Goal: Task Accomplishment & Management: Use online tool/utility

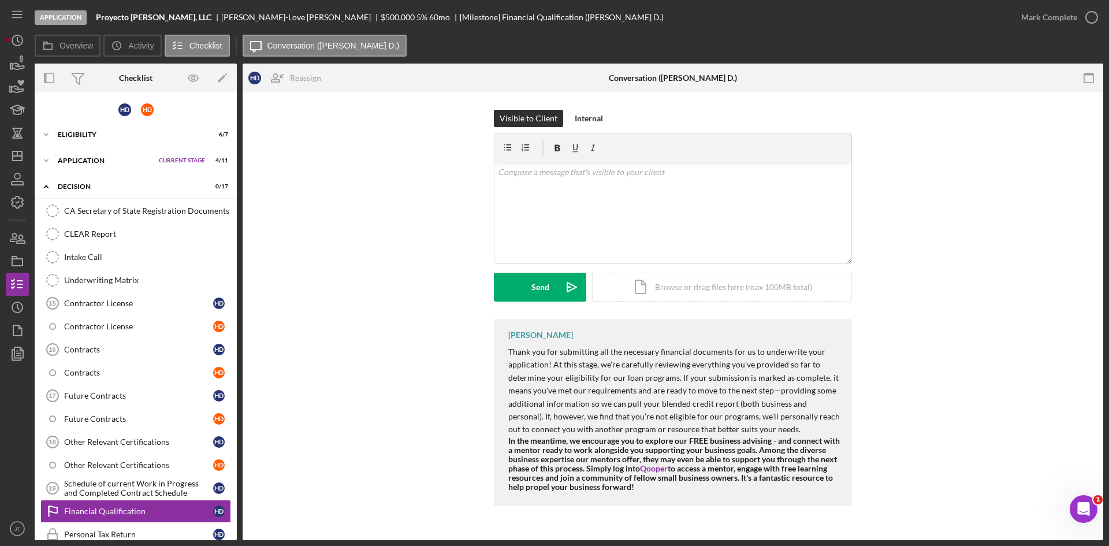
scroll to position [115, 0]
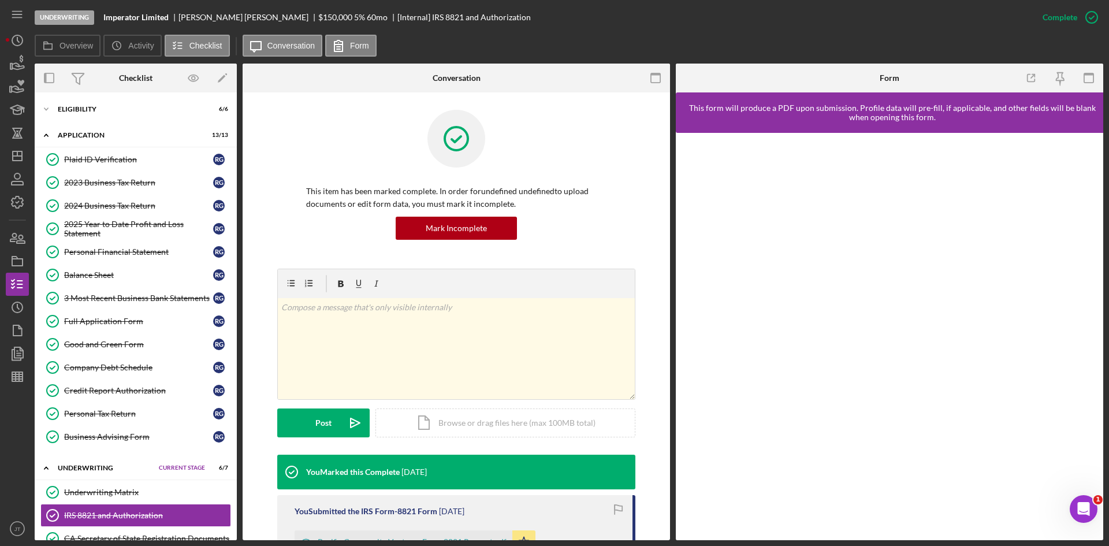
scroll to position [125, 0]
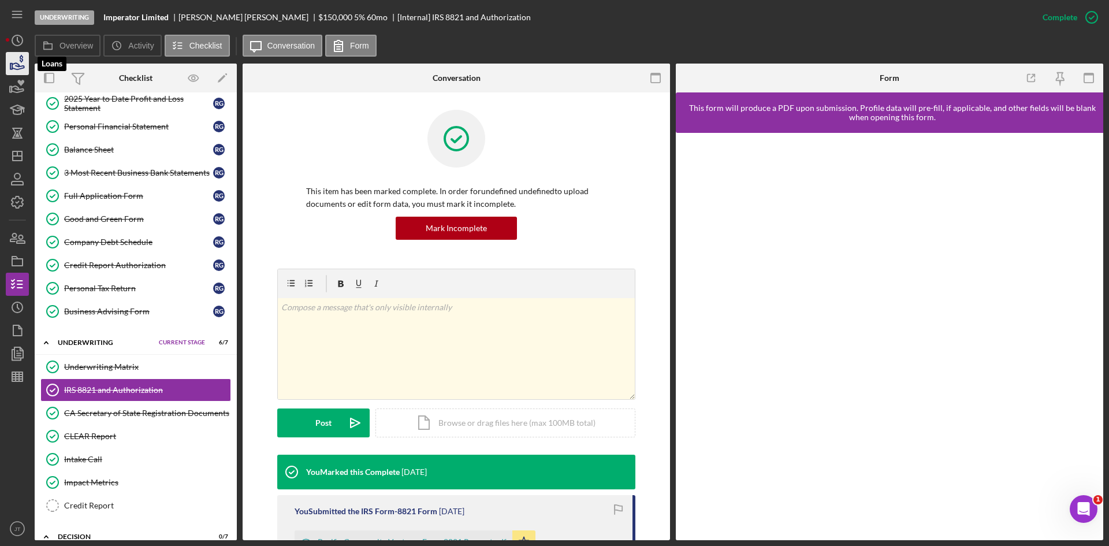
click at [7, 59] on icon "button" at bounding box center [17, 63] width 29 height 29
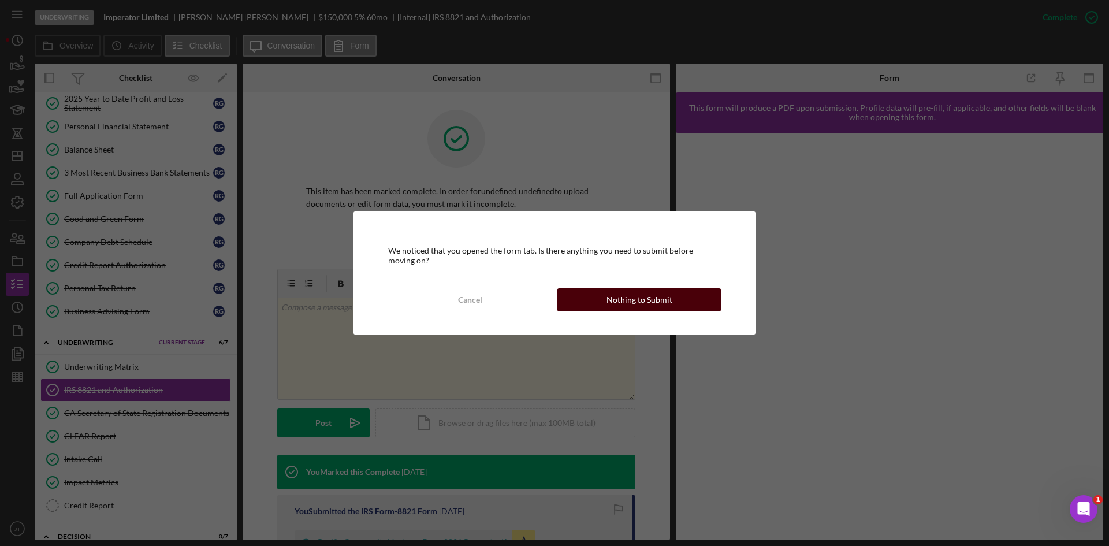
click at [628, 289] on div "Nothing to Submit" at bounding box center [639, 299] width 66 height 23
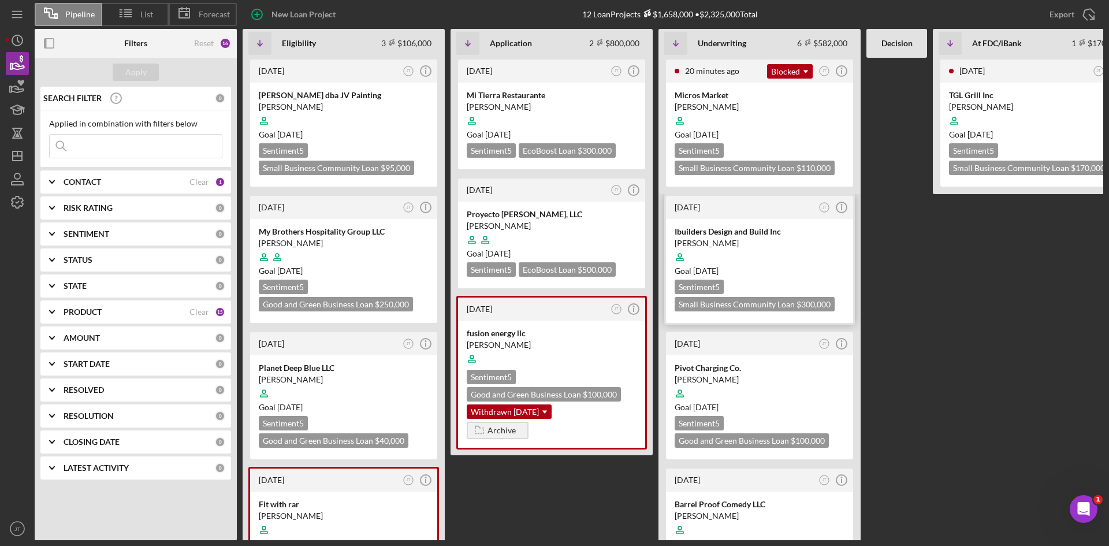
click at [744, 290] on div "Sentiment 5 Small Business Community Loan $300,000 $180,000" at bounding box center [759, 295] width 170 height 32
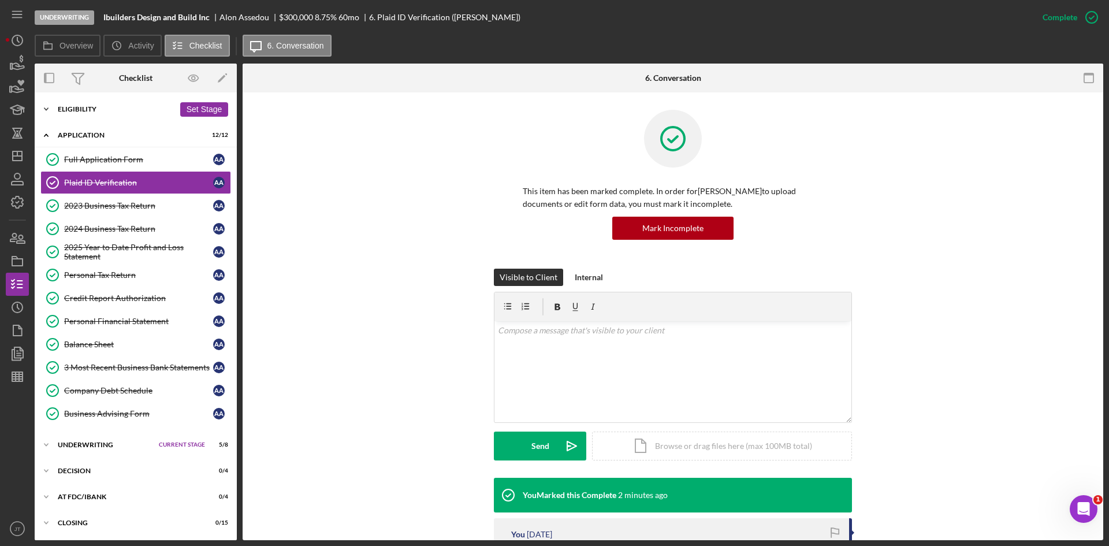
click at [132, 103] on div "Icon/Expander Eligibility 6 / 6 Set Stage" at bounding box center [136, 109] width 202 height 23
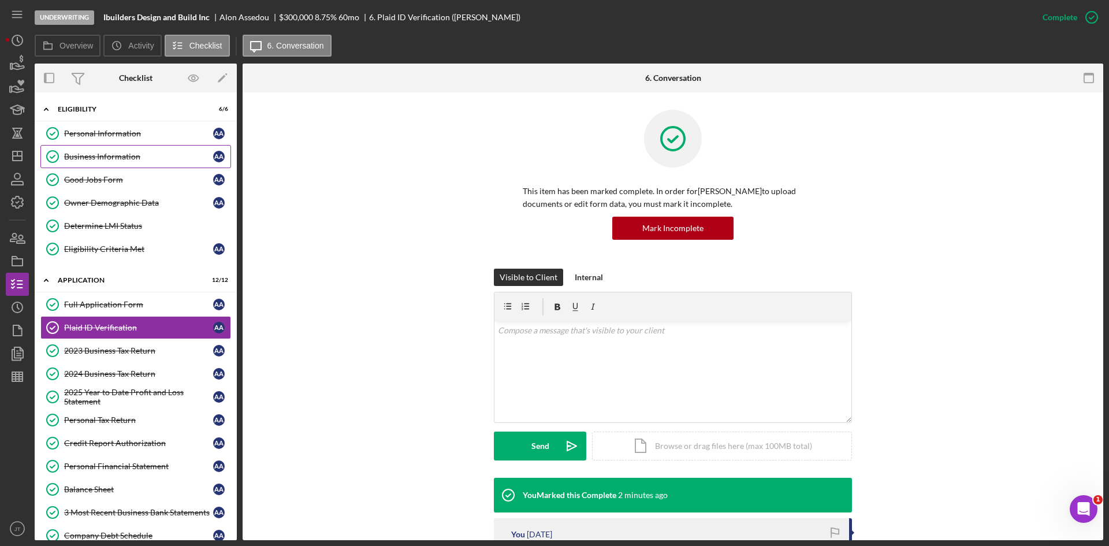
click at [102, 159] on div "Business Information" at bounding box center [138, 156] width 149 height 9
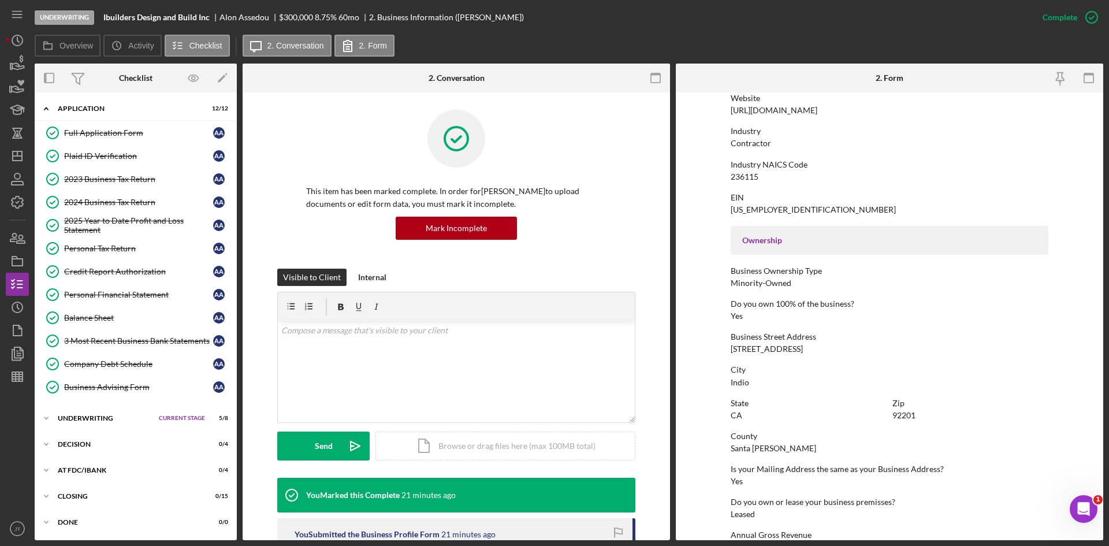
scroll to position [255, 0]
drag, startPoint x: 730, startPoint y: 347, endPoint x: 829, endPoint y: 349, distance: 99.3
click at [803, 349] on div "49830 Jefferson st suite 100" at bounding box center [766, 348] width 72 height 9
copy div "49830 Jefferson st suite 100"
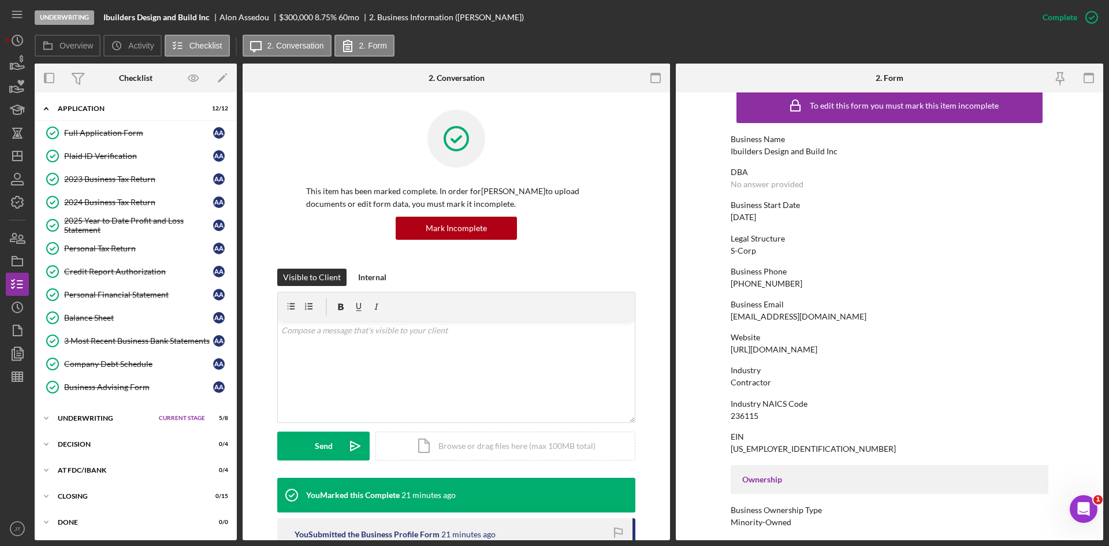
scroll to position [0, 0]
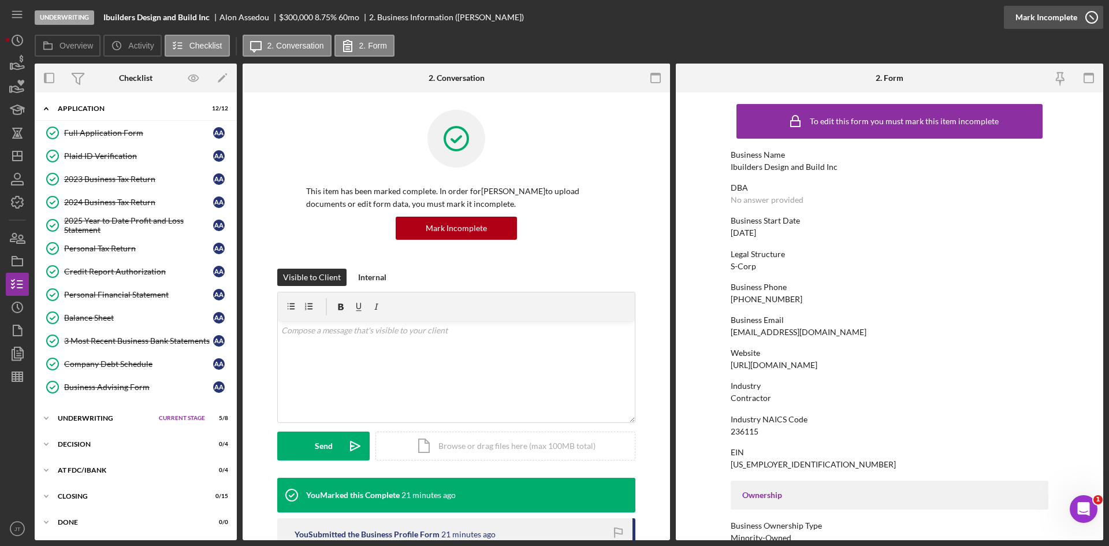
click at [1060, 20] on div "Mark Incomplete" at bounding box center [1046, 17] width 62 height 23
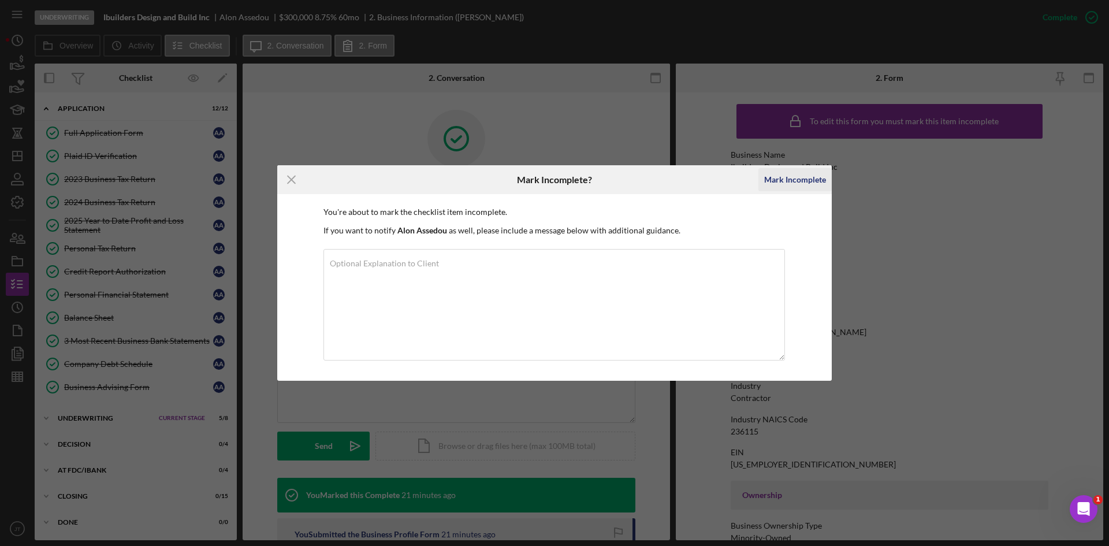
click at [807, 178] on div "Mark Incomplete" at bounding box center [795, 179] width 62 height 23
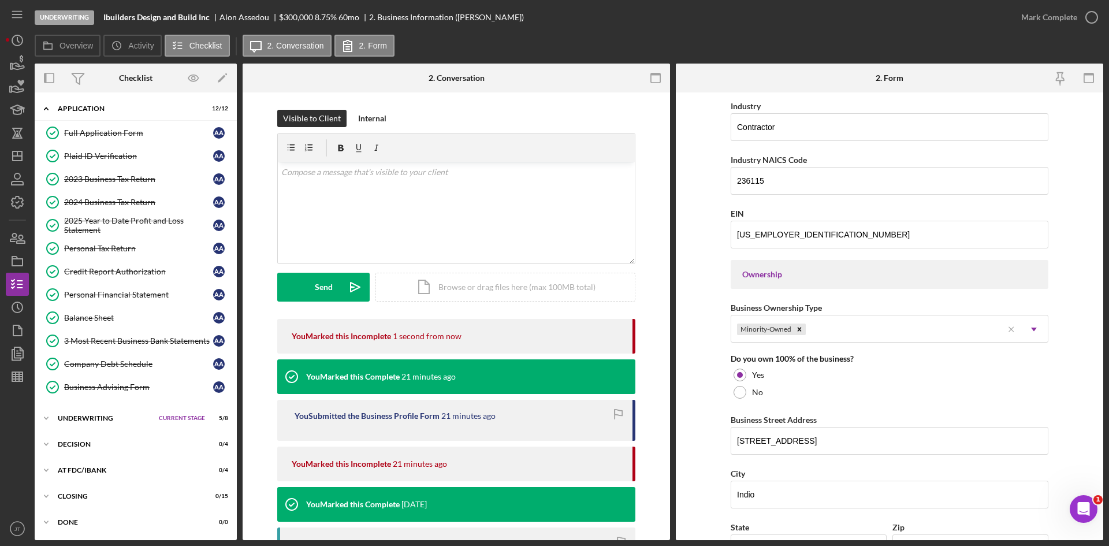
scroll to position [595, 0]
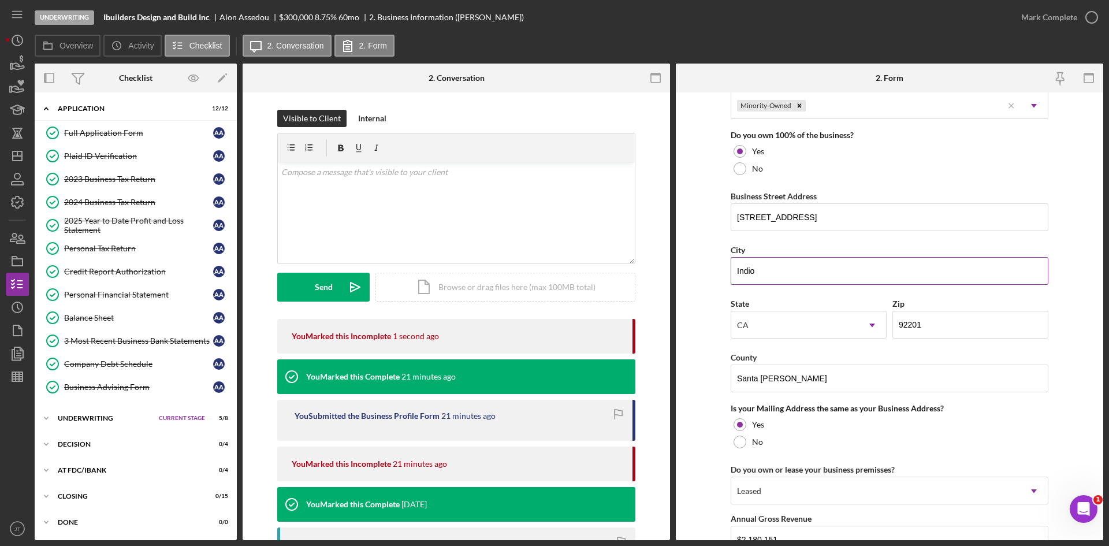
click at [785, 269] on input "Indio" at bounding box center [889, 271] width 318 height 28
type input "Santa Clara"
click at [682, 296] on form "Business Name Ibuilders Design and Build Inc DBA Business Start Date 10/26/2020…" at bounding box center [888, 315] width 427 height 447
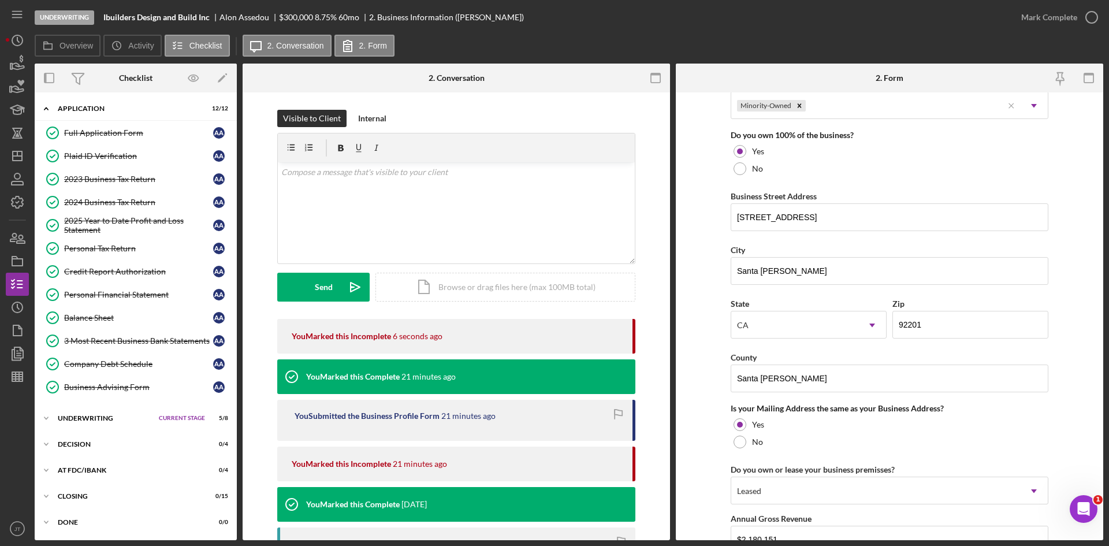
scroll to position [834, 0]
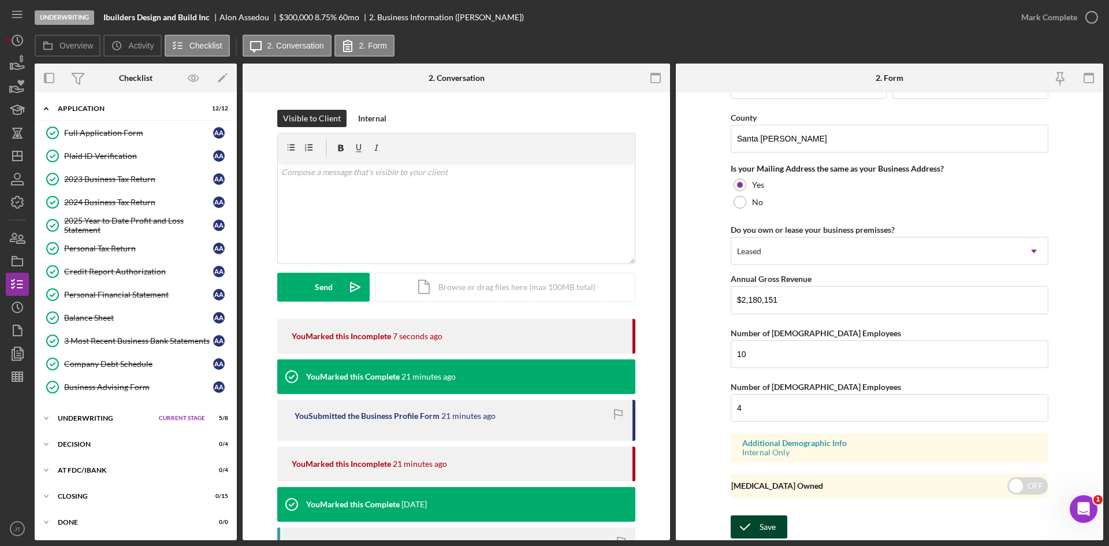
click at [752, 519] on icon "submit" at bounding box center [744, 526] width 29 height 29
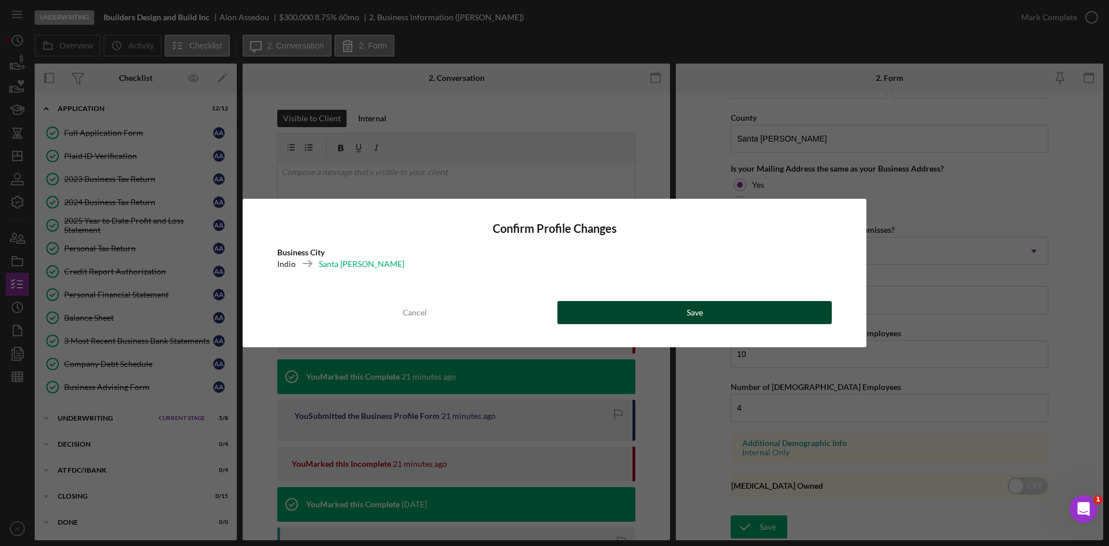
click at [719, 314] on button "Save" at bounding box center [694, 312] width 274 height 23
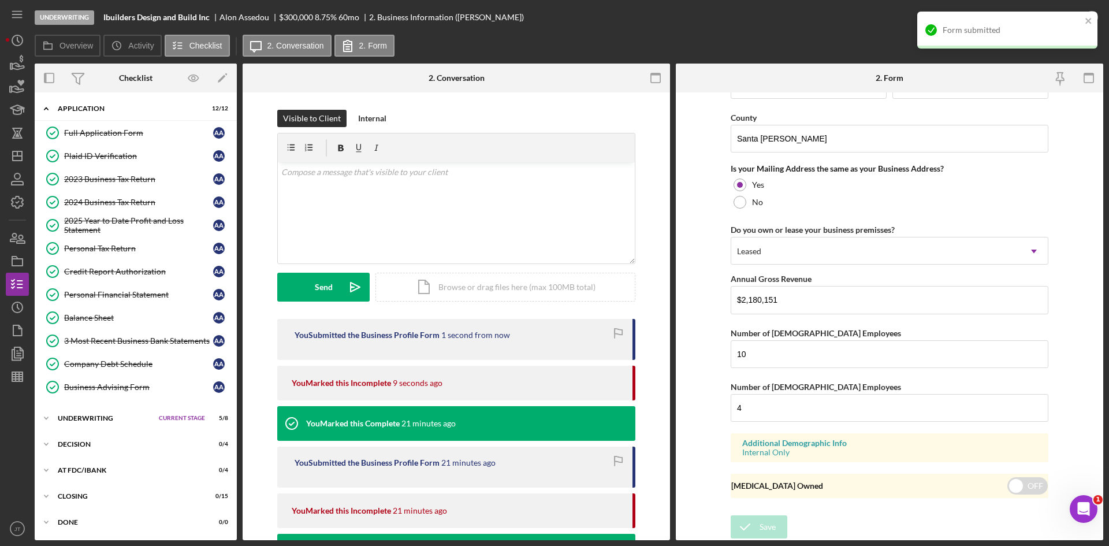
click at [724, 172] on form "Business Name Ibuilders Design and Build Inc DBA Business Start Date 10/26/2020…" at bounding box center [888, 315] width 427 height 447
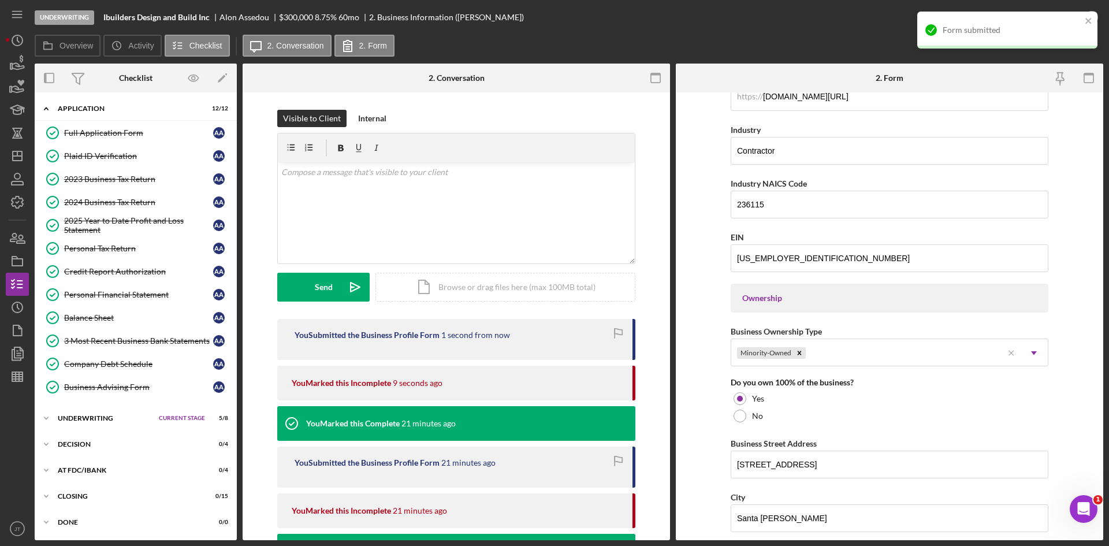
scroll to position [0, 0]
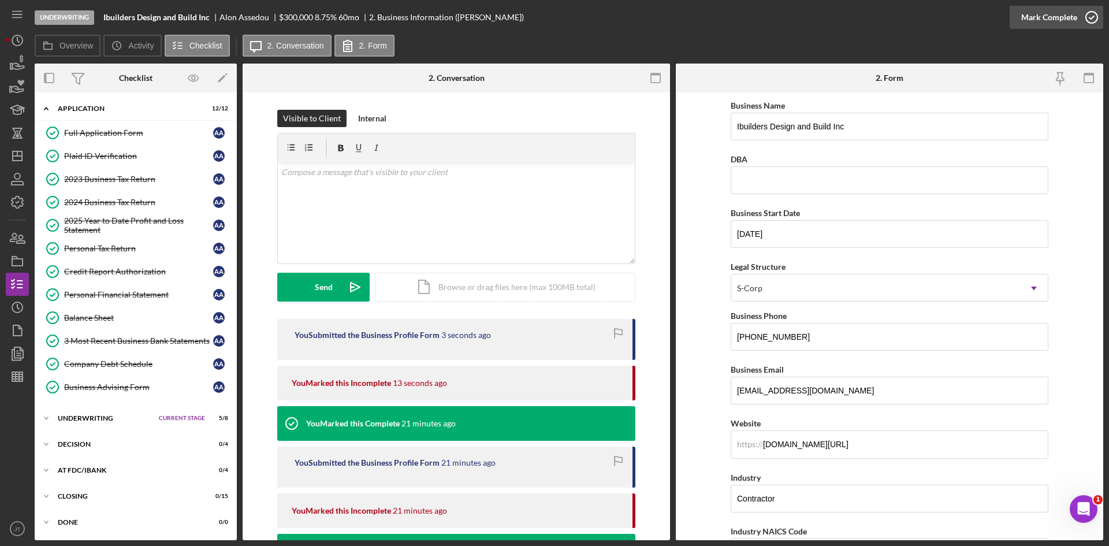
click at [1068, 17] on div "Mark Complete" at bounding box center [1049, 17] width 56 height 23
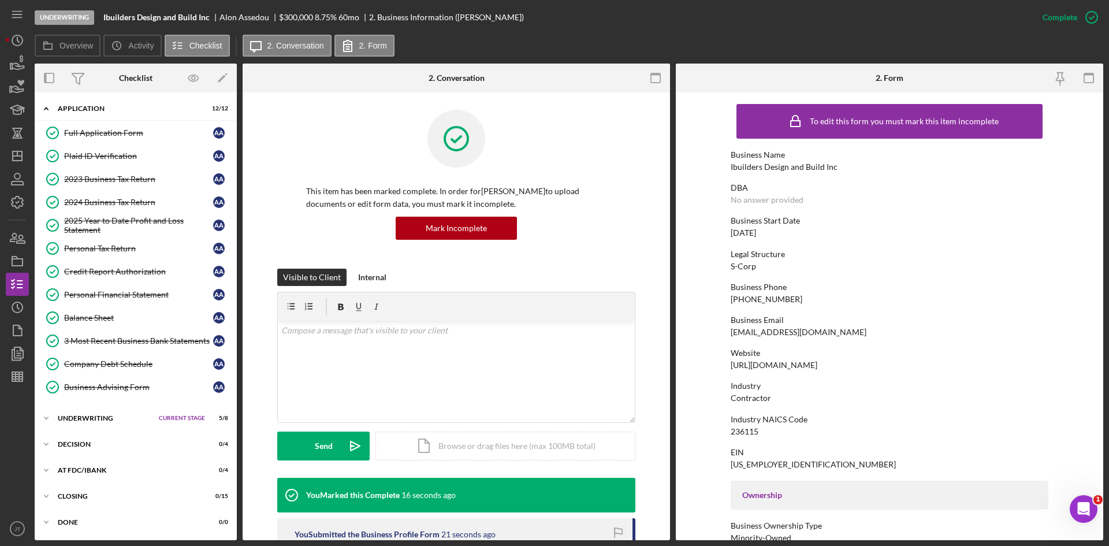
scroll to position [423, 0]
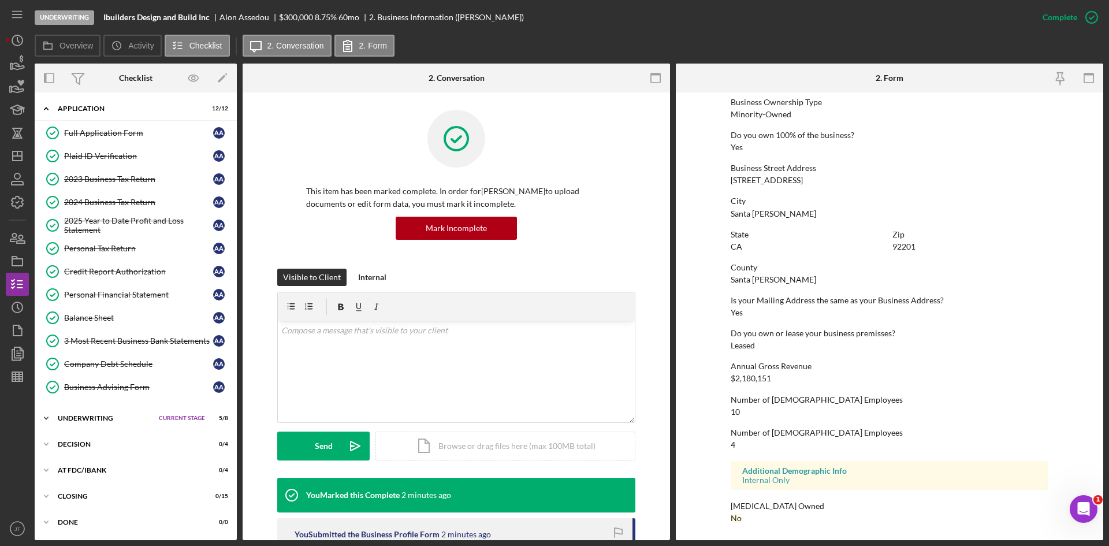
click at [89, 419] on div "Underwriting" at bounding box center [105, 418] width 95 height 7
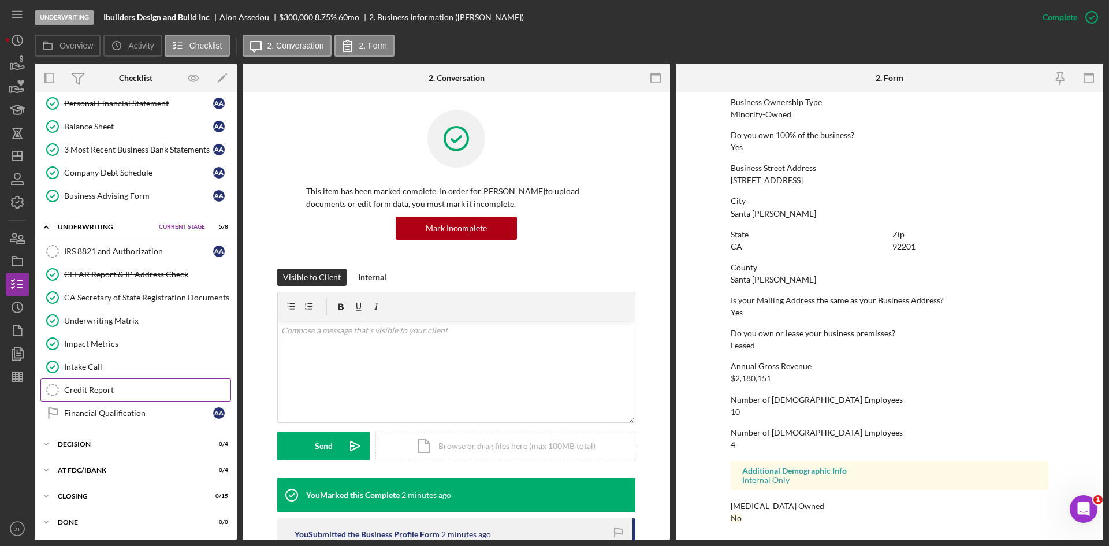
click at [91, 398] on link "Credit Report Credit Report" at bounding box center [135, 389] width 191 height 23
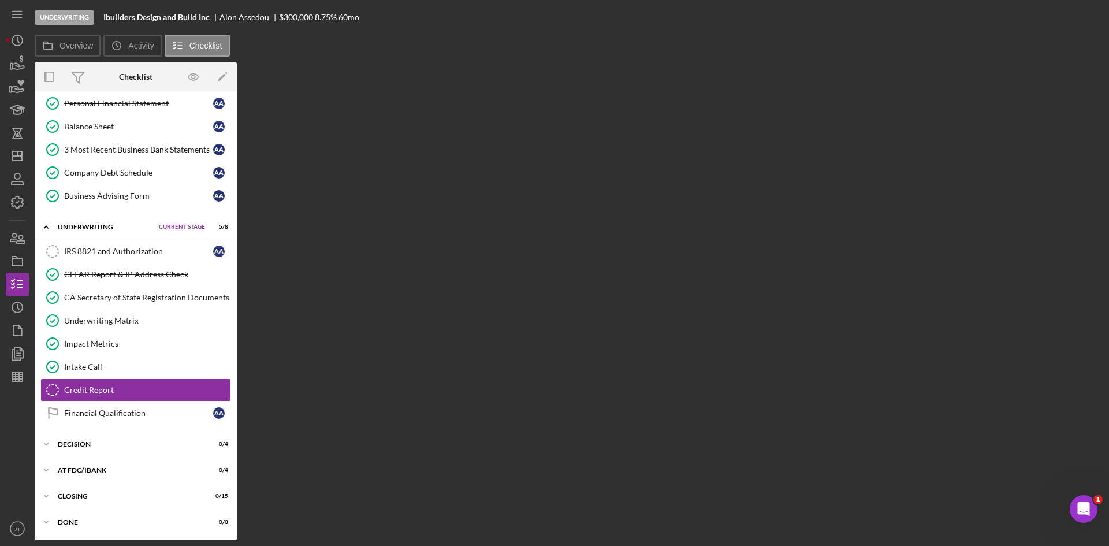
scroll to position [363, 0]
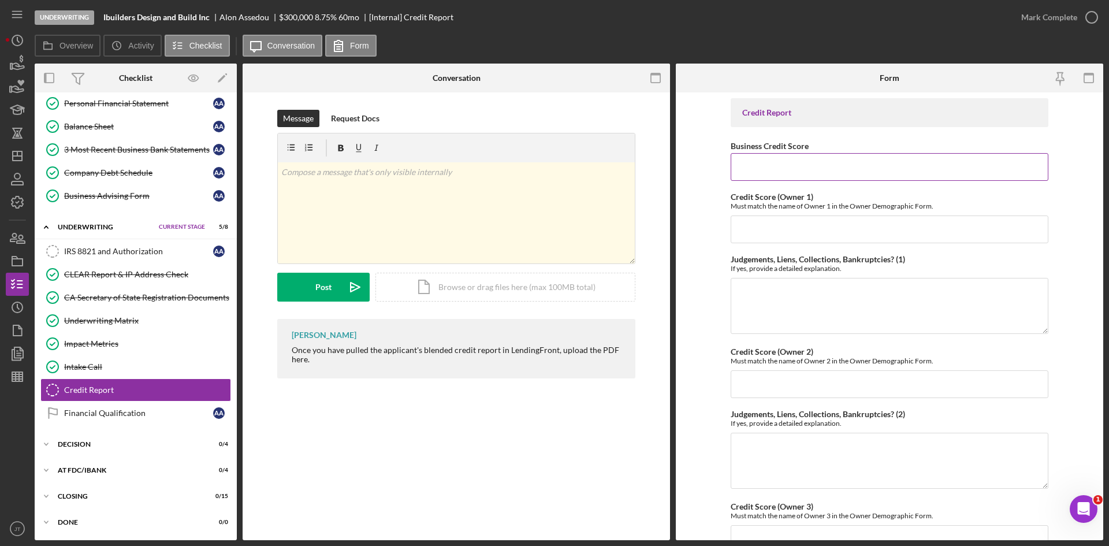
click at [827, 159] on input "Business Credit Score" at bounding box center [889, 167] width 318 height 28
type input "50"
click at [852, 240] on input "Credit Score (Owner 1)" at bounding box center [889, 229] width 318 height 28
type input "698"
click at [712, 253] on form "Credit Report Business Credit Score 50 Credit Score (Owner 1) Must match the na…" at bounding box center [888, 315] width 427 height 447
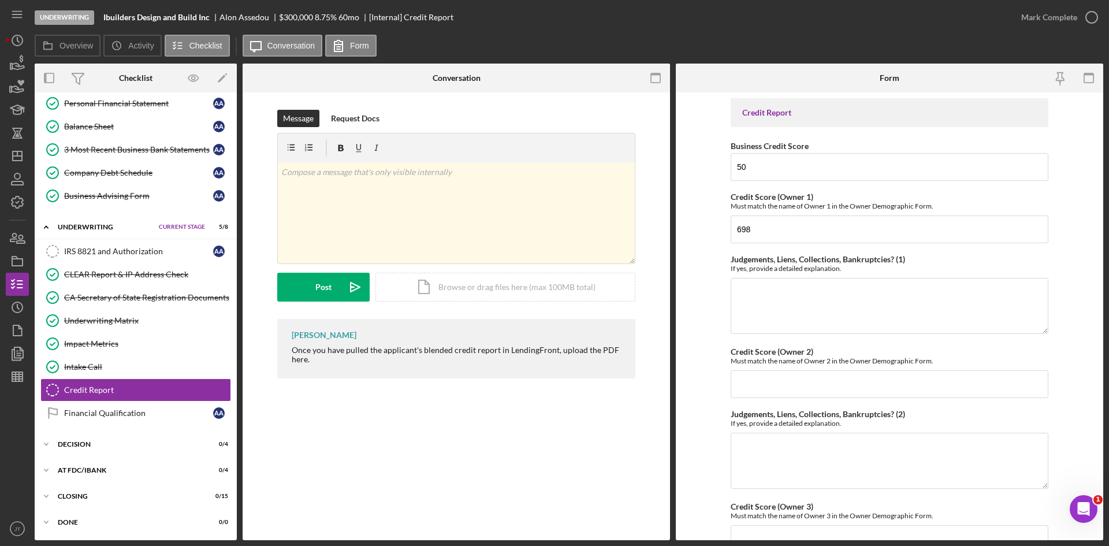
scroll to position [456, 0]
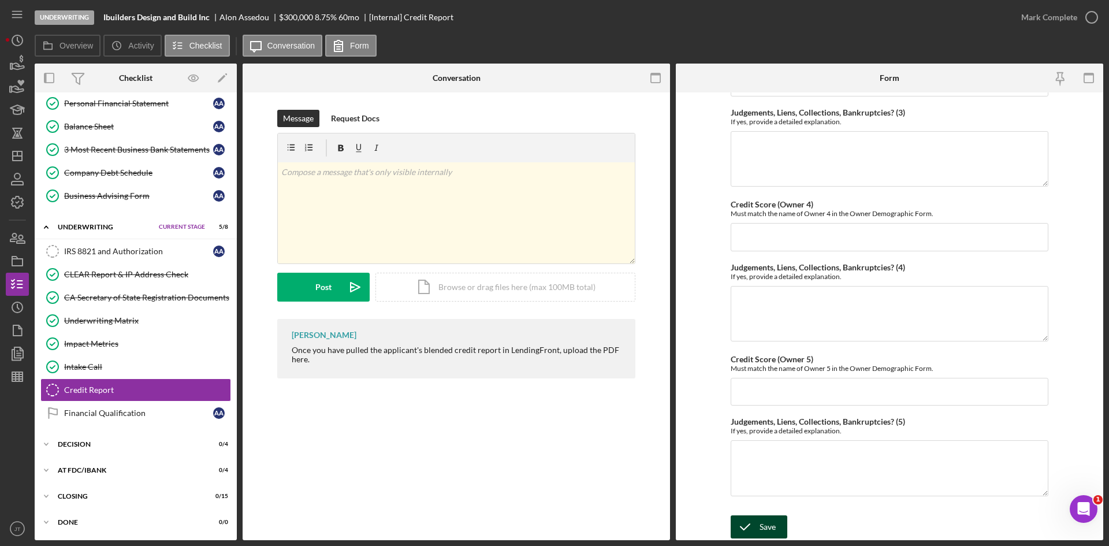
click at [764, 526] on div "Save" at bounding box center [767, 526] width 16 height 23
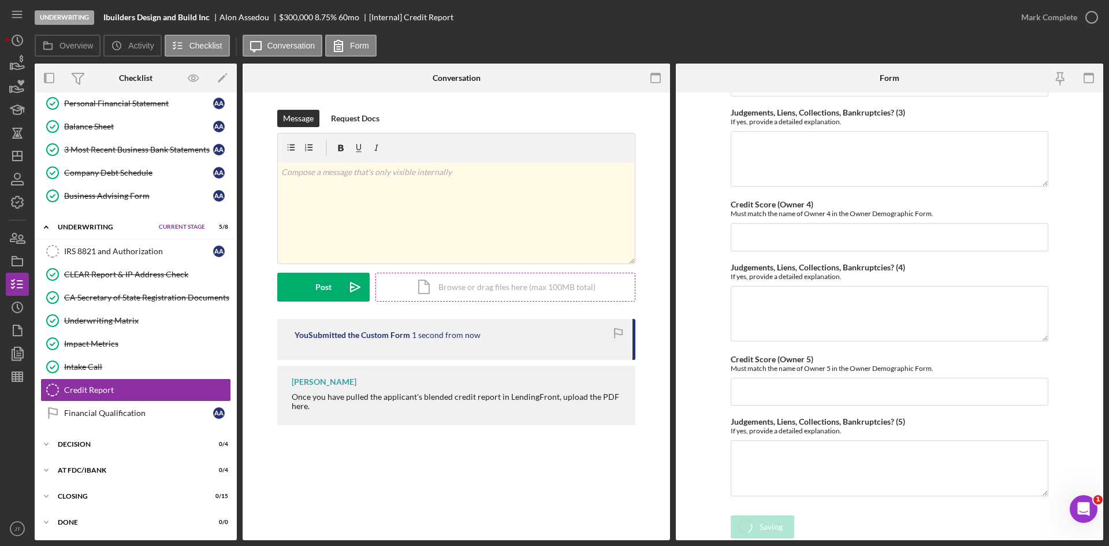
click at [468, 289] on div "Icon/Document Browse or drag files here (max 100MB total) Tap to choose files o…" at bounding box center [505, 287] width 260 height 29
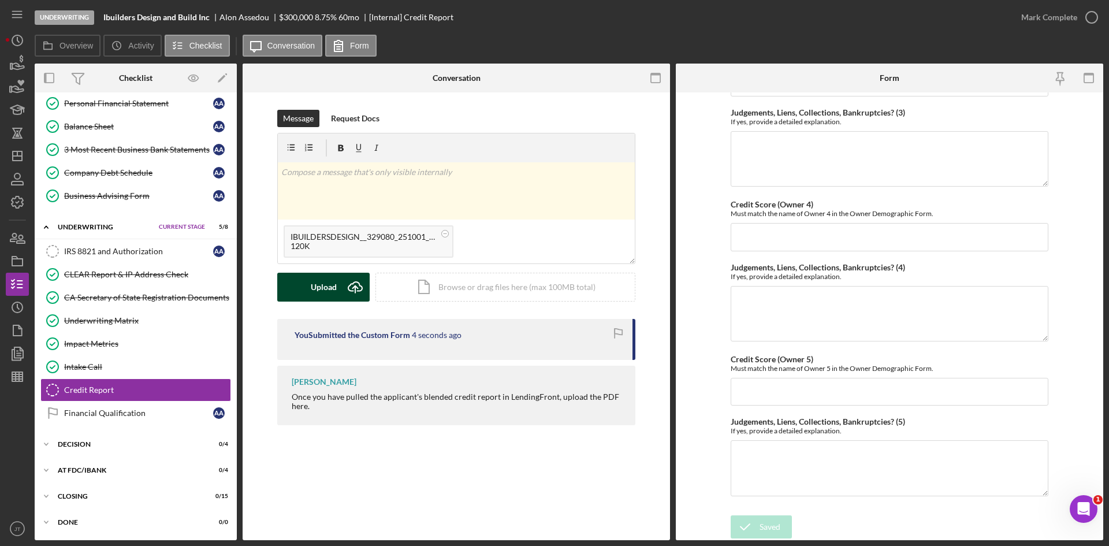
click at [340, 288] on button "Upload Icon/Upload" at bounding box center [323, 287] width 92 height 29
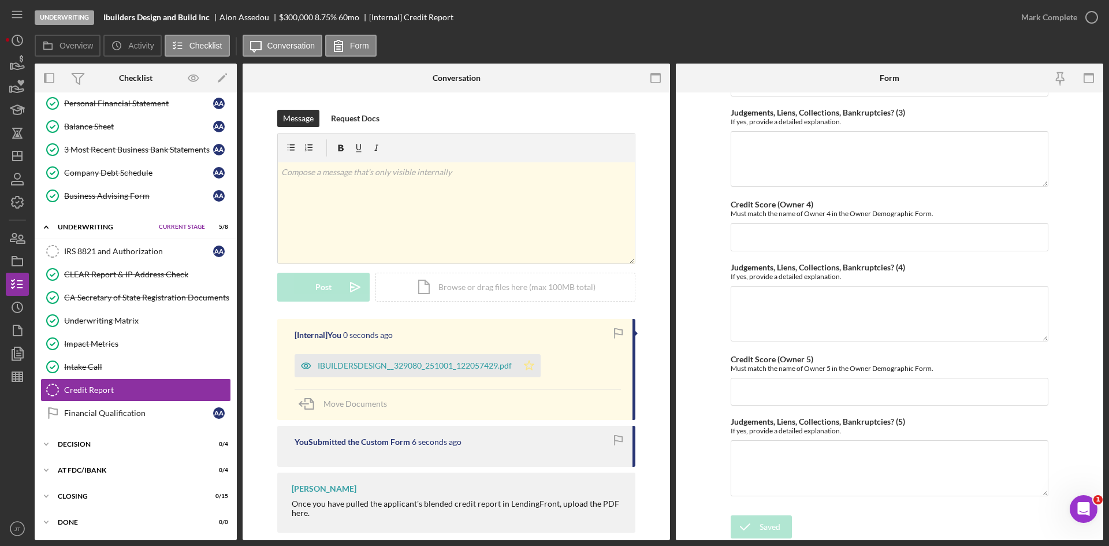
click at [524, 360] on icon "Icon/Star" at bounding box center [528, 365] width 23 height 23
click at [1071, 23] on div "Mark Complete" at bounding box center [1049, 17] width 56 height 23
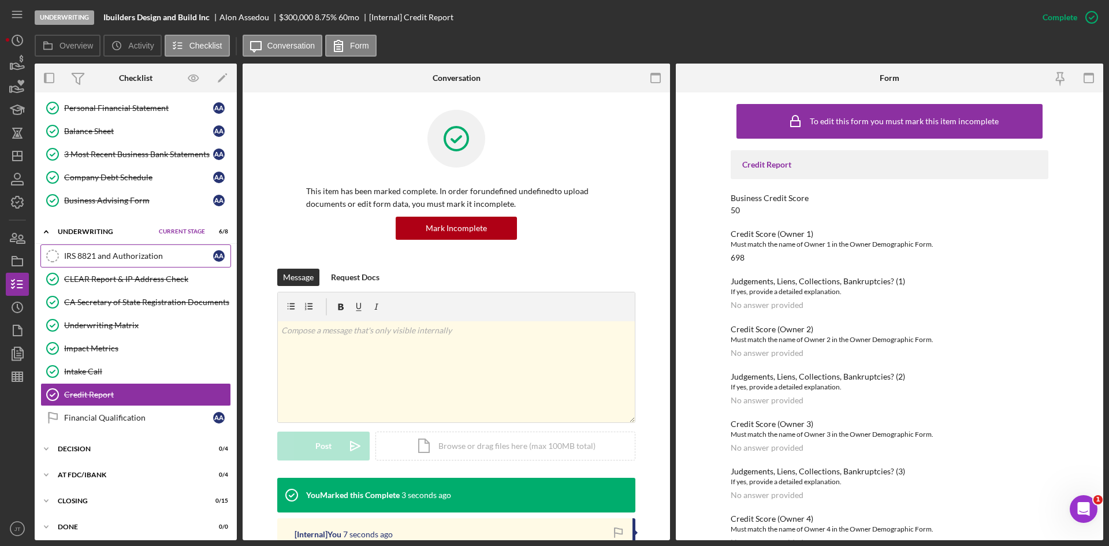
scroll to position [361, 0]
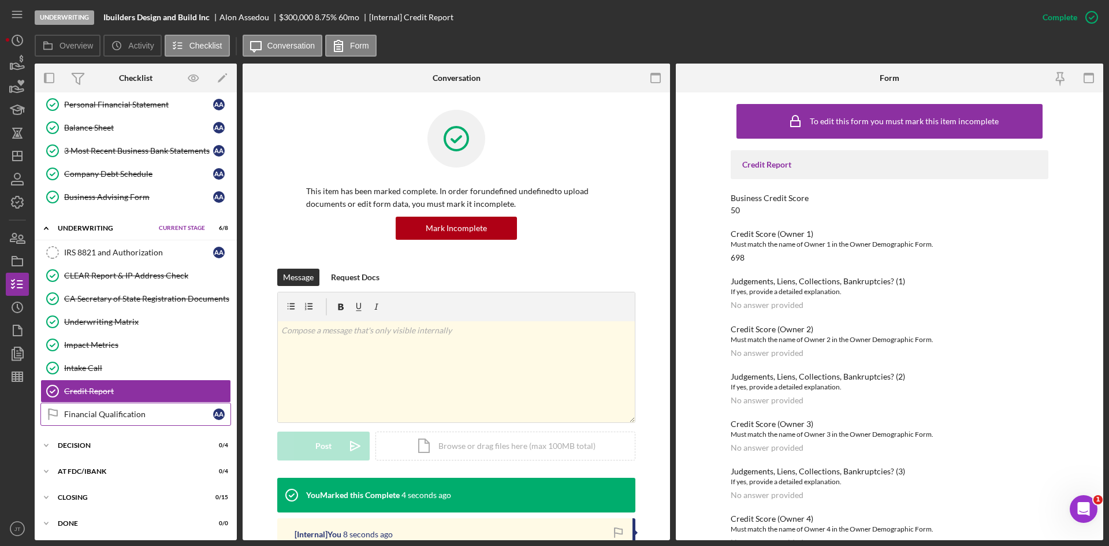
click at [137, 412] on div "Financial Qualification" at bounding box center [138, 413] width 149 height 9
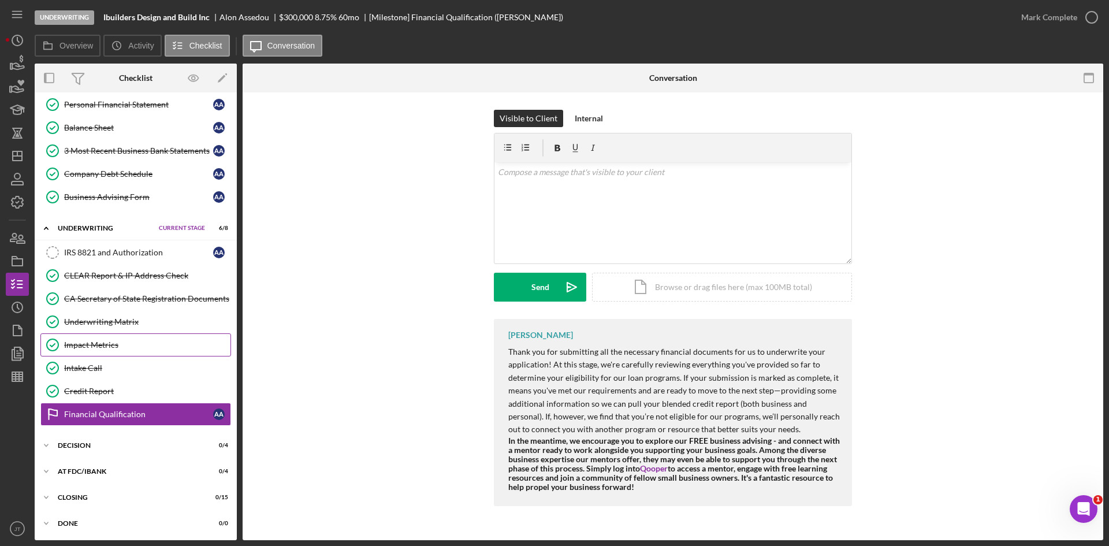
scroll to position [363, 0]
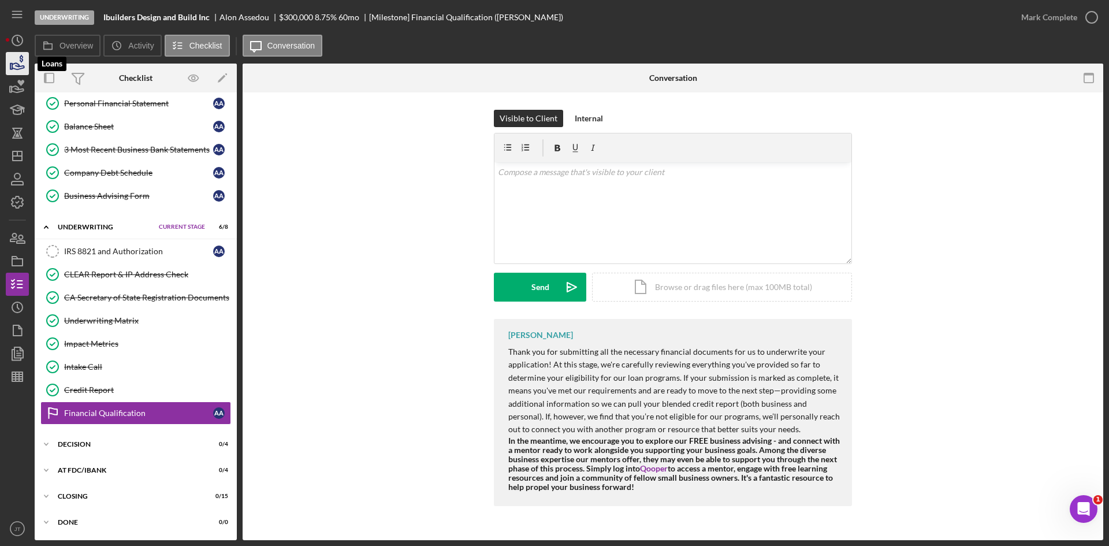
click at [11, 59] on icon "button" at bounding box center [17, 63] width 29 height 29
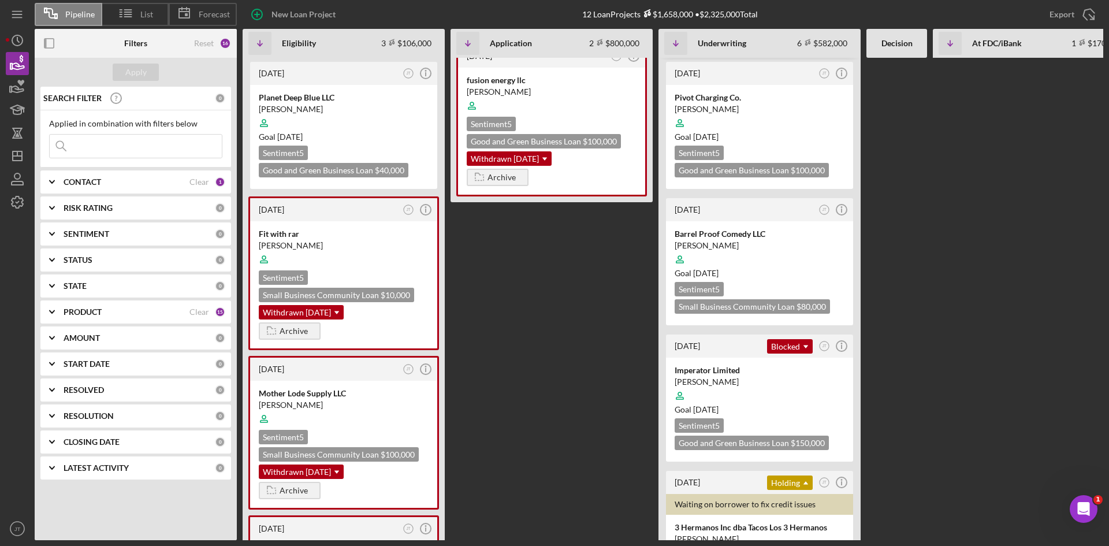
scroll to position [279, 0]
click at [759, 113] on div at bounding box center [759, 122] width 170 height 22
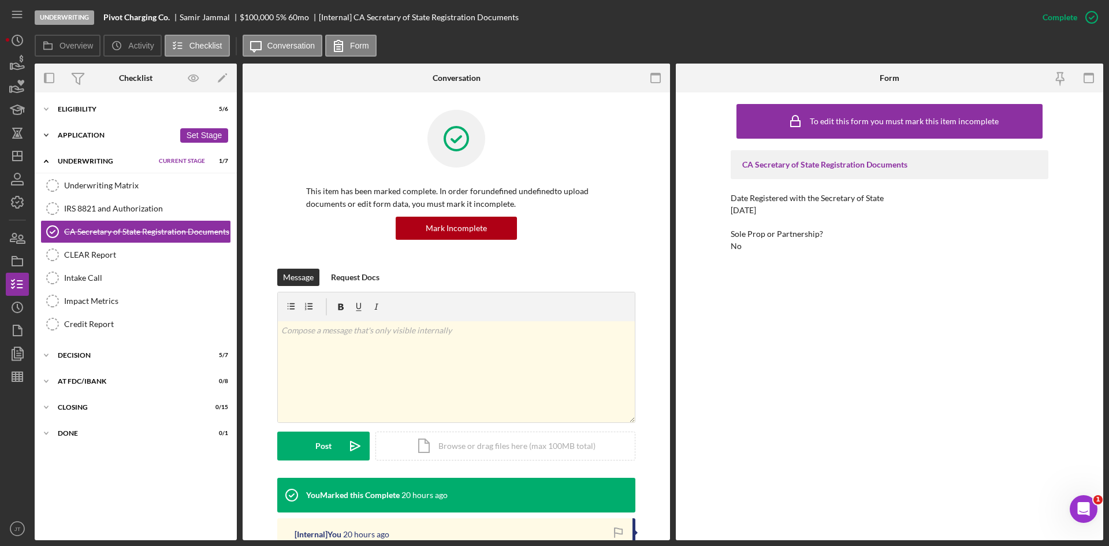
click at [91, 128] on div "Icon/Expander Application 10 / 13 Set Stage" at bounding box center [136, 135] width 202 height 23
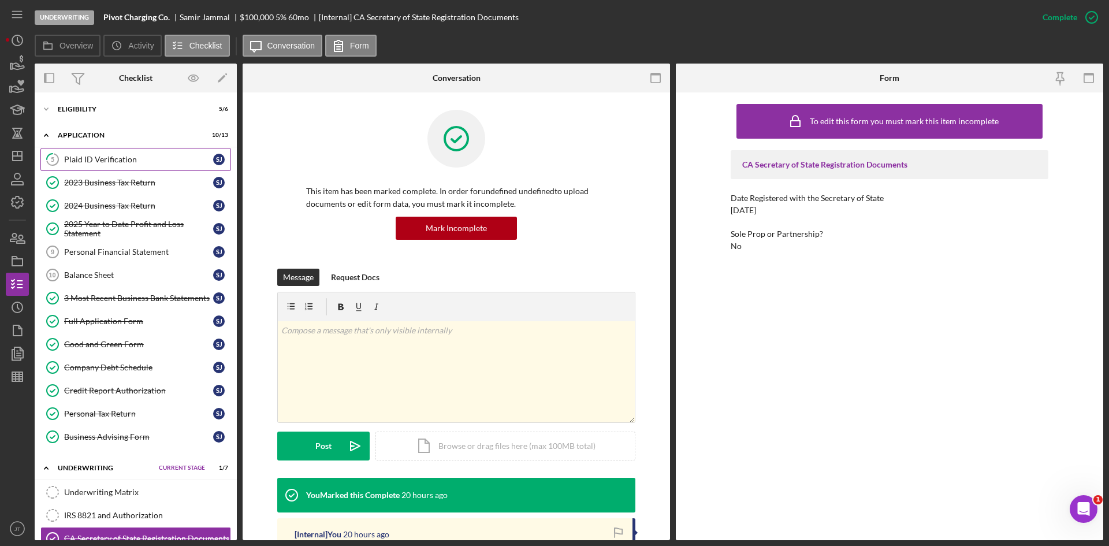
click at [99, 157] on div "Plaid ID Verification" at bounding box center [138, 159] width 149 height 9
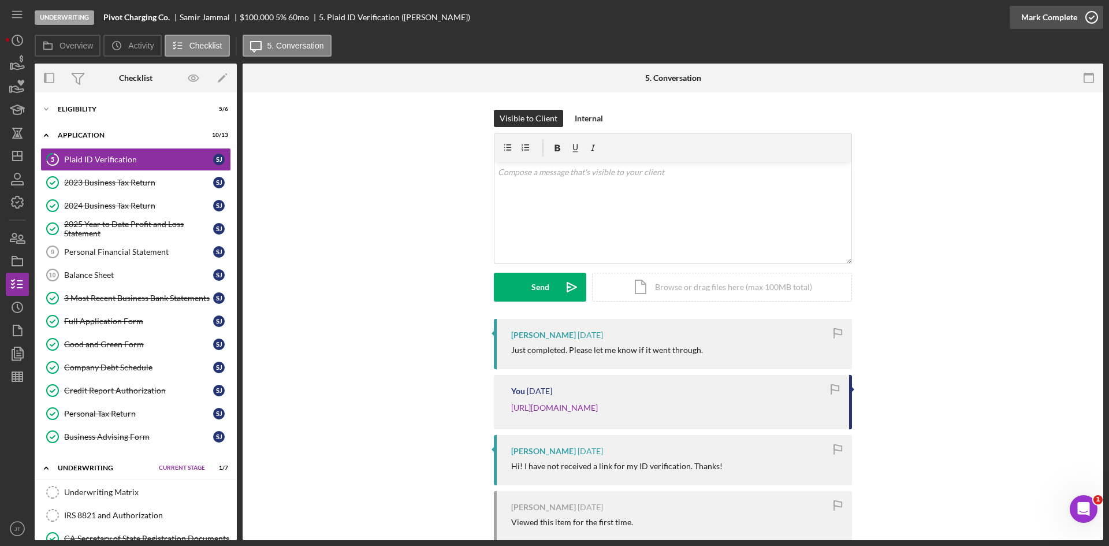
click at [1047, 17] on div "Mark Complete" at bounding box center [1049, 17] width 56 height 23
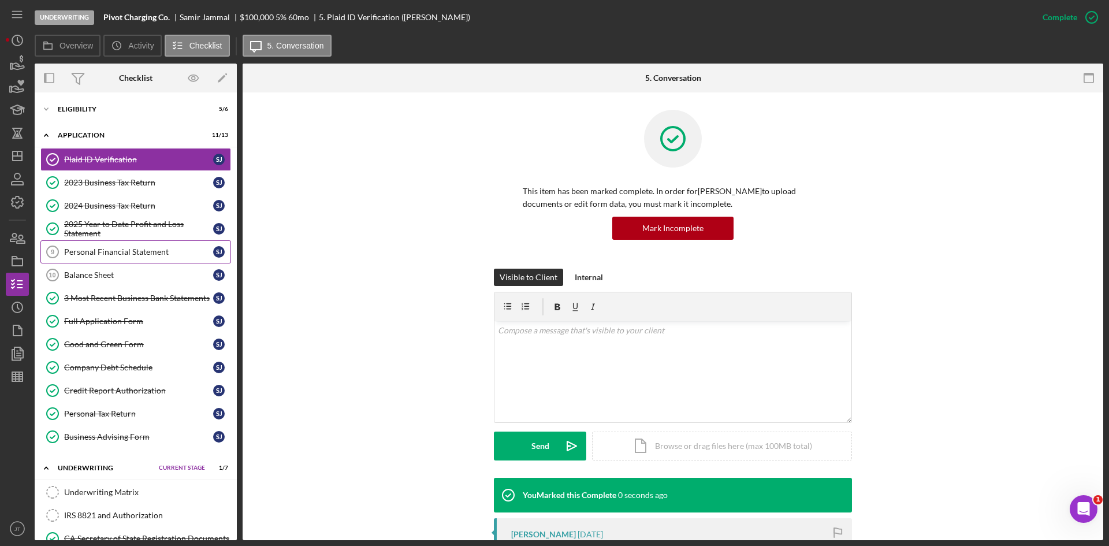
click at [118, 248] on div "Personal Financial Statement" at bounding box center [138, 251] width 149 height 9
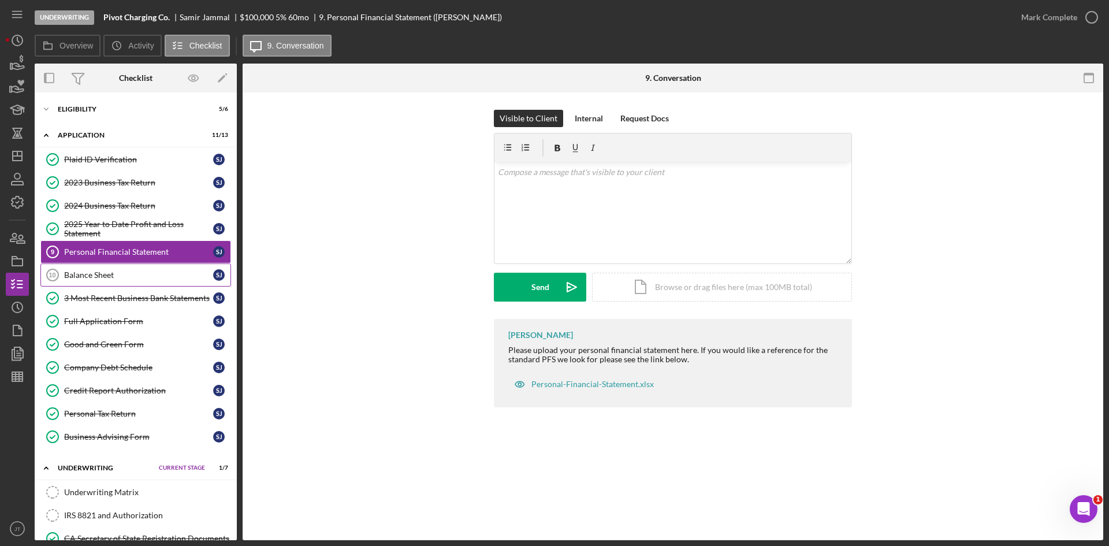
click at [115, 264] on link "Balance Sheet 10 Balance Sheet S J" at bounding box center [135, 274] width 191 height 23
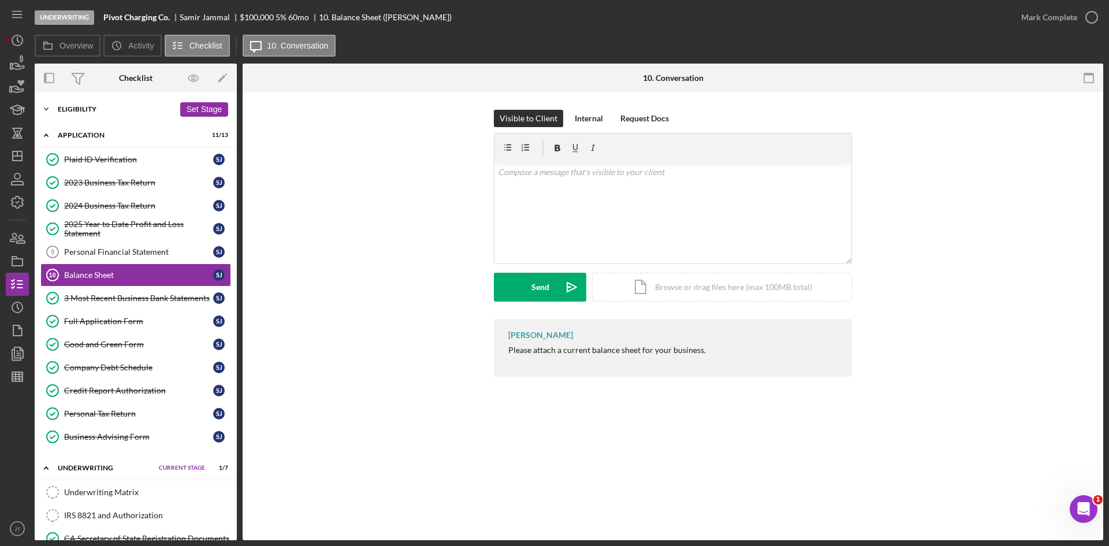
click at [95, 120] on div "Icon/Expander Eligibility 5 / 6 Set Stage" at bounding box center [136, 109] width 202 height 23
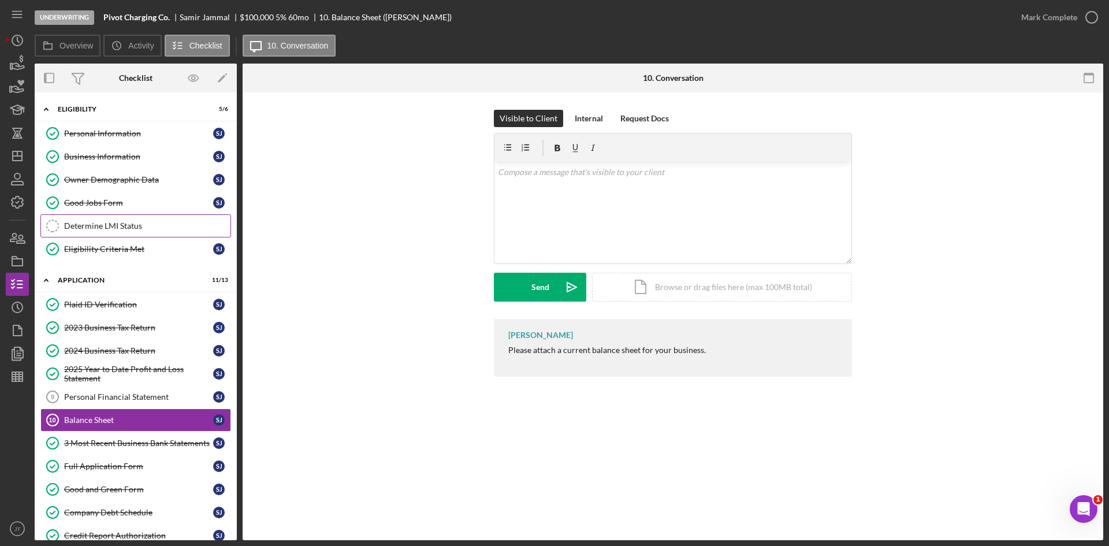
click at [111, 227] on div "Determine LMI Status" at bounding box center [147, 225] width 166 height 9
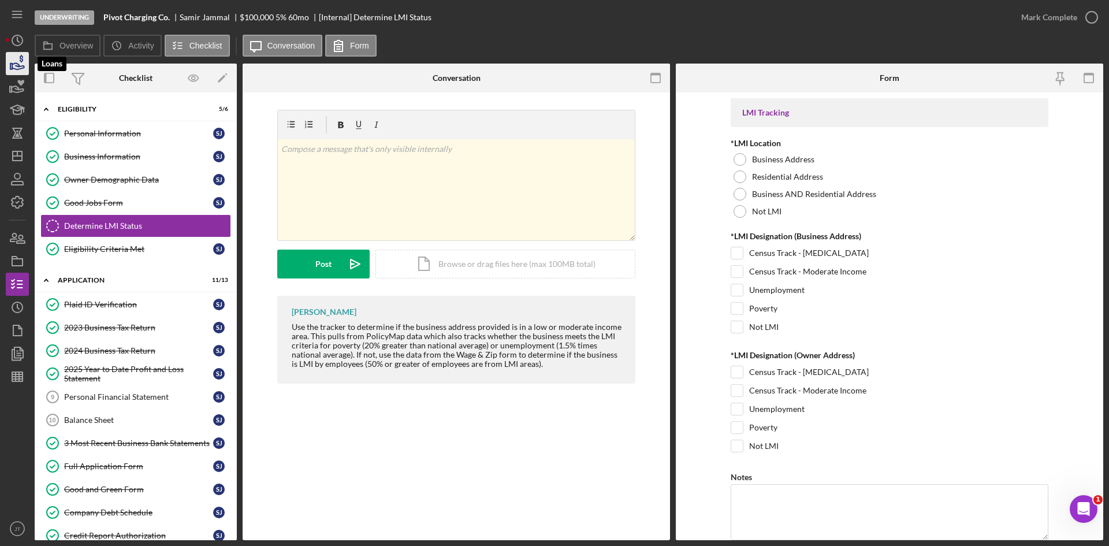
click at [24, 69] on icon "button" at bounding box center [17, 63] width 29 height 29
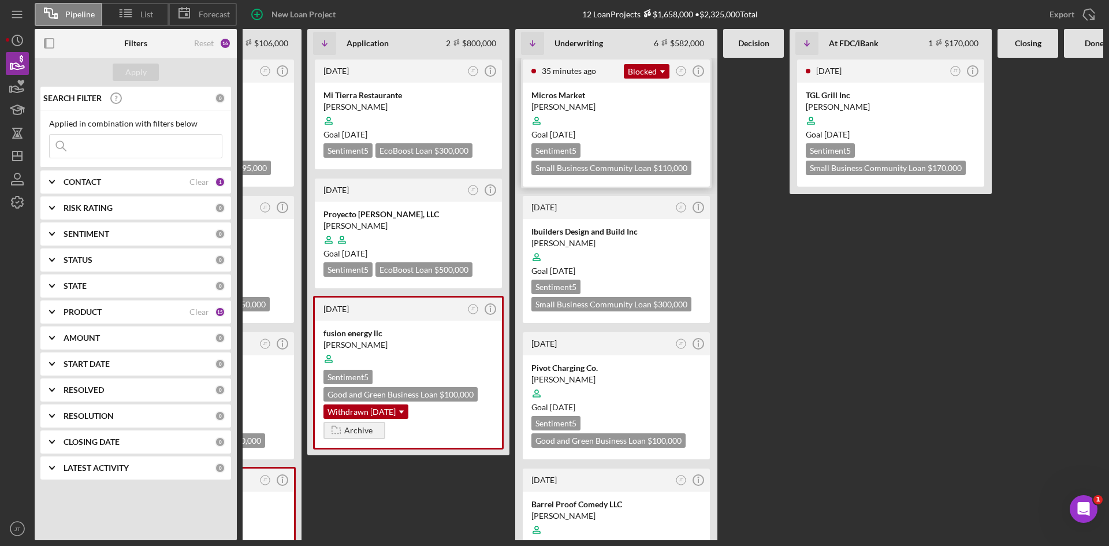
scroll to position [0, 81]
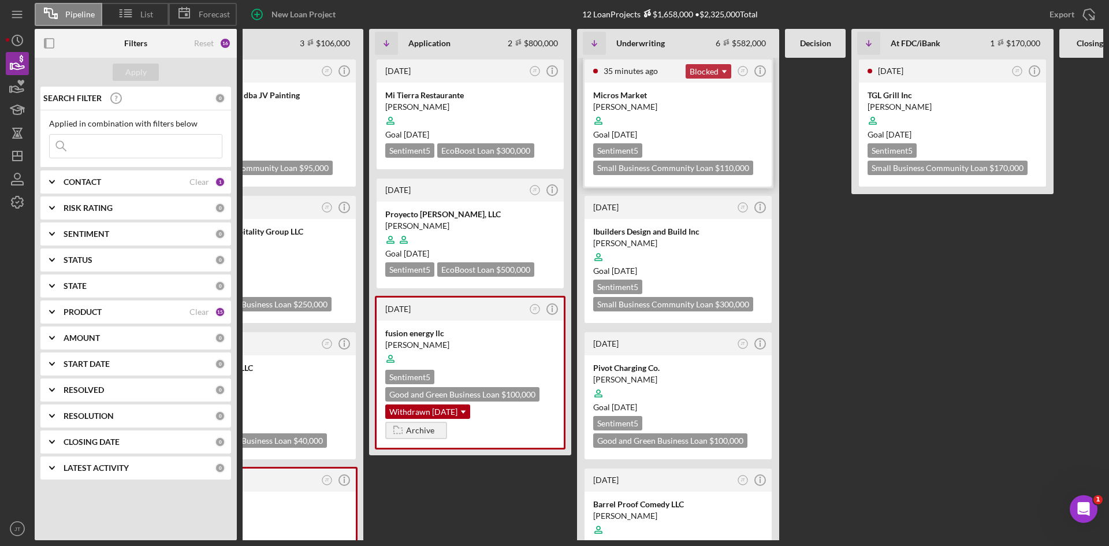
click at [711, 70] on div "Blocked Icon/Dropdown Arrow" at bounding box center [708, 71] width 46 height 14
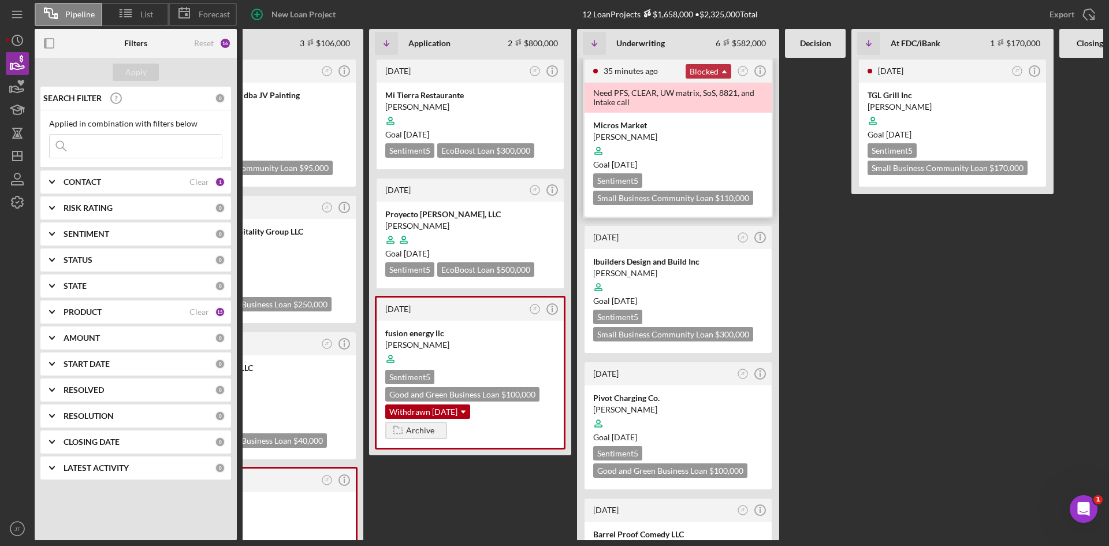
click at [711, 70] on div "Blocked Icon/Dropdown Arrow" at bounding box center [708, 71] width 46 height 14
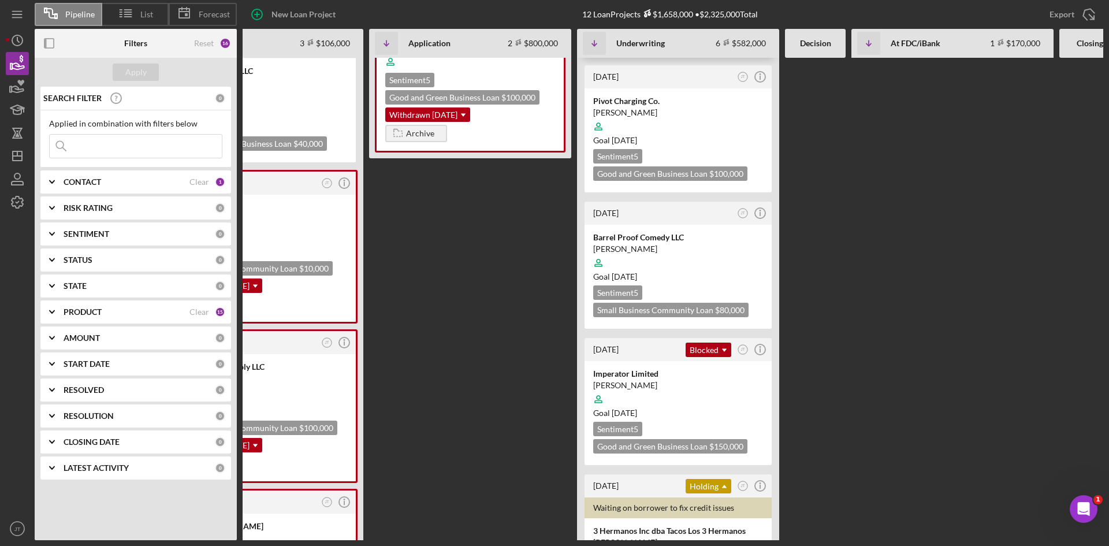
scroll to position [298, 0]
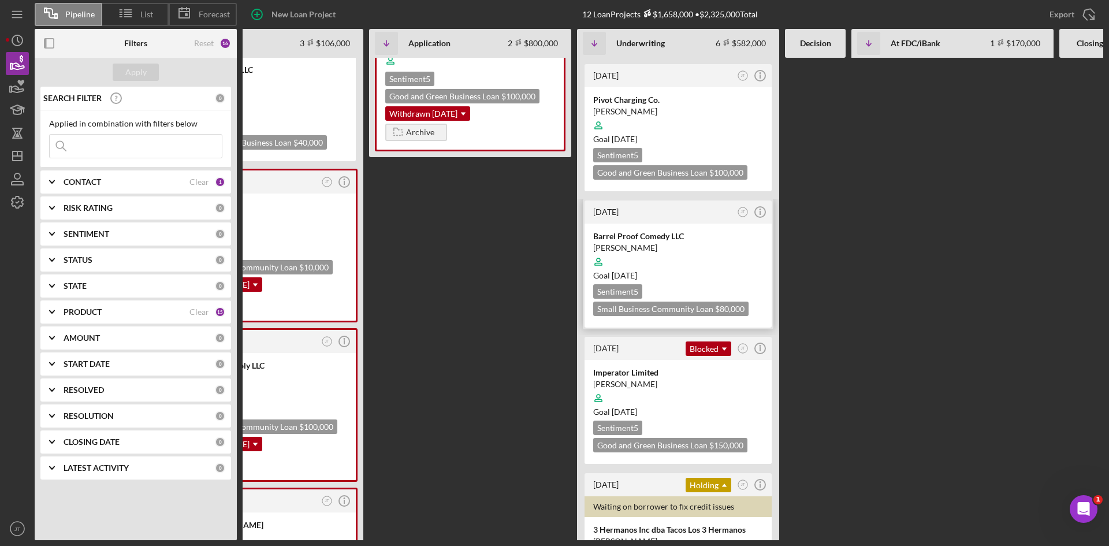
click at [685, 251] on div at bounding box center [678, 262] width 170 height 22
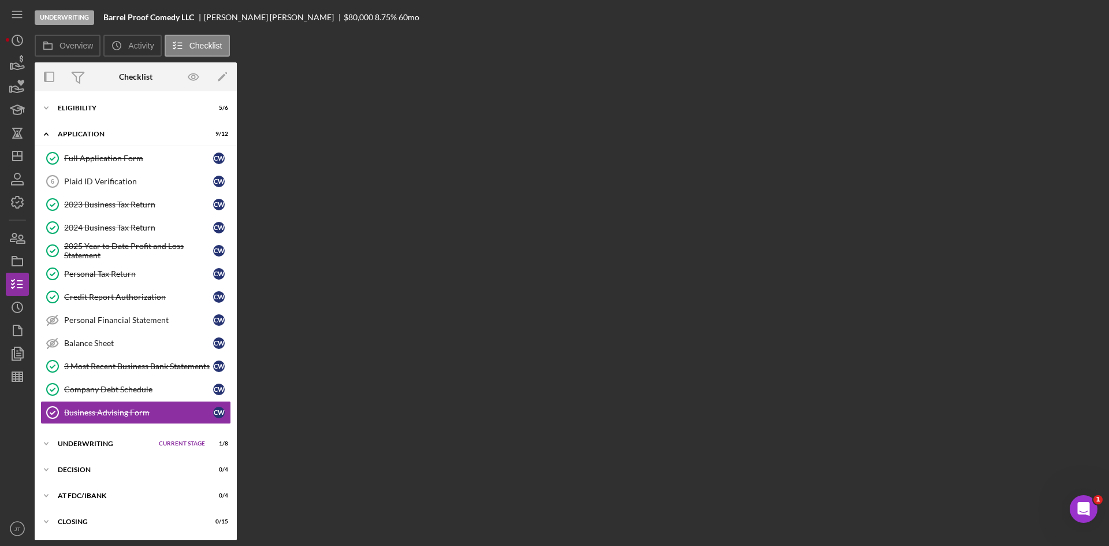
scroll to position [25, 0]
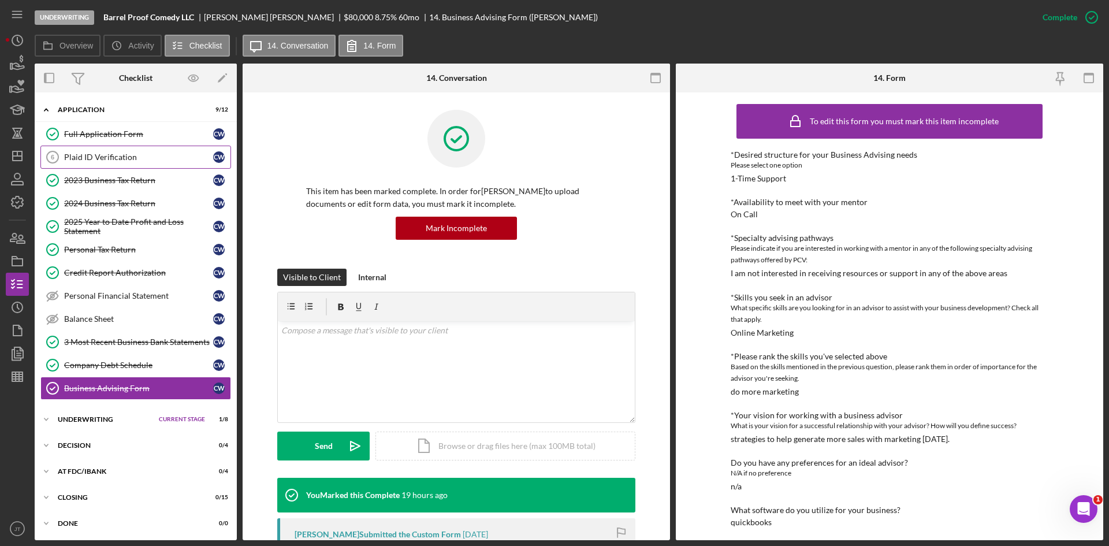
click at [109, 156] on div "Plaid ID Verification" at bounding box center [138, 156] width 149 height 9
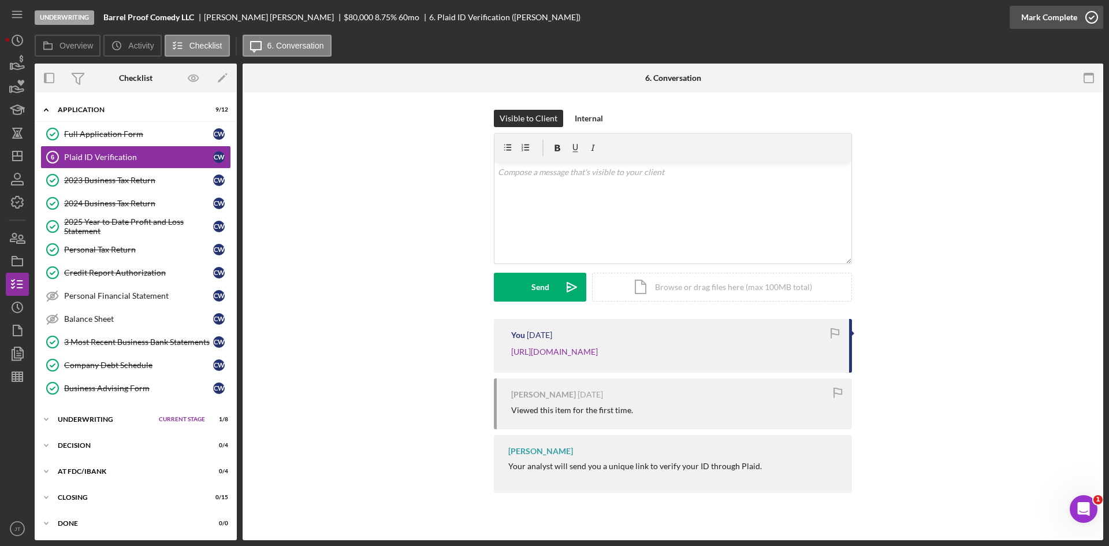
click at [1076, 24] on button "Mark Complete" at bounding box center [1056, 17] width 94 height 23
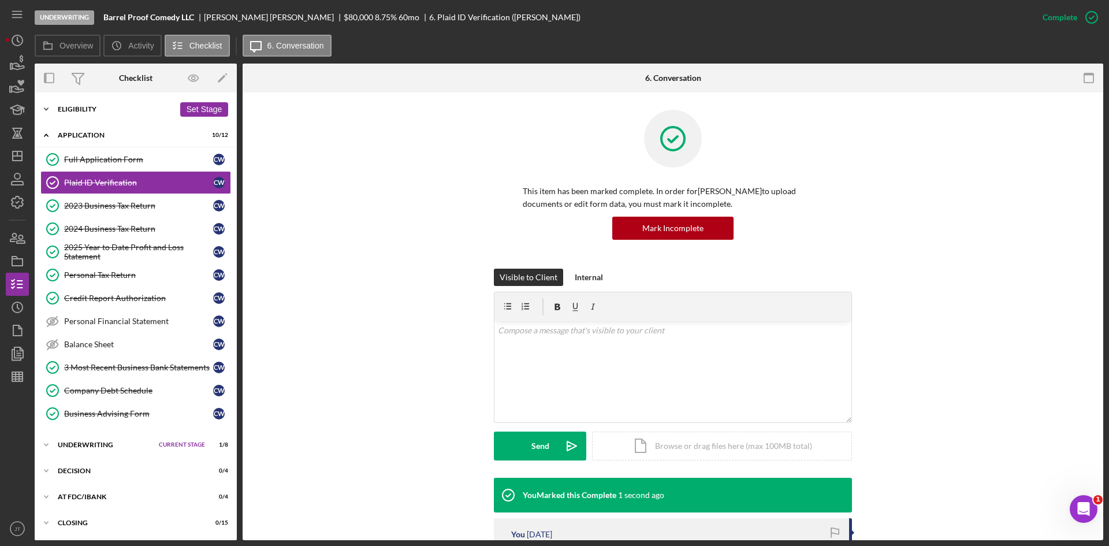
click at [108, 106] on div "Eligibility" at bounding box center [116, 109] width 117 height 7
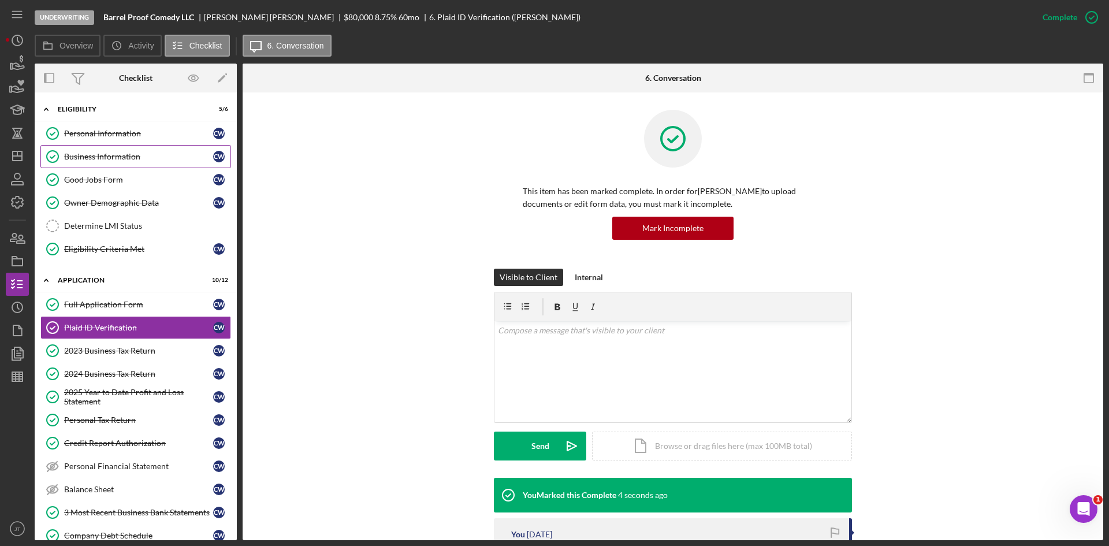
click at [106, 158] on div "Business Information" at bounding box center [138, 156] width 149 height 9
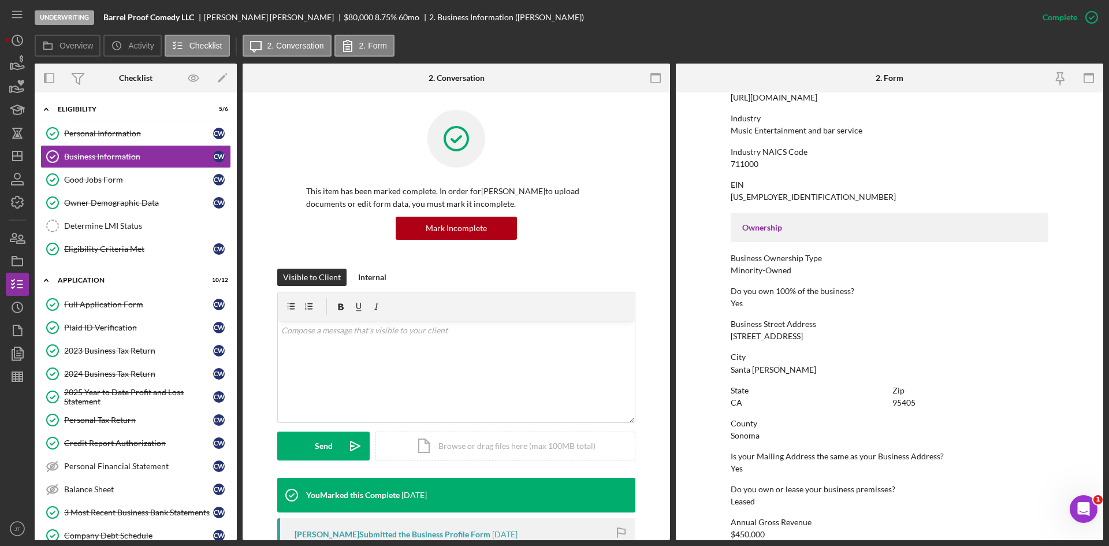
scroll to position [285, 0]
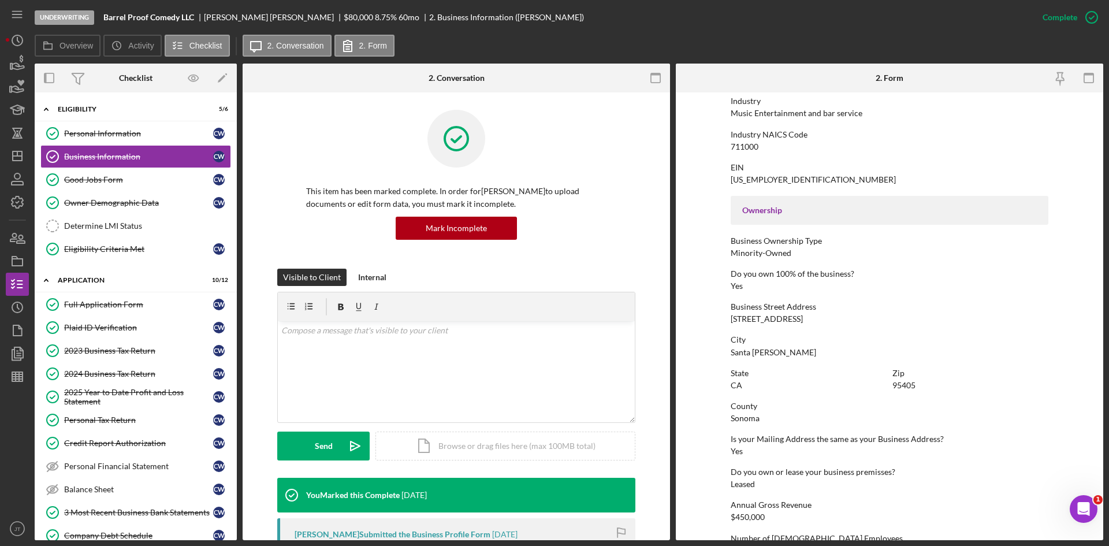
drag, startPoint x: 729, startPoint y: 317, endPoint x: 801, endPoint y: 319, distance: 71.6
click at [801, 319] on div "Business Street Address 501 Mendocino Ave" at bounding box center [889, 312] width 318 height 21
copy div "501 Mendocino Ave"
click at [98, 135] on div "Personal Information" at bounding box center [138, 133] width 149 height 9
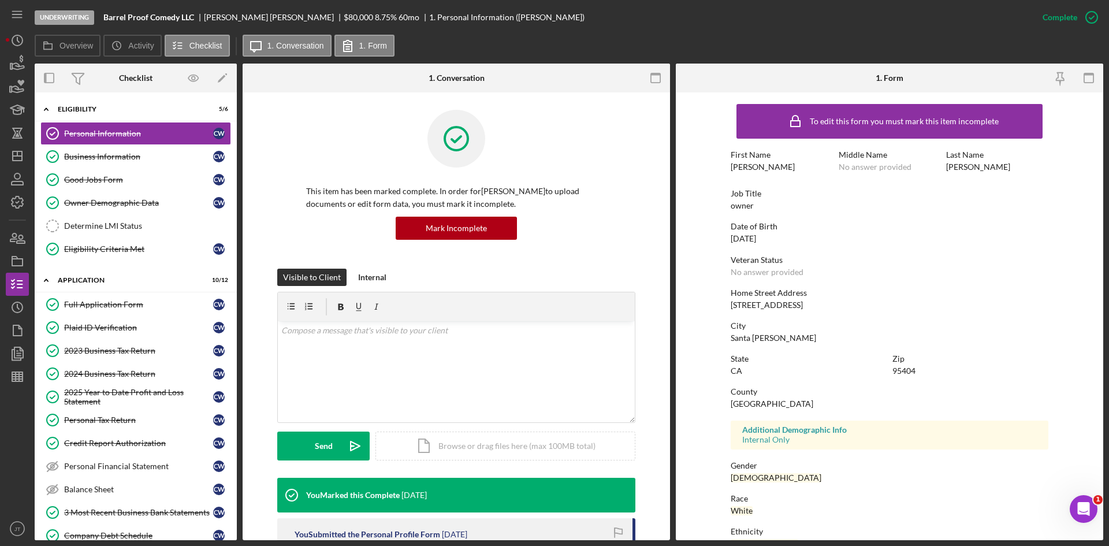
scroll to position [91, 0]
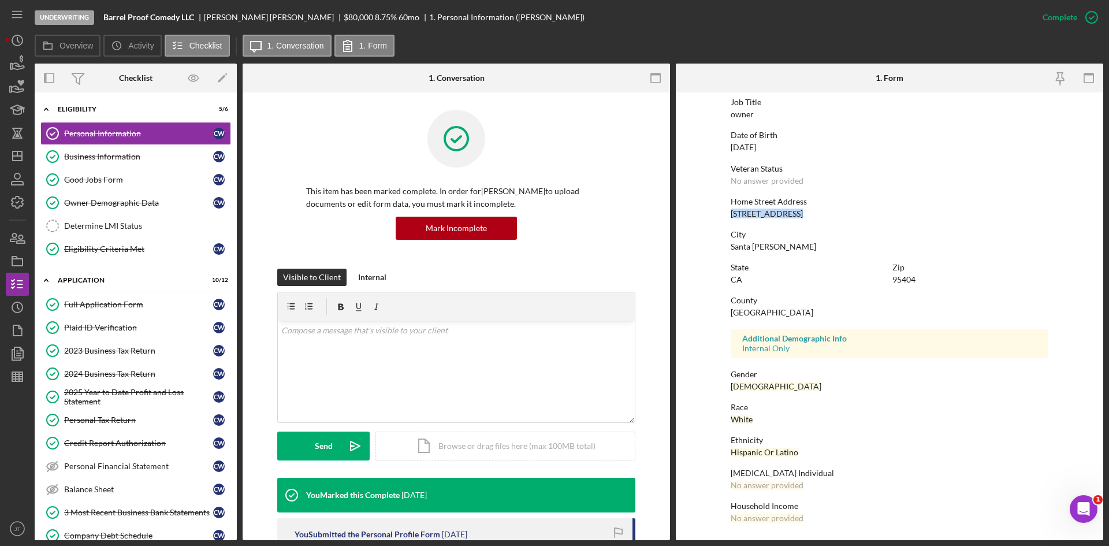
drag, startPoint x: 729, startPoint y: 214, endPoint x: 797, endPoint y: 214, distance: 68.1
click at [797, 214] on div "Home Street Address 2741 Lakeview Dr" at bounding box center [889, 207] width 318 height 21
copy div "2741 Lakeview Dr"
click at [695, 227] on form "To edit this form you must mark this item incomplete First Name Casey Middle Na…" at bounding box center [888, 315] width 427 height 447
click at [111, 159] on div "Business Information" at bounding box center [138, 156] width 149 height 9
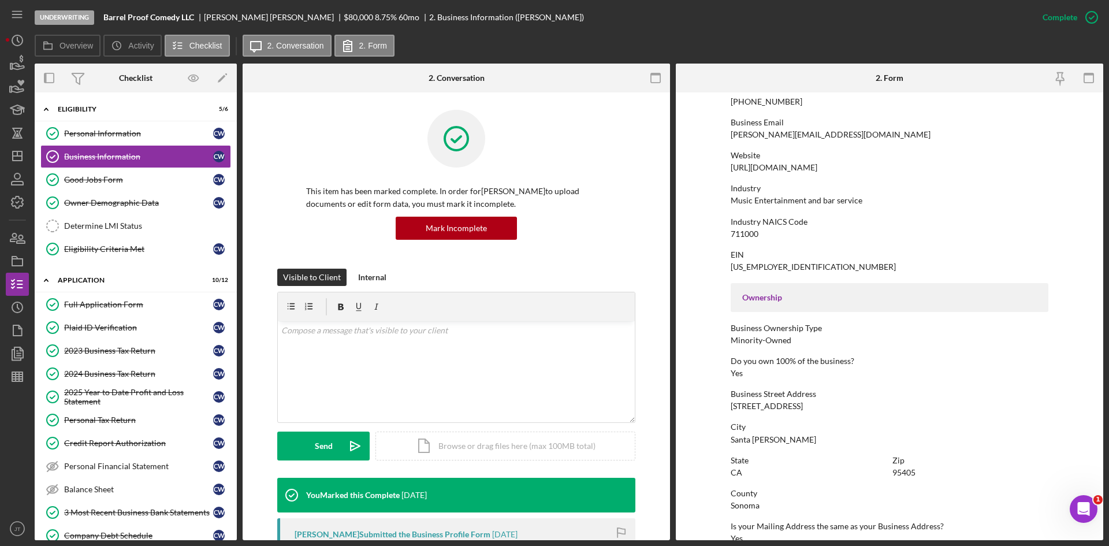
scroll to position [198, 0]
drag, startPoint x: 728, startPoint y: 407, endPoint x: 812, endPoint y: 402, distance: 83.8
click at [812, 402] on form "To edit this form you must mark this item incomplete Business Name Barrel Proof…" at bounding box center [888, 315] width 427 height 447
copy div "501 Mendocino Ave"
click at [109, 234] on link "Determine LMI Status Determine LMI Status" at bounding box center [135, 225] width 191 height 23
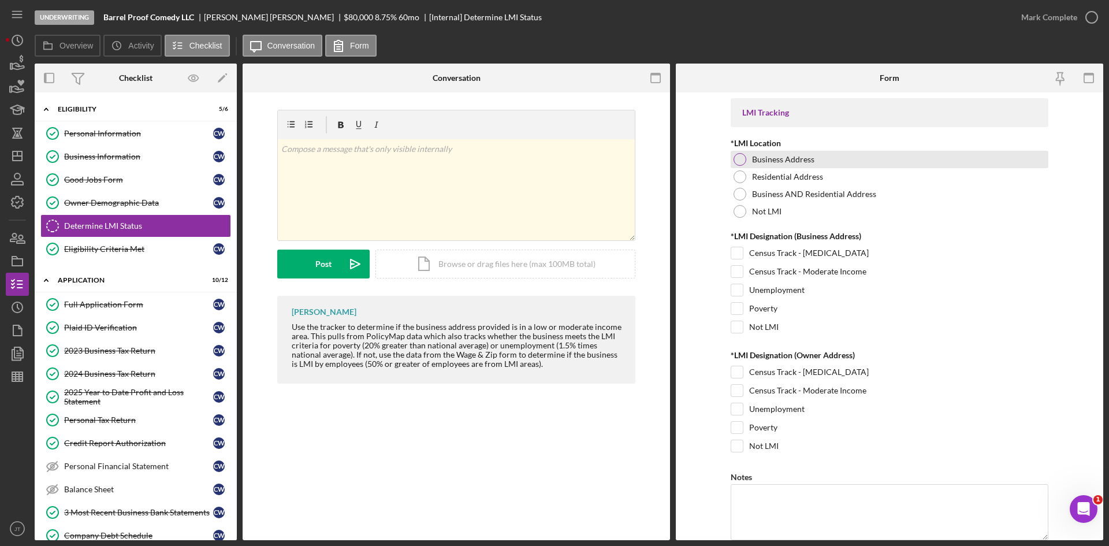
click at [739, 158] on div at bounding box center [739, 159] width 13 height 13
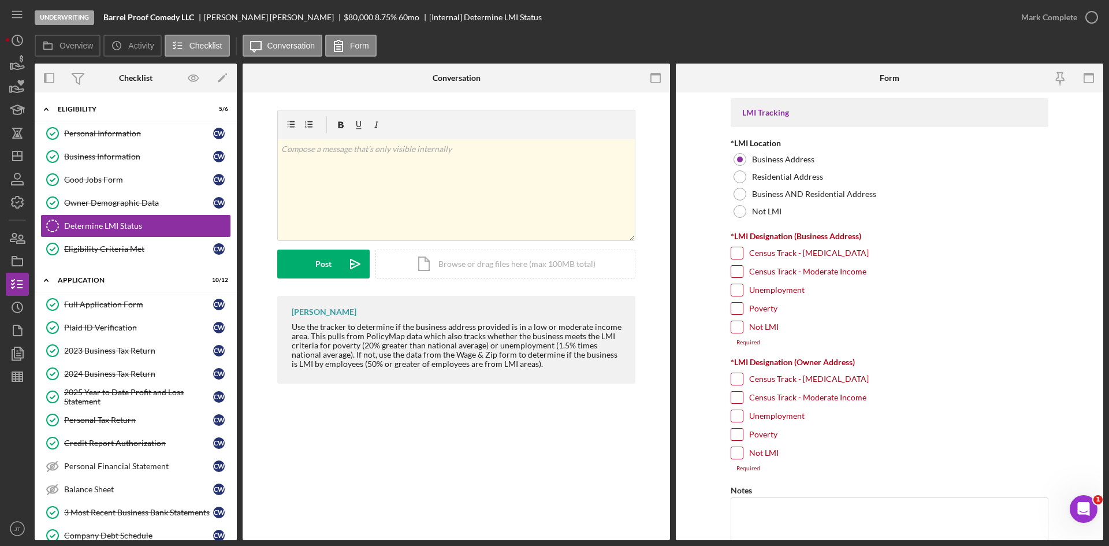
click at [735, 270] on input "Census Track - Moderate Income" at bounding box center [737, 272] width 12 height 12
checkbox input "true"
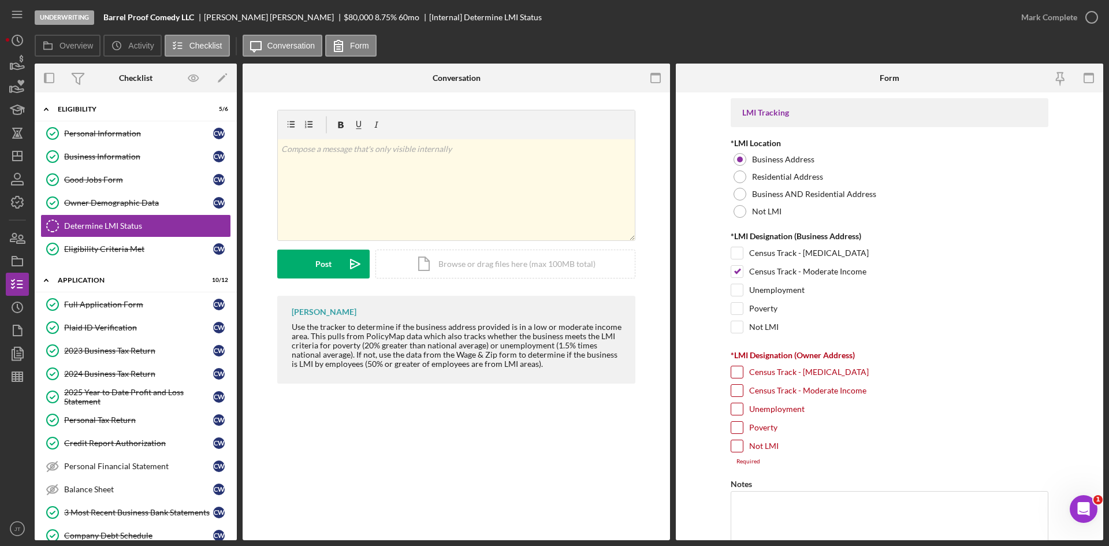
click at [735, 446] on input "Not LMI" at bounding box center [737, 446] width 12 height 12
checkbox input "true"
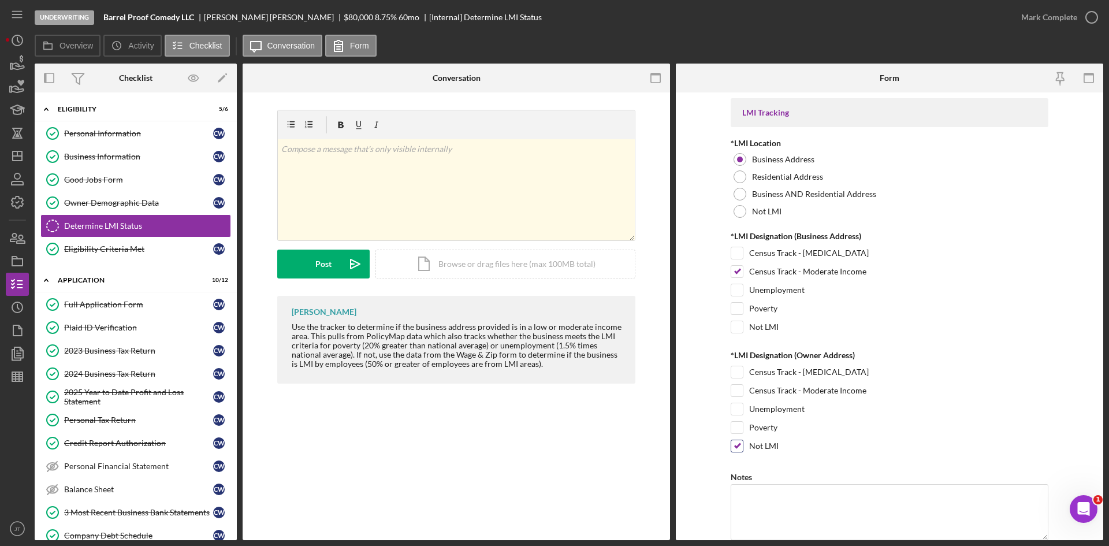
scroll to position [137, 0]
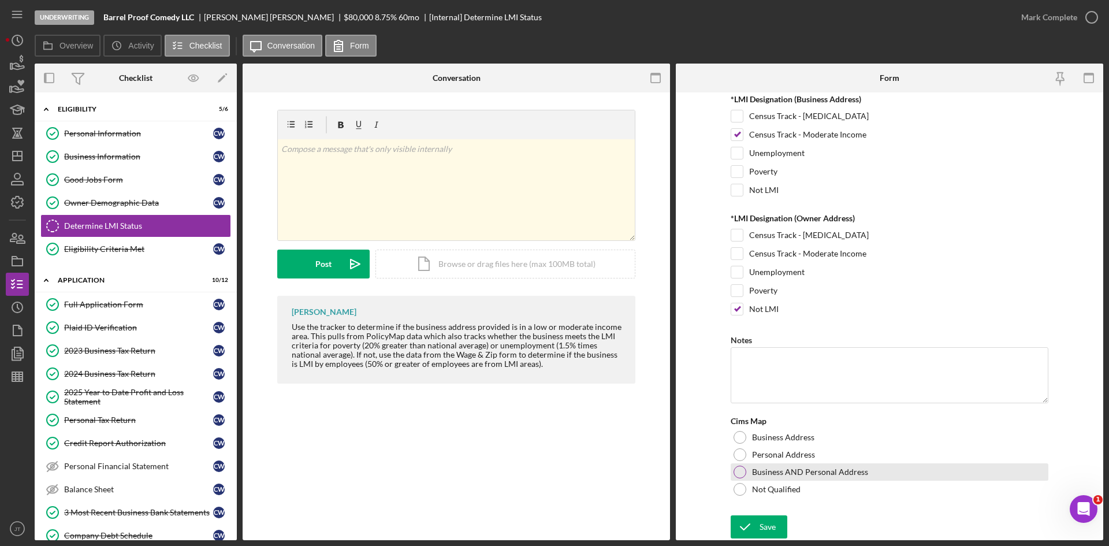
click at [738, 471] on div at bounding box center [739, 471] width 13 height 13
click at [755, 525] on icon "submit" at bounding box center [744, 526] width 29 height 29
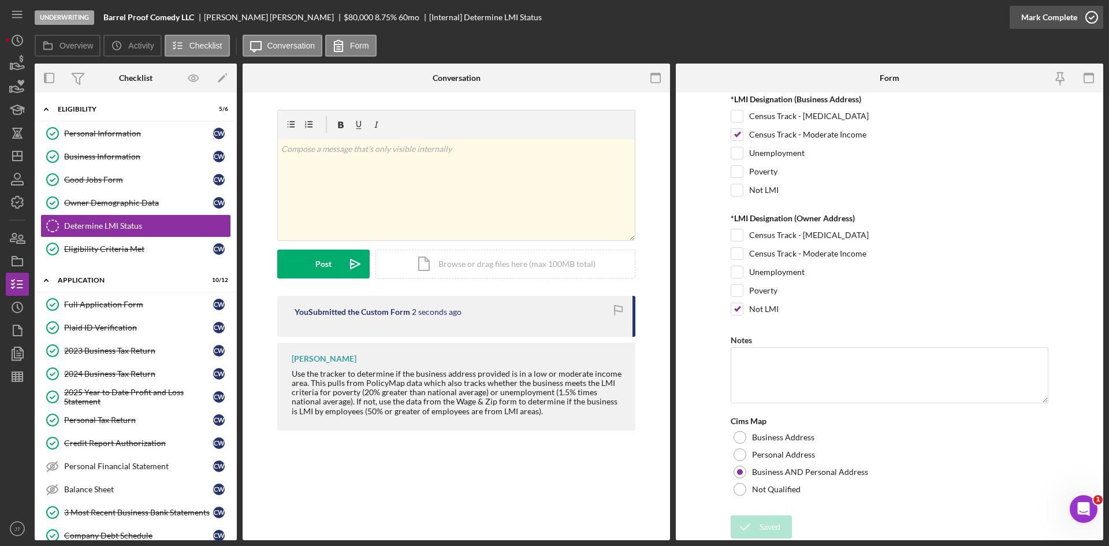
click at [1046, 20] on div "Mark Complete" at bounding box center [1049, 17] width 56 height 23
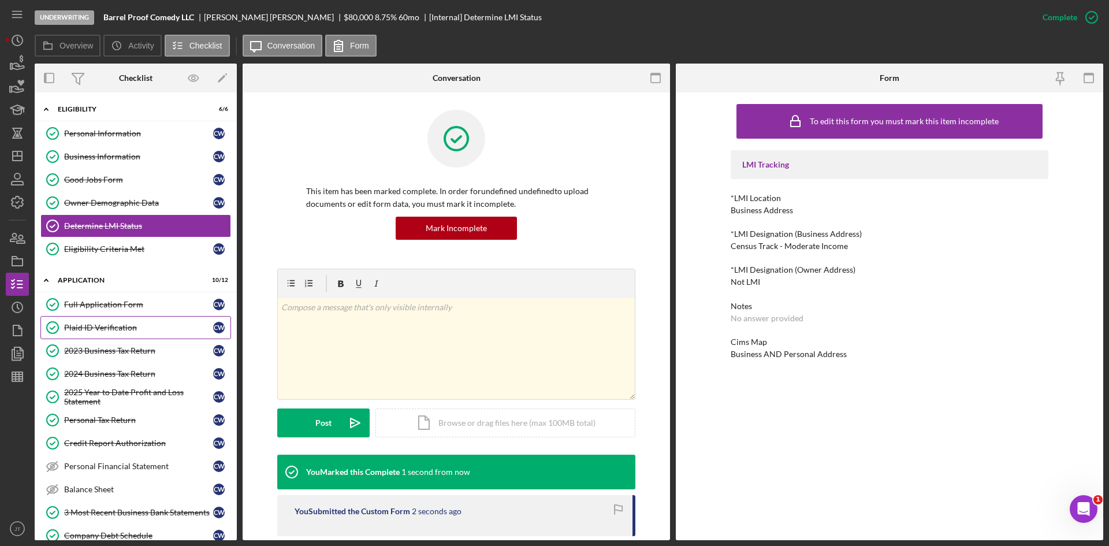
scroll to position [171, 0]
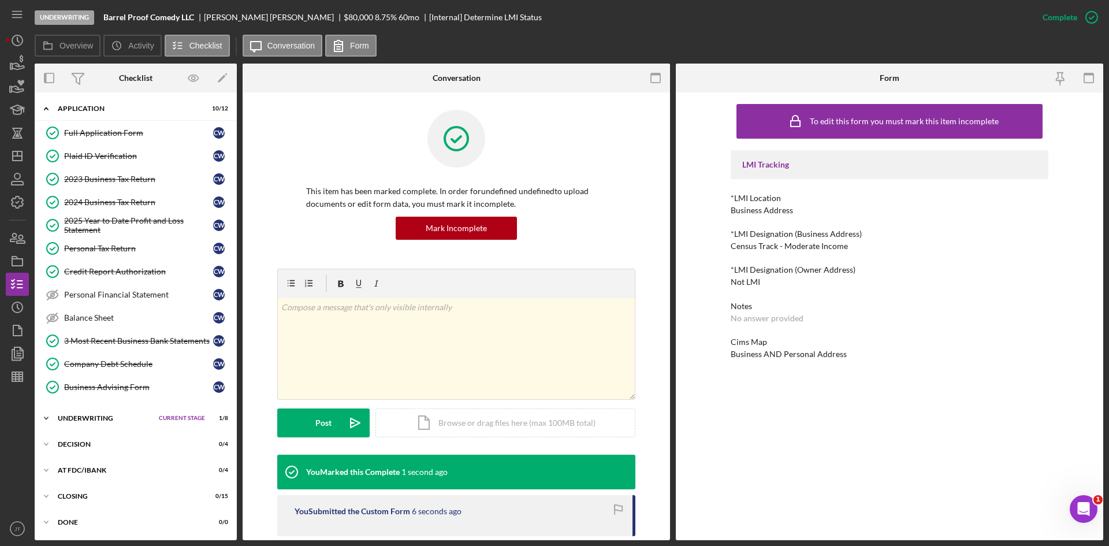
click at [98, 421] on div "Underwriting" at bounding box center [105, 418] width 95 height 7
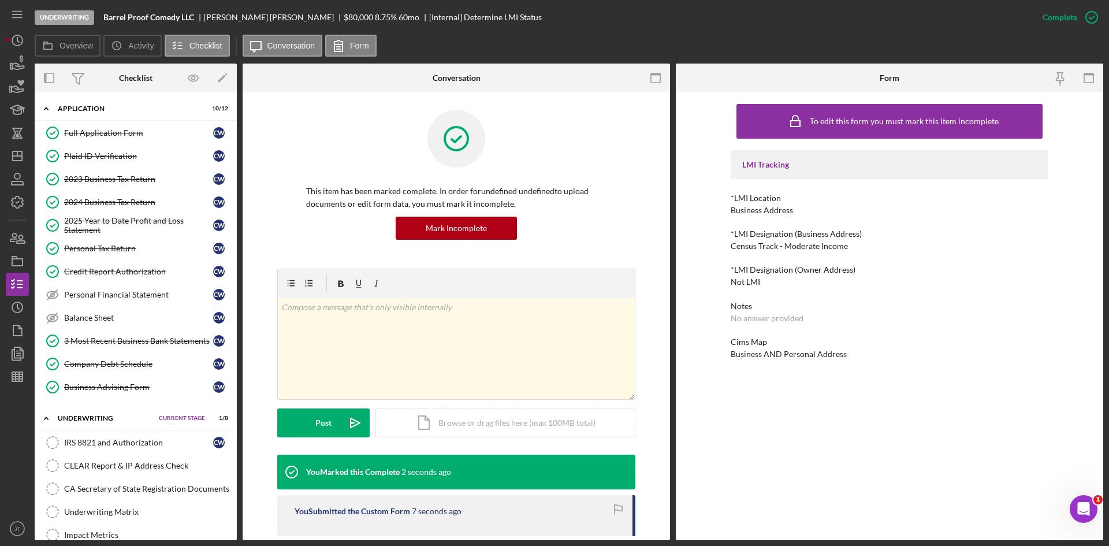
scroll to position [286, 0]
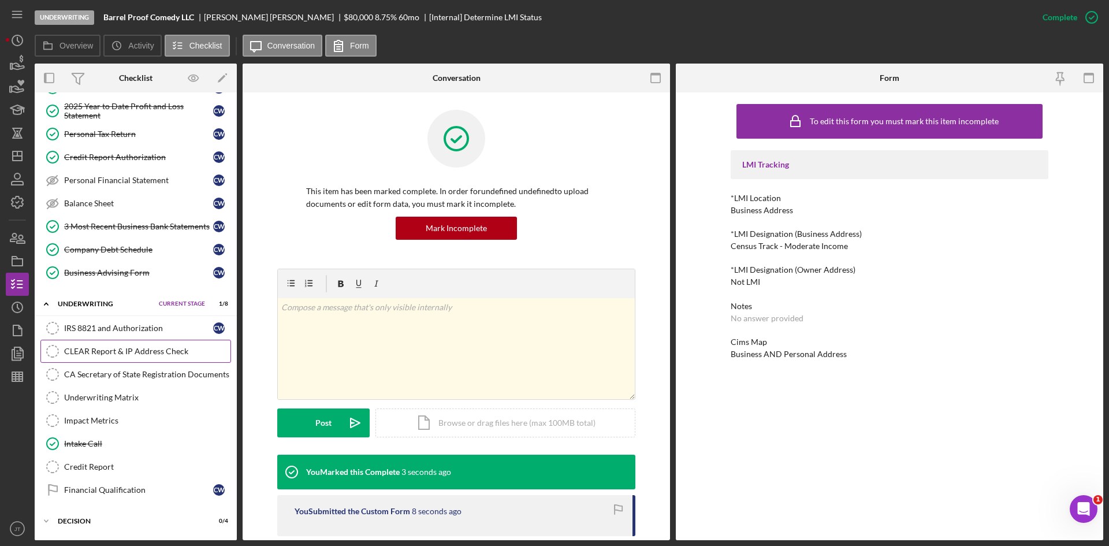
click at [110, 353] on div "CLEAR Report & IP Address Check" at bounding box center [147, 350] width 166 height 9
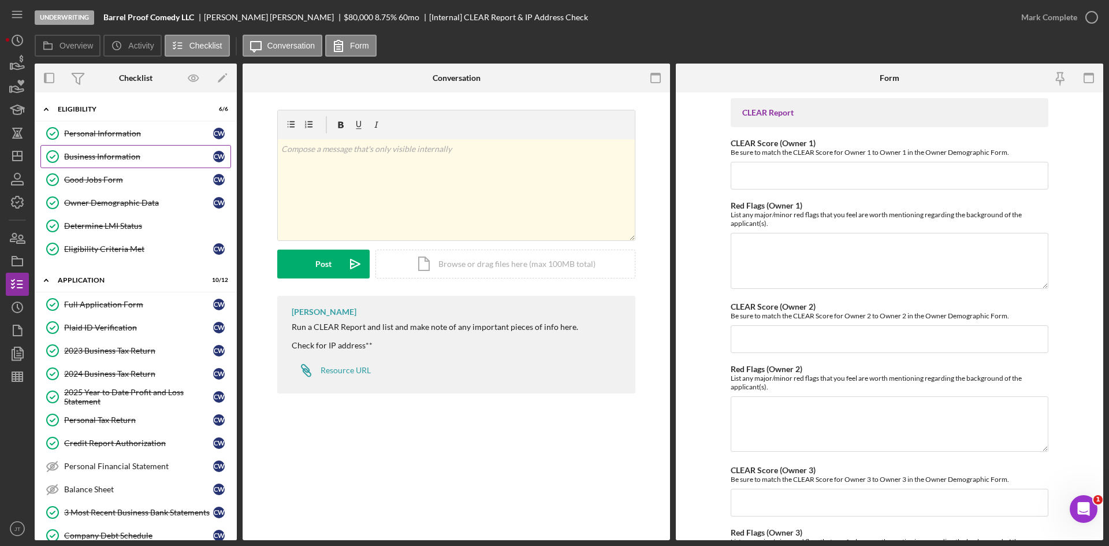
click at [122, 163] on link "Business Information Business Information C W" at bounding box center [135, 156] width 191 height 23
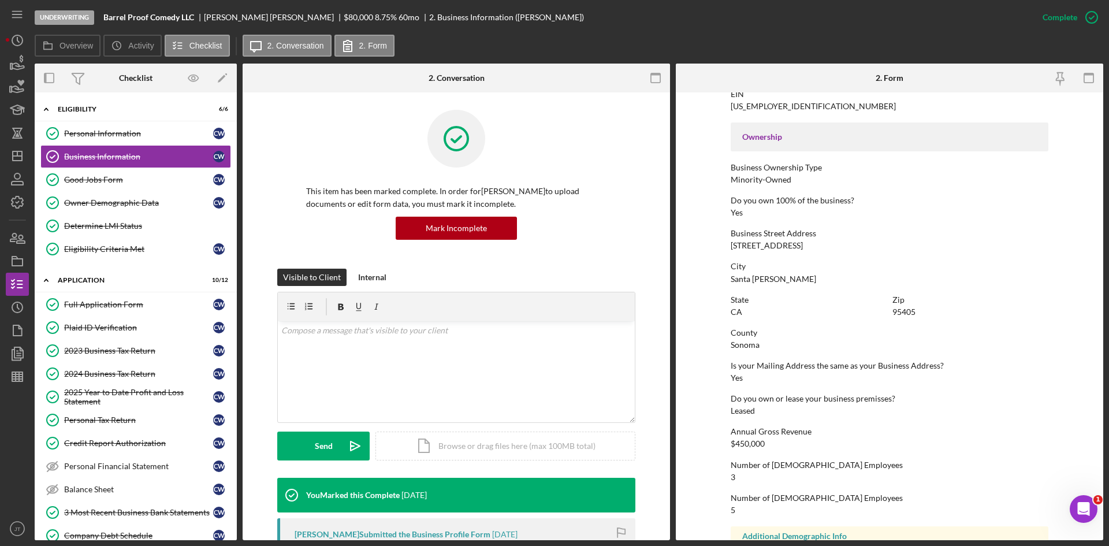
scroll to position [423, 0]
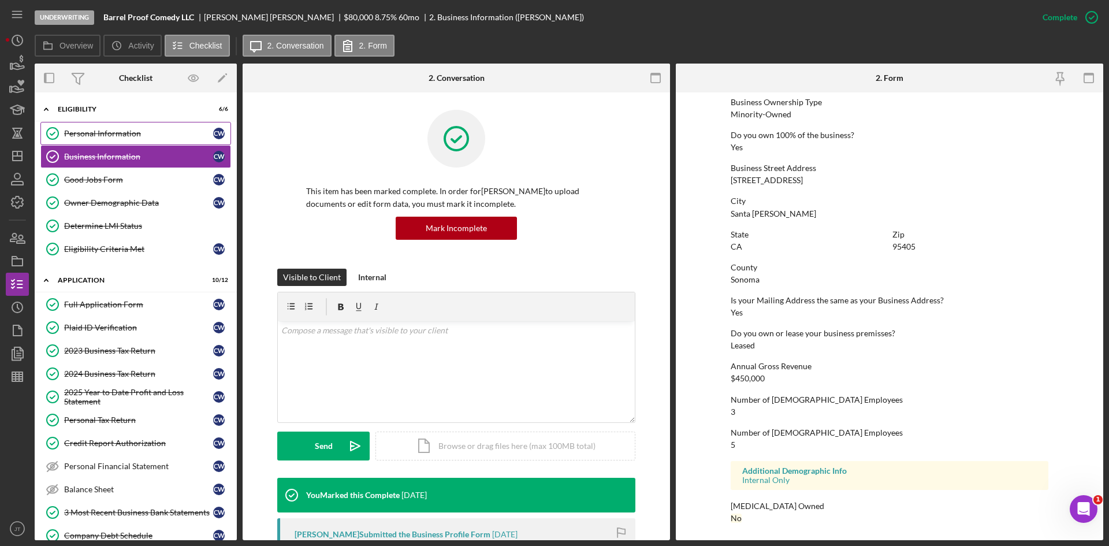
click at [76, 134] on div "Personal Information" at bounding box center [138, 133] width 149 height 9
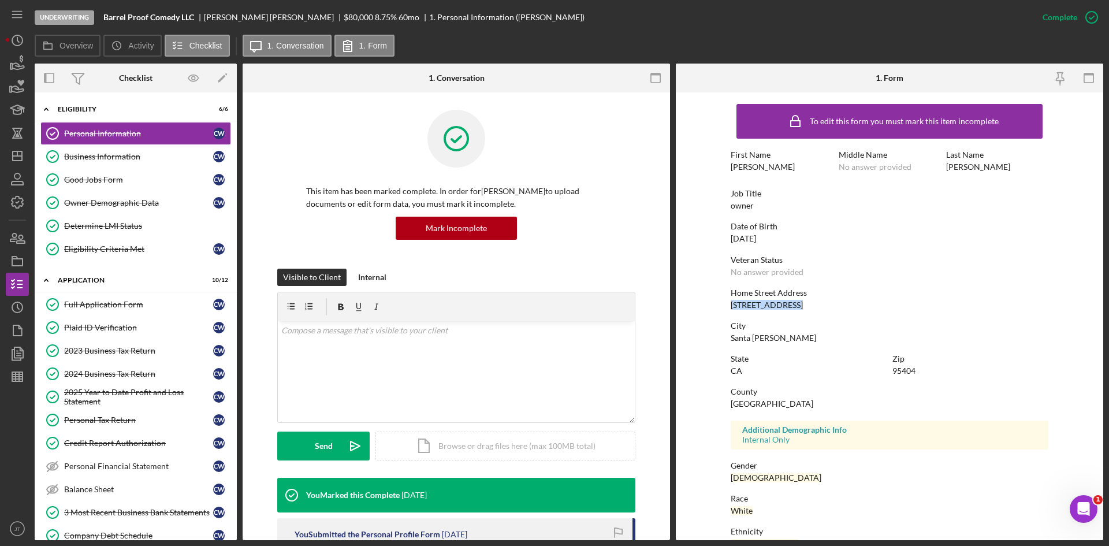
drag, startPoint x: 727, startPoint y: 307, endPoint x: 794, endPoint y: 305, distance: 67.0
click at [794, 305] on form "To edit this form you must mark this item incomplete First Name Casey Middle Na…" at bounding box center [888, 315] width 427 height 447
copy div "2741 Lakeview Dr"
drag, startPoint x: 16, startPoint y: 64, endPoint x: 21, endPoint y: 203, distance: 139.2
click at [21, 203] on icon "button" at bounding box center [17, 202] width 29 height 29
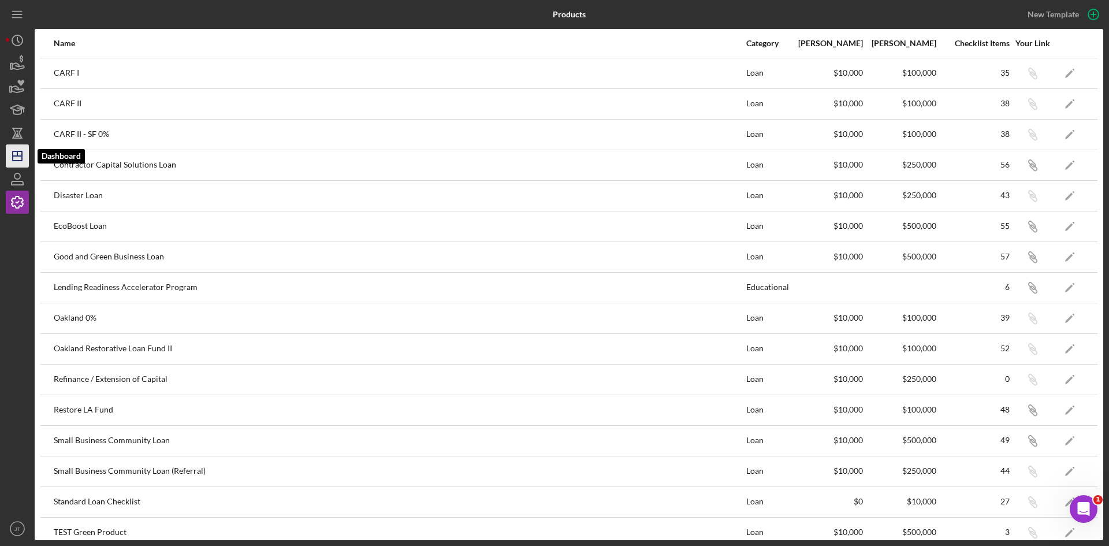
click at [23, 160] on icon "Icon/Dashboard" at bounding box center [17, 155] width 29 height 29
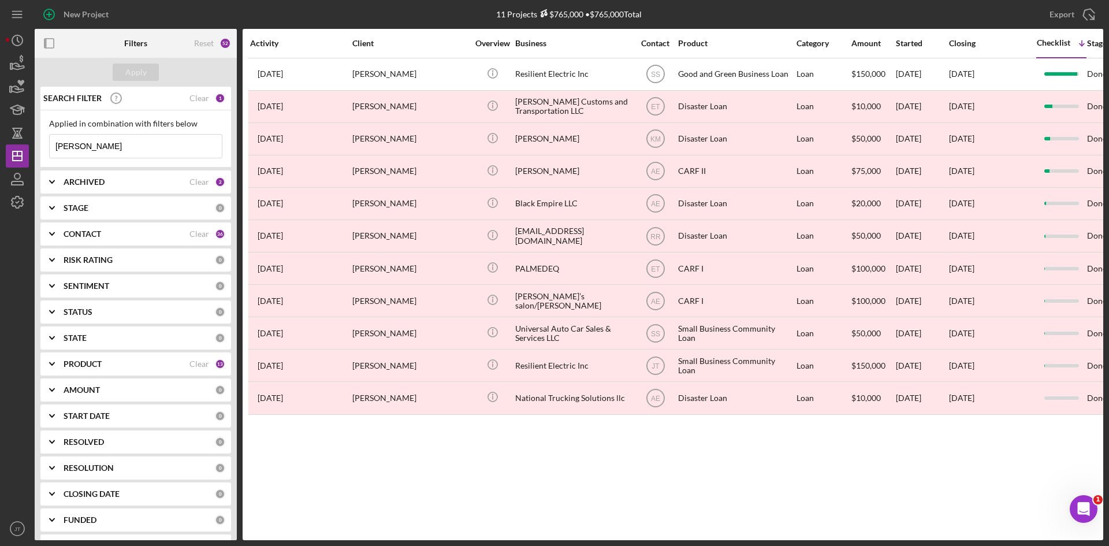
click at [115, 238] on div "CONTACT" at bounding box center [127, 233] width 126 height 9
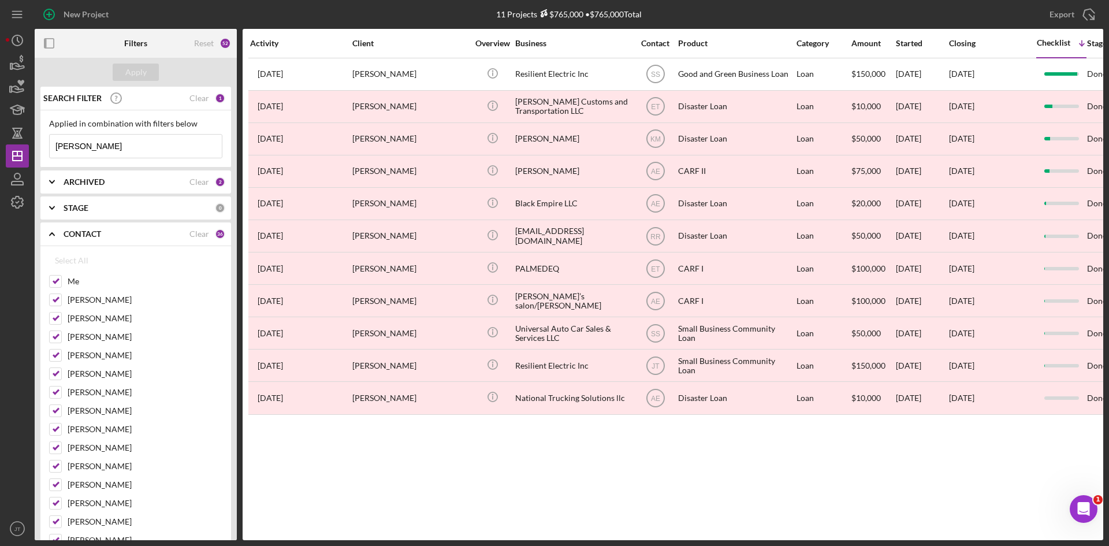
click at [126, 144] on input "Larry Bode" at bounding box center [136, 146] width 172 height 23
type input "Cafecita"
click at [139, 74] on div "Apply" at bounding box center [135, 72] width 21 height 17
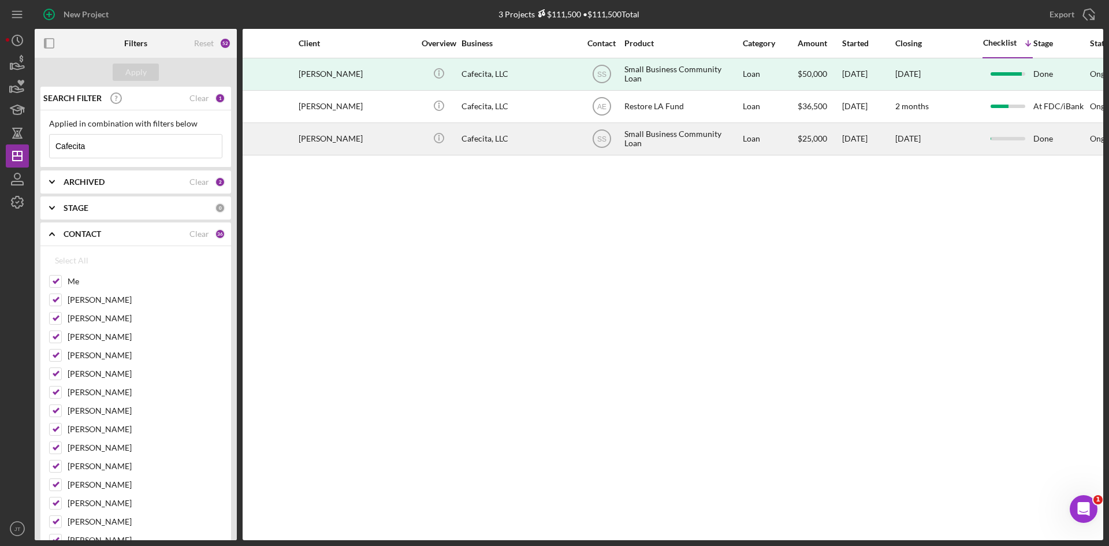
scroll to position [0, 48]
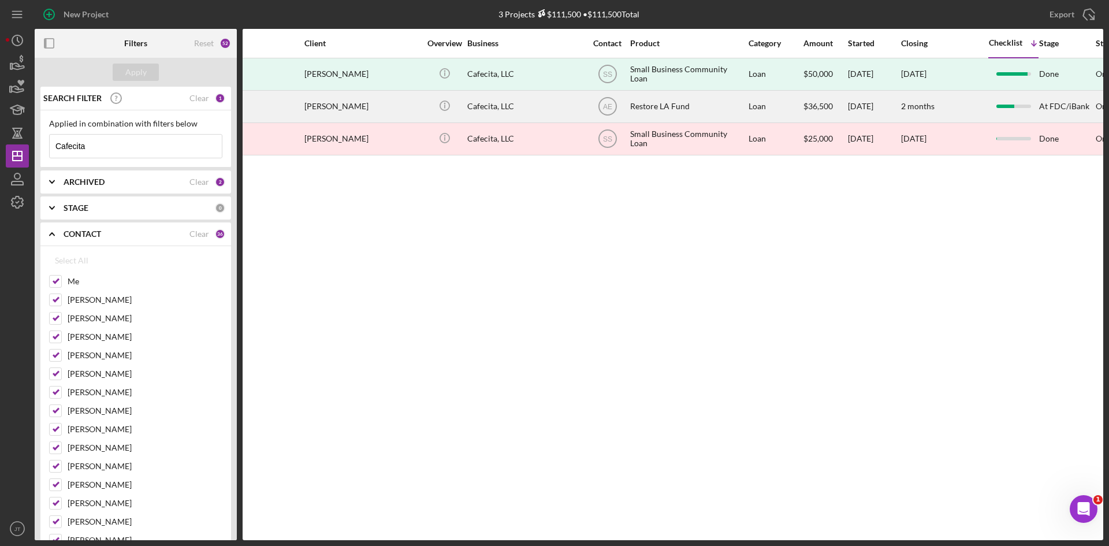
click at [582, 111] on div "Cafecita, LLC" at bounding box center [524, 106] width 115 height 31
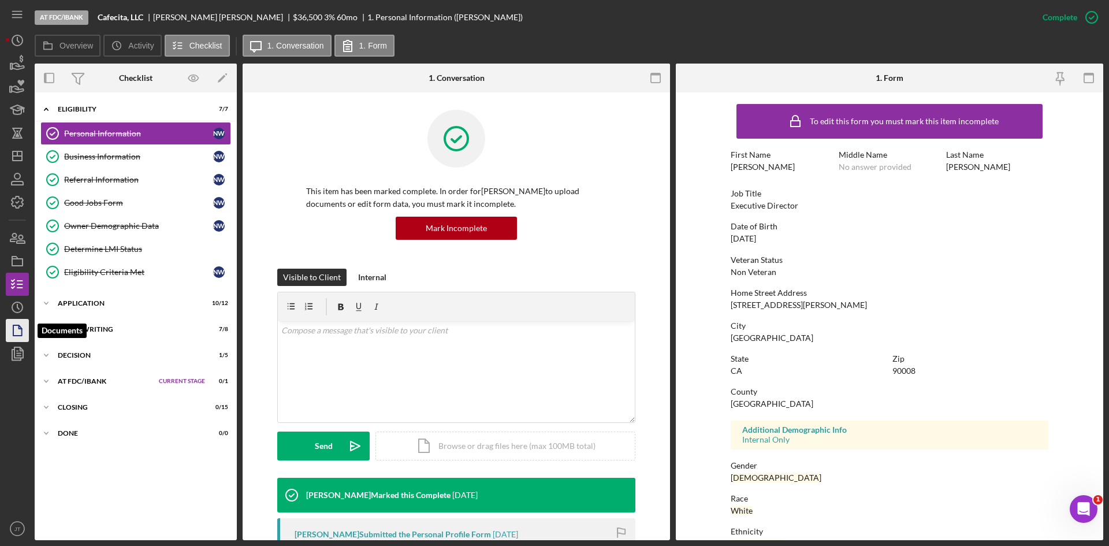
click at [17, 327] on icon "button" at bounding box center [17, 330] width 29 height 29
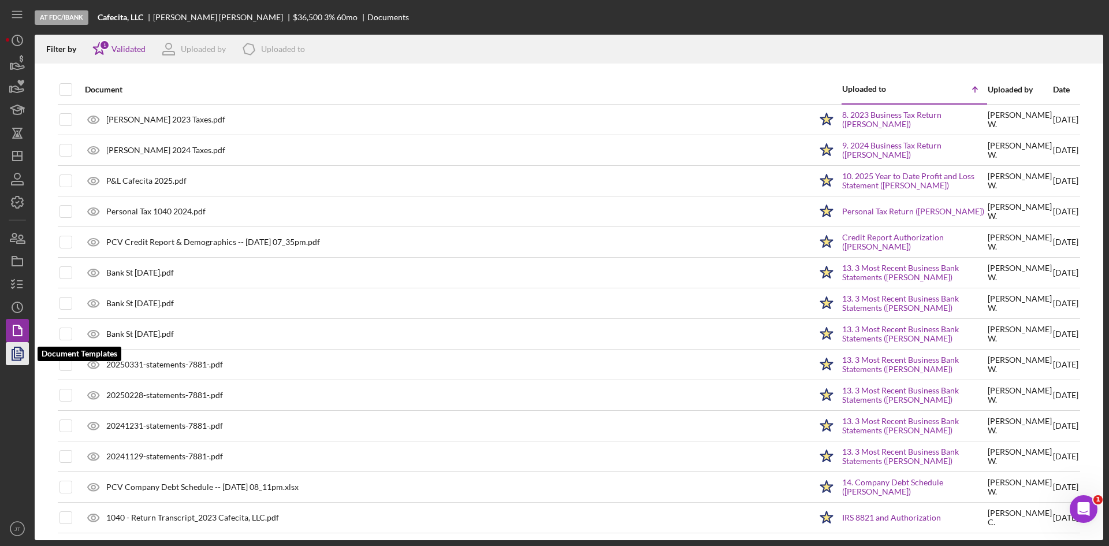
click at [24, 353] on icon "button" at bounding box center [17, 353] width 29 height 29
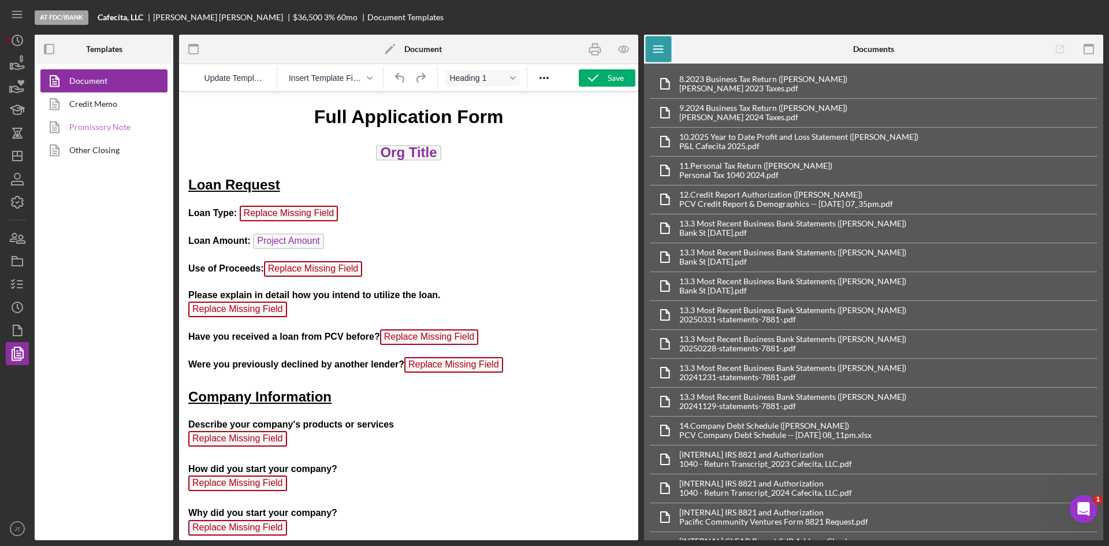
click at [96, 135] on link "Promissory Note" at bounding box center [100, 126] width 121 height 23
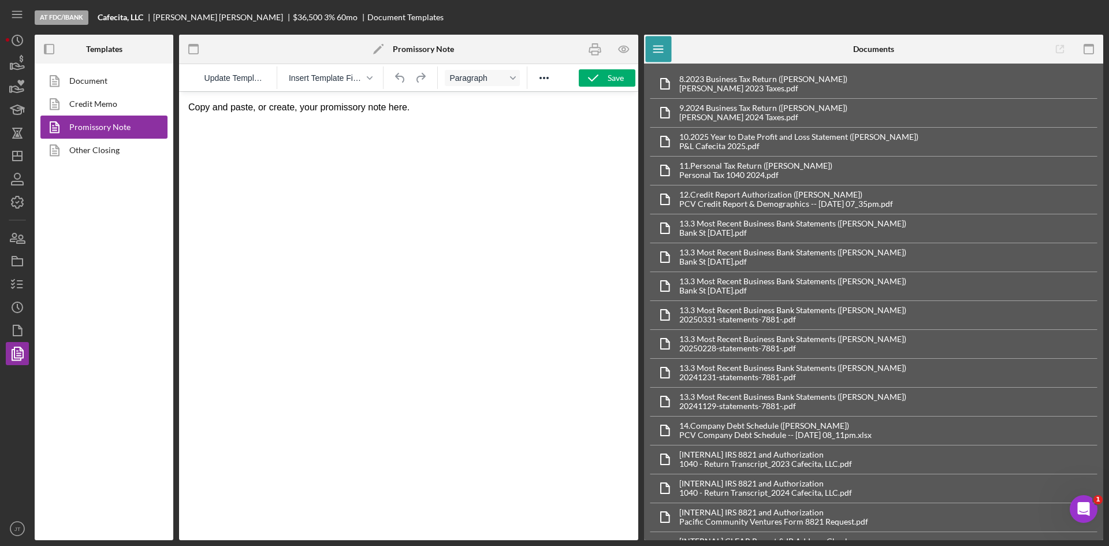
click at [338, 106] on p "Copy and paste, or create, your promissory note here." at bounding box center [408, 107] width 441 height 13
click at [430, 107] on p "Copy and paste, or create, your promissory note here." at bounding box center [408, 107] width 441 height 13
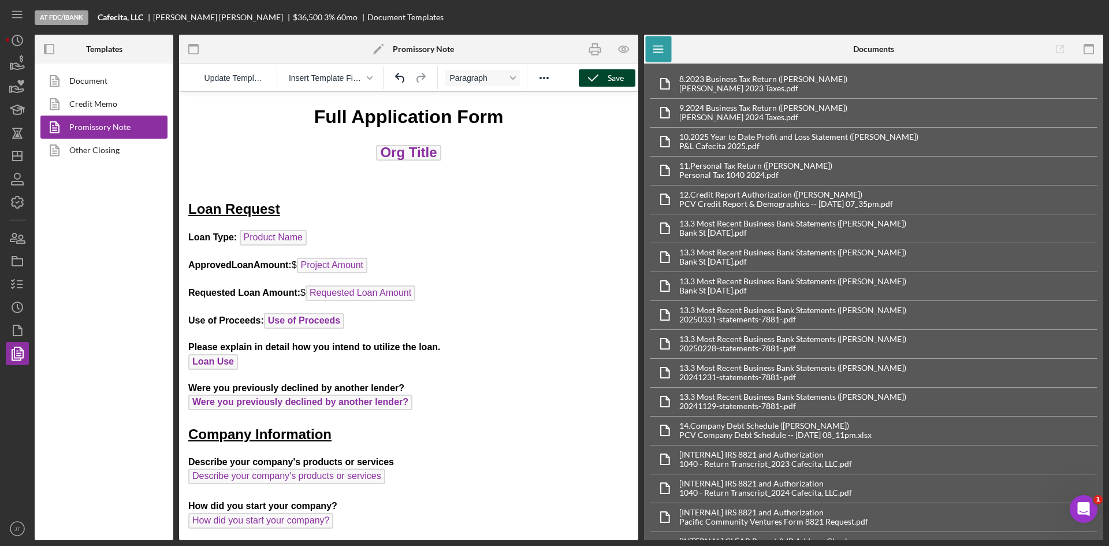
click at [617, 74] on div "Save" at bounding box center [615, 77] width 16 height 17
click at [624, 55] on icon "button" at bounding box center [624, 49] width 26 height 26
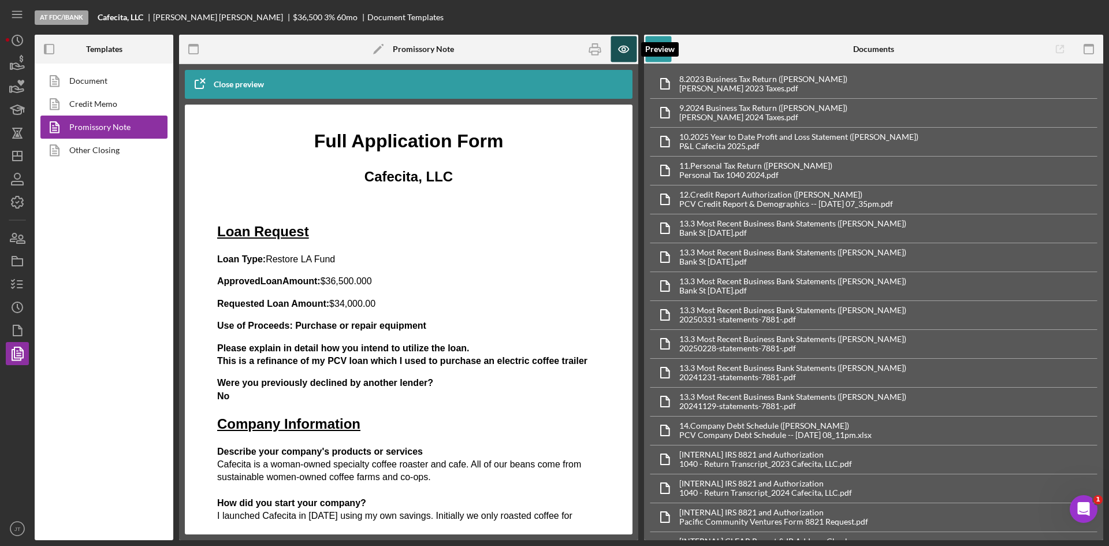
click at [623, 51] on icon "button" at bounding box center [623, 48] width 3 height 3
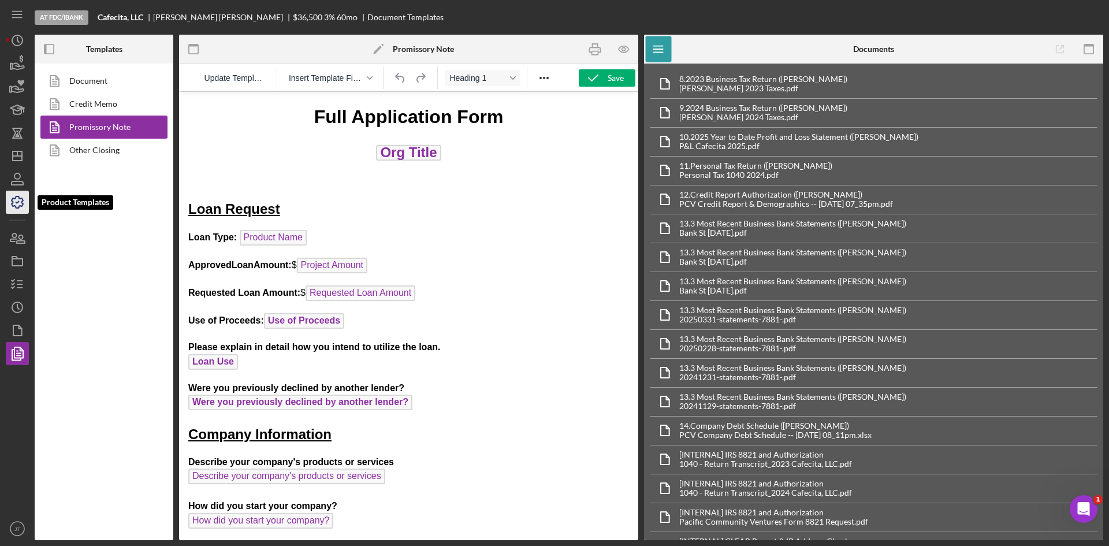
click at [21, 207] on icon "button" at bounding box center [17, 202] width 29 height 29
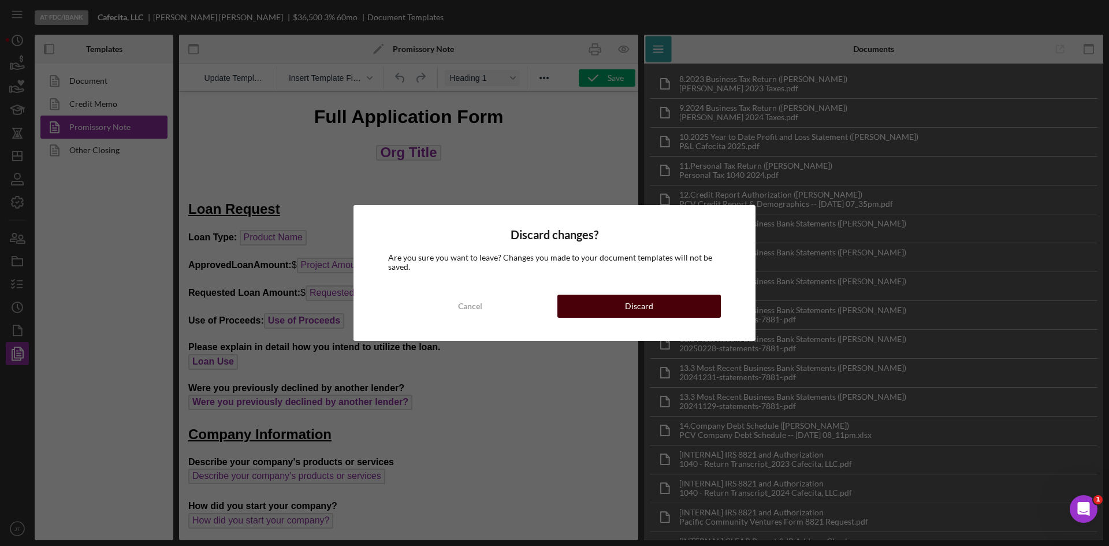
click at [652, 314] on div "Discard" at bounding box center [639, 305] width 28 height 23
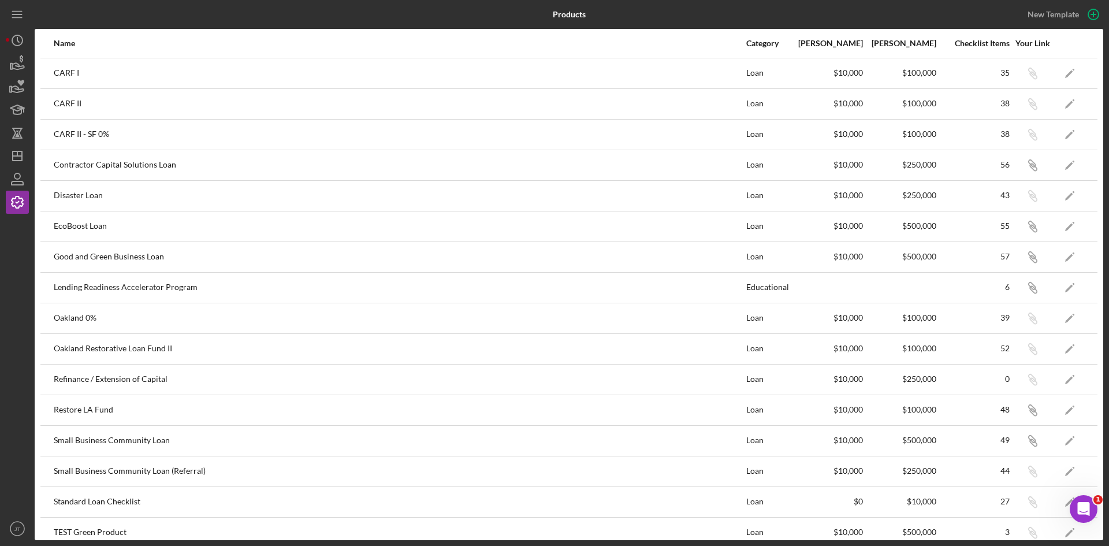
click at [652, 314] on div "Oakland 0%" at bounding box center [399, 318] width 691 height 29
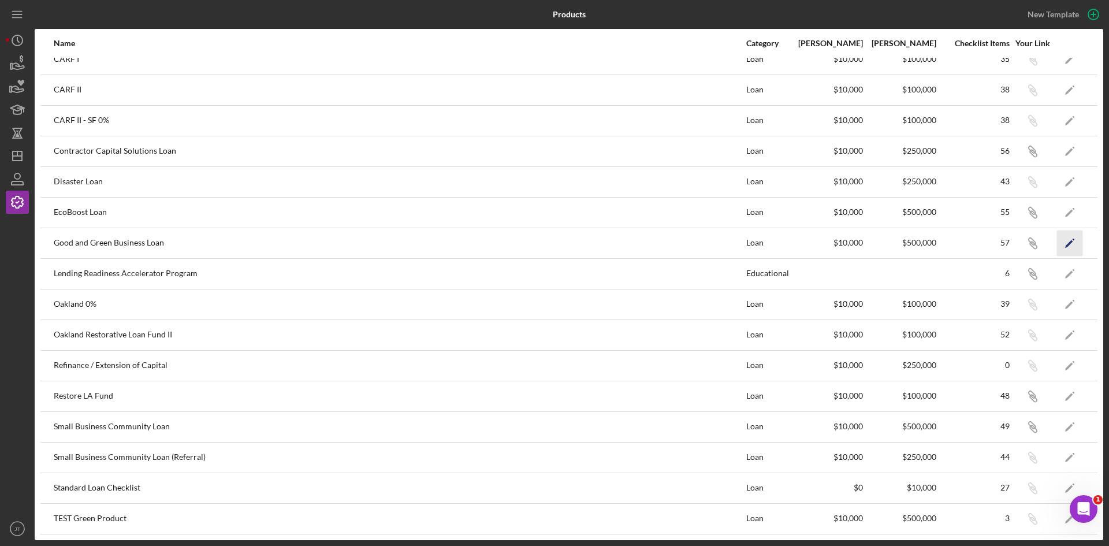
click at [1057, 248] on icon "Icon/Edit" at bounding box center [1070, 243] width 26 height 26
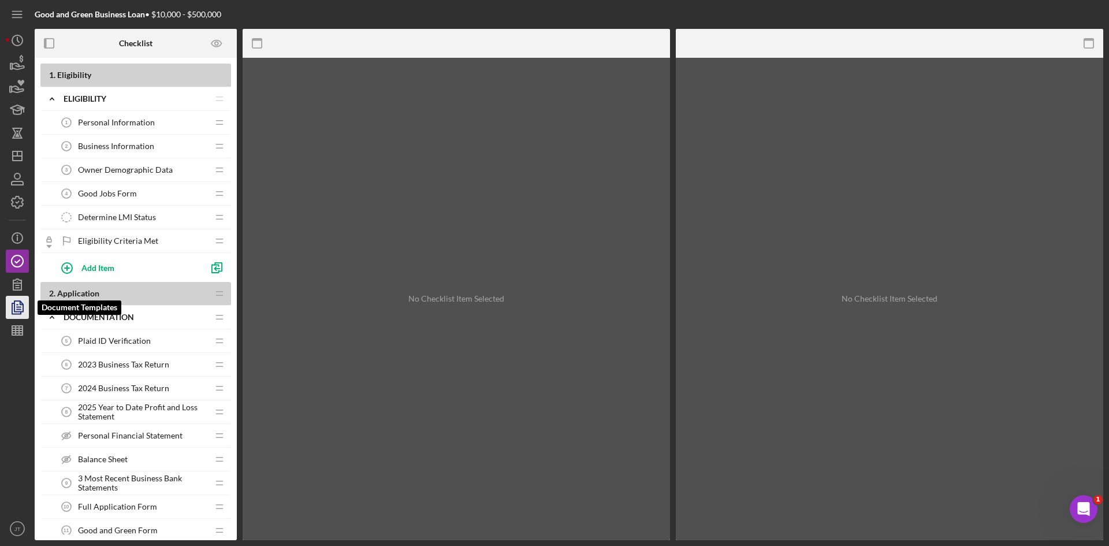
click at [21, 313] on polyline "button" at bounding box center [16, 308] width 9 height 10
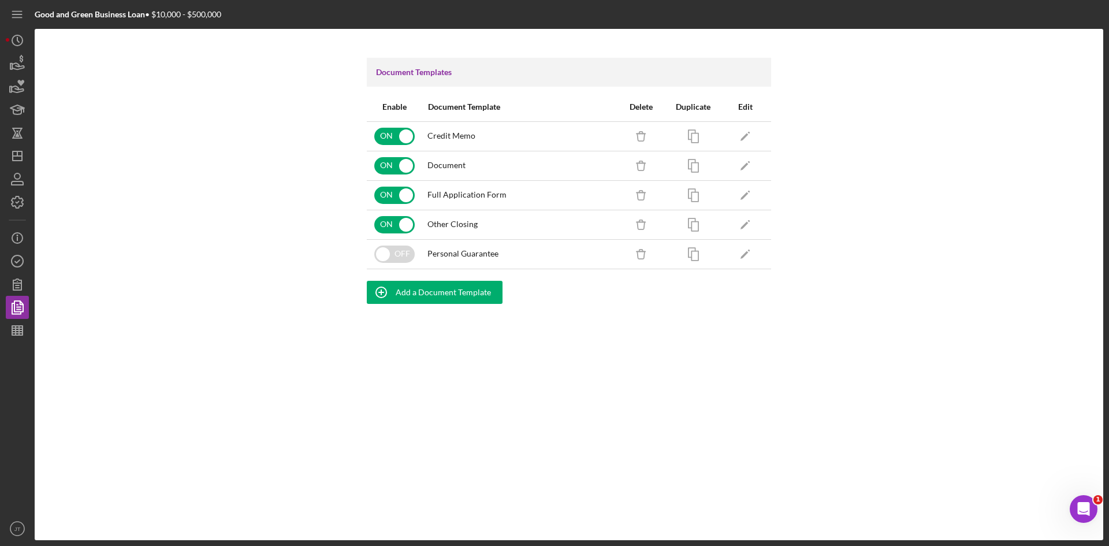
click at [335, 176] on div "Document Templates Enable Document Template Delete Duplicate Edit ON Credit Mem…" at bounding box center [569, 284] width 1068 height 511
click at [744, 195] on polygon "button" at bounding box center [744, 196] width 8 height 8
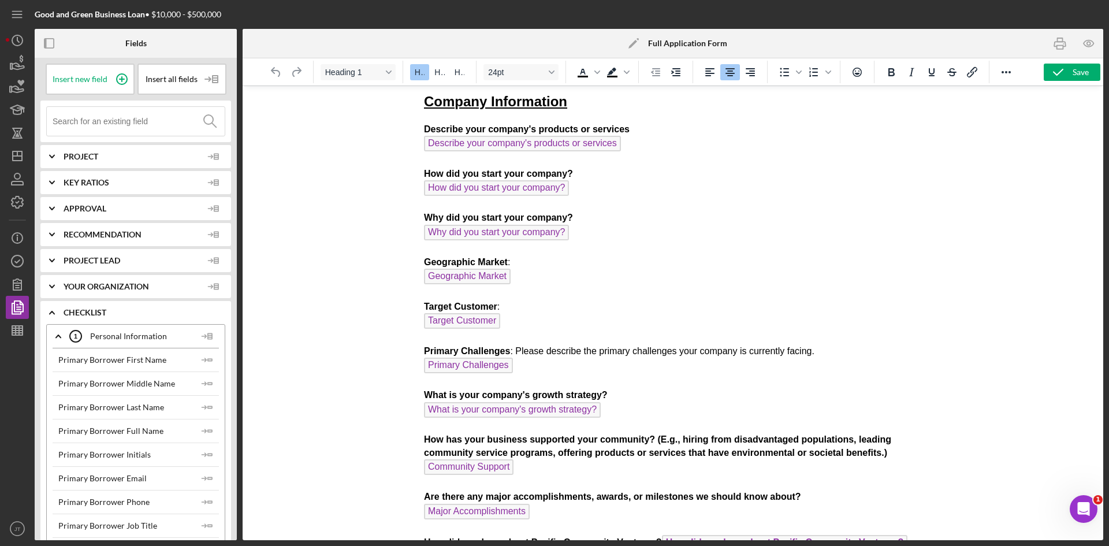
scroll to position [414, 0]
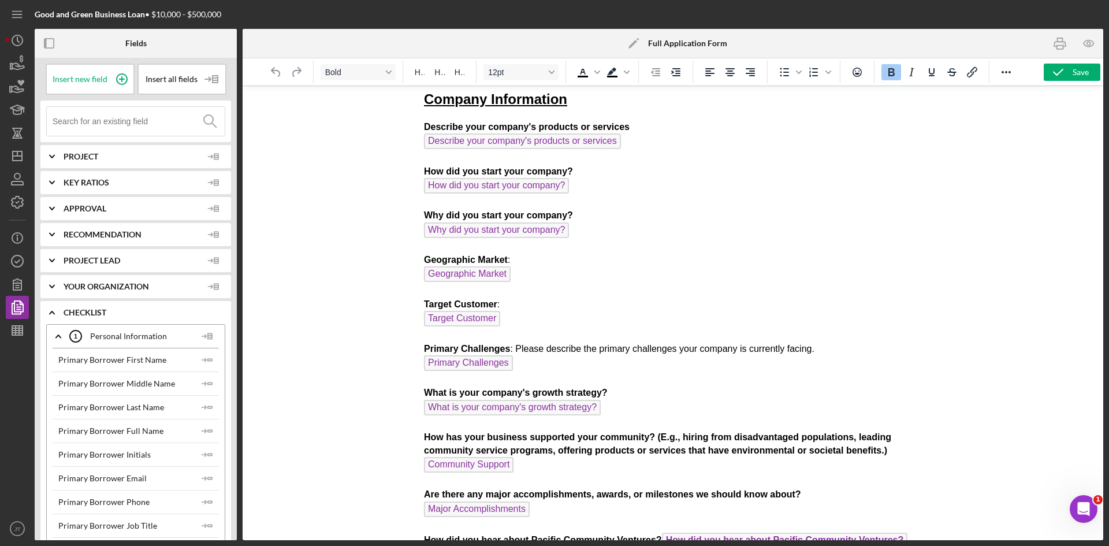
drag, startPoint x: 421, startPoint y: 127, endPoint x: 527, endPoint y: 186, distance: 121.2
click at [527, 186] on html "Full Application Form Org Title Loan Request Loan Type: Product Name Approved L…" at bounding box center [673, 251] width 516 height 1158
drag, startPoint x: 422, startPoint y: 126, endPoint x: 466, endPoint y: 159, distance: 54.8
click at [466, 159] on html "Full Application Form Org Title Loan Request Loan Type: Product Name Approved L…" at bounding box center [673, 251] width 516 height 1158
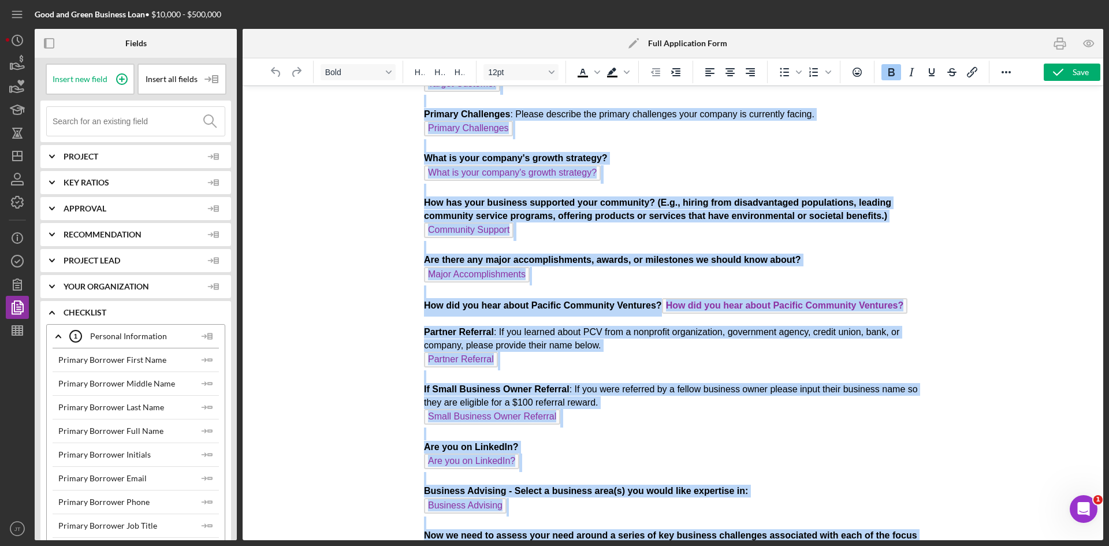
scroll to position [704, 0]
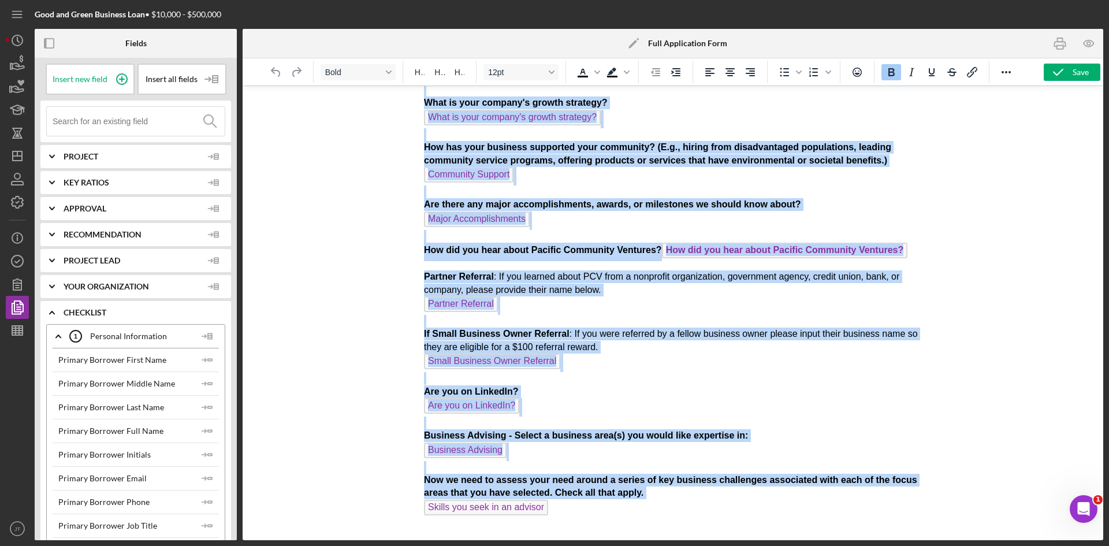
drag, startPoint x: 426, startPoint y: 128, endPoint x: 623, endPoint y: 510, distance: 429.7
copy body "Describe your company's products or services Describe your company's products o…"
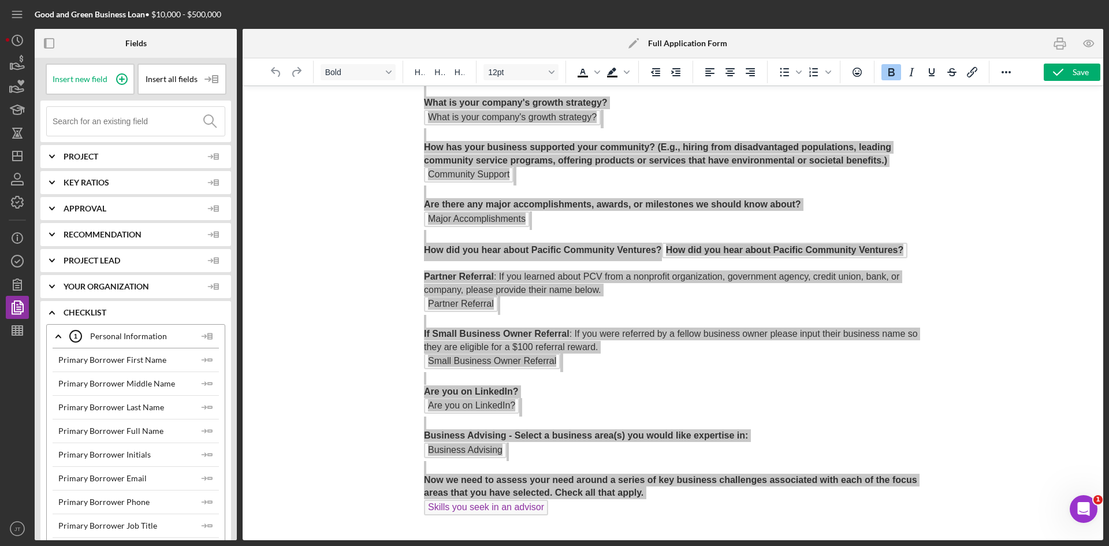
click at [370, 195] on div at bounding box center [672, 312] width 860 height 454
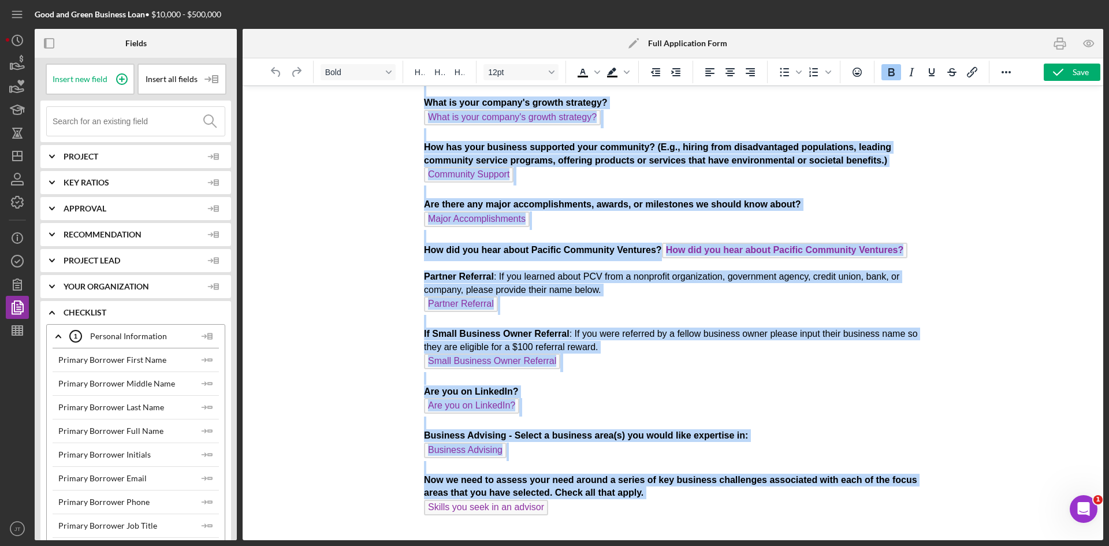
click at [565, 352] on p "Partner Referral : If you learned about PCV from a nonprofit organization, gove…" at bounding box center [673, 400] width 498 height 260
drag, startPoint x: 576, startPoint y: 107, endPoint x: 775, endPoint y: 530, distance: 467.5
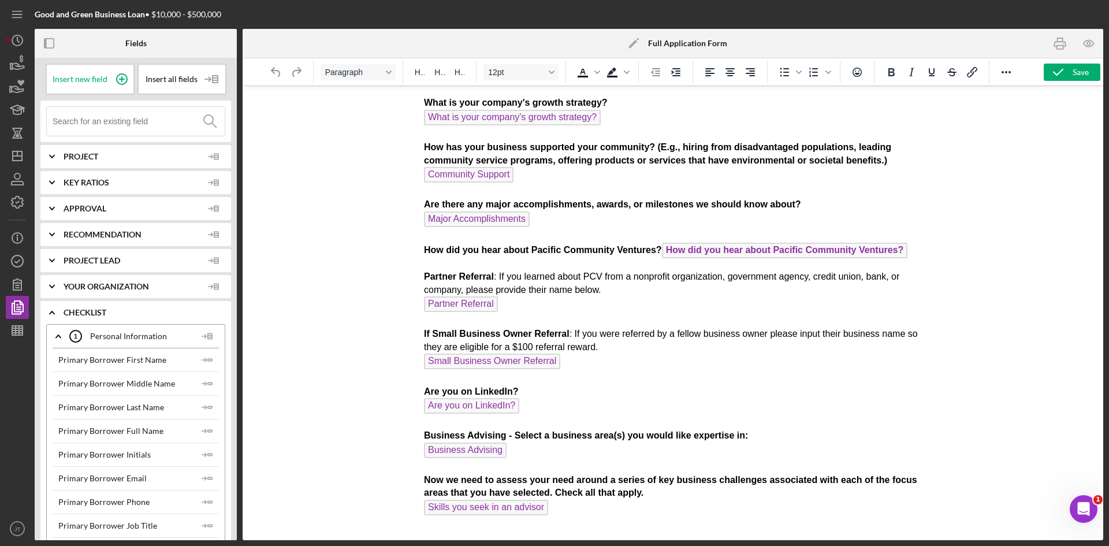
click at [656, 402] on p "Partner Referral : If you learned about PCV from a nonprofit organization, gove…" at bounding box center [673, 400] width 498 height 260
click at [1065, 75] on icon "button" at bounding box center [1057, 72] width 29 height 29
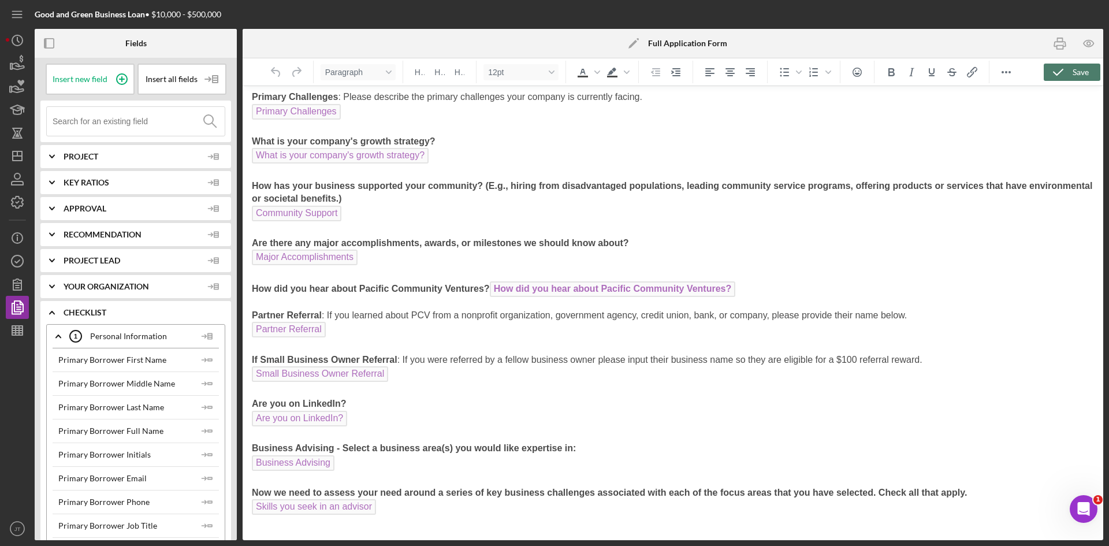
scroll to position [652, 0]
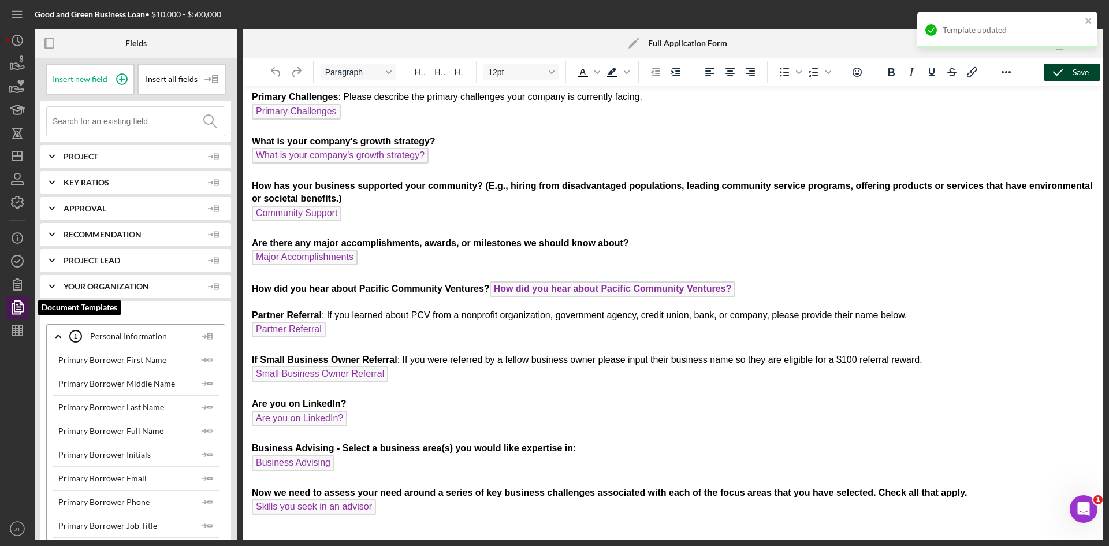
click at [23, 304] on polyline "button" at bounding box center [21, 302] width 3 height 3
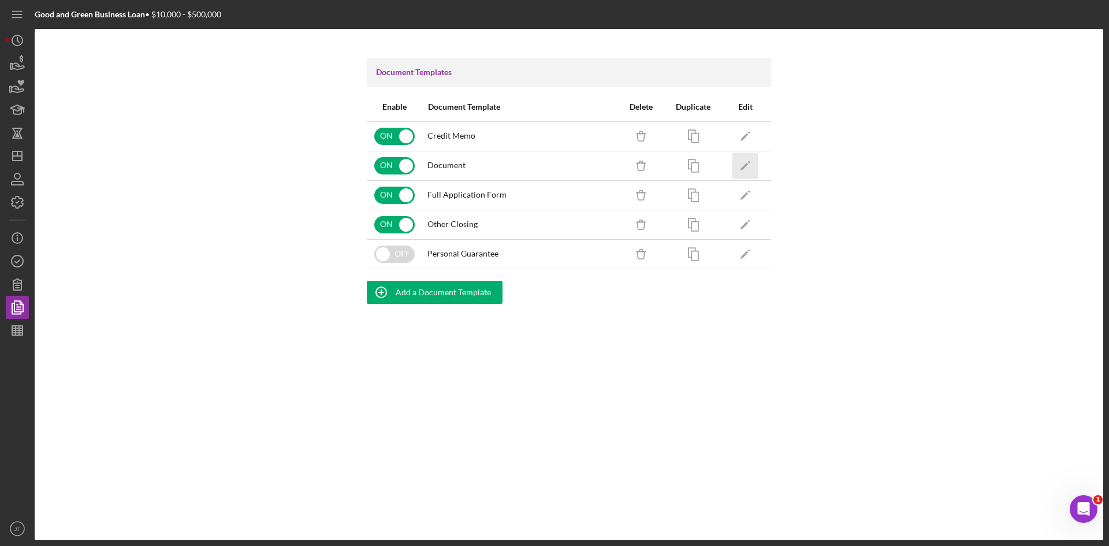
click at [749, 162] on icon "button" at bounding box center [749, 162] width 2 height 2
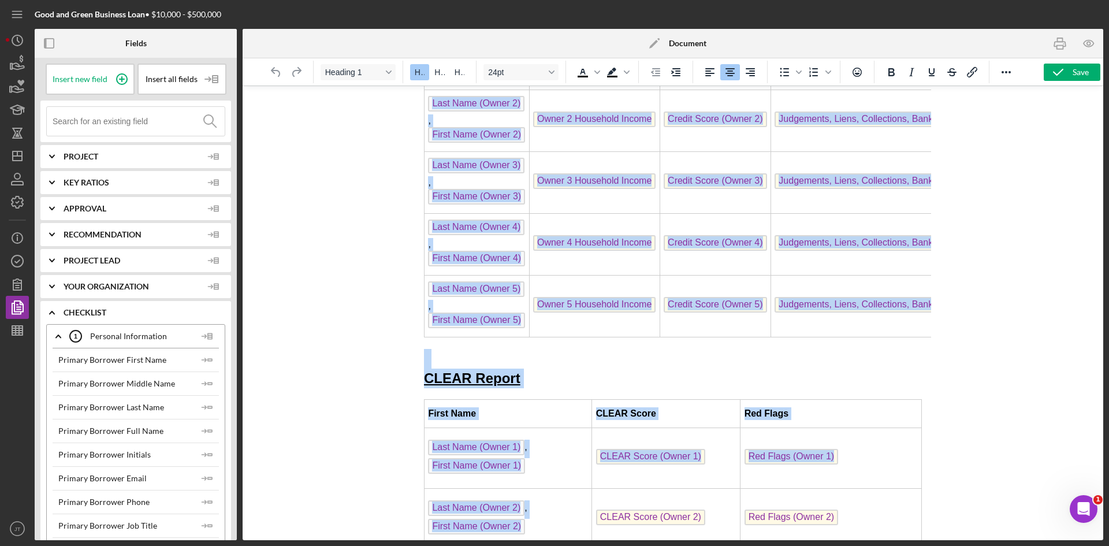
scroll to position [6107, 0]
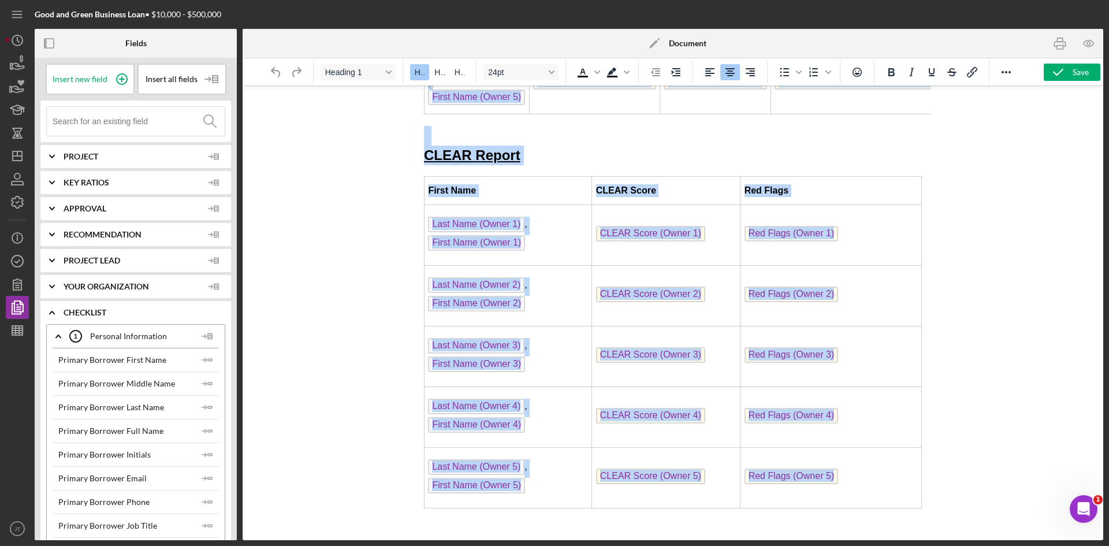
drag, startPoint x: 568, startPoint y: 114, endPoint x: 713, endPoint y: 573, distance: 481.5
copy body "Full Application Form Org Title Loan Request Loan Type: Product Name Approved L…"
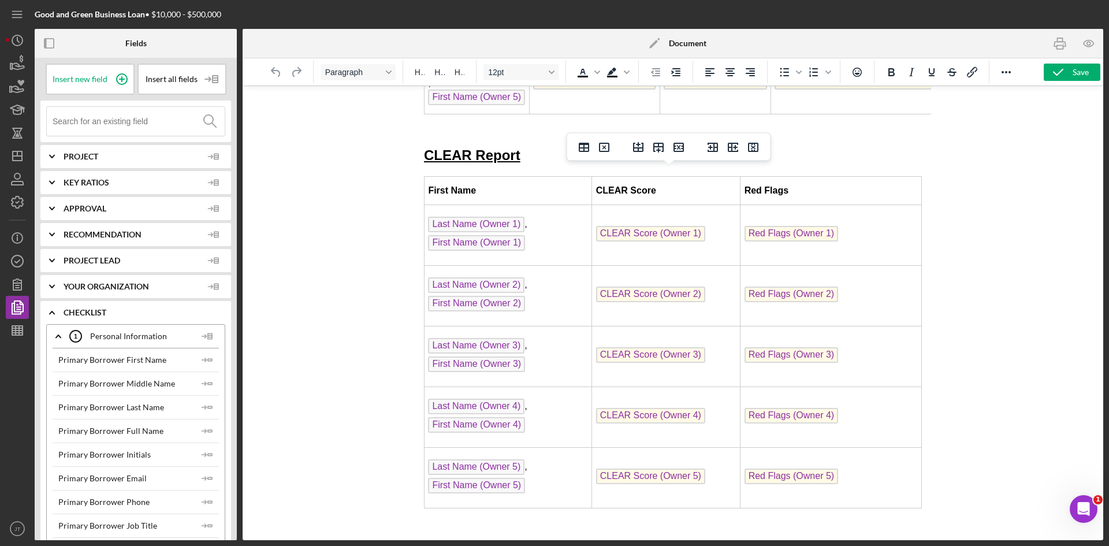
drag, startPoint x: 247, startPoint y: 318, endPoint x: 372, endPoint y: 326, distance: 125.0
click at [372, 326] on div at bounding box center [672, 312] width 860 height 454
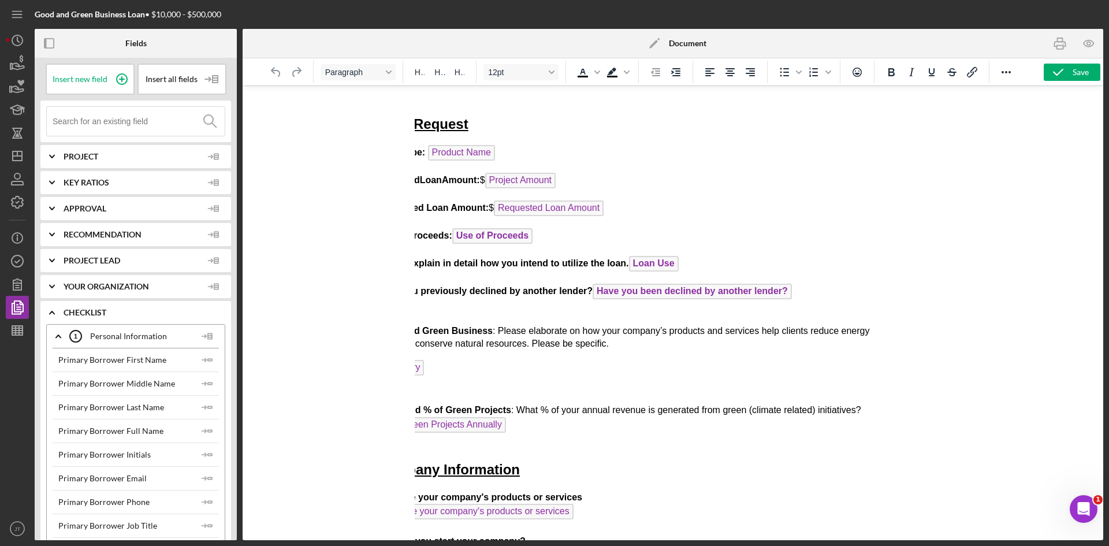
scroll to position [0, 47]
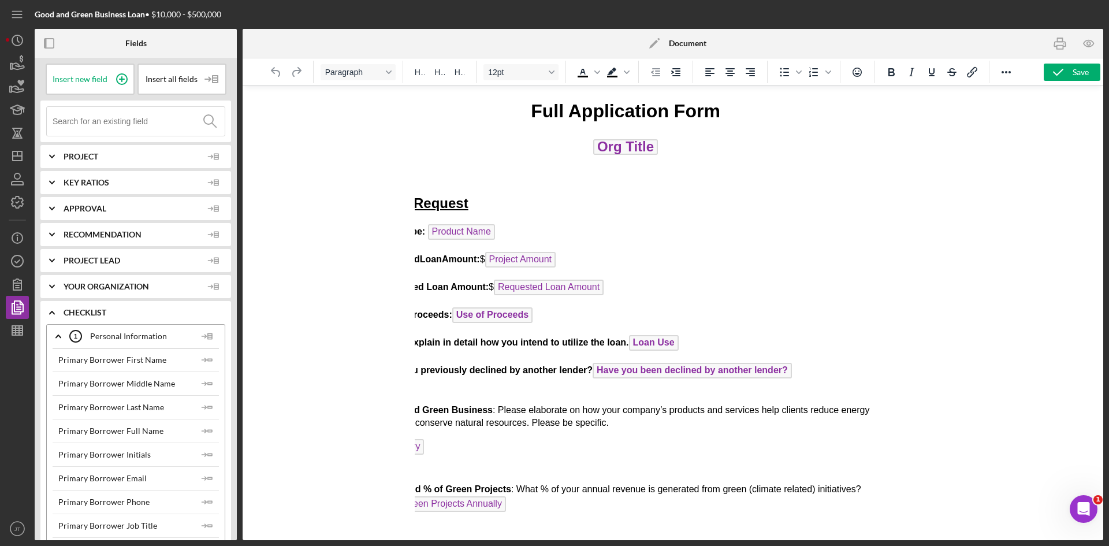
click at [613, 289] on p "Requested Loan Amount: $ Requested Loan Amount" at bounding box center [625, 288] width 498 height 18
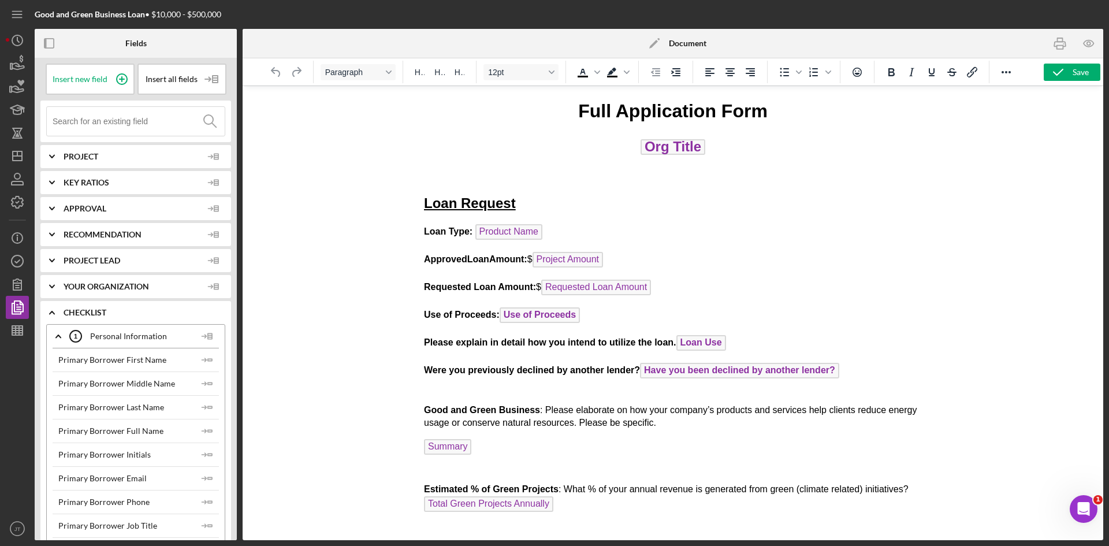
click at [599, 320] on p "Use of Proceeds: Use of Proceeds ﻿" at bounding box center [673, 316] width 498 height 18
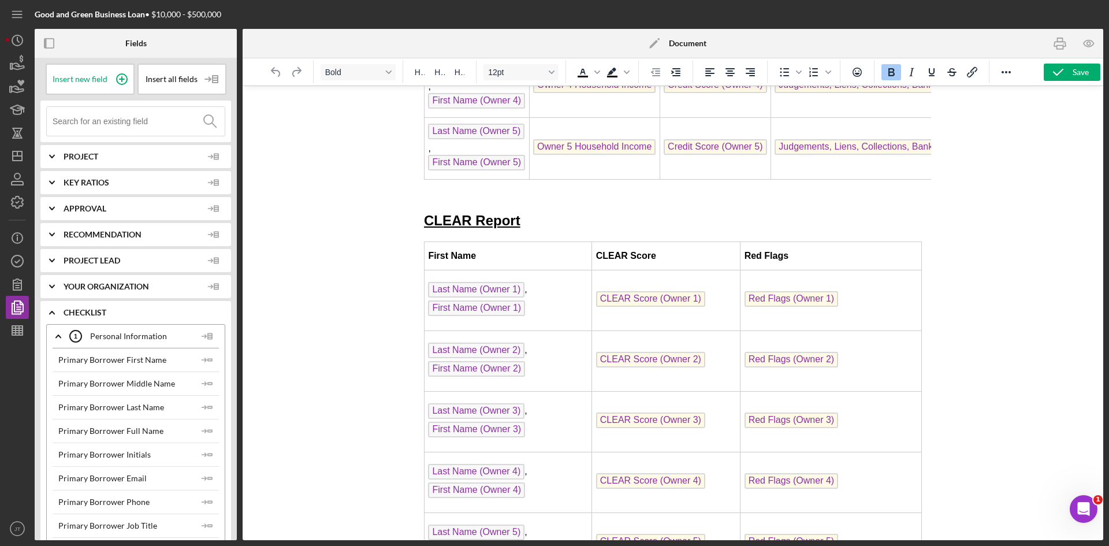
scroll to position [6107, 0]
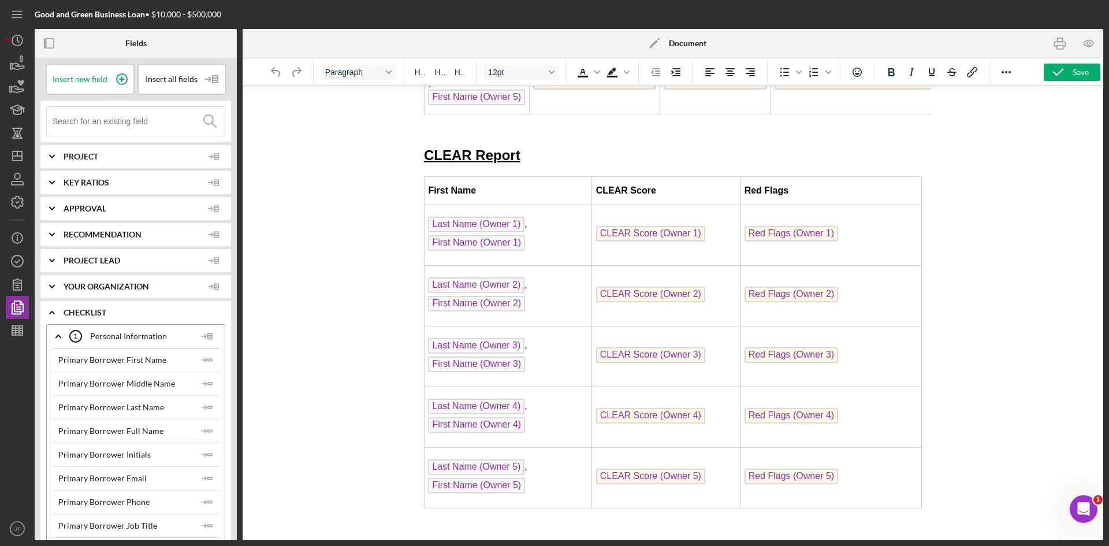
click at [442, 518] on p "Rich Text Area. Press ALT-0 for help." at bounding box center [673, 523] width 498 height 13
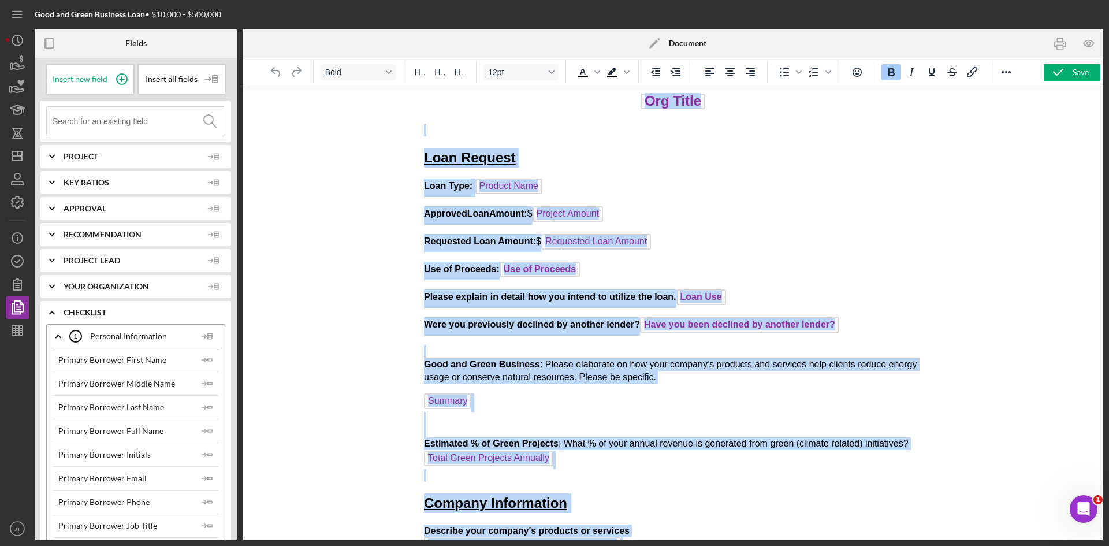
scroll to position [0, 0]
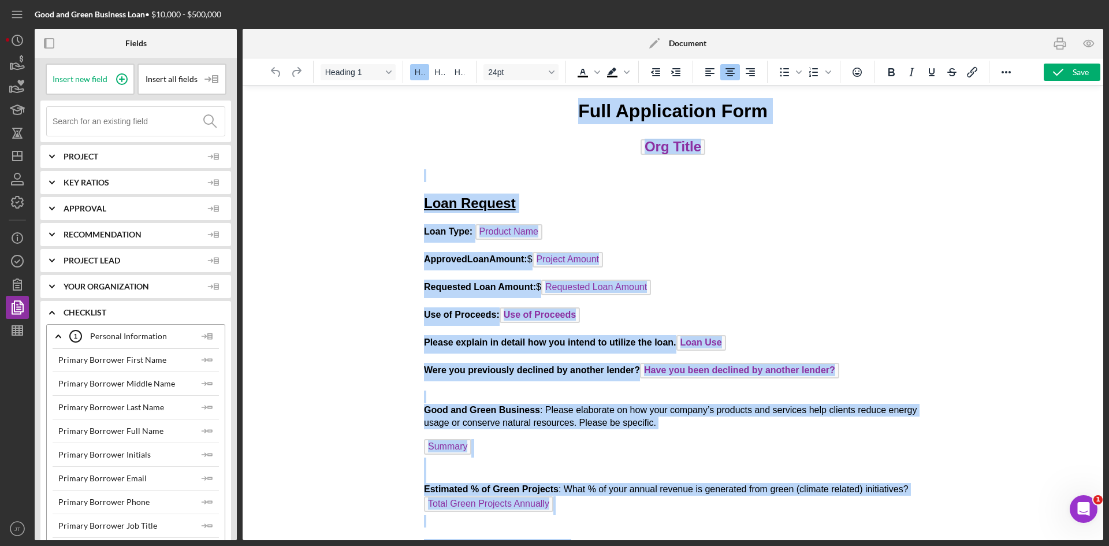
drag, startPoint x: 442, startPoint y: 518, endPoint x: 796, endPoint y: 161, distance: 502.1
copy body "Full Application Form Org Title Loan Request Loan Type: Product Name Approved L…"
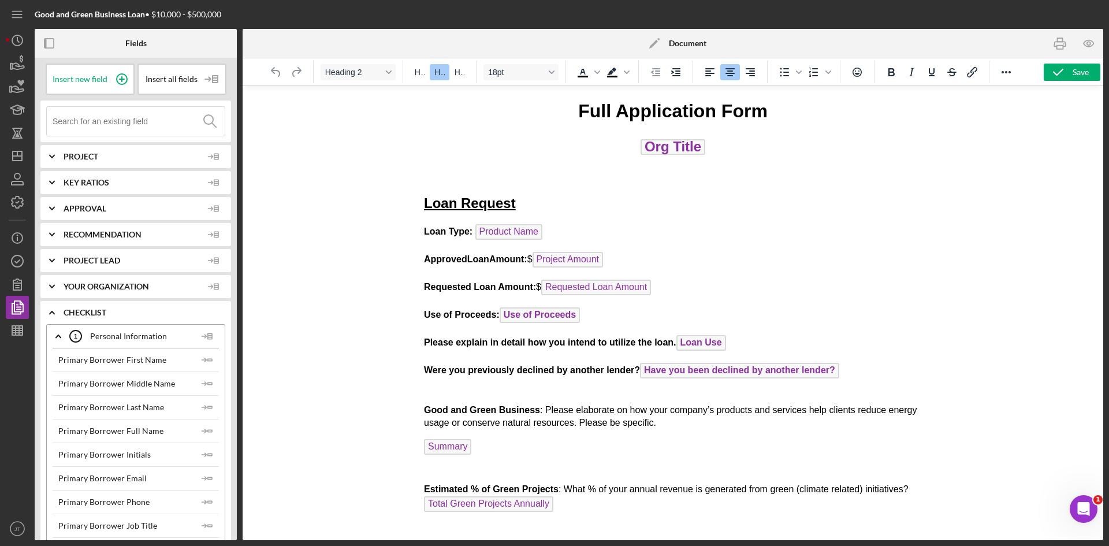
click at [529, 137] on h2 "Org Title" at bounding box center [673, 147] width 498 height 21
click at [561, 109] on h1 "Full Application Form" at bounding box center [673, 111] width 498 height 26
click at [791, 117] on h1 "Full Application Form" at bounding box center [673, 111] width 498 height 26
click at [1061, 65] on icon "button" at bounding box center [1057, 72] width 29 height 29
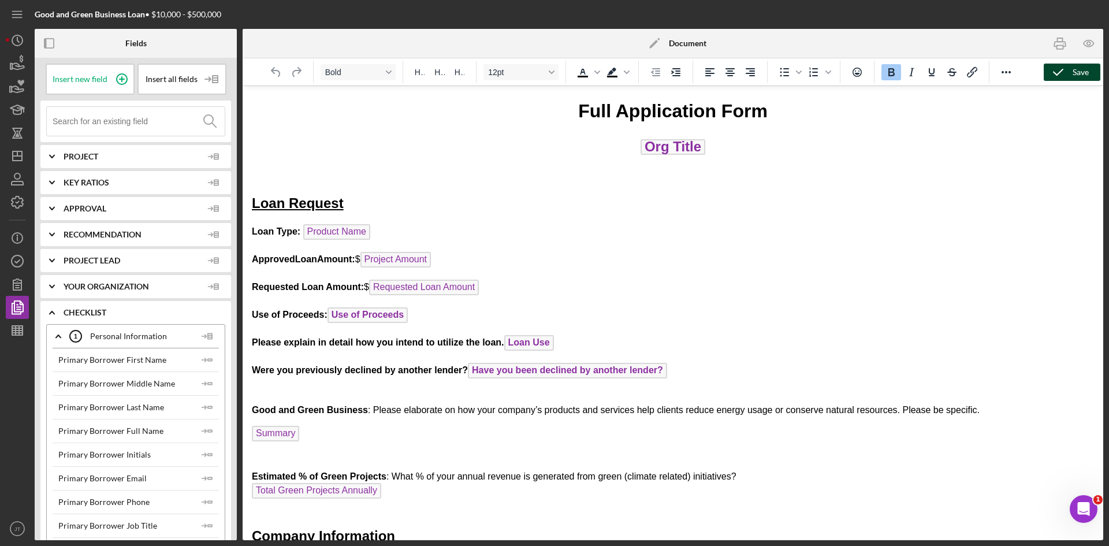
click at [372, 316] on span "Use of Proceeds" at bounding box center [367, 315] width 80 height 16
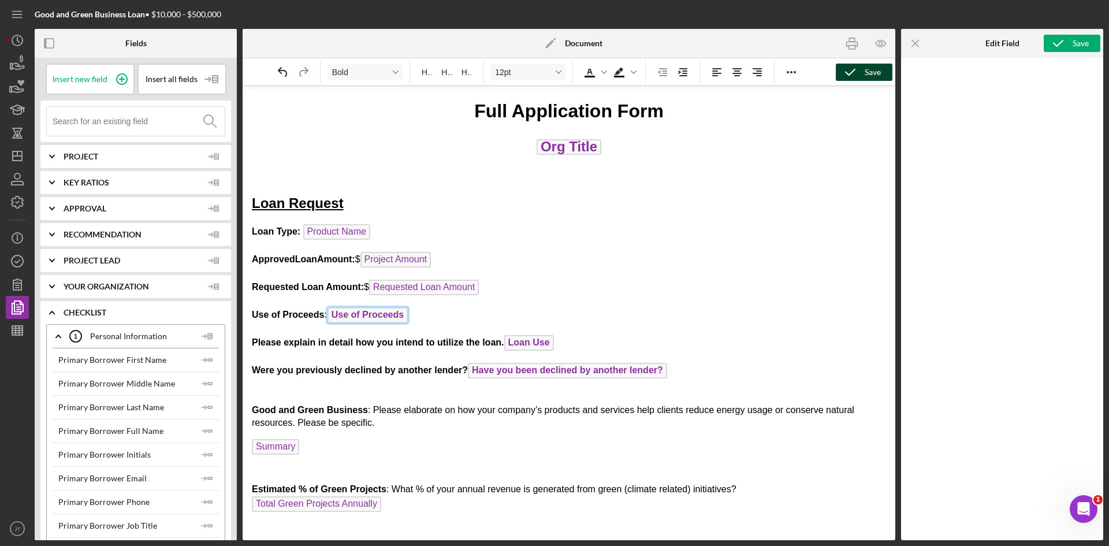
scroll to position [18, 0]
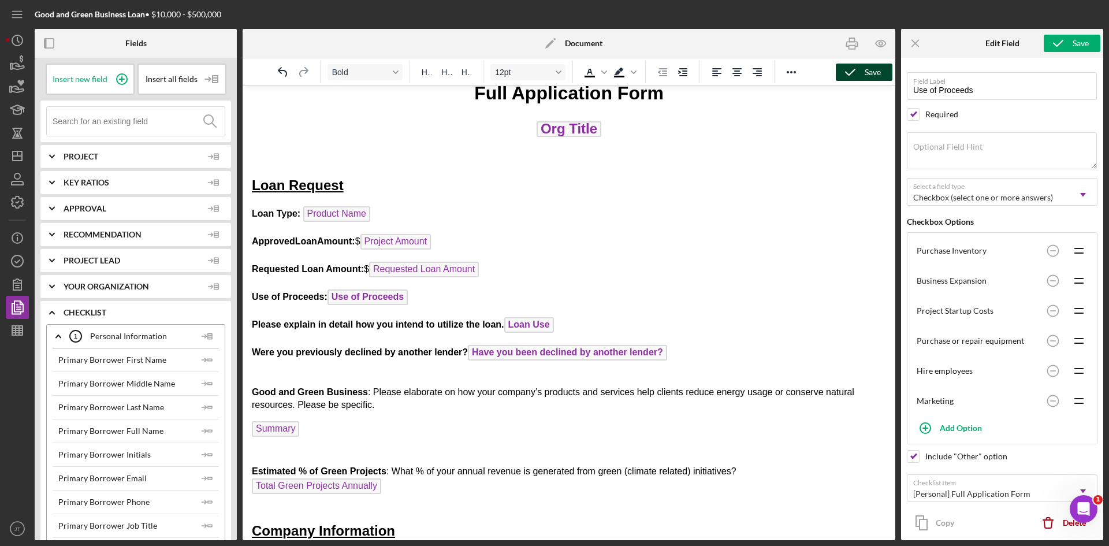
drag, startPoint x: 372, startPoint y: 316, endPoint x: 335, endPoint y: 304, distance: 39.1
click at [335, 304] on span "Use of Proceeds" at bounding box center [367, 297] width 80 height 16
drag, startPoint x: 363, startPoint y: 298, endPoint x: 604, endPoint y: 223, distance: 253.5
click at [604, 223] on p "Loan Type: Product Name" at bounding box center [569, 215] width 634 height 18
drag, startPoint x: 421, startPoint y: 299, endPoint x: 322, endPoint y: 296, distance: 99.3
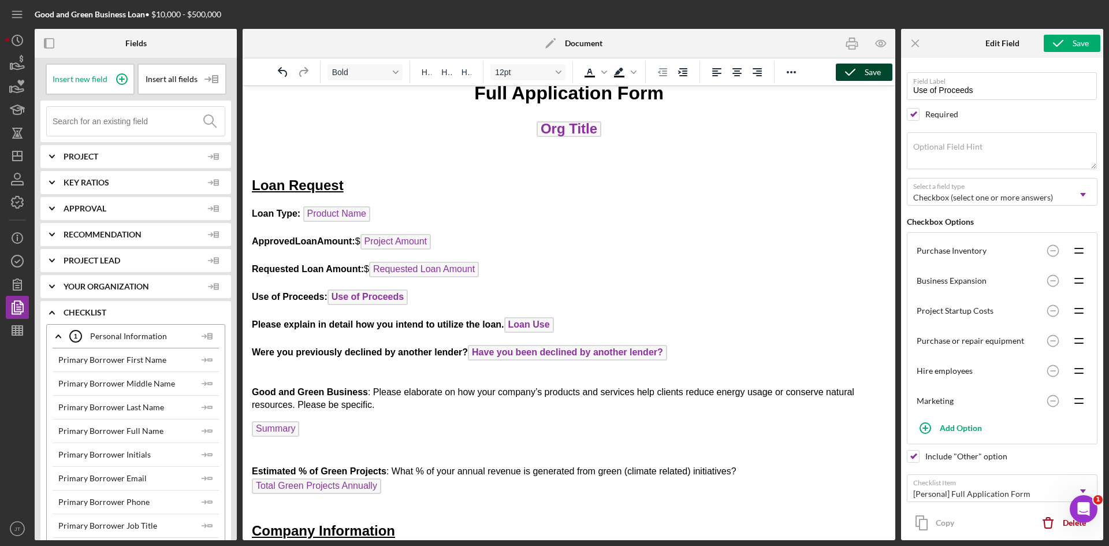
click at [322, 296] on p "Use of Proceeds: Use of Proceeds ﻿" at bounding box center [569, 298] width 634 height 18
click at [385, 299] on span "Use of Proceeds" at bounding box center [367, 297] width 80 height 16
click at [25, 305] on icon "button" at bounding box center [17, 307] width 29 height 29
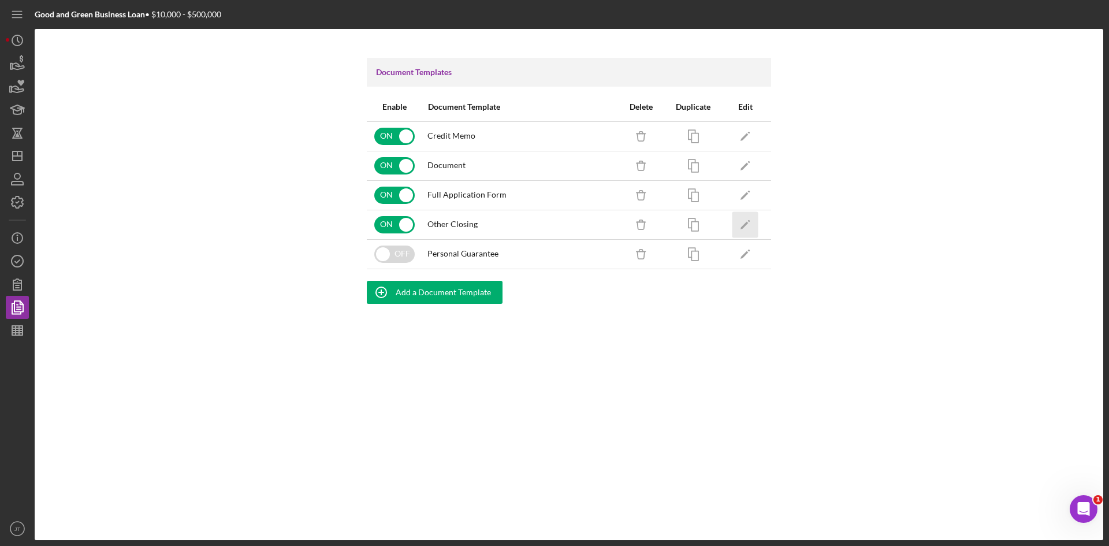
click at [748, 224] on icon "Icon/Edit" at bounding box center [745, 224] width 26 height 26
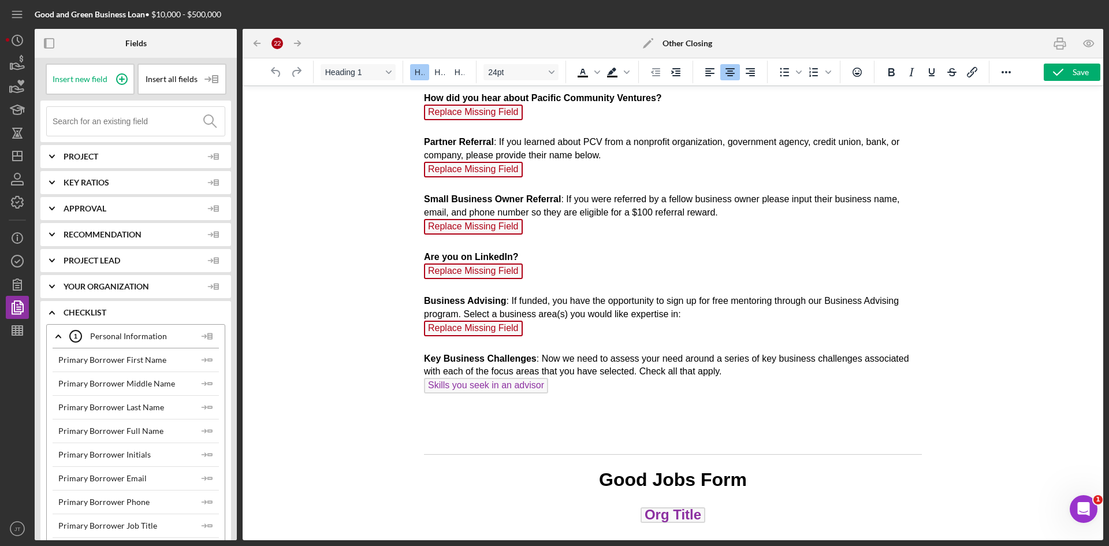
scroll to position [1319, 0]
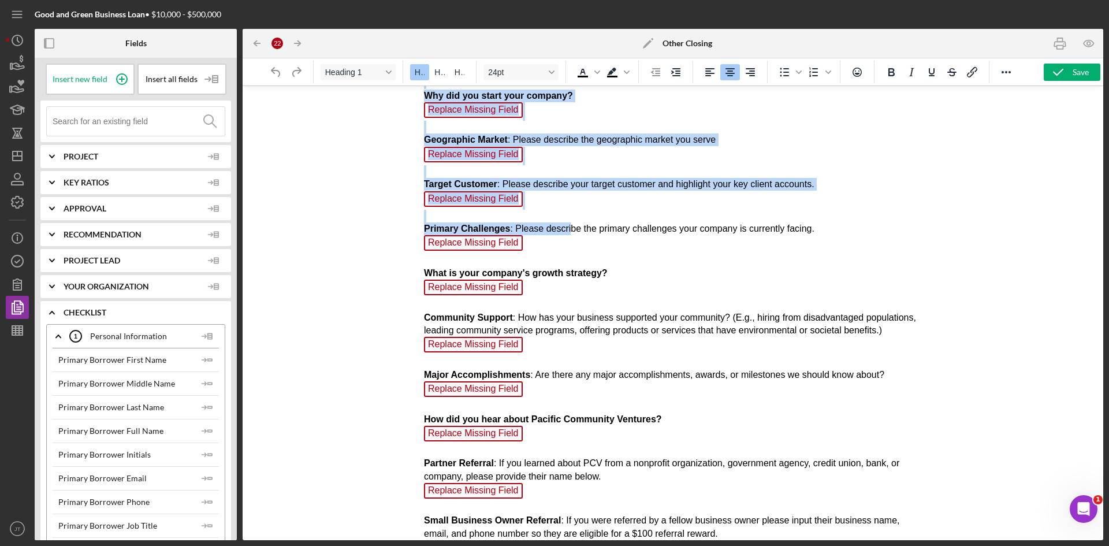
drag, startPoint x: 530, startPoint y: 111, endPoint x: 566, endPoint y: 227, distance: 121.1
click at [566, 227] on body "Business Advising Qooper Form Business Information Name of Business: Org Title …" at bounding box center [673, 501] width 498 height 3445
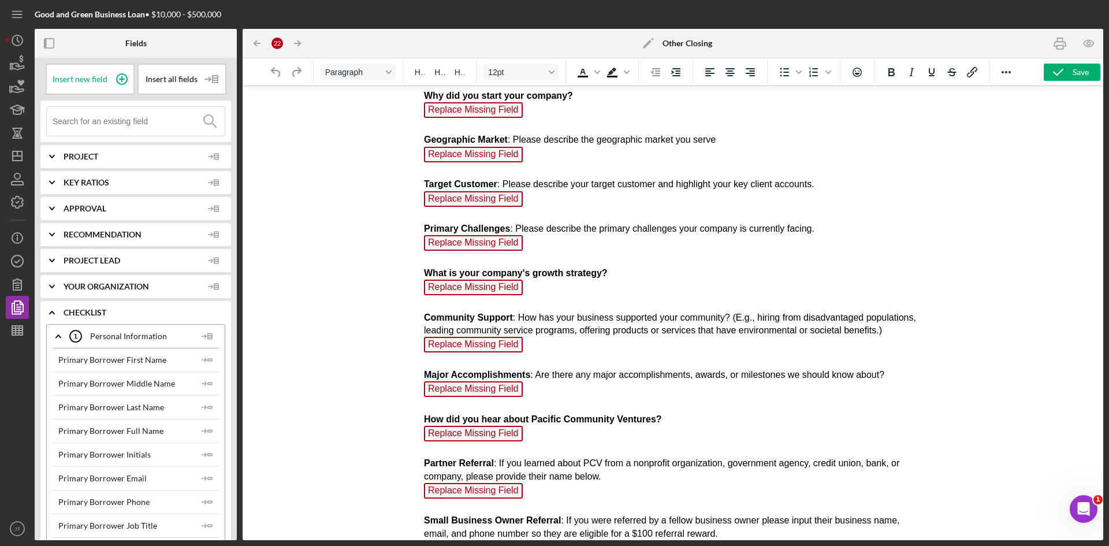
click at [650, 251] on p "Describe your company's products or services Replace Missing Field How did you …" at bounding box center [673, 366] width 498 height 730
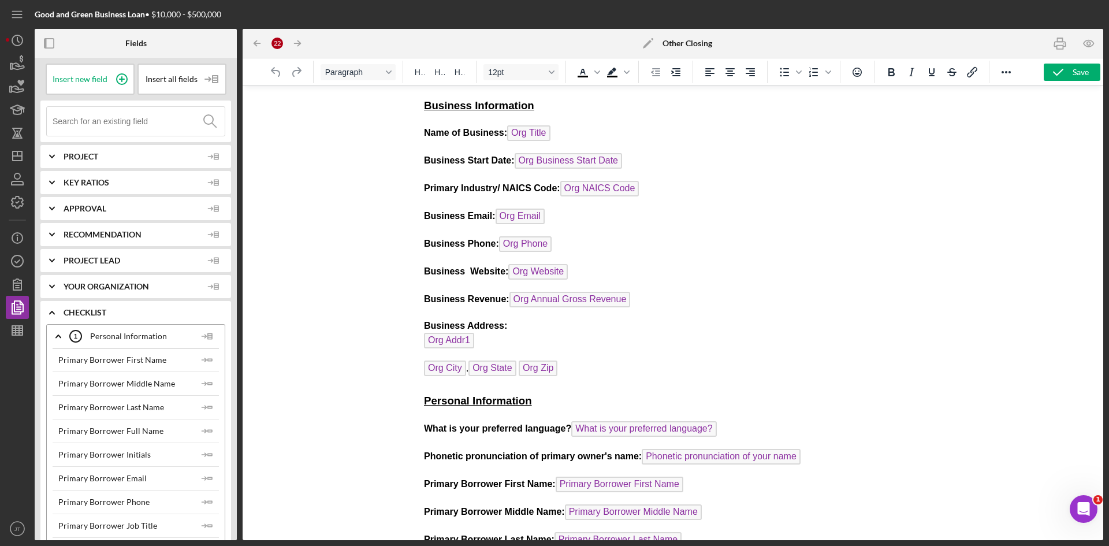
scroll to position [0, 0]
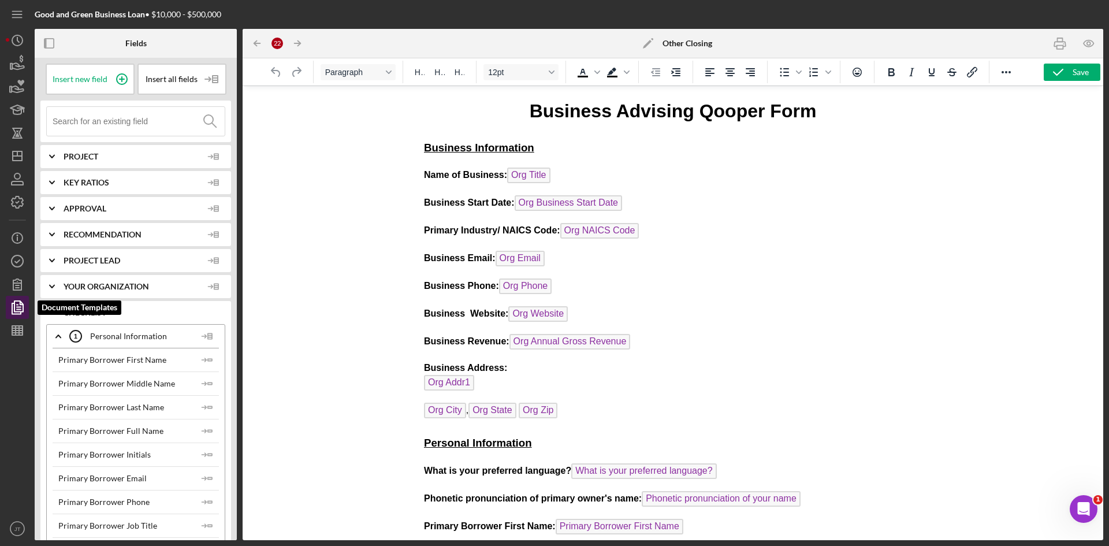
click at [25, 309] on icon "button" at bounding box center [17, 307] width 29 height 29
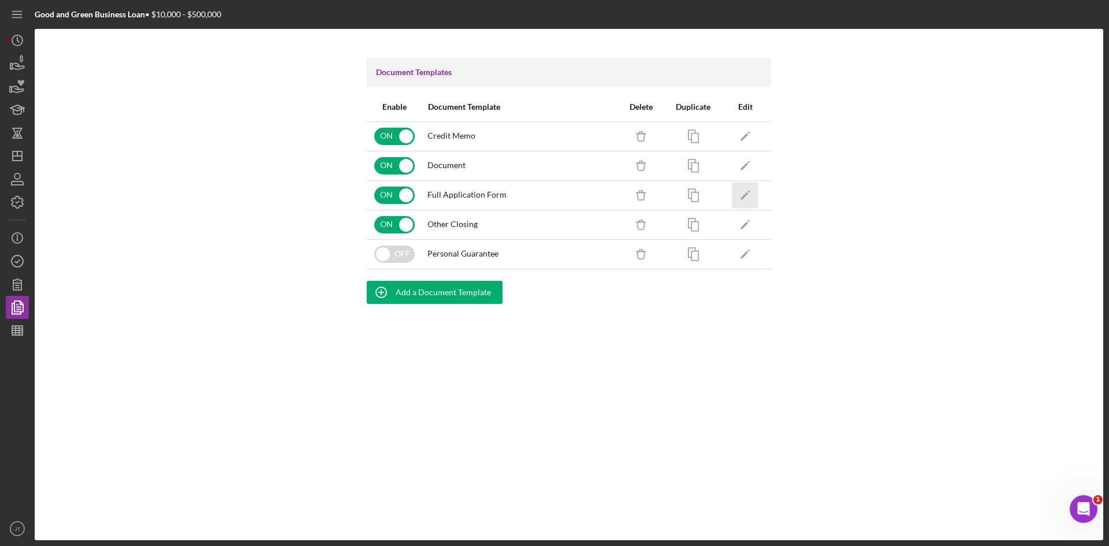
click at [738, 194] on icon "Icon/Edit" at bounding box center [745, 195] width 26 height 26
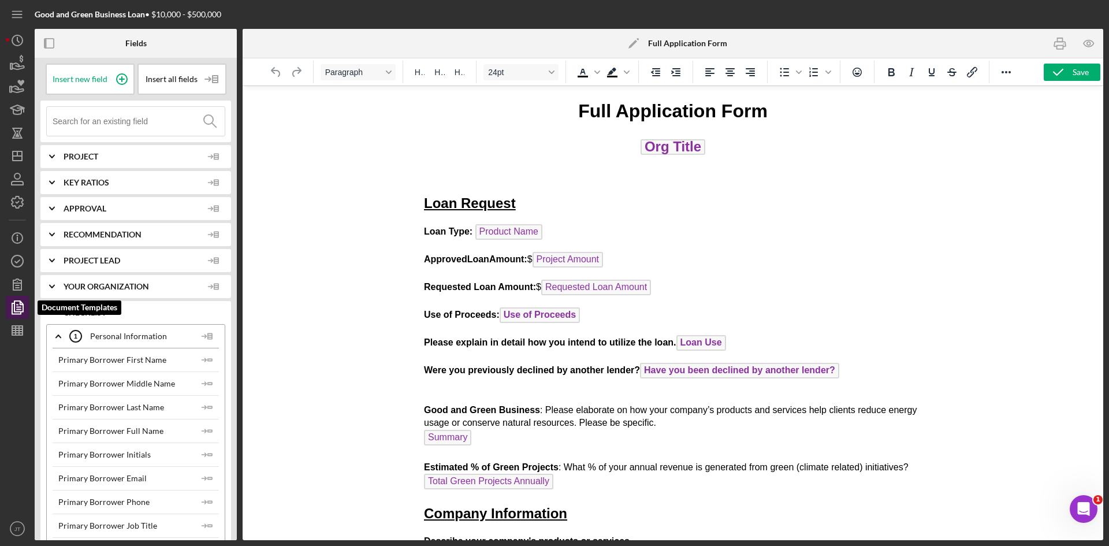
click at [17, 305] on icon "button" at bounding box center [17, 307] width 29 height 29
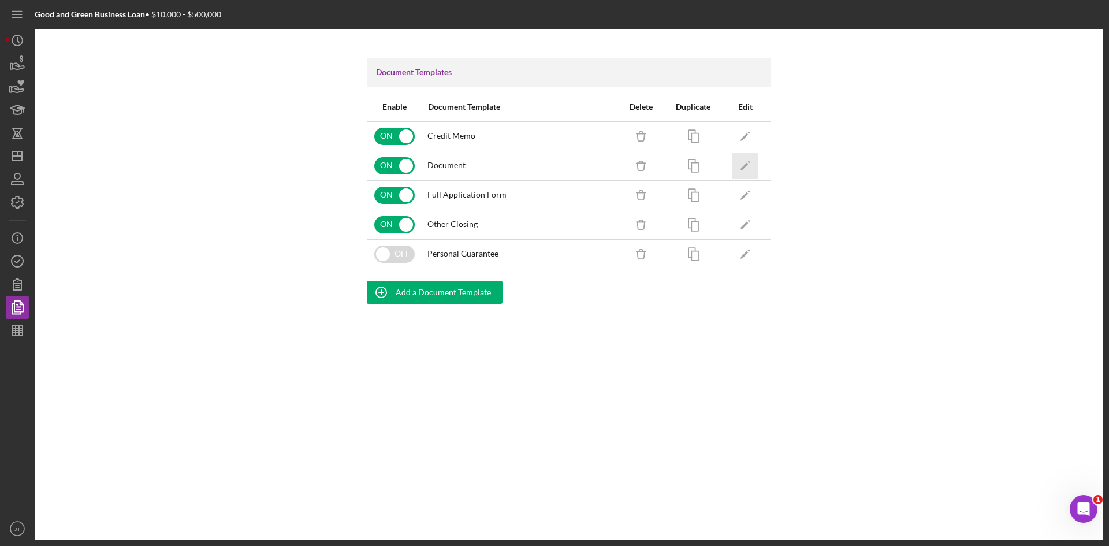
click at [740, 174] on icon "Icon/Edit" at bounding box center [745, 165] width 26 height 26
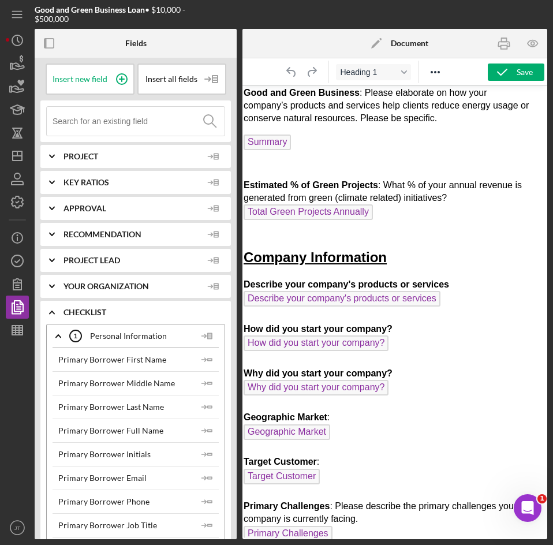
scroll to position [344, 8]
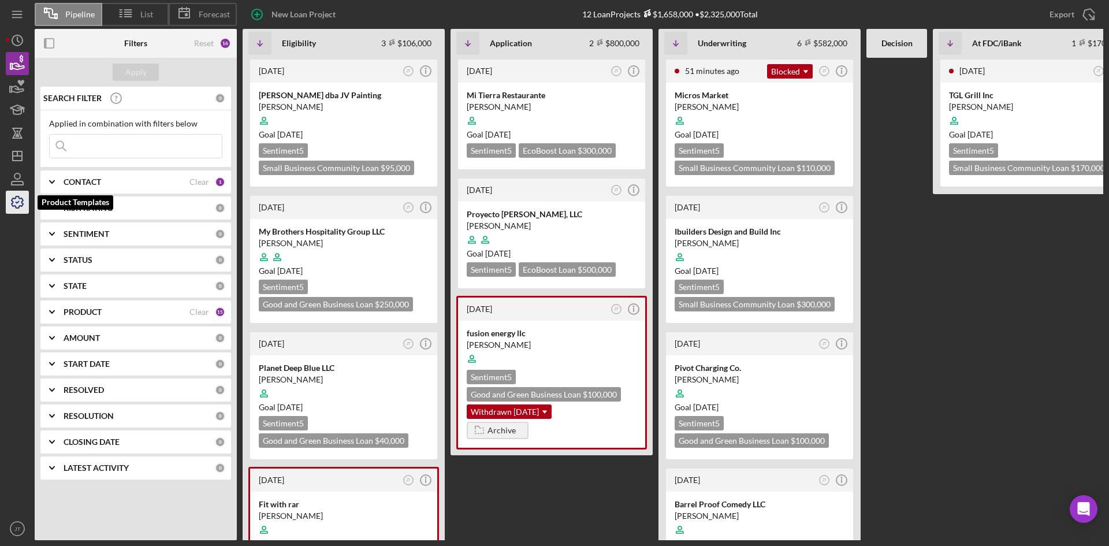
click at [21, 201] on icon "button" at bounding box center [17, 202] width 29 height 29
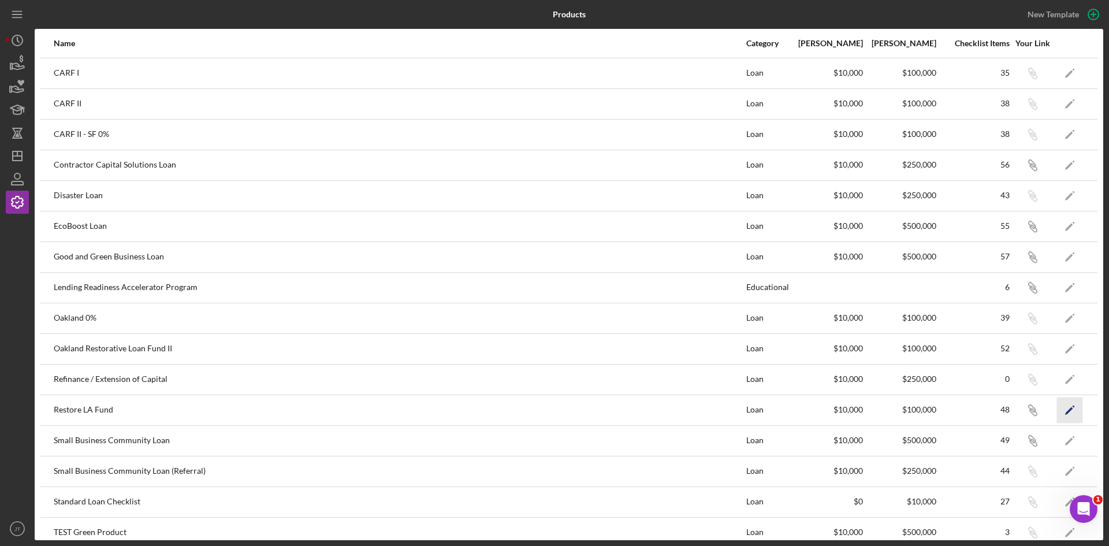
click at [1061, 405] on icon "Icon/Edit" at bounding box center [1070, 410] width 26 height 26
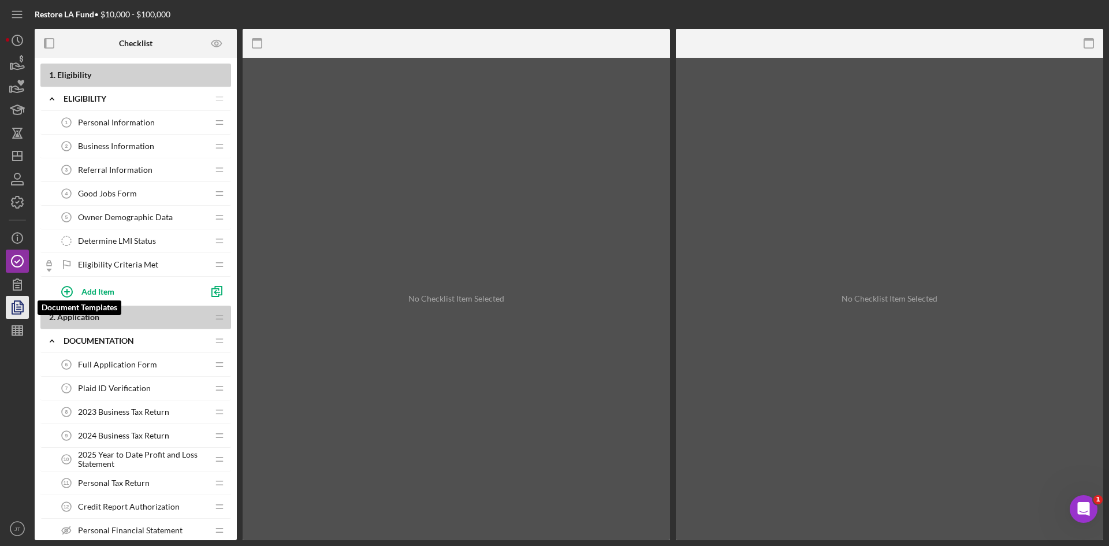
click at [15, 311] on polygon "button" at bounding box center [18, 306] width 9 height 10
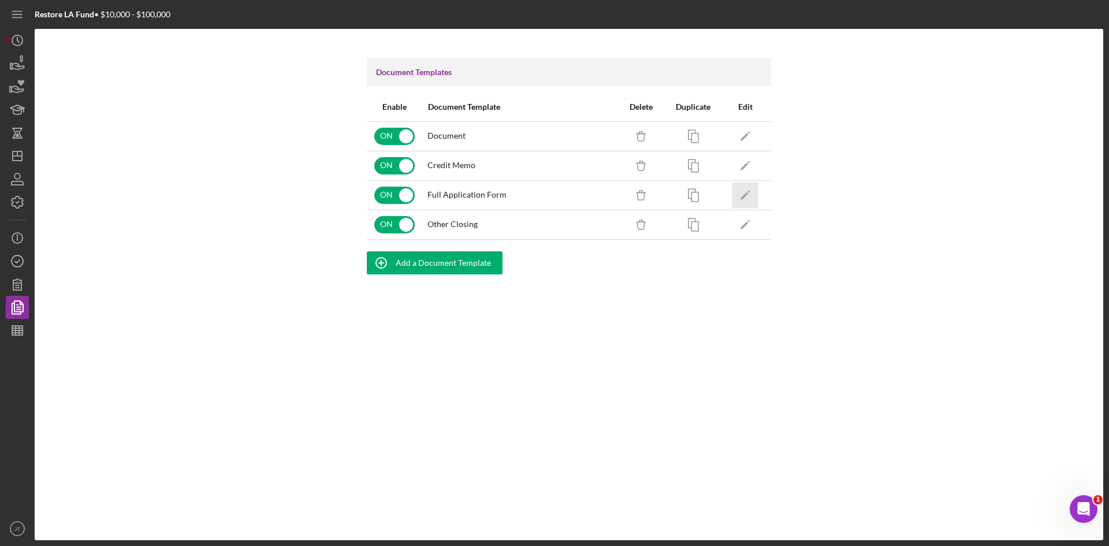
click at [748, 193] on icon "Icon/Edit" at bounding box center [745, 195] width 26 height 26
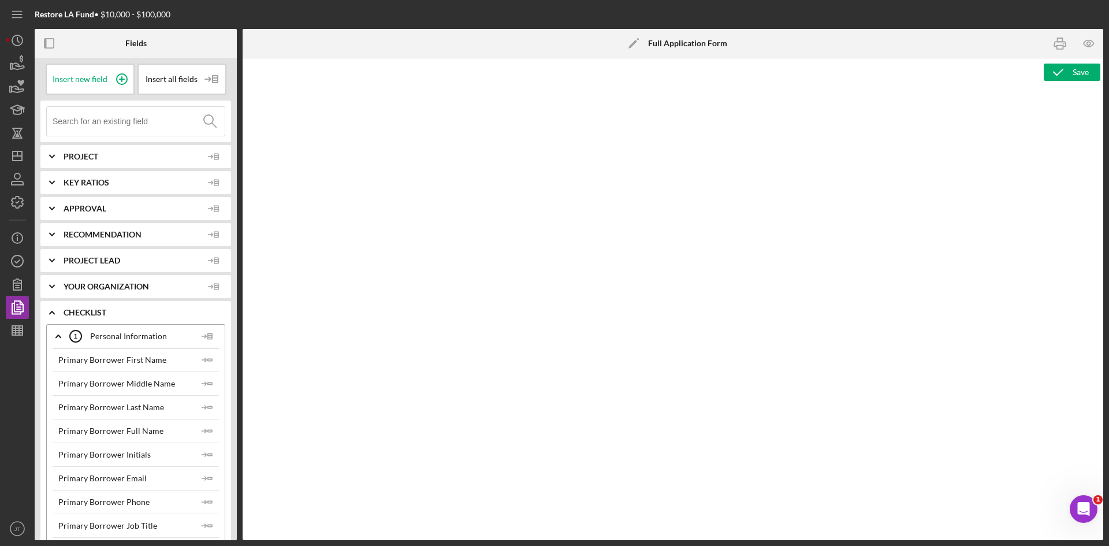
type textarea "<h1 style="text-align: center;">Full Application Form</h1> <h2 style="text-alig…"
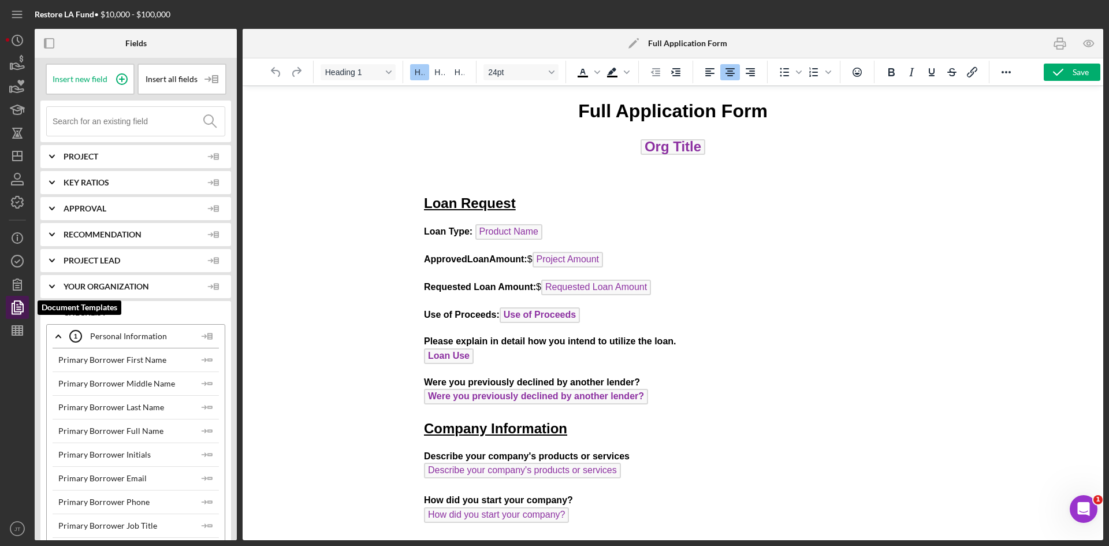
click at [24, 303] on icon "button" at bounding box center [17, 307] width 29 height 29
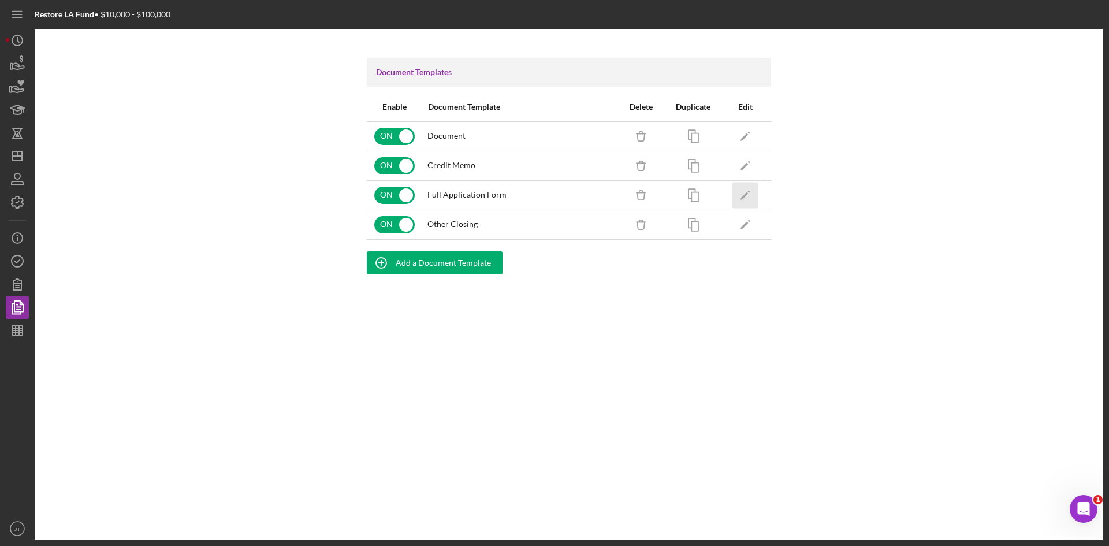
click at [748, 199] on icon "Icon/Edit" at bounding box center [745, 195] width 26 height 26
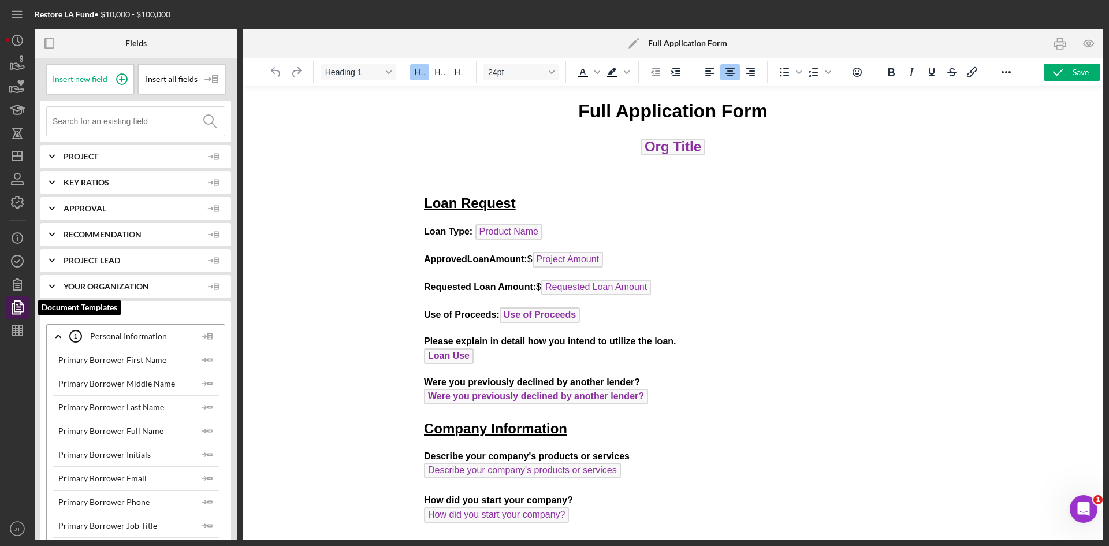
click at [25, 307] on icon "button" at bounding box center [17, 307] width 29 height 29
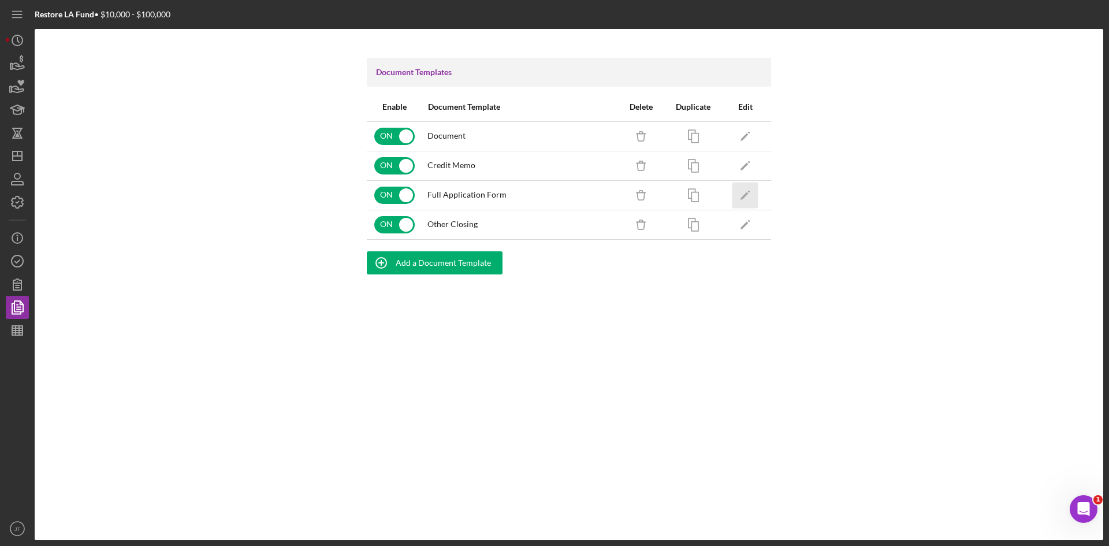
click at [748, 197] on icon "Icon/Edit" at bounding box center [745, 195] width 26 height 26
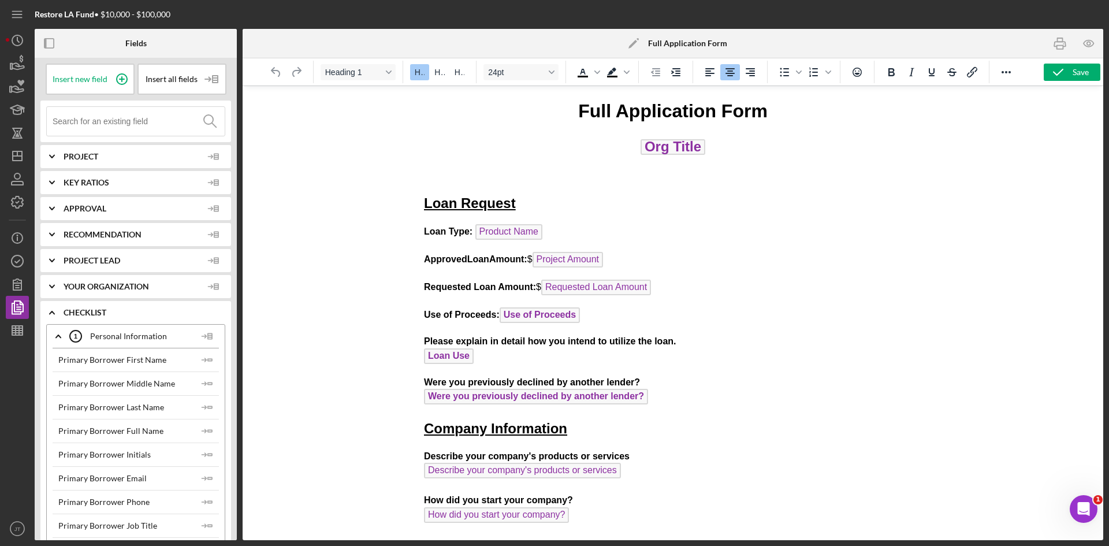
scroll to position [632, 0]
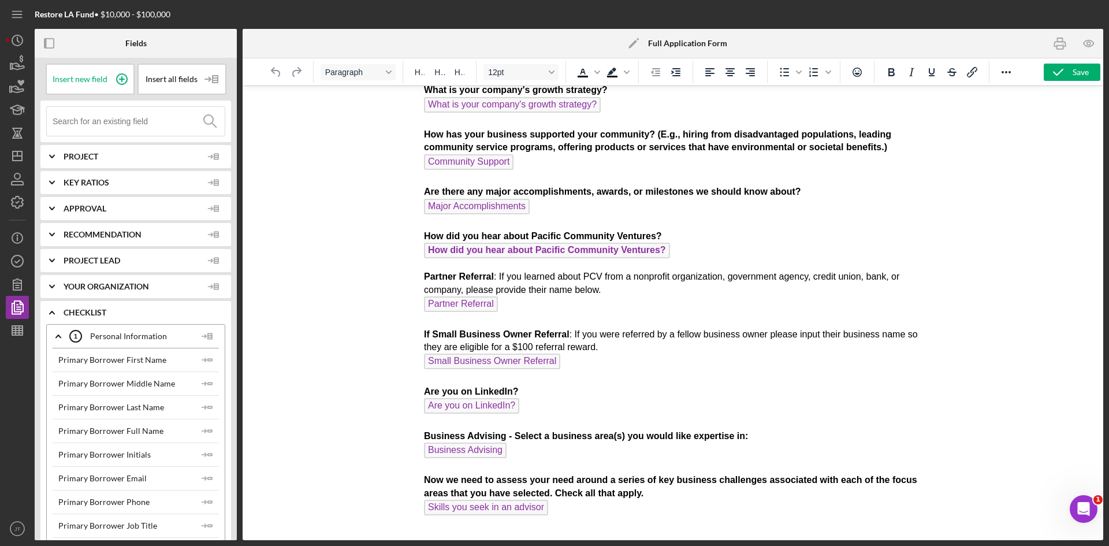
drag, startPoint x: 596, startPoint y: 514, endPoint x: 424, endPoint y: 203, distance: 356.1
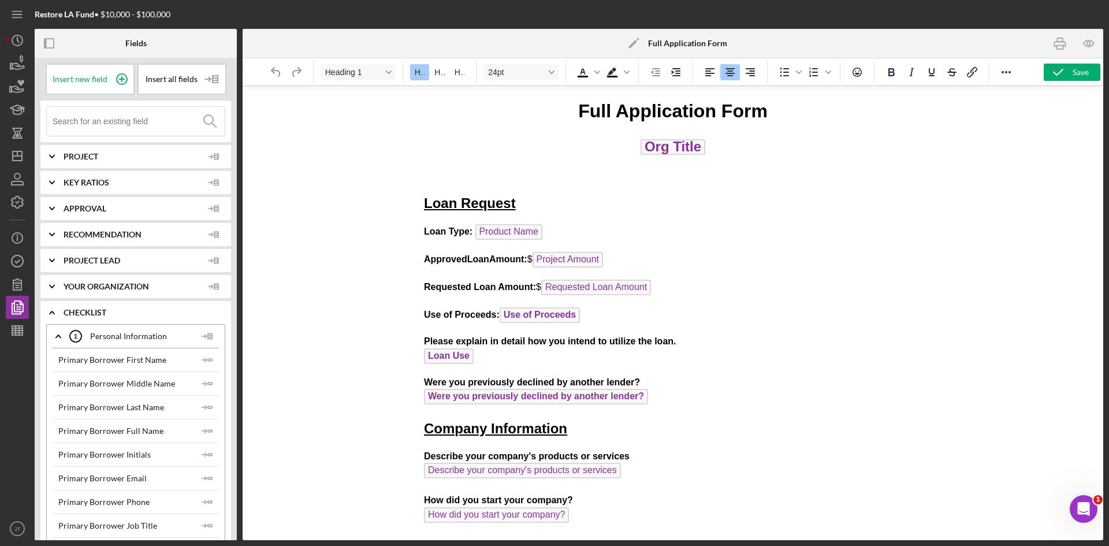
click at [574, 111] on h1 "Full Application Form" at bounding box center [673, 111] width 498 height 26
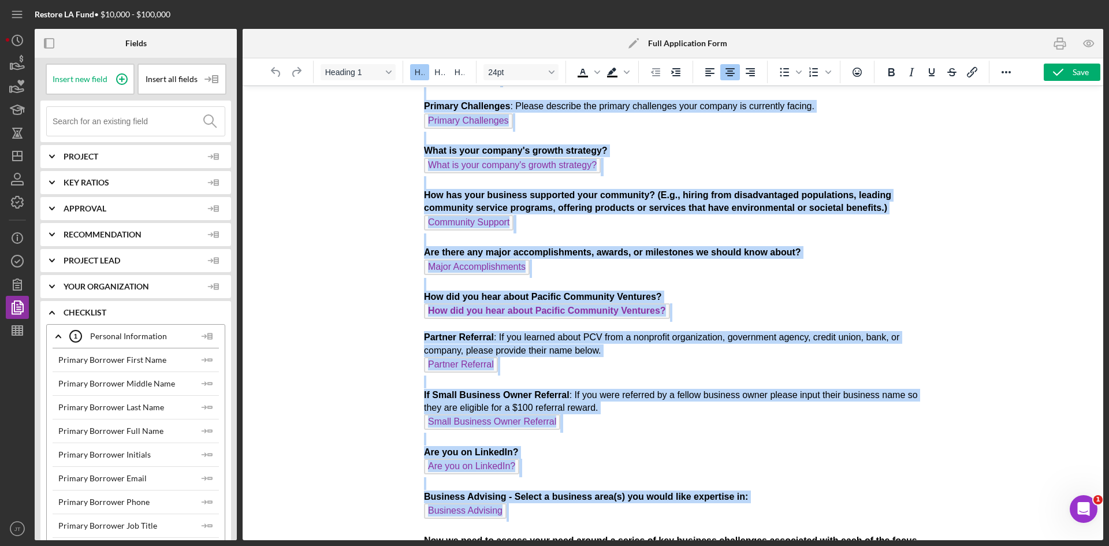
scroll to position [632, 0]
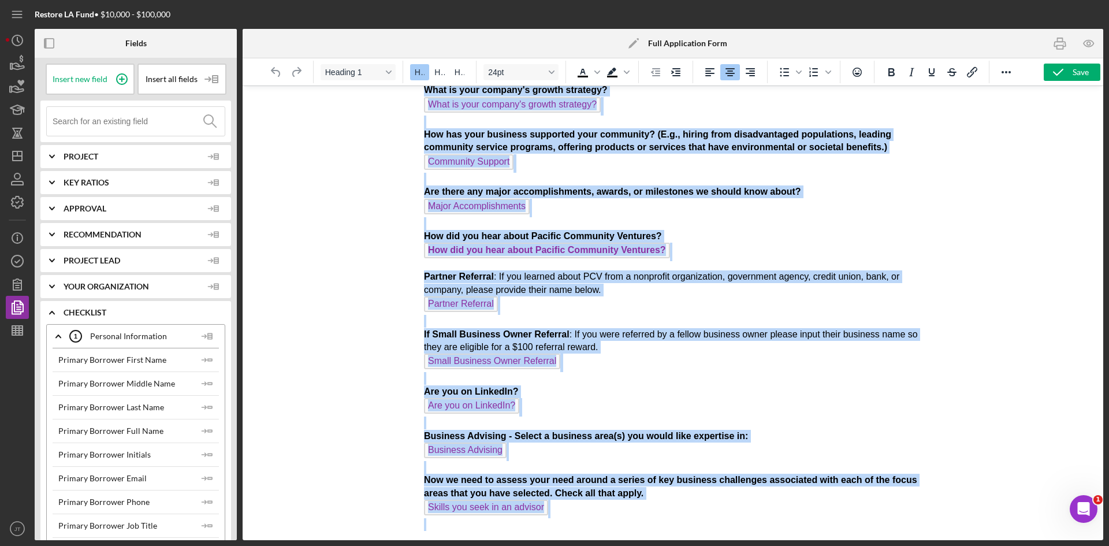
drag, startPoint x: 574, startPoint y: 111, endPoint x: 801, endPoint y: 573, distance: 514.6
copy body "Lore Ipsumdolors Amet Con Adipi Elit Seddoei Temp Inci: Utlabor Etdo Magnaali E…"
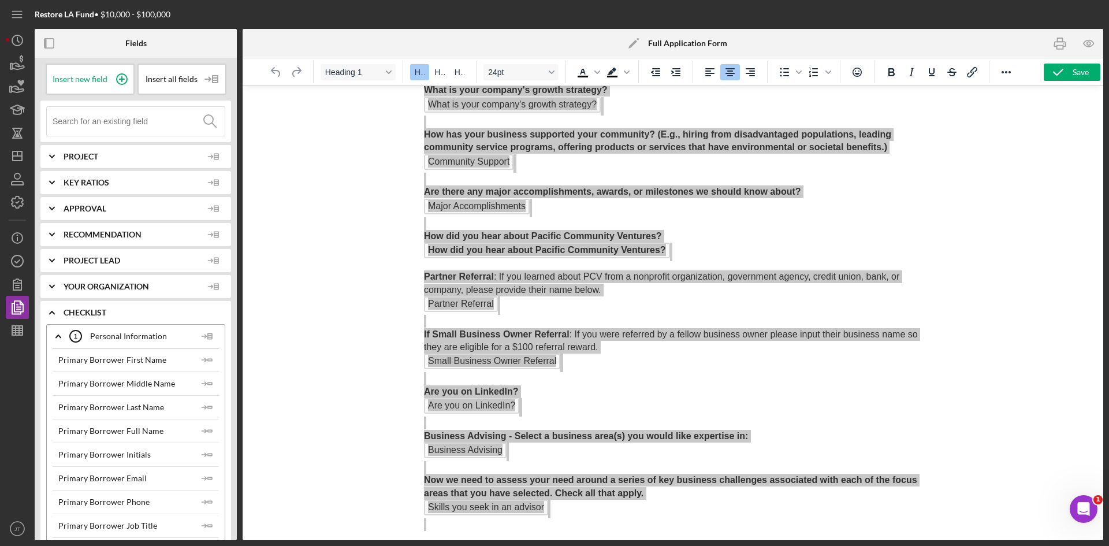
click at [410, 243] on div at bounding box center [672, 312] width 860 height 454
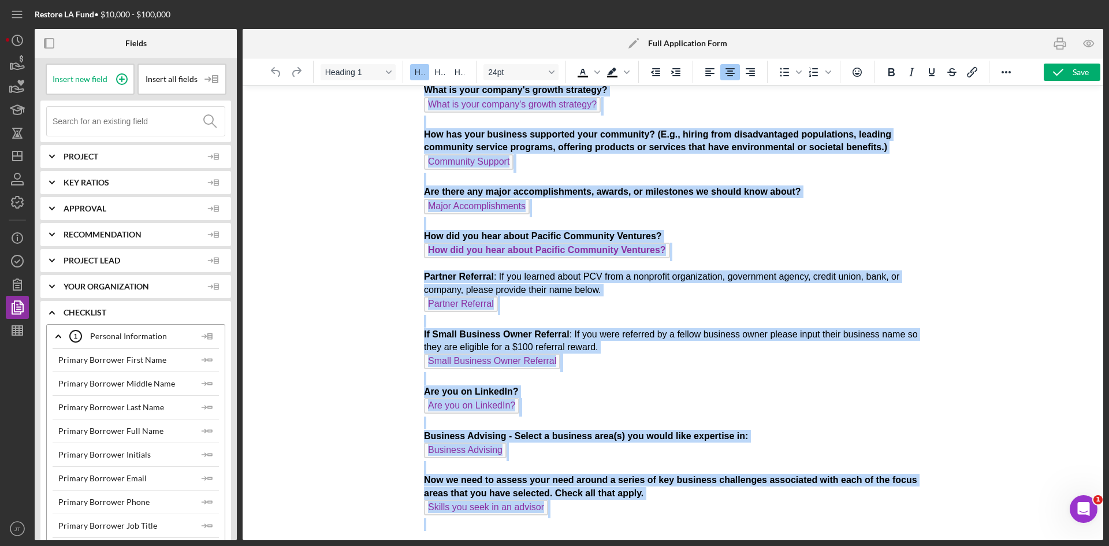
click at [696, 350] on p "Partner Referral : If you learned about PCV from a nonprofit organization, gove…" at bounding box center [673, 400] width 498 height 260
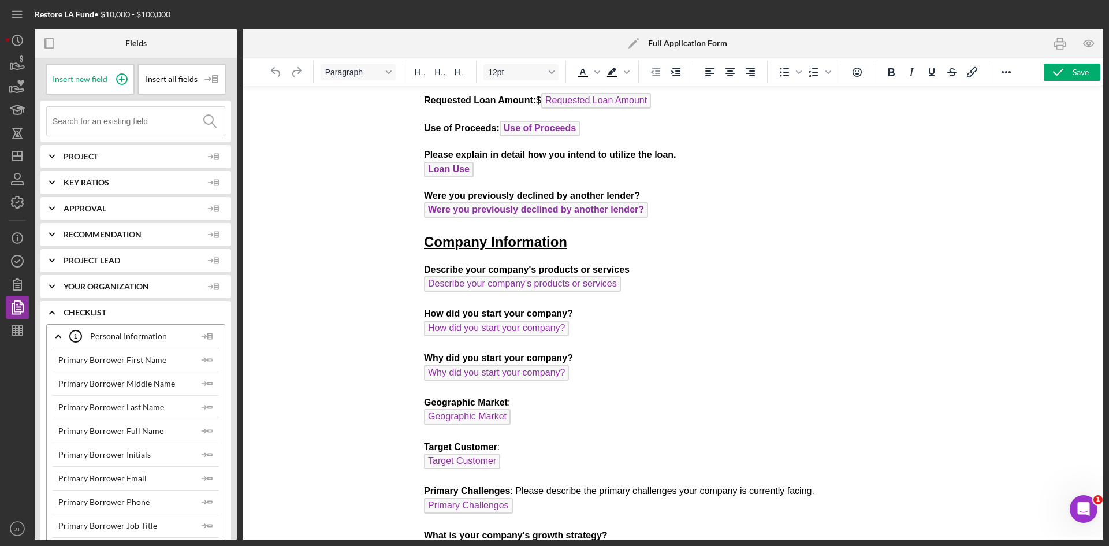
scroll to position [0, 0]
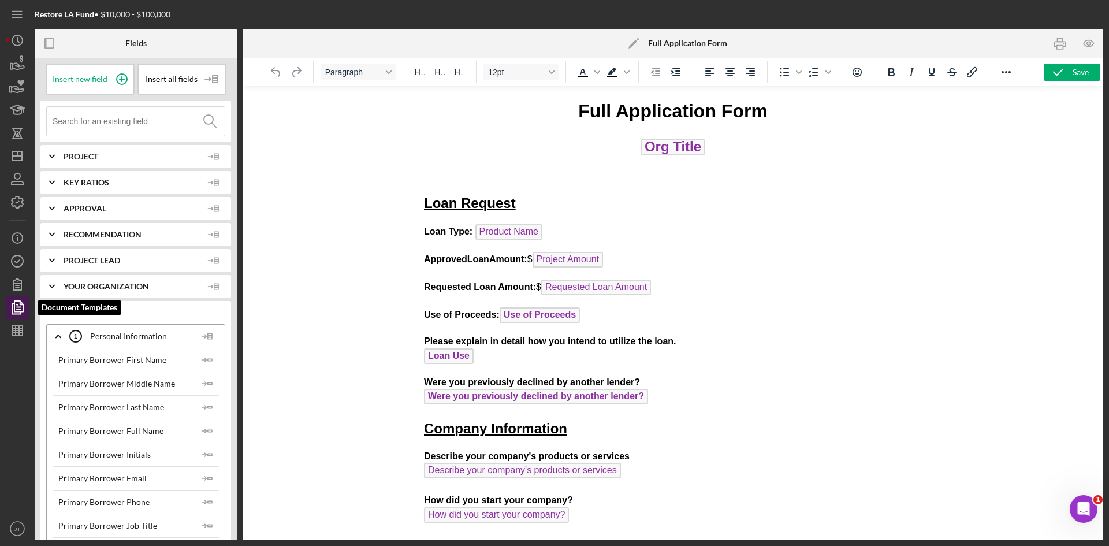
click at [27, 303] on icon "button" at bounding box center [17, 307] width 29 height 29
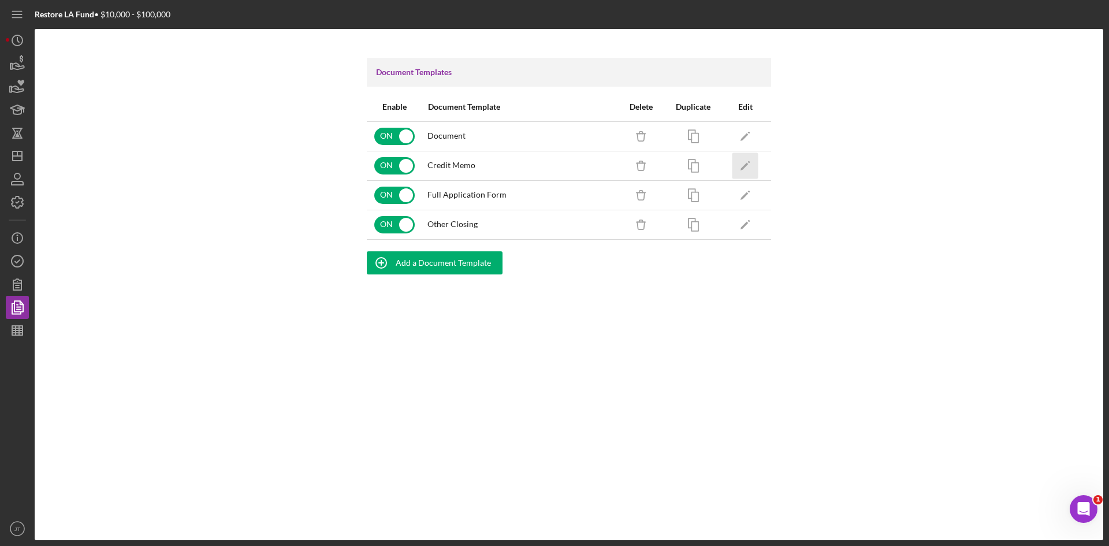
click at [741, 169] on polygon "button" at bounding box center [744, 166] width 8 height 8
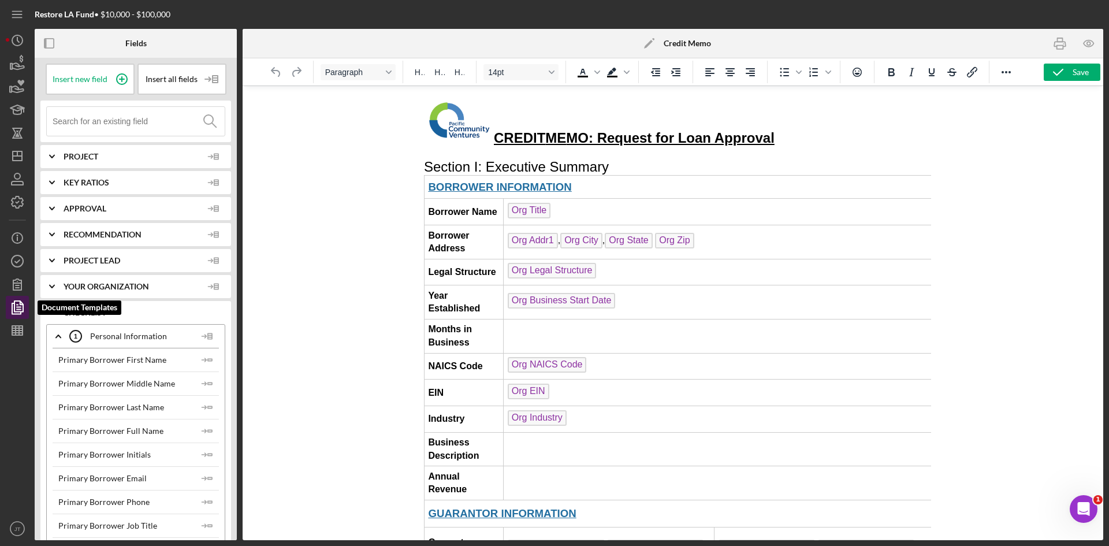
click at [21, 307] on icon "button" at bounding box center [19, 307] width 4 height 5
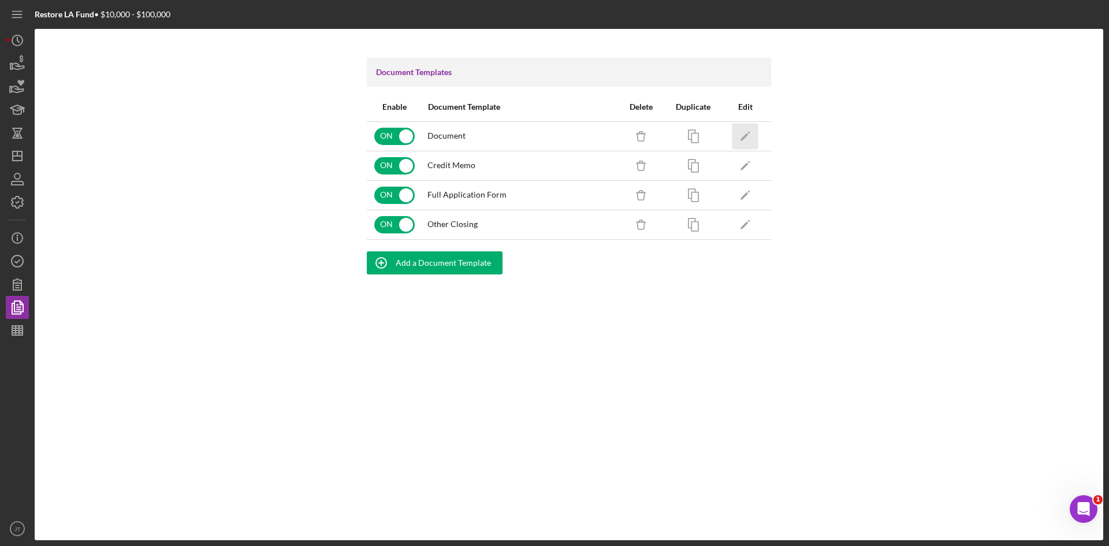
click at [752, 139] on icon "Icon/Edit" at bounding box center [745, 136] width 26 height 26
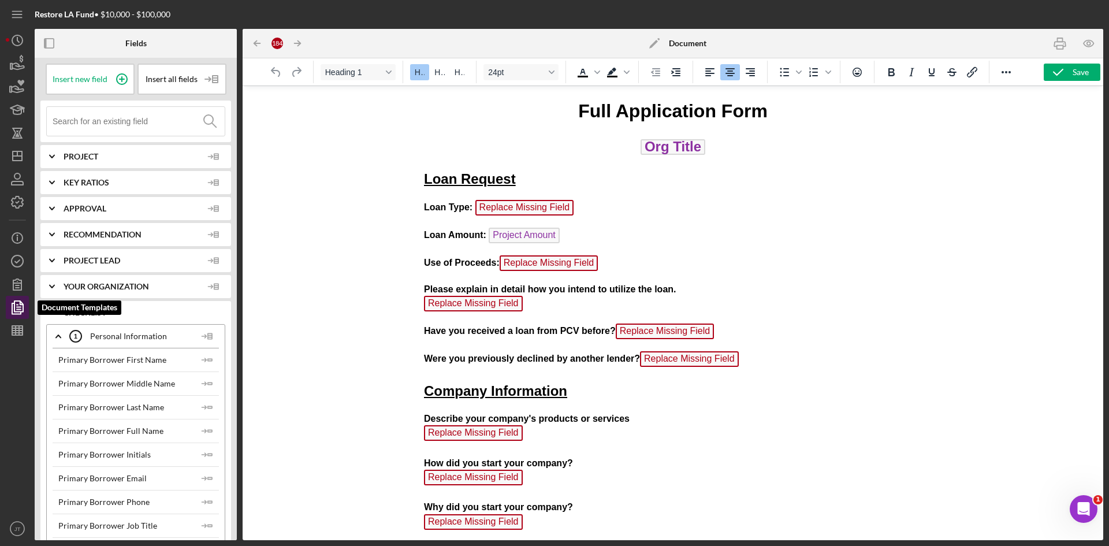
click at [23, 304] on polyline "button" at bounding box center [21, 302] width 3 height 3
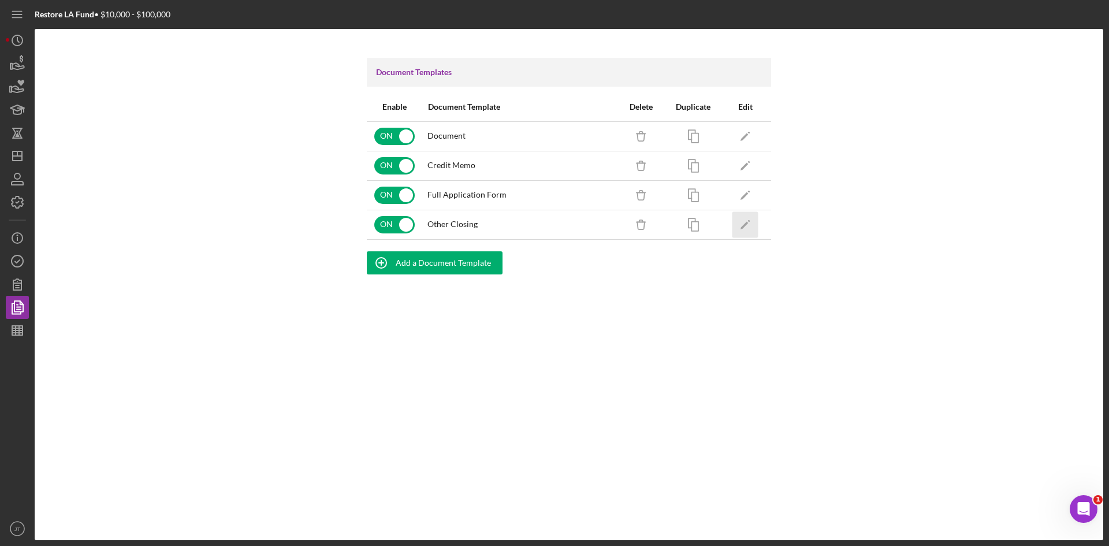
click at [740, 219] on icon "Icon/Edit" at bounding box center [745, 224] width 26 height 26
click at [744, 141] on icon "Icon/Edit" at bounding box center [745, 136] width 26 height 26
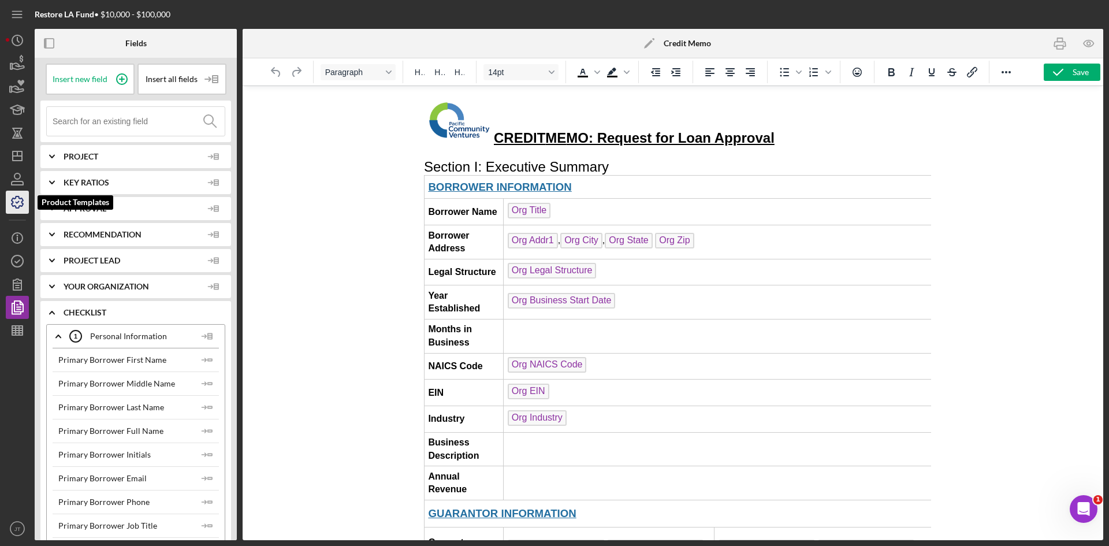
click at [16, 207] on icon "button" at bounding box center [18, 202] width 12 height 12
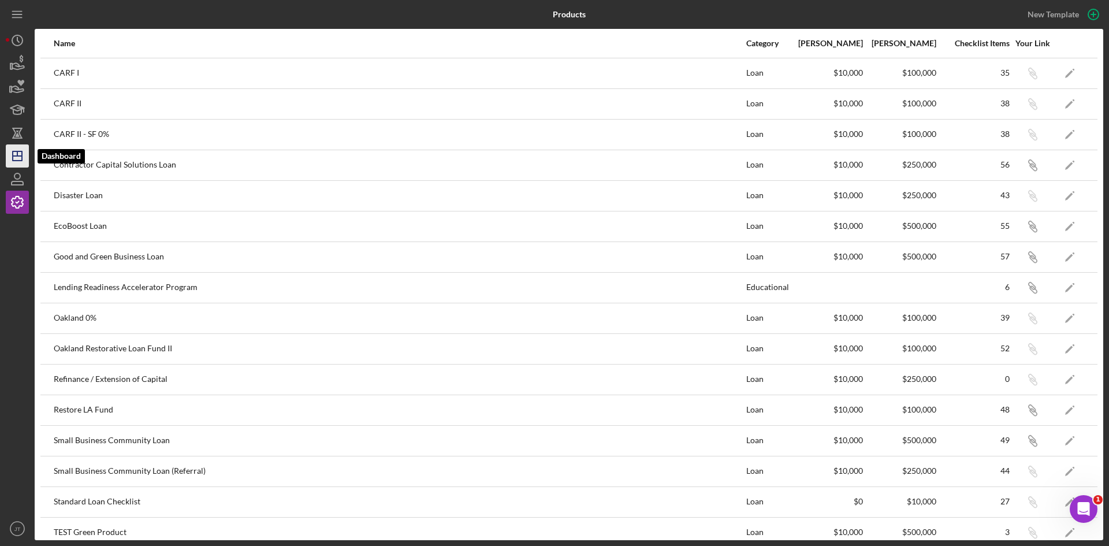
click at [15, 154] on icon "Icon/Dashboard" at bounding box center [17, 155] width 29 height 29
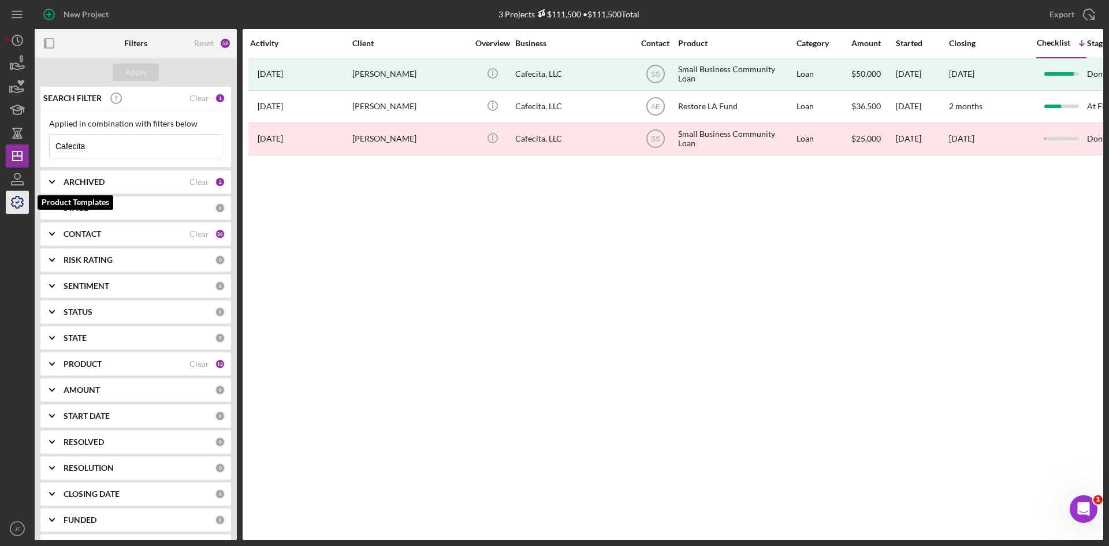
click at [14, 201] on icon "button" at bounding box center [17, 202] width 29 height 29
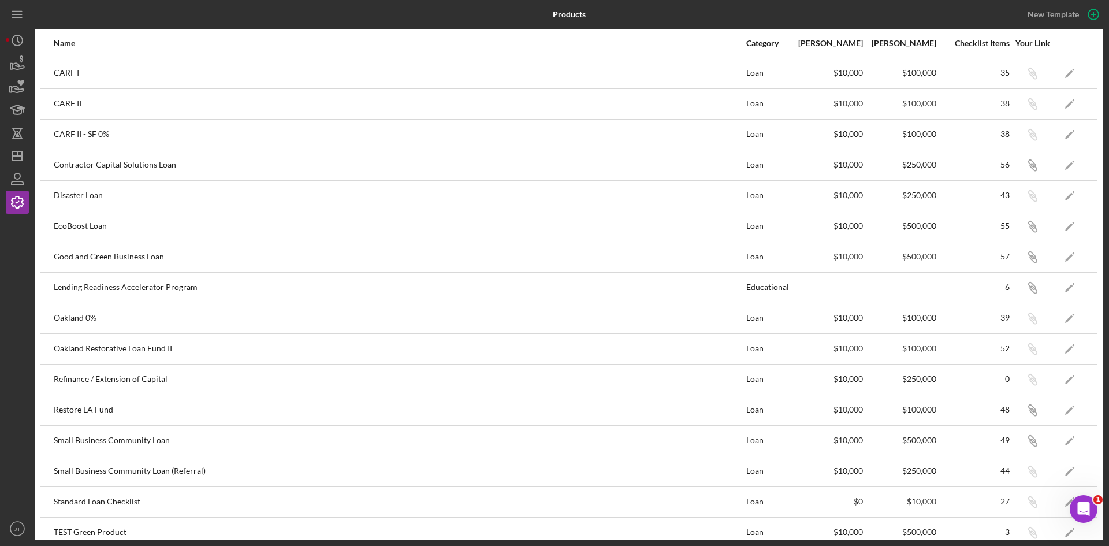
scroll to position [14, 0]
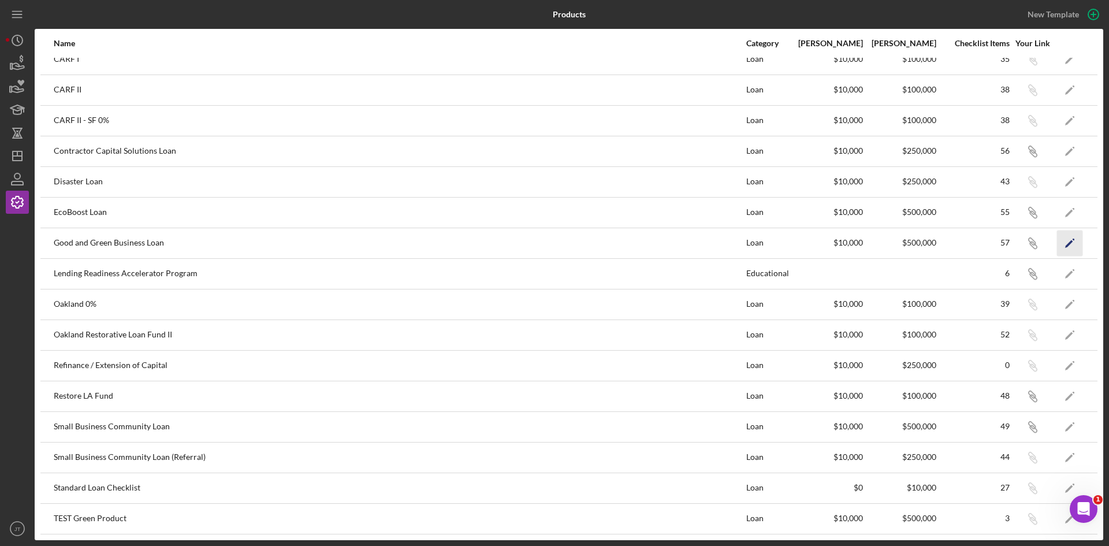
click at [1065, 243] on polygon "button" at bounding box center [1069, 244] width 8 height 8
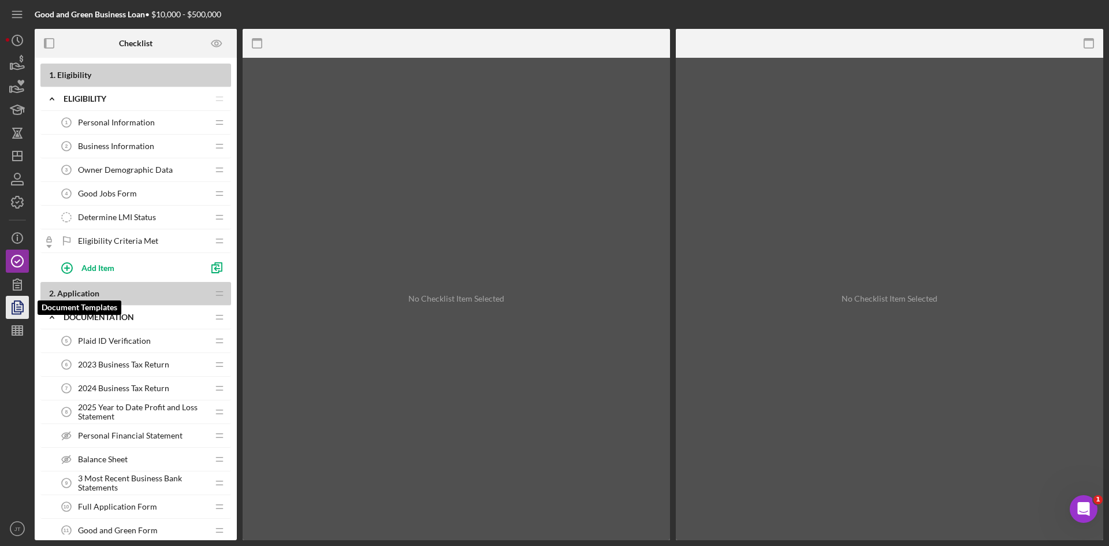
click at [17, 303] on icon "button" at bounding box center [17, 307] width 29 height 29
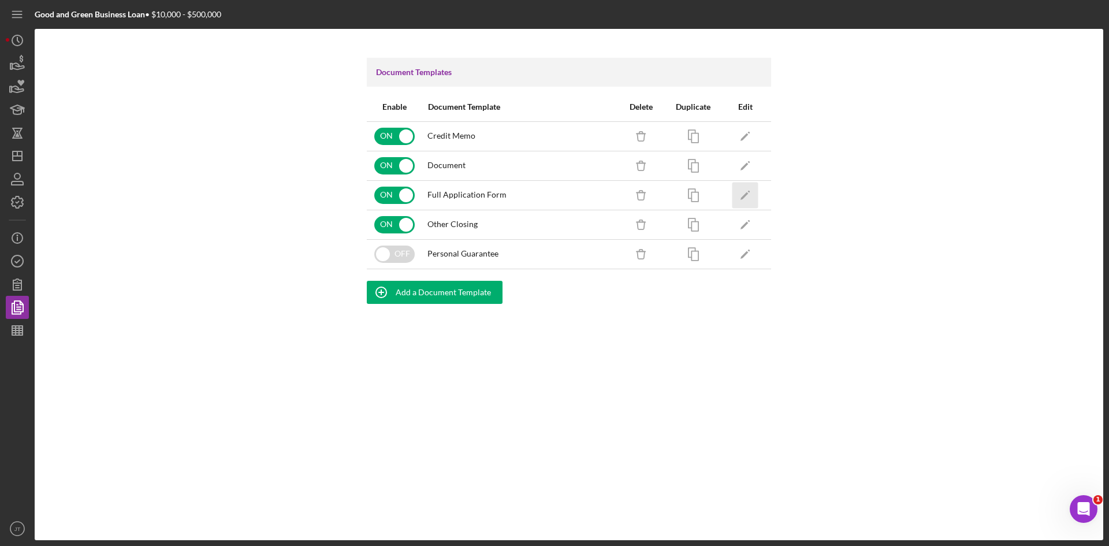
click at [741, 196] on icon "Icon/Edit" at bounding box center [745, 195] width 26 height 26
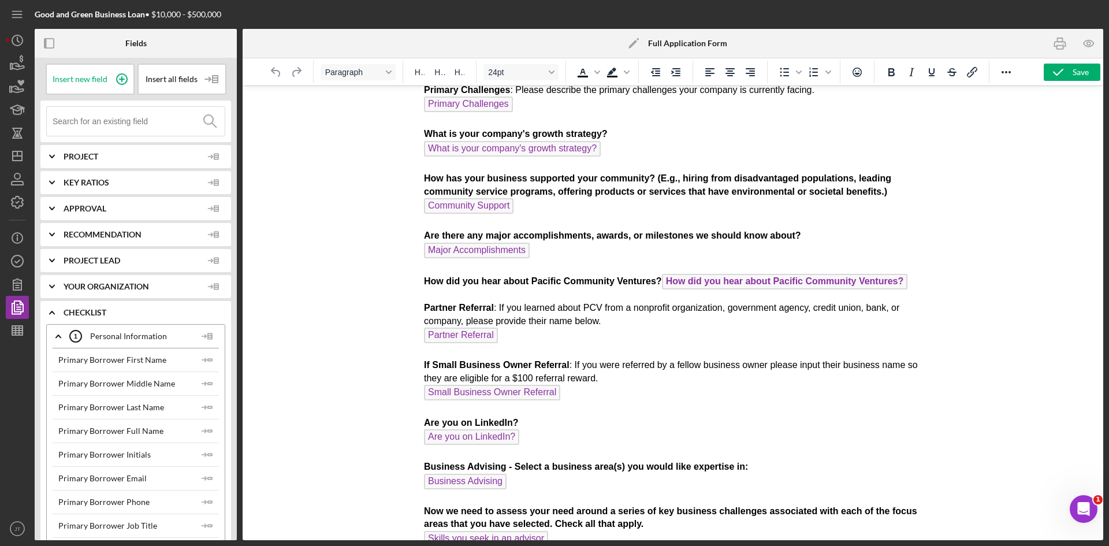
scroll to position [704, 0]
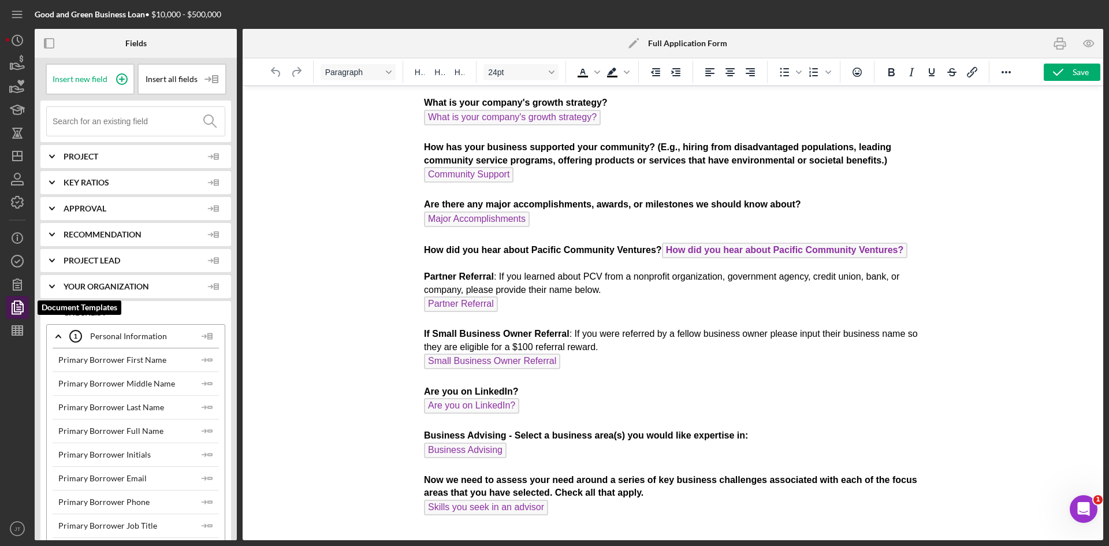
click at [21, 313] on polyline "button" at bounding box center [16, 308] width 9 height 10
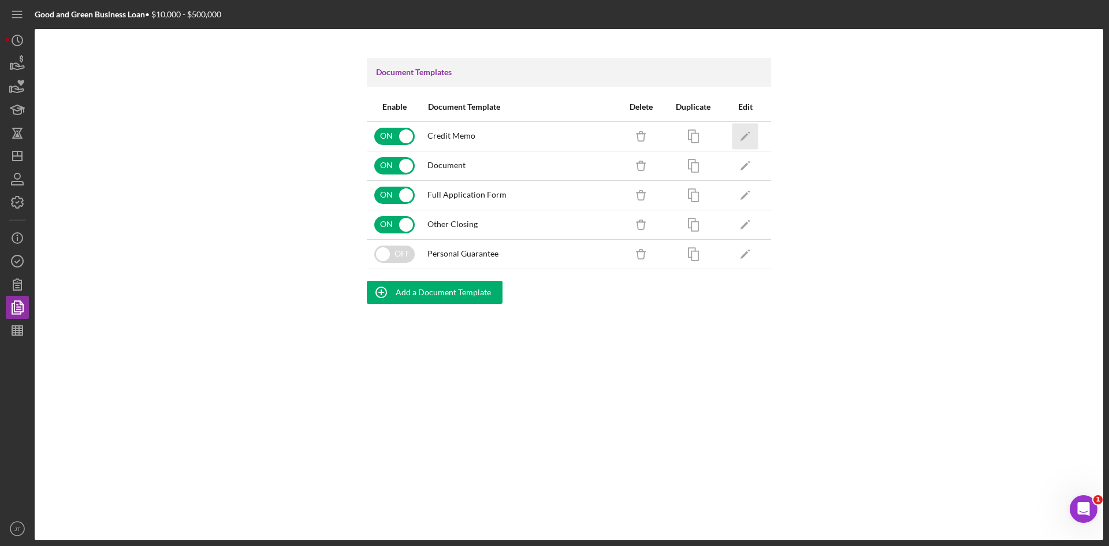
click at [739, 140] on icon "Icon/Edit" at bounding box center [745, 136] width 26 height 26
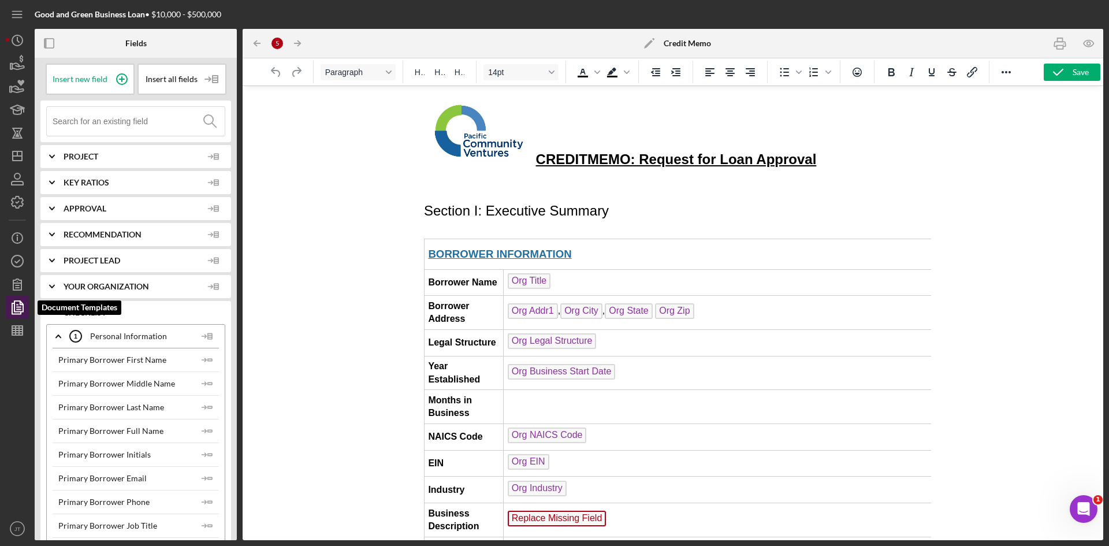
click at [14, 307] on polygon "button" at bounding box center [18, 306] width 9 height 10
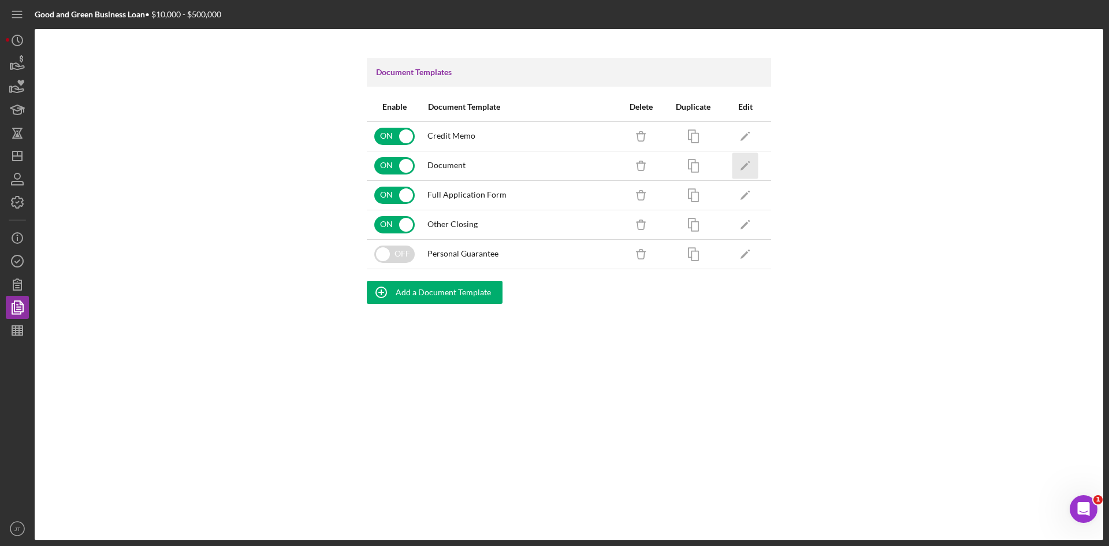
click at [742, 162] on icon "Icon/Edit" at bounding box center [745, 165] width 26 height 26
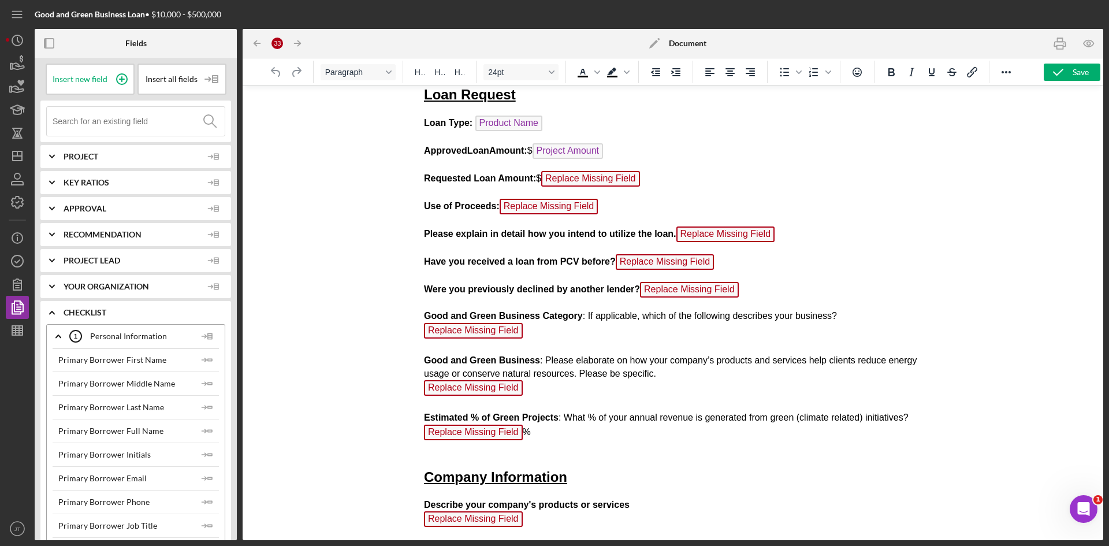
scroll to position [104, 0]
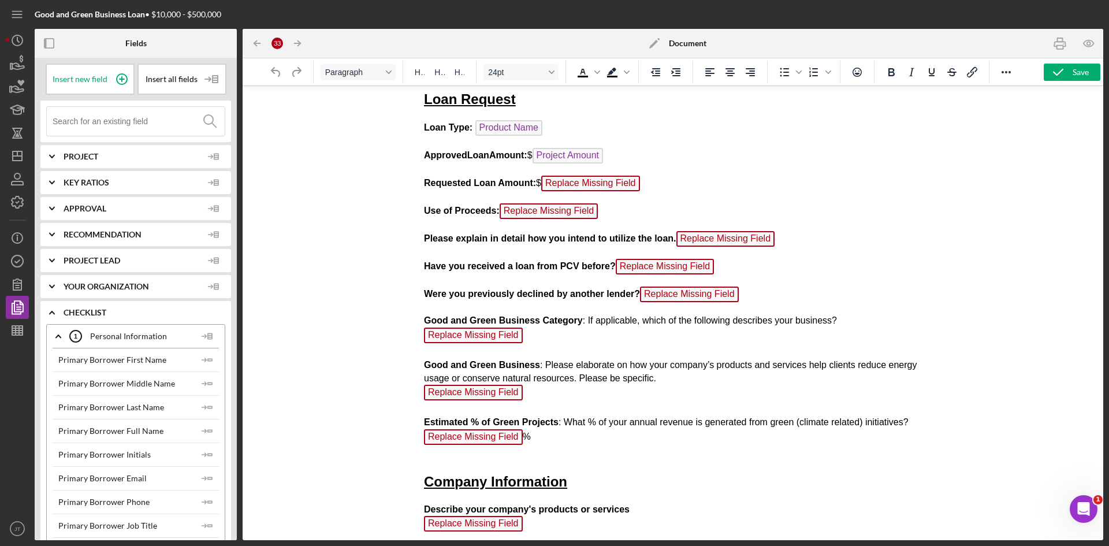
click at [645, 180] on p "Requested Loan Amount: $ Replace Missing Field" at bounding box center [673, 185] width 498 height 18
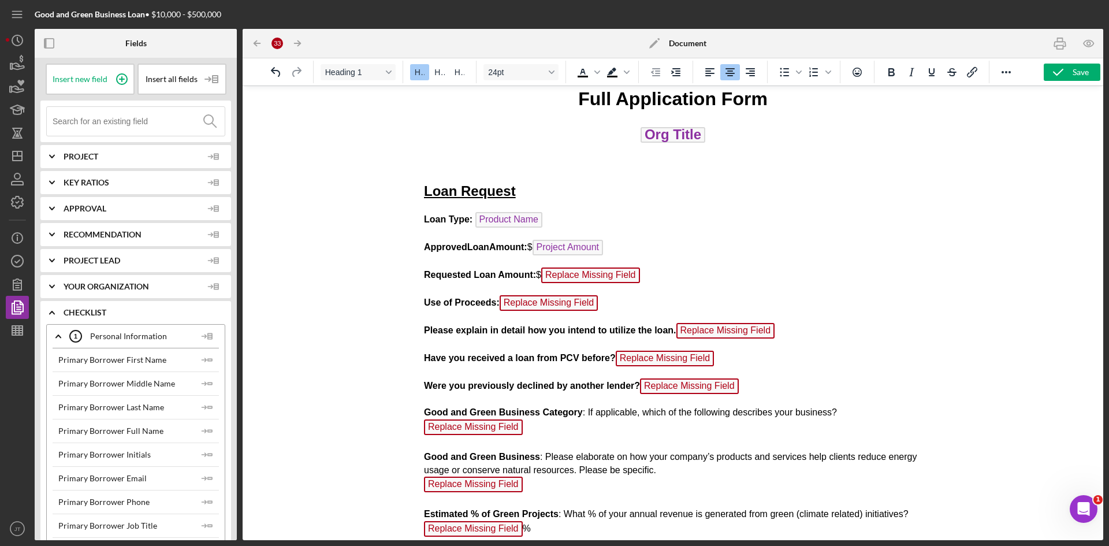
click at [611, 280] on span "Replace Missing Field" at bounding box center [590, 275] width 99 height 16
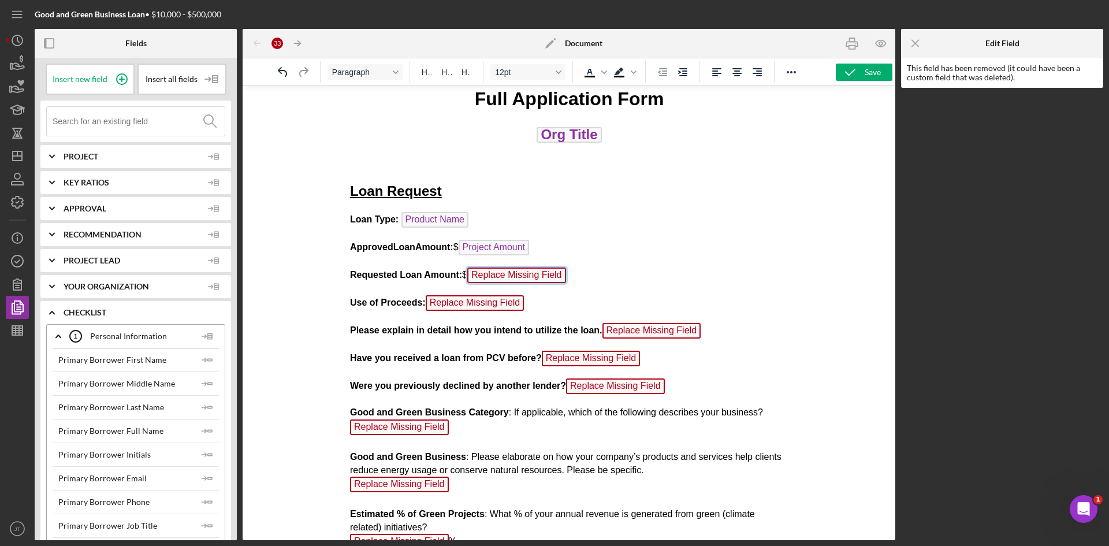
scroll to position [0, 0]
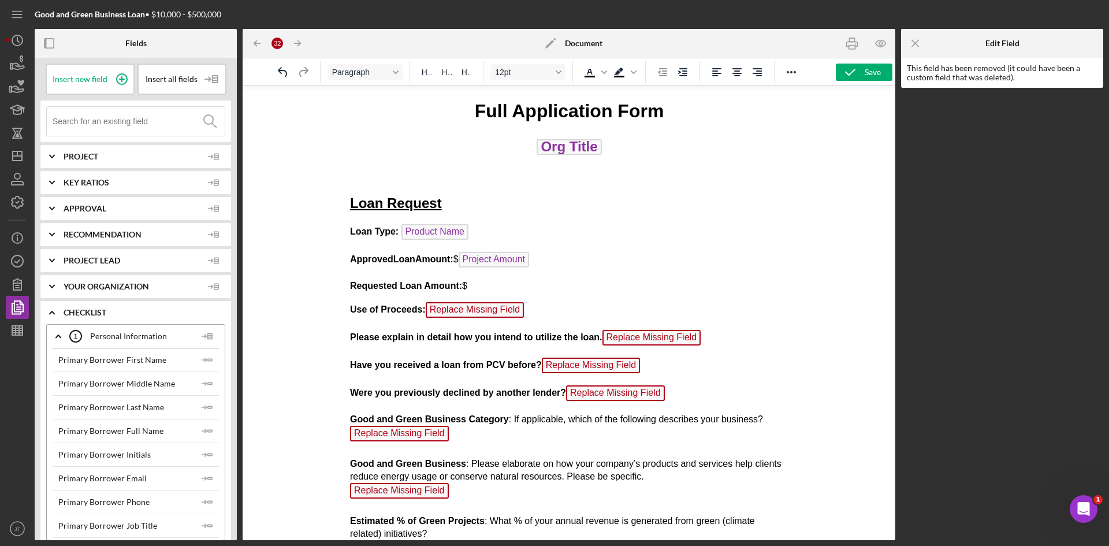
click at [53, 313] on icon "Icon/Expander" at bounding box center [52, 312] width 29 height 29
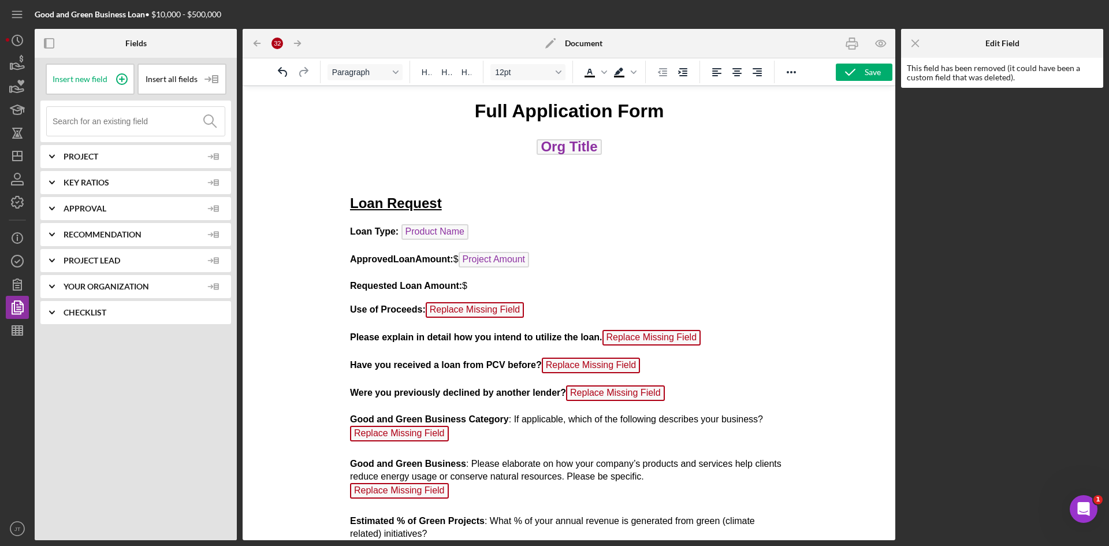
click at [53, 313] on icon "Icon/Expander" at bounding box center [52, 312] width 29 height 29
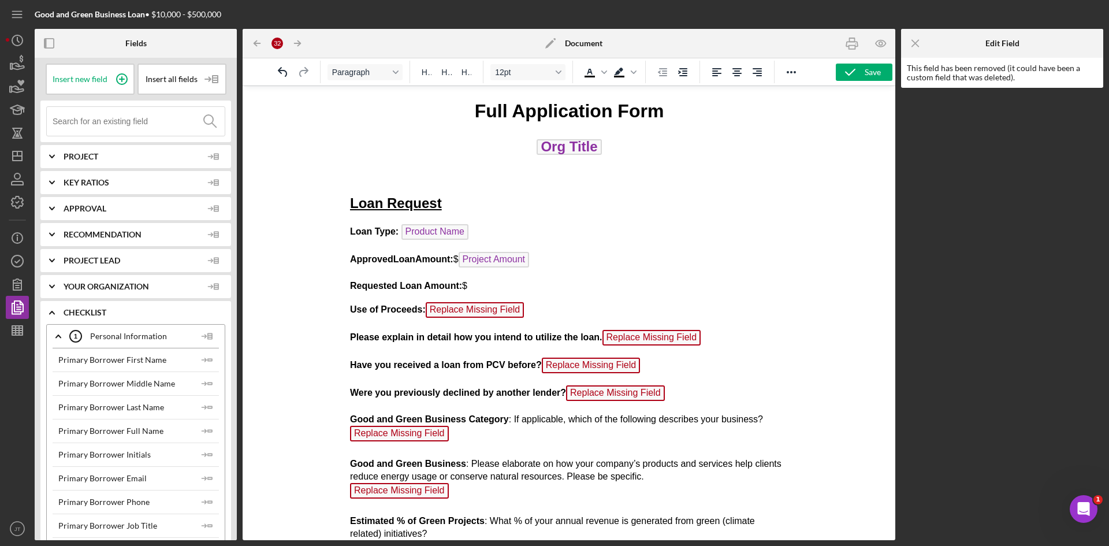
click at [62, 337] on icon "Icon/Expander" at bounding box center [58, 336] width 29 height 29
click at [57, 360] on icon "Icon/Expander" at bounding box center [58, 363] width 29 height 29
click at [60, 391] on polyline at bounding box center [58, 390] width 5 height 2
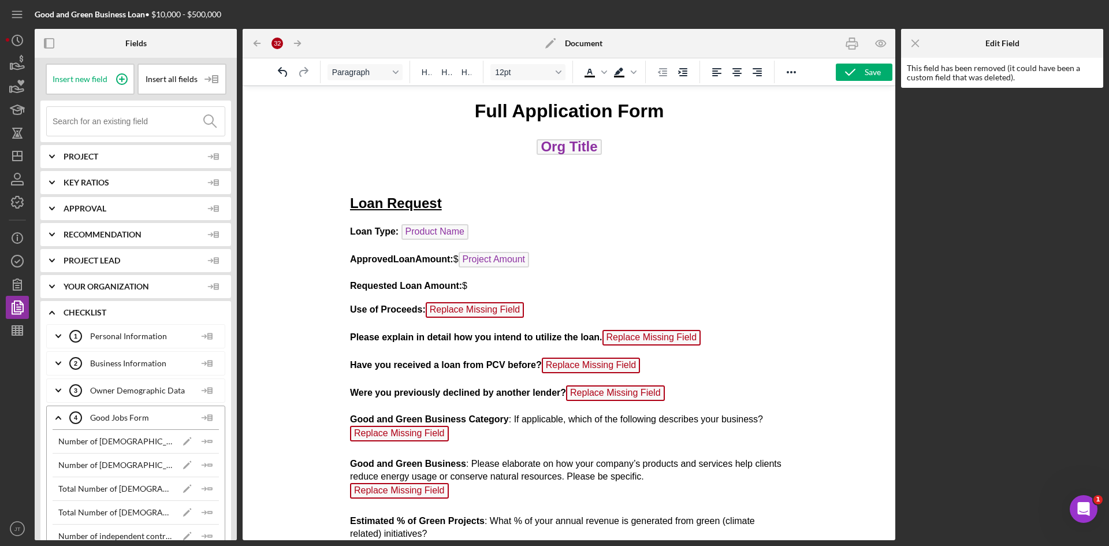
click at [59, 419] on icon "Icon/Expander" at bounding box center [58, 417] width 29 height 29
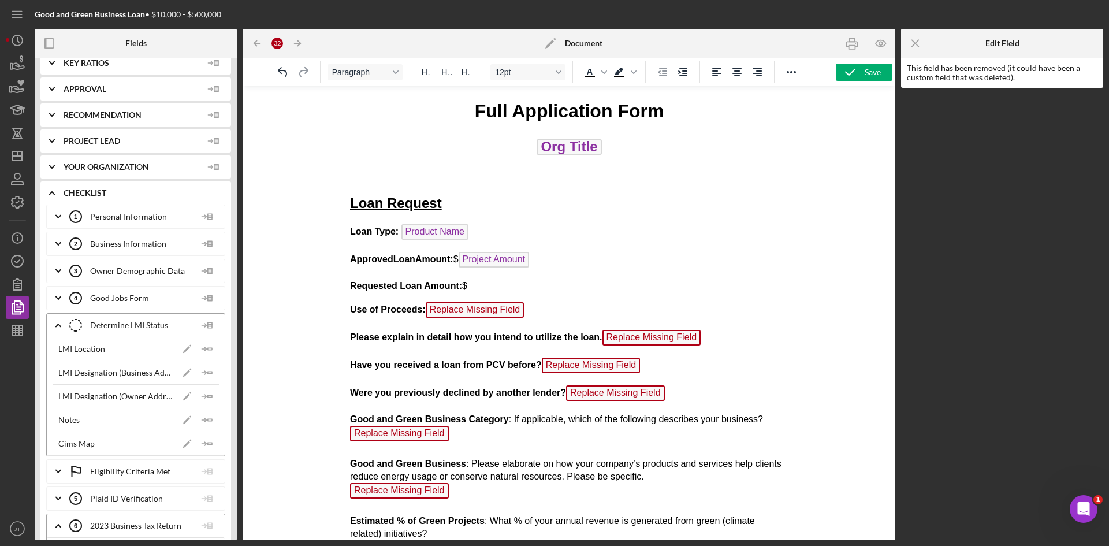
scroll to position [120, 0]
click at [59, 327] on icon "Icon/Expander" at bounding box center [58, 324] width 29 height 29
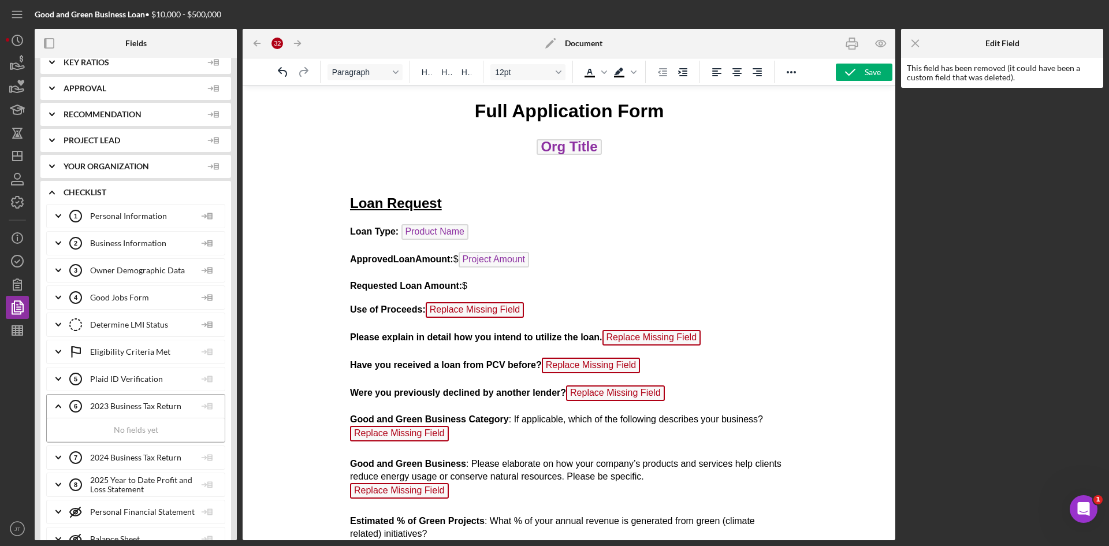
click at [59, 408] on icon "Icon/Expander" at bounding box center [58, 405] width 29 height 29
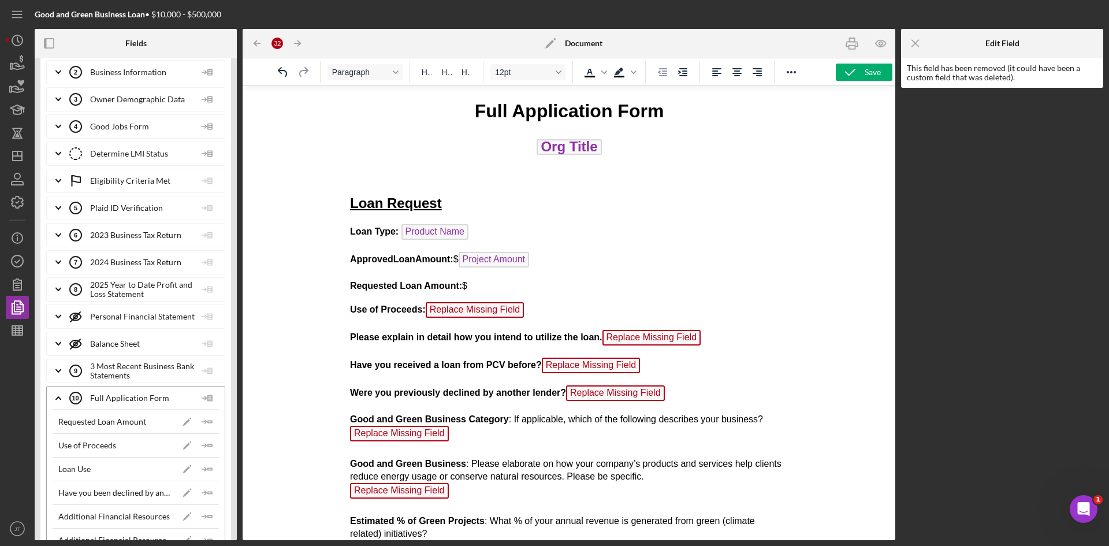
scroll to position [292, 0]
drag, startPoint x: 626, startPoint y: 409, endPoint x: 499, endPoint y: 267, distance: 190.1
click at [497, 288] on p "Requested Loan Amount: $" at bounding box center [568, 285] width 438 height 13
click at [203, 423] on polyline "button" at bounding box center [204, 420] width 3 height 3
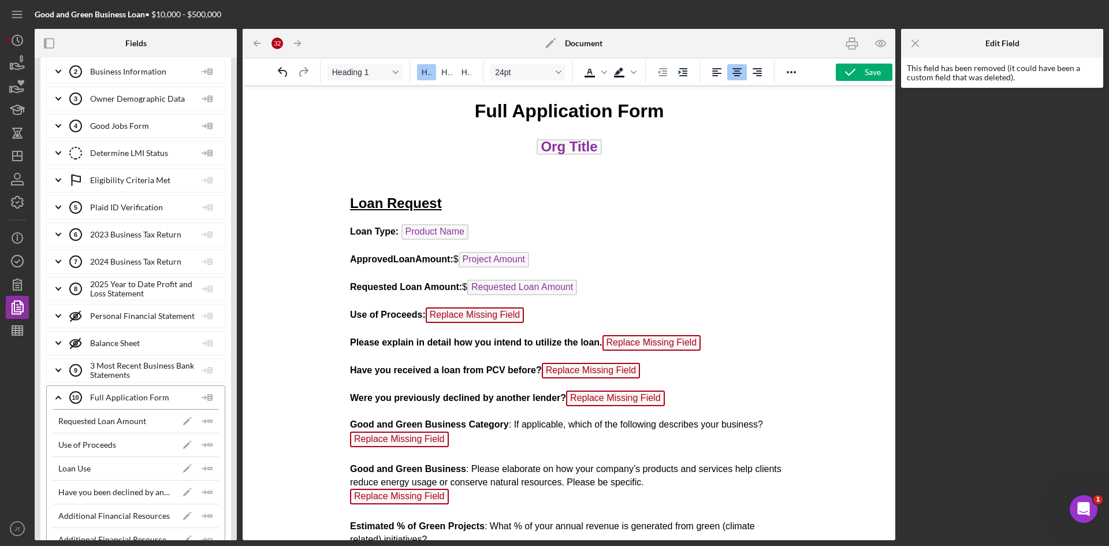
click at [536, 321] on p "Use of Proceeds: Replace Missing Field ﻿" at bounding box center [568, 316] width 438 height 18
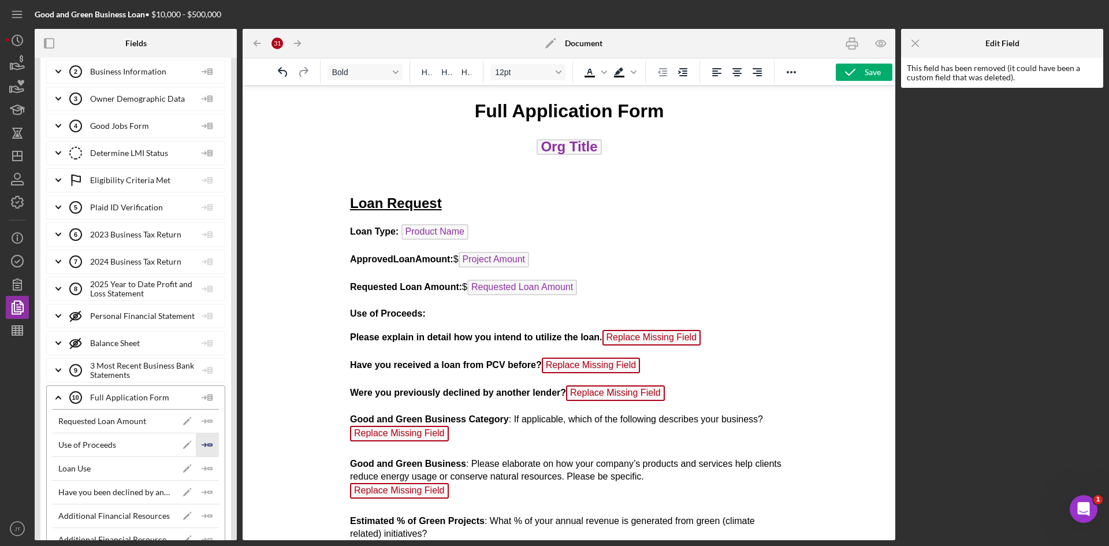
click at [201, 449] on icon "Icon/Insert Field" at bounding box center [207, 444] width 23 height 23
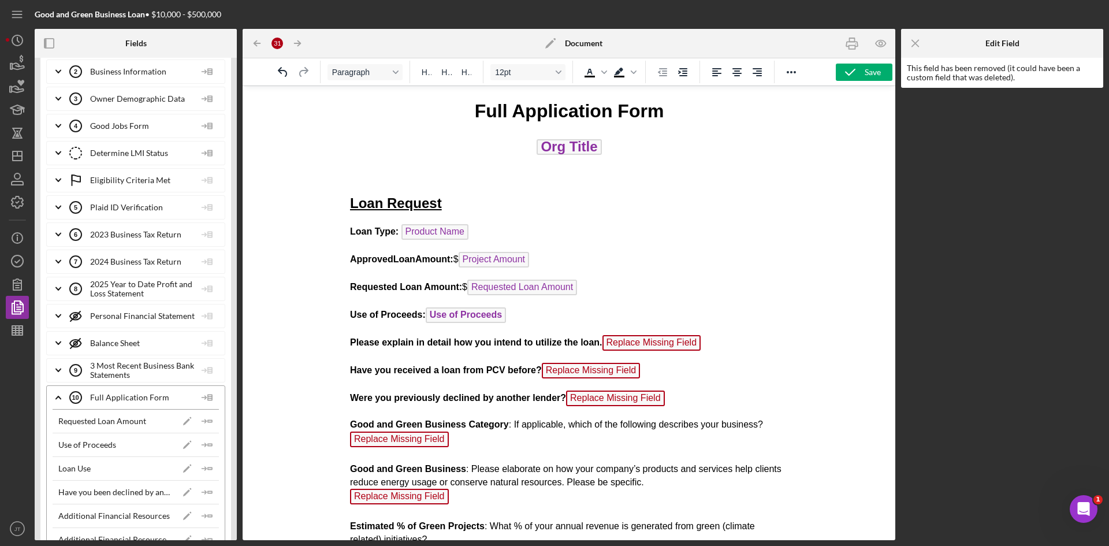
click at [692, 344] on span "Replace Missing Field" at bounding box center [651, 343] width 99 height 16
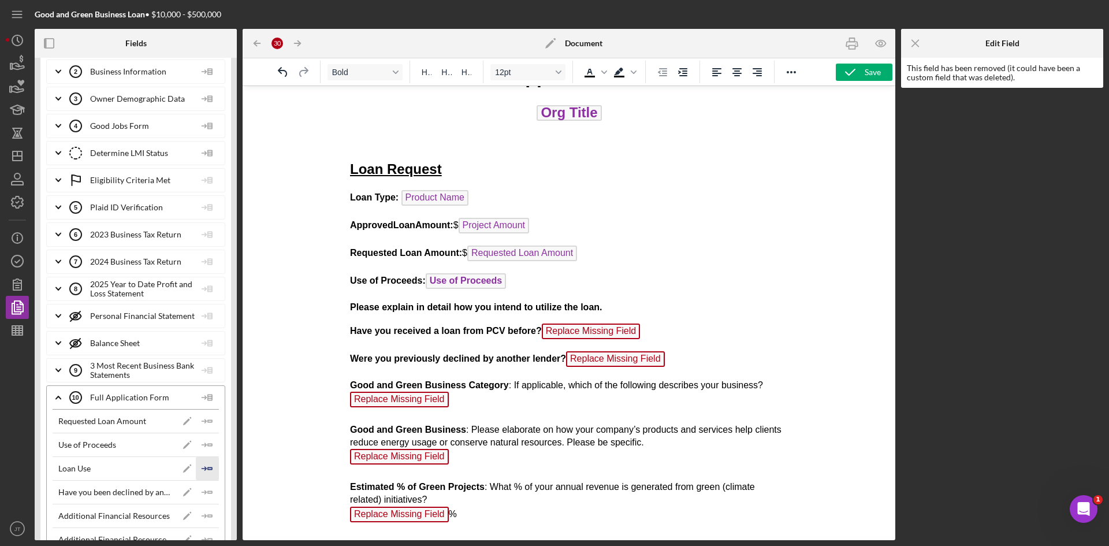
click at [208, 468] on polygon "button" at bounding box center [210, 468] width 4 height 2
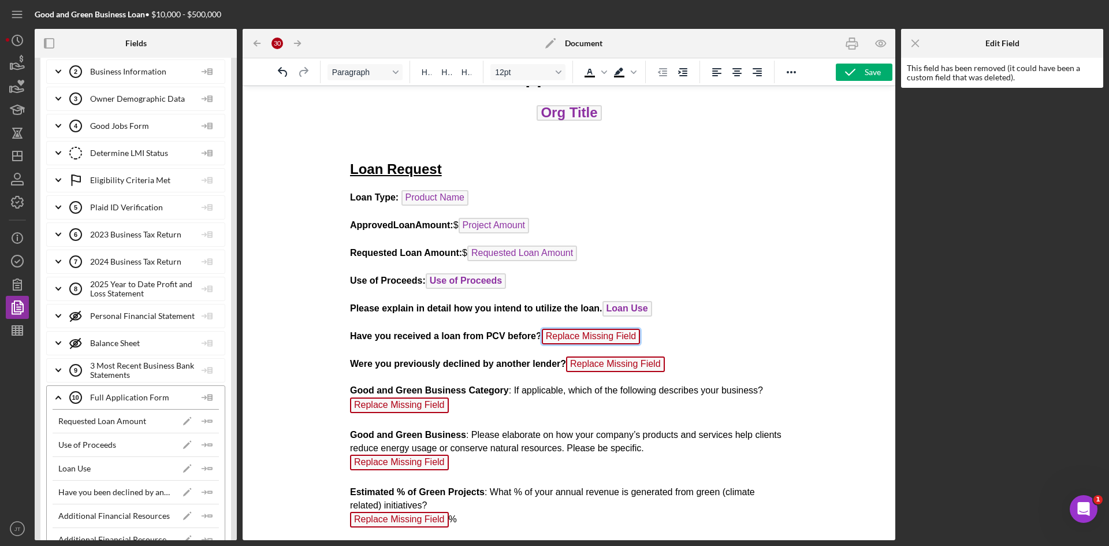
click at [617, 338] on span "Replace Missing Field" at bounding box center [590, 337] width 99 height 16
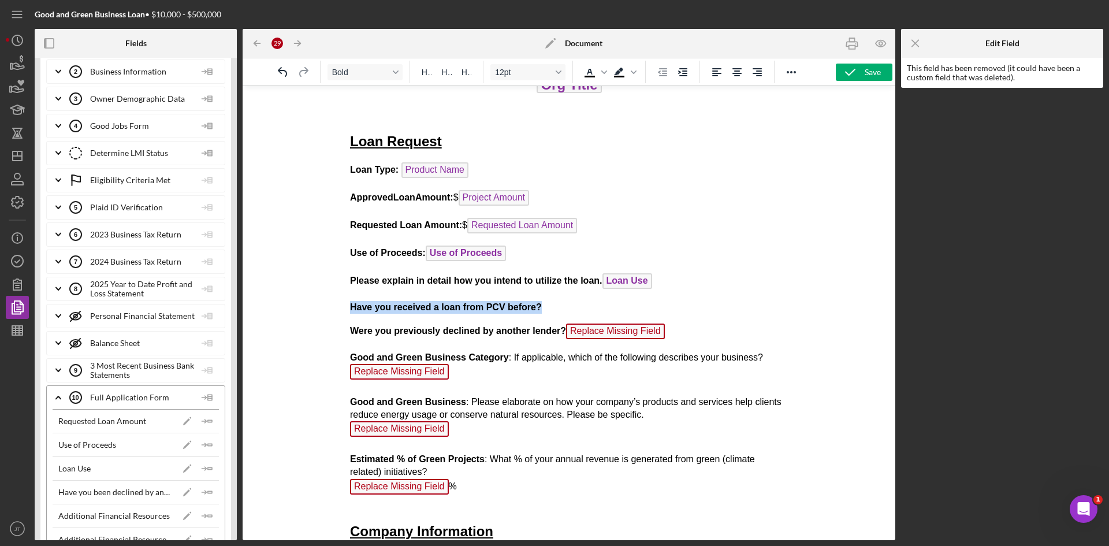
drag, startPoint x: 540, startPoint y: 309, endPoint x: 332, endPoint y: 299, distance: 208.7
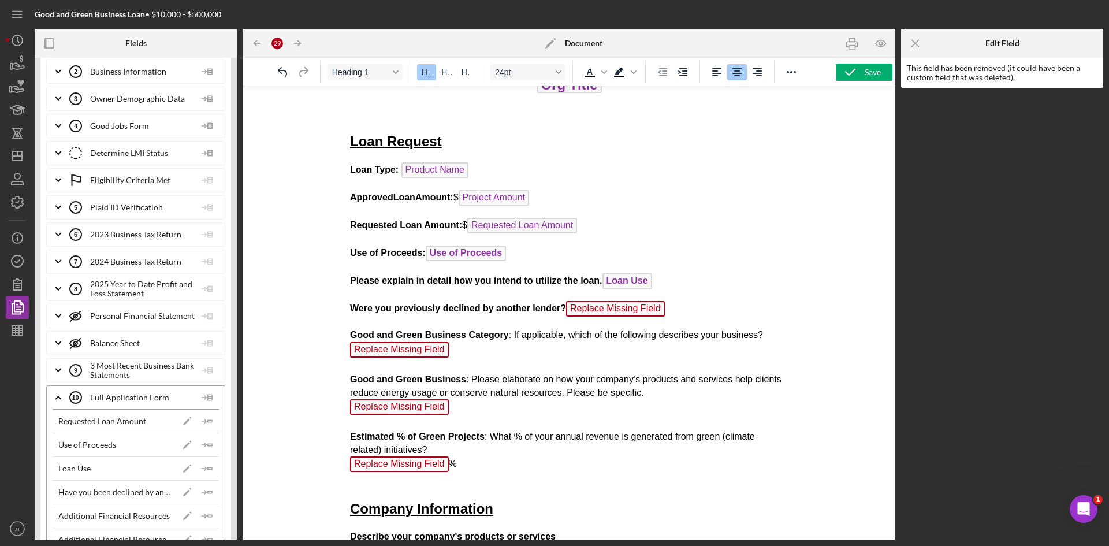
click at [674, 307] on p "Were you previously declined by another lender? Replace Missing Field" at bounding box center [568, 310] width 438 height 18
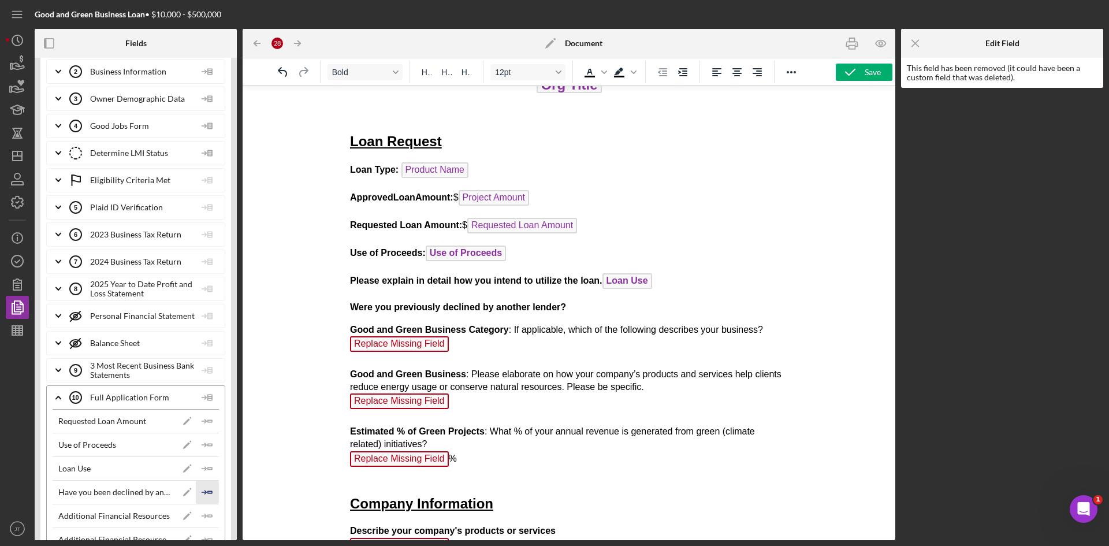
click at [208, 492] on polygon "button" at bounding box center [210, 492] width 4 height 2
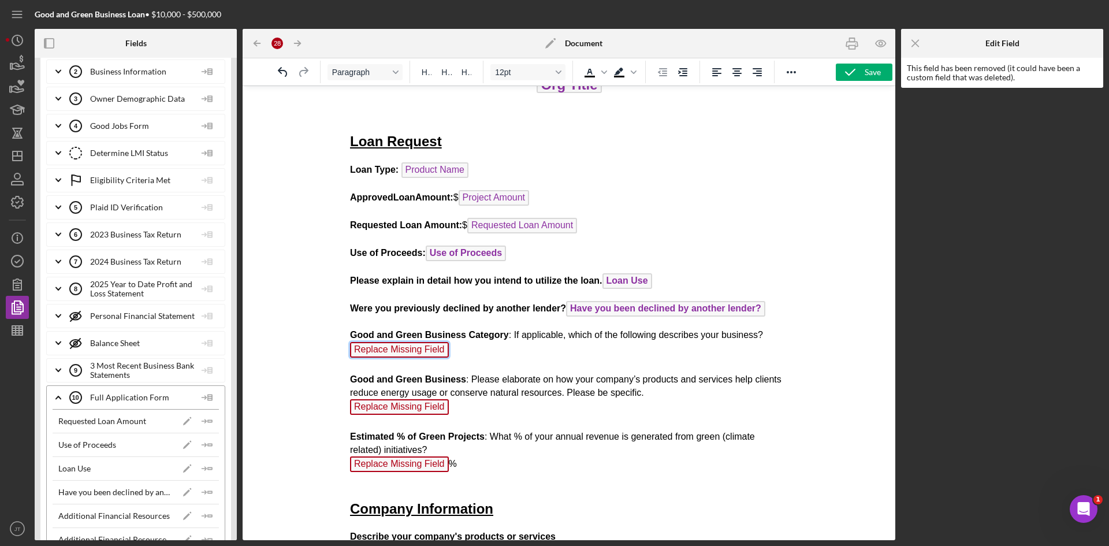
click at [438, 350] on span "Replace Missing Field" at bounding box center [398, 350] width 99 height 16
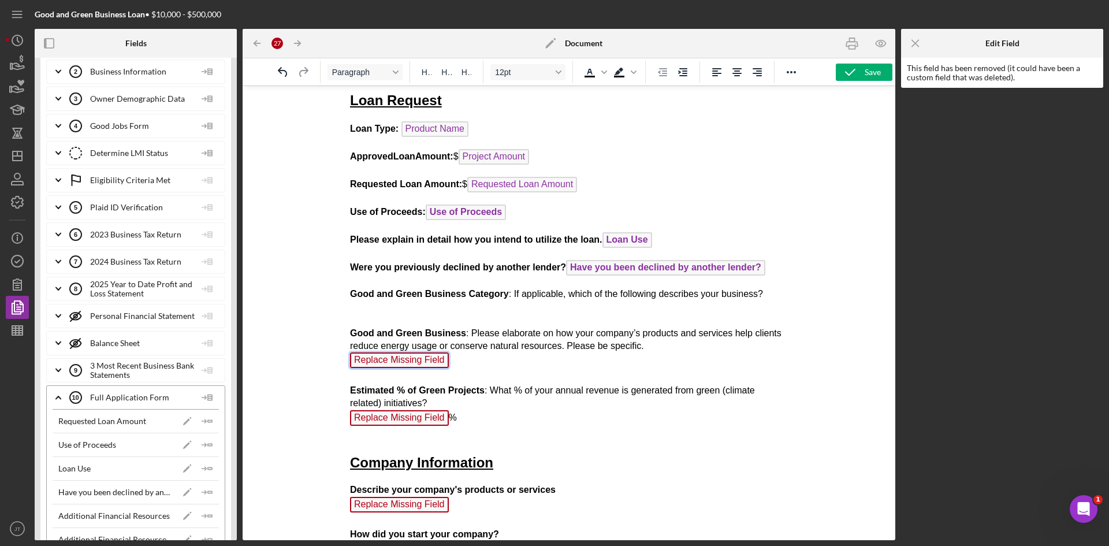
click at [423, 359] on span "Replace Missing Field" at bounding box center [398, 360] width 99 height 16
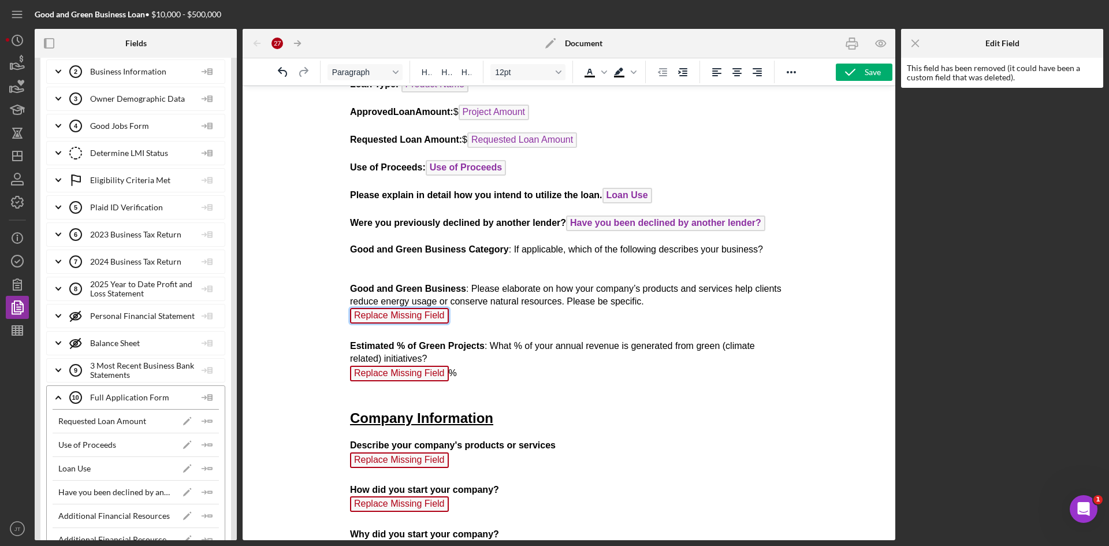
scroll to position [154, 0]
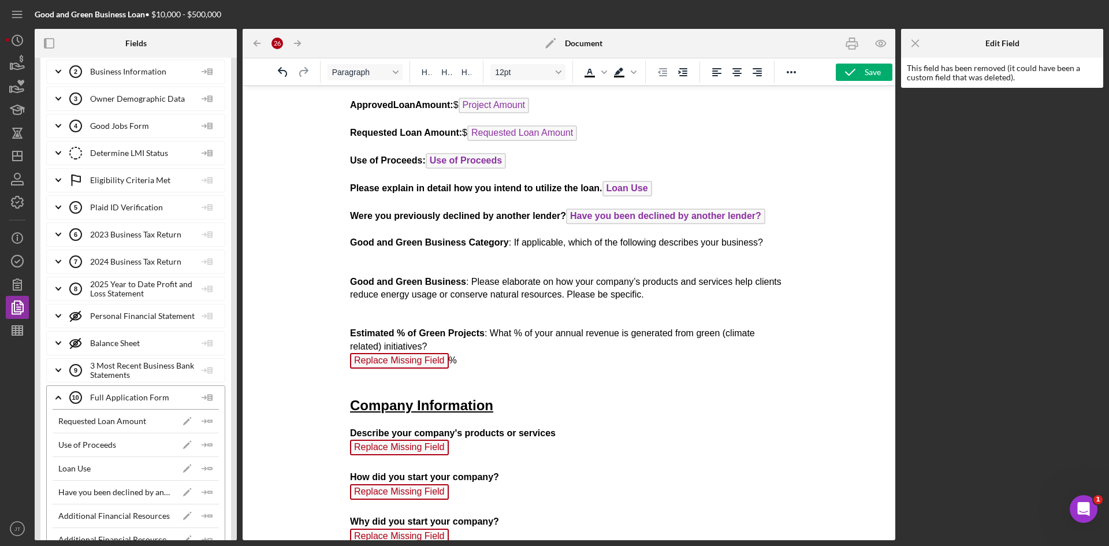
click at [425, 361] on span "Replace Missing Field" at bounding box center [398, 361] width 99 height 16
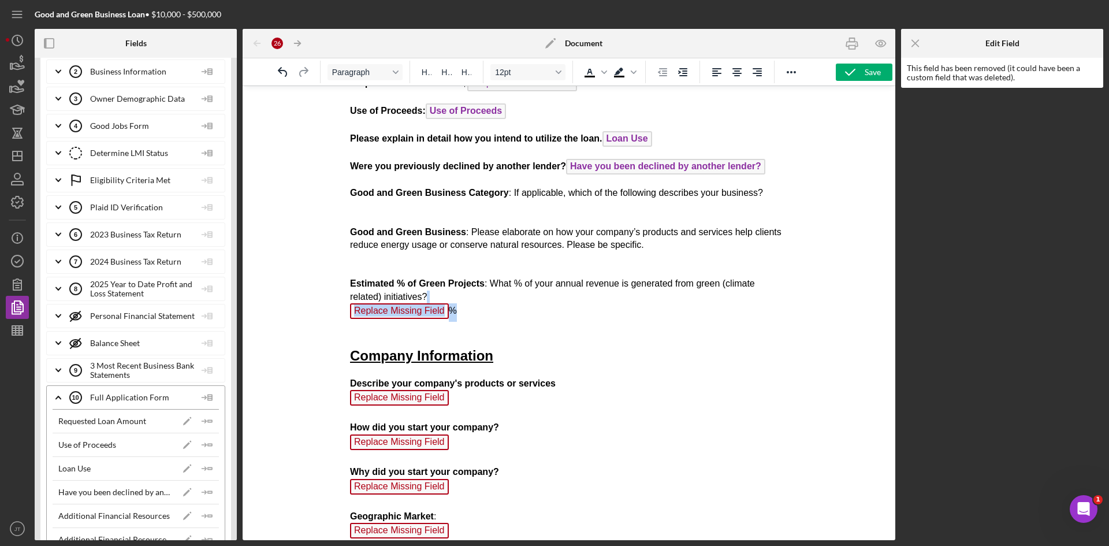
scroll to position [206, 0]
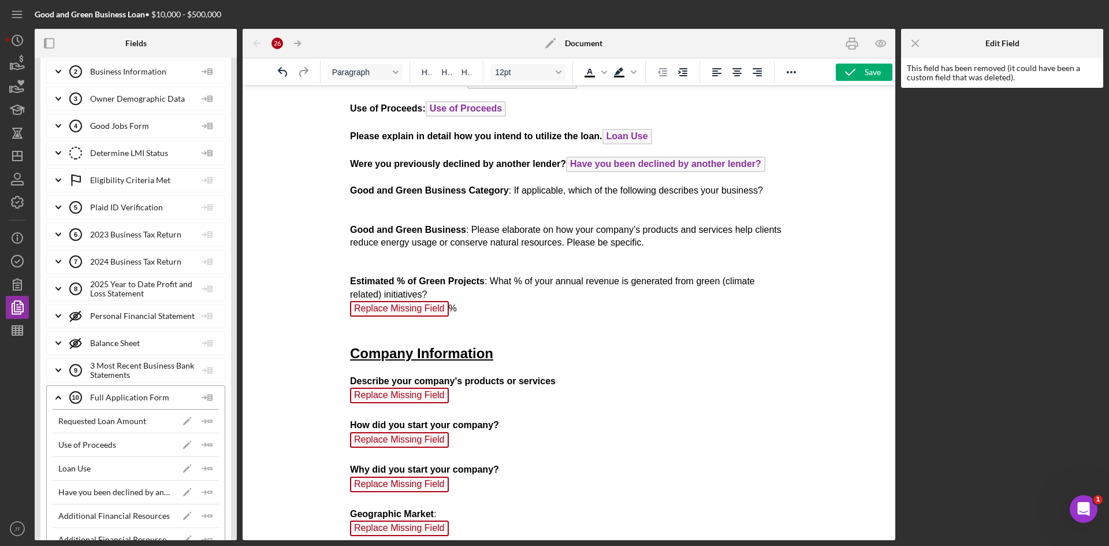
click at [471, 312] on p "Good and Green Business Category : If applicable, which of the following descri…" at bounding box center [568, 258] width 438 height 148
click at [408, 311] on span "Replace Missing Field" at bounding box center [398, 309] width 99 height 16
click at [491, 304] on p "Good and Green Business Category : If applicable, which of the following descri…" at bounding box center [568, 258] width 438 height 148
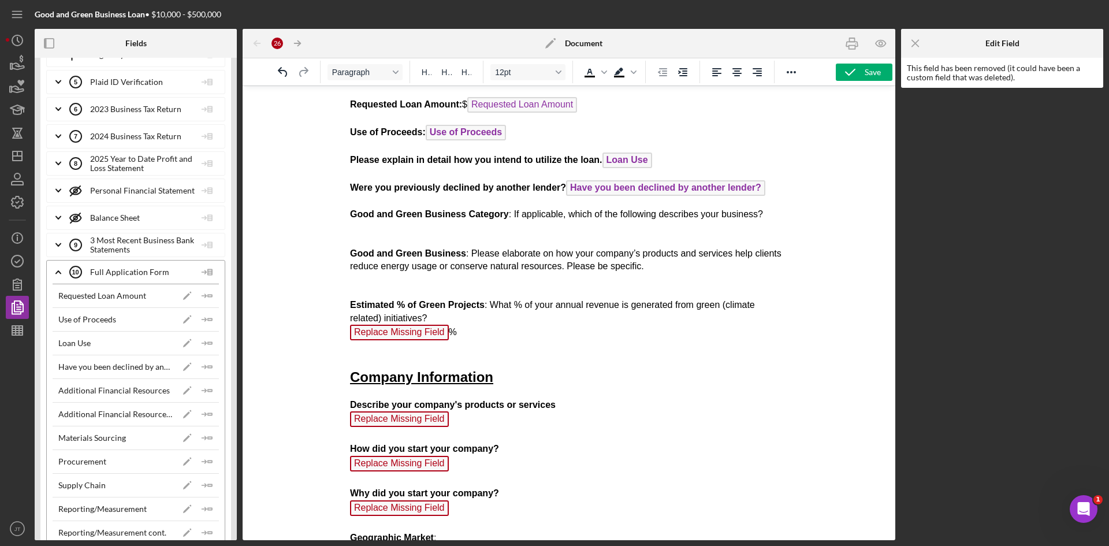
scroll to position [416, 0]
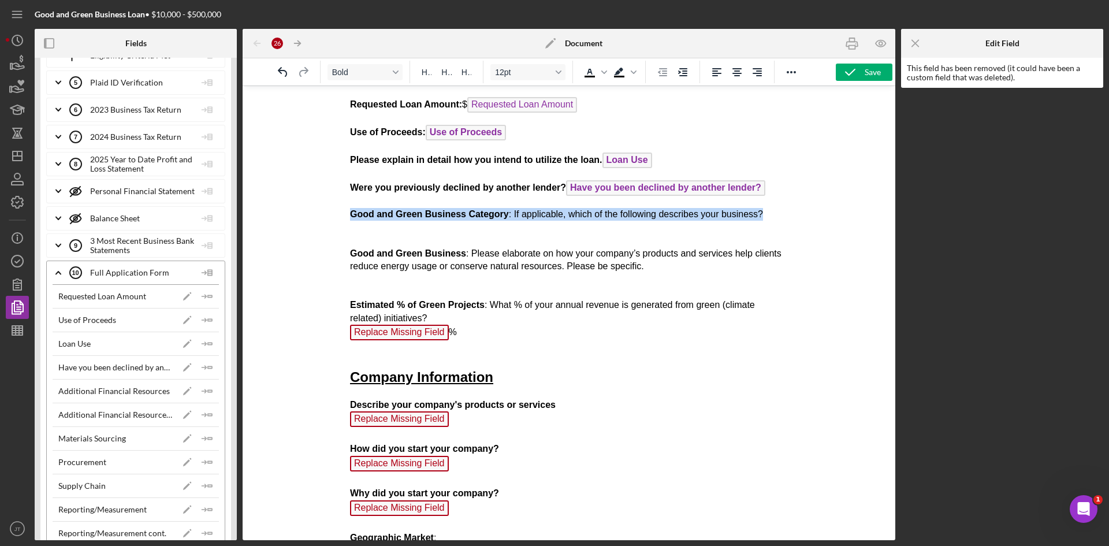
drag, startPoint x: 757, startPoint y: 217, endPoint x: 345, endPoint y: 217, distance: 412.2
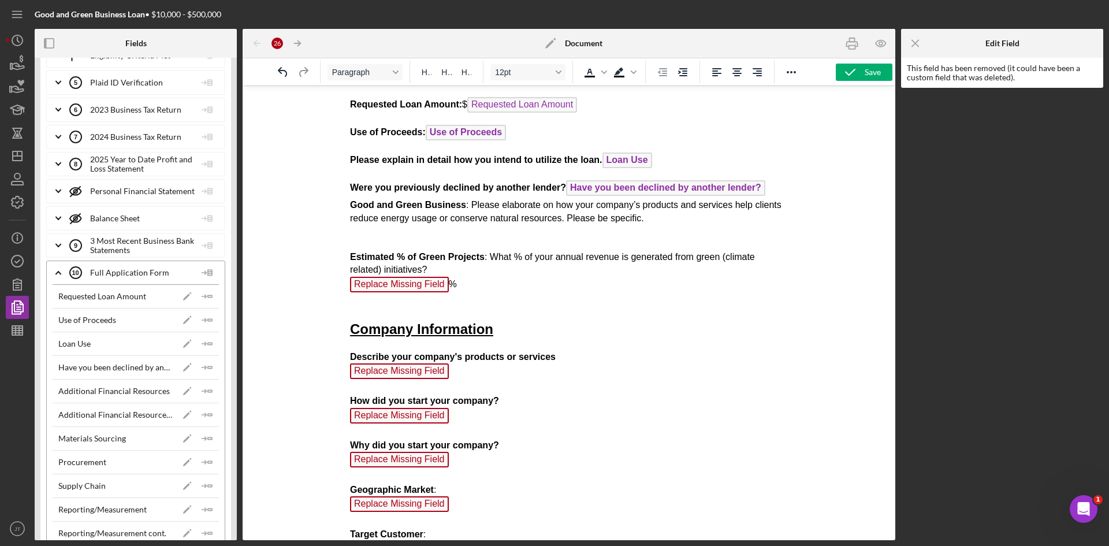
drag, startPoint x: 345, startPoint y: 217, endPoint x: 727, endPoint y: 260, distance: 385.2
click at [775, 189] on p "Were you previously declined by another lender? Have you been declined by anoth…" at bounding box center [568, 244] width 438 height 128
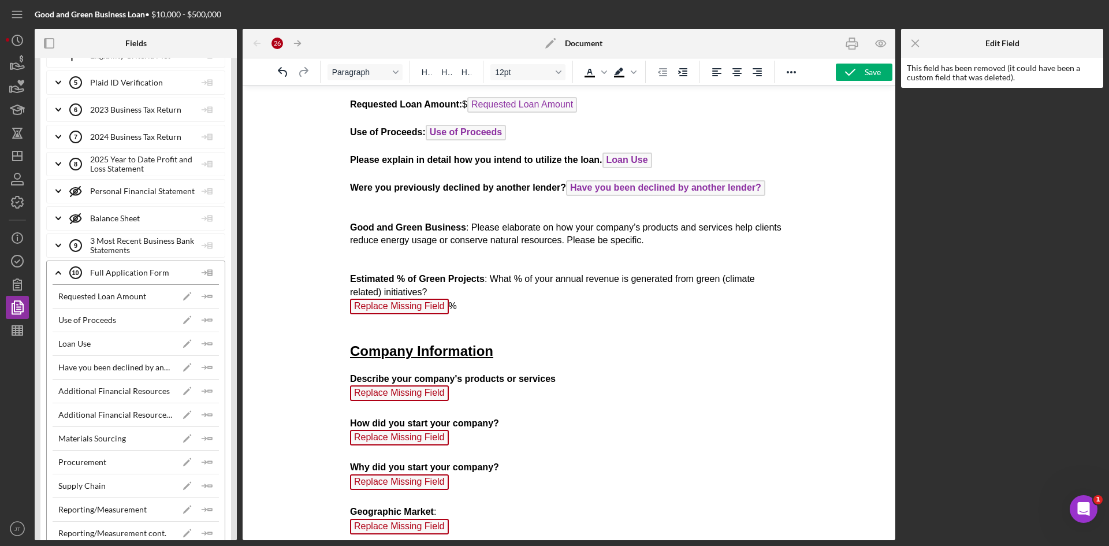
click at [693, 246] on p "Good and Green Business : Please elaborate on how your company’s products and s…" at bounding box center [568, 269] width 438 height 122
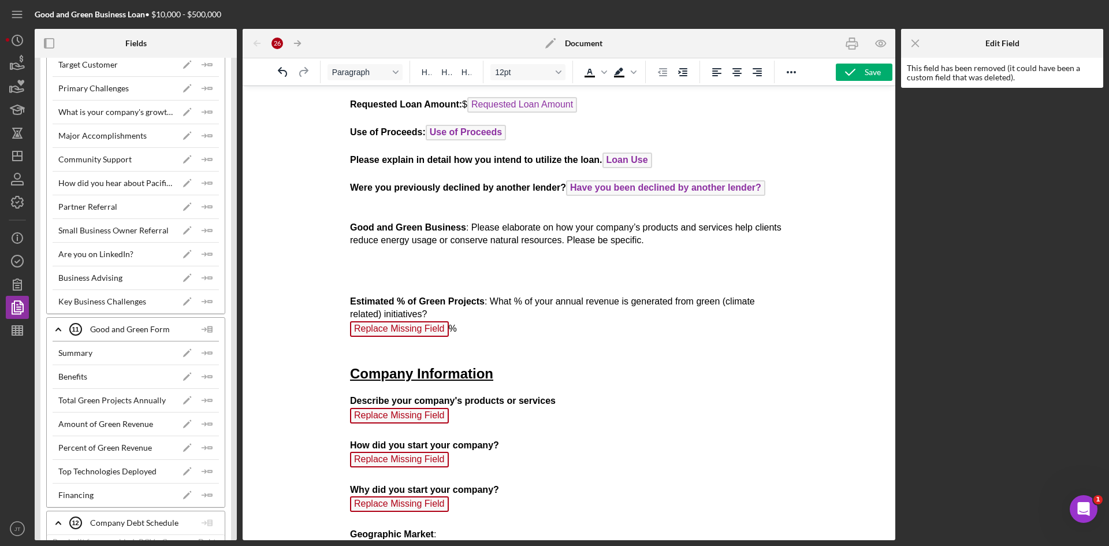
scroll to position [1287, 0]
click at [204, 353] on icon "Icon/Insert Field" at bounding box center [207, 352] width 23 height 23
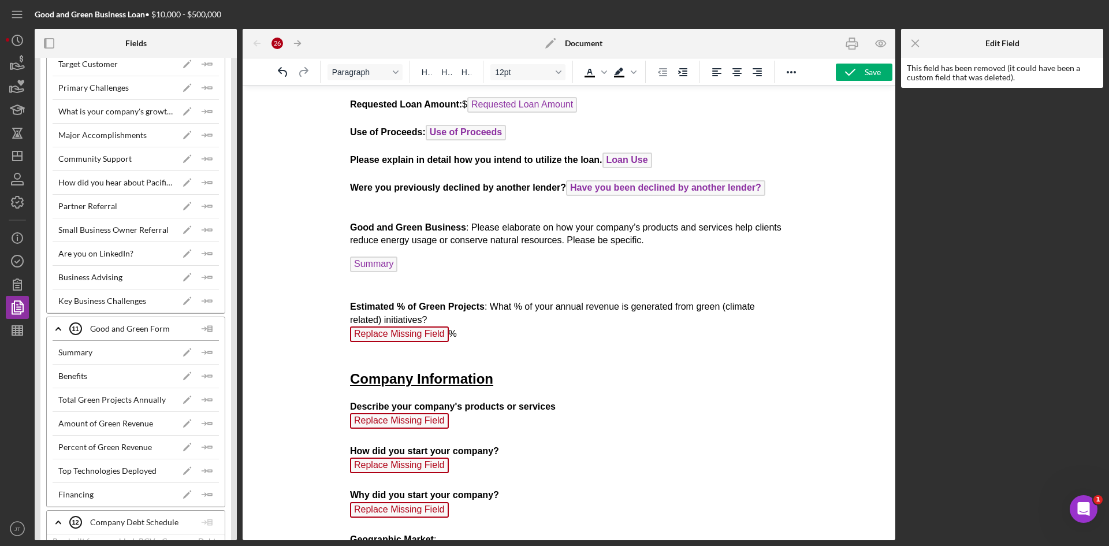
click at [432, 334] on span "Replace Missing Field" at bounding box center [398, 334] width 99 height 16
click at [412, 337] on span "Replace Missing Field" at bounding box center [398, 334] width 99 height 16
click at [453, 333] on p "Summary Estimated % of Green Projects : What % of your annual revenue is genera…" at bounding box center [568, 307] width 438 height 102
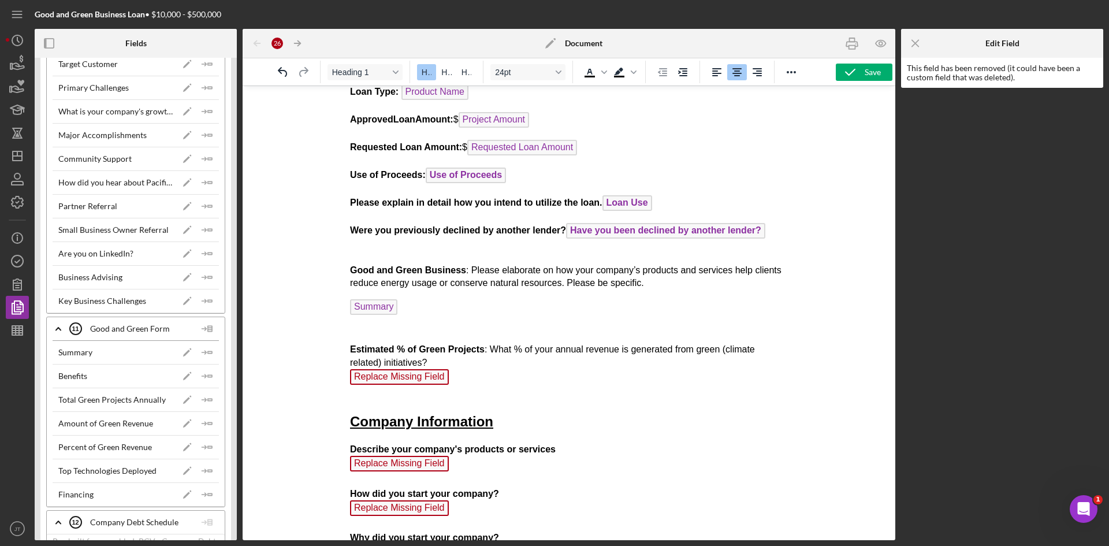
scroll to position [140, 0]
click at [394, 382] on span "Replace Missing Field" at bounding box center [398, 376] width 99 height 16
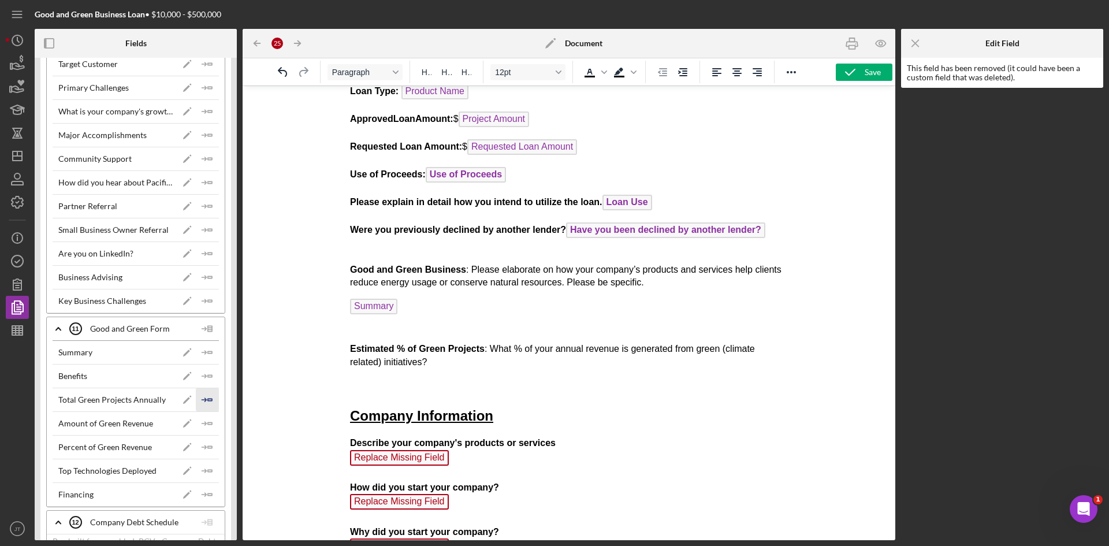
click at [199, 401] on icon "Icon/Insert Field" at bounding box center [207, 399] width 23 height 23
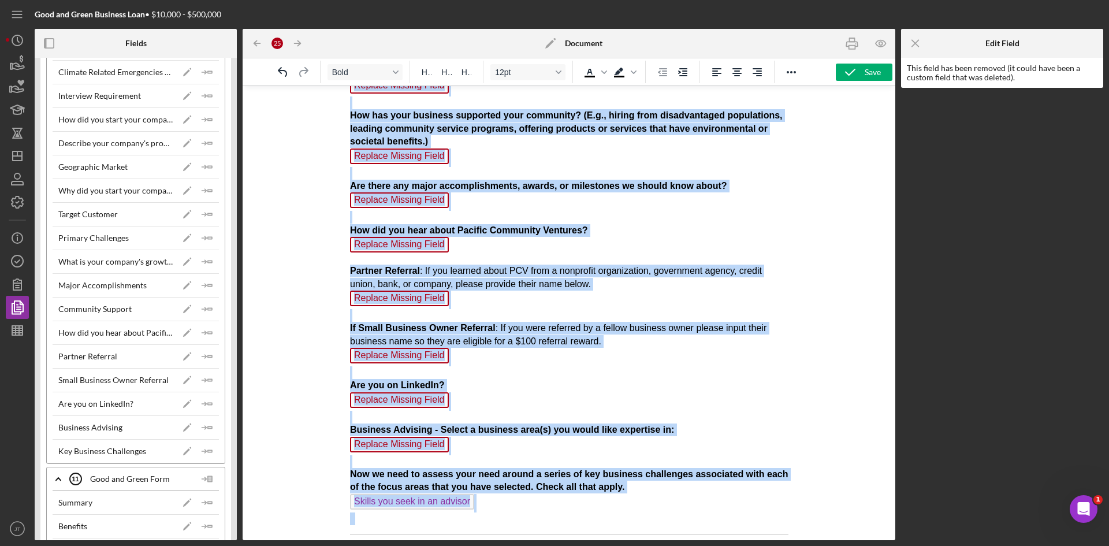
scroll to position [947, 0]
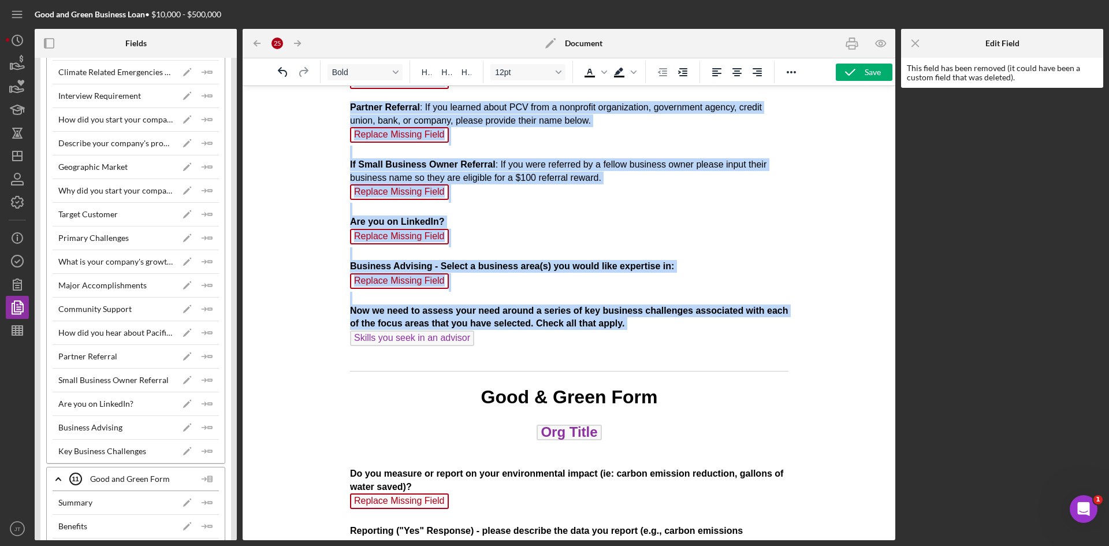
drag, startPoint x: 350, startPoint y: 273, endPoint x: 500, endPoint y: 344, distance: 165.8
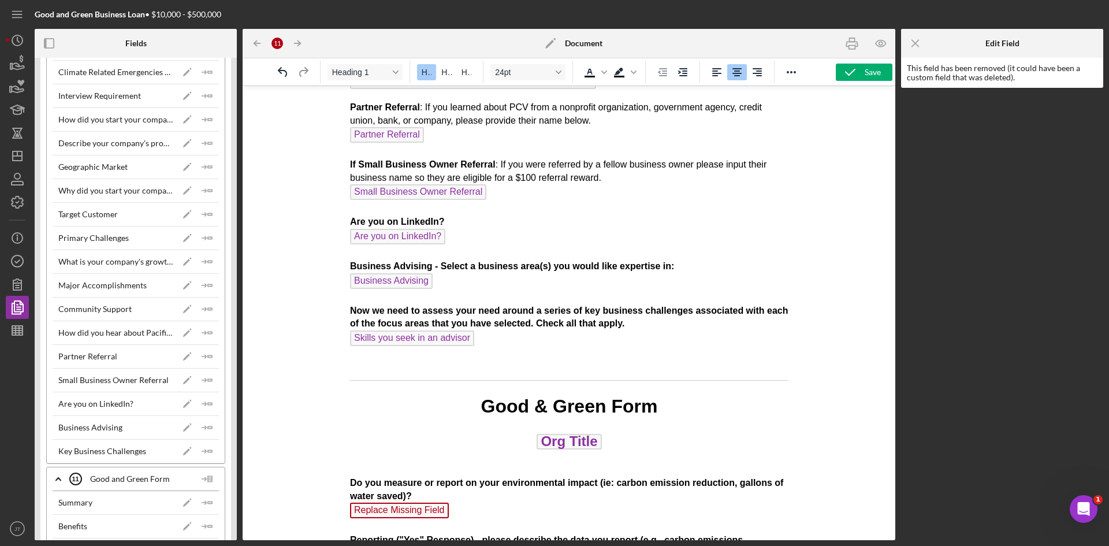
scroll to position [1192, 130]
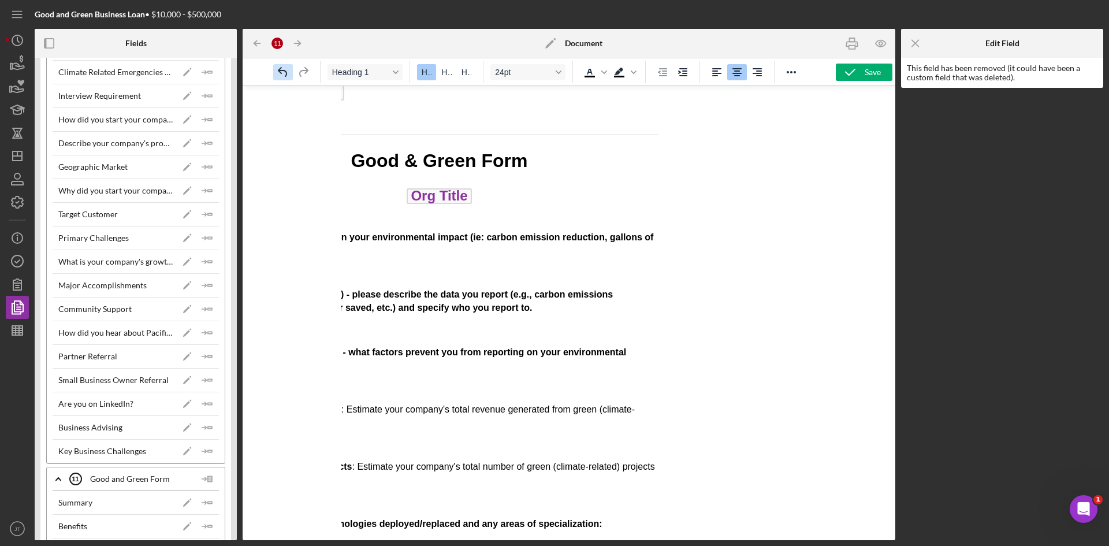
click at [283, 77] on icon "Undo" at bounding box center [283, 72] width 14 height 14
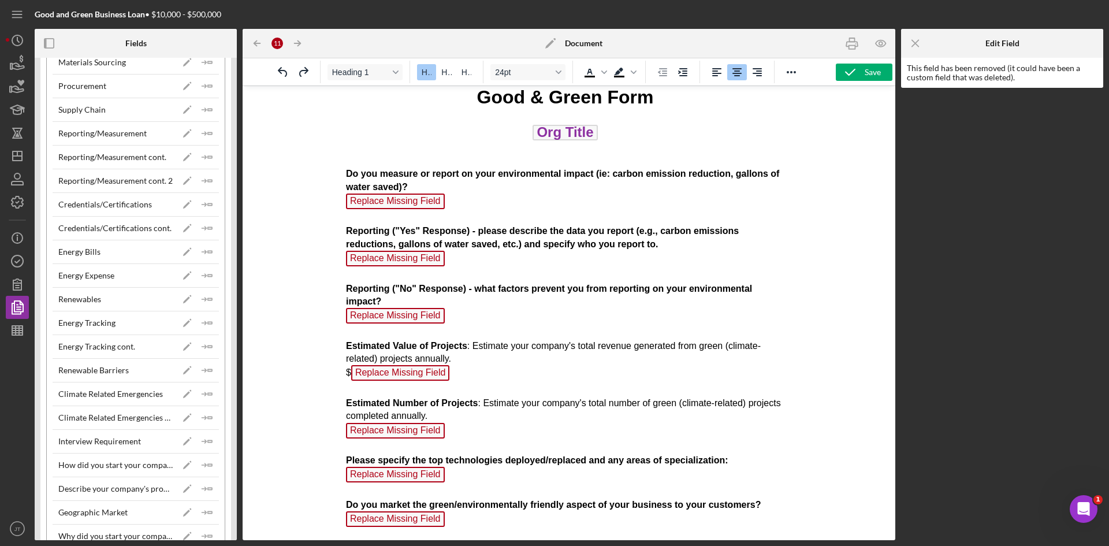
scroll to position [790, 0]
click at [430, 201] on span "Replace Missing Field" at bounding box center [394, 201] width 99 height 16
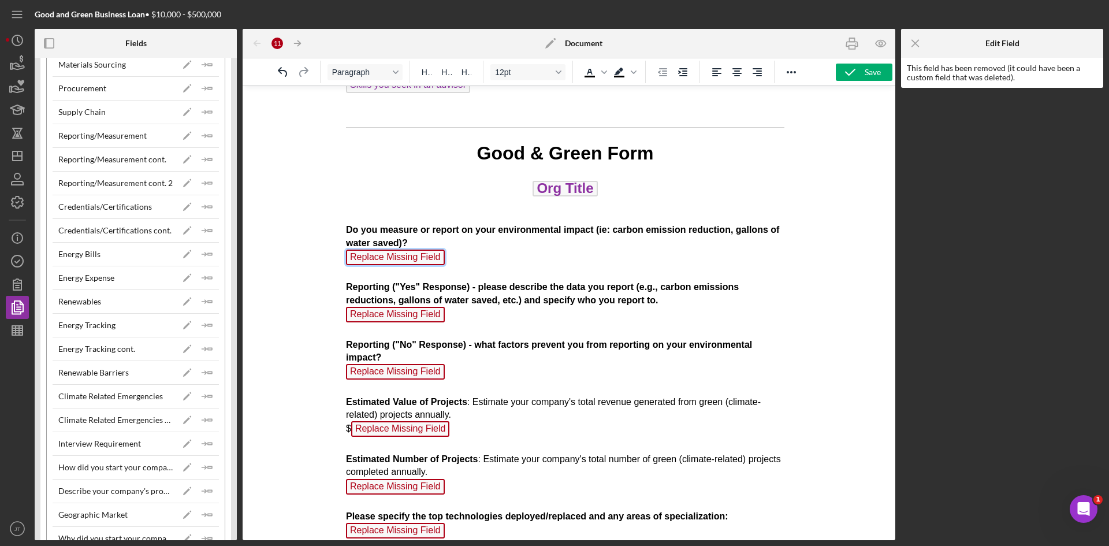
scroll to position [1148, 4]
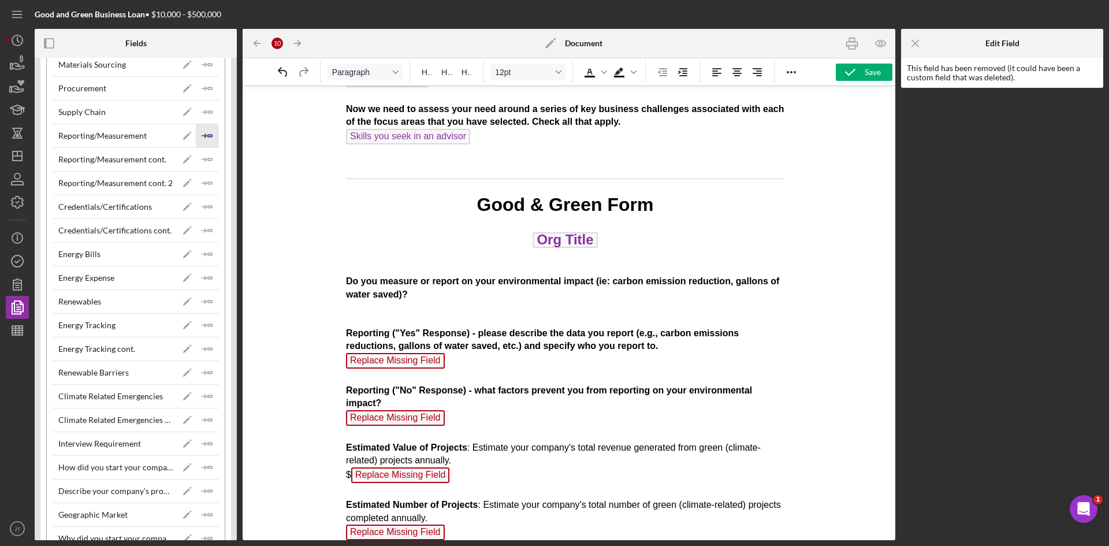
click at [208, 135] on polygon "button" at bounding box center [210, 136] width 4 height 2
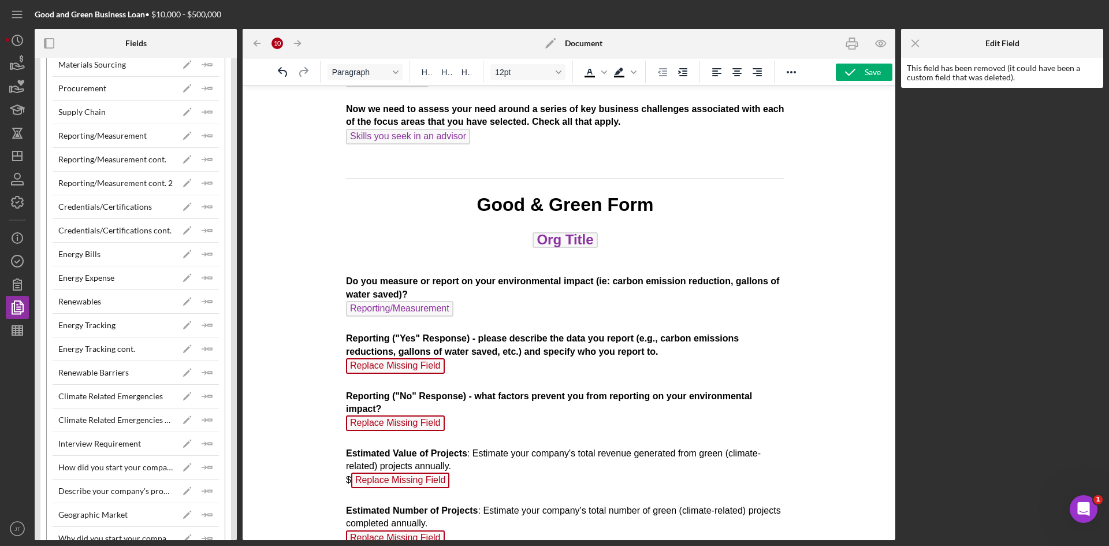
click at [395, 365] on span "Replace Missing Field" at bounding box center [394, 366] width 99 height 16
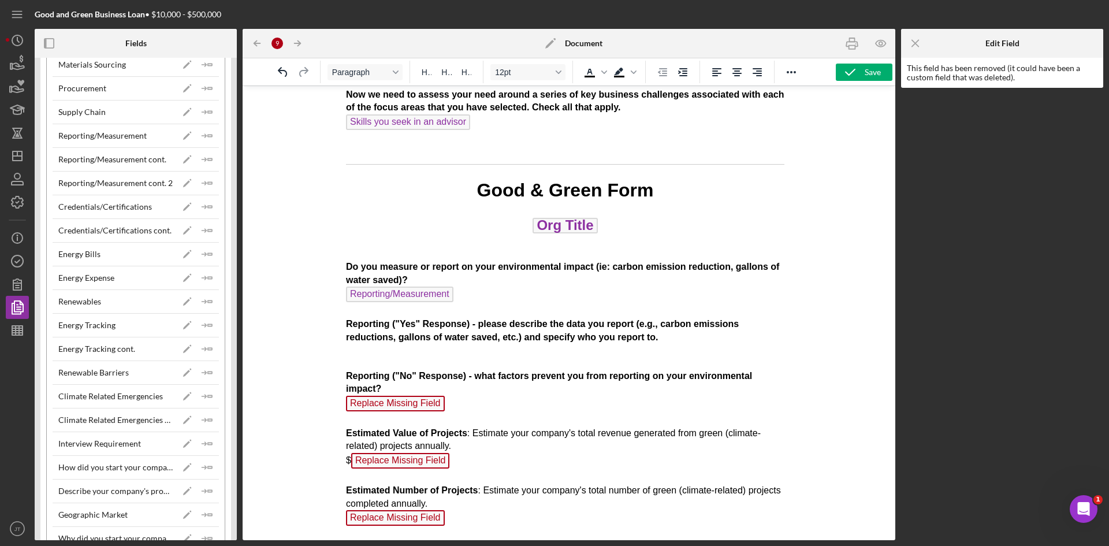
scroll to position [1162, 4]
click at [203, 159] on polyline "button" at bounding box center [204, 159] width 3 height 3
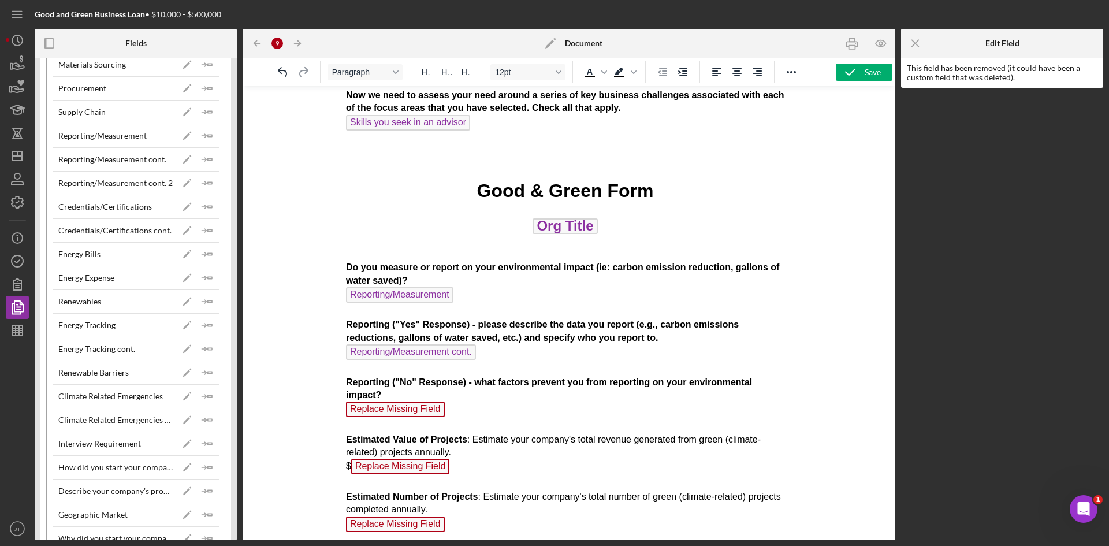
click at [428, 406] on span "Replace Missing Field" at bounding box center [394, 409] width 99 height 16
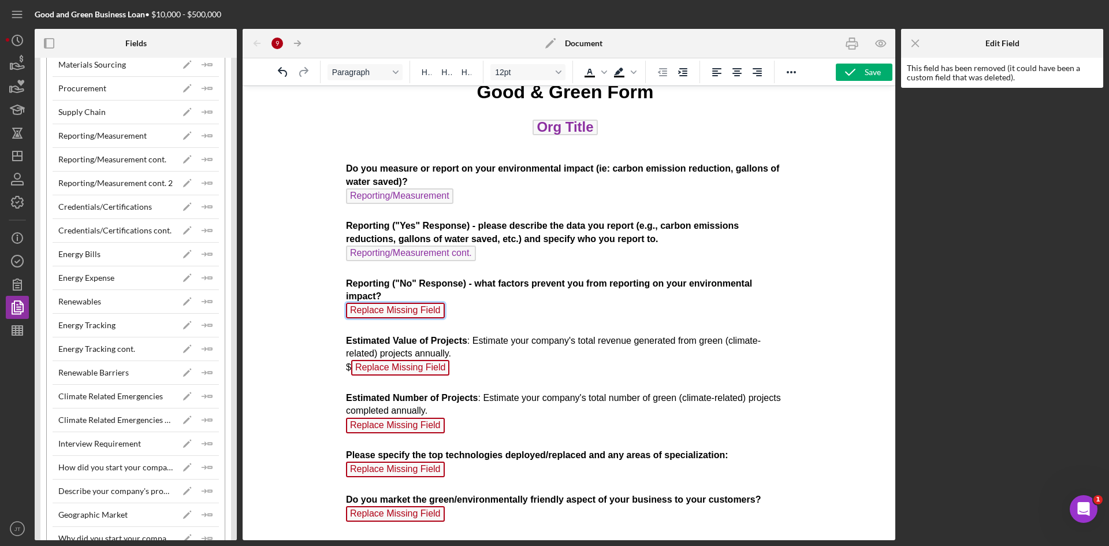
scroll to position [1263, 4]
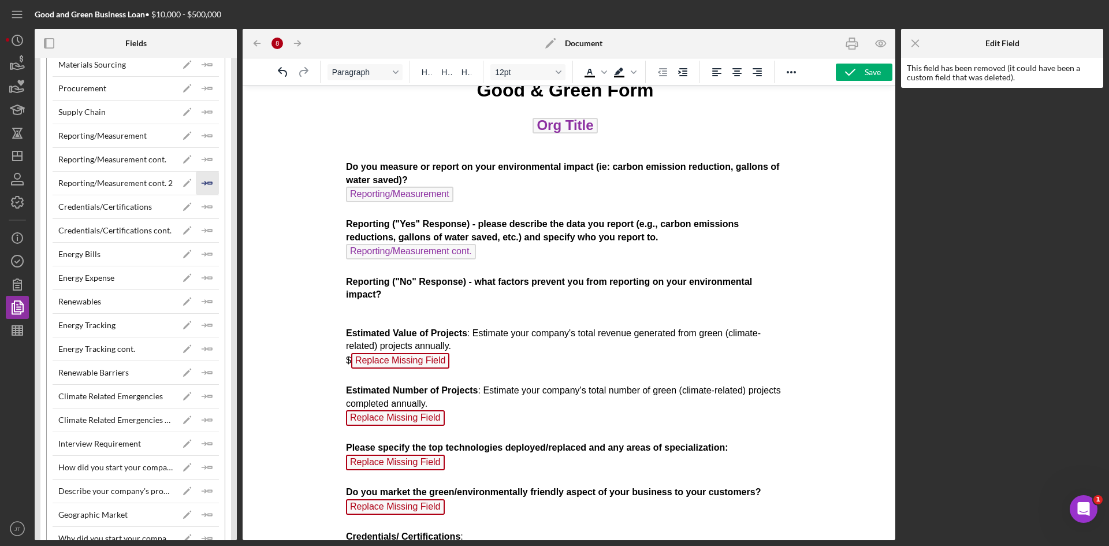
click at [208, 182] on polygon "button" at bounding box center [210, 183] width 4 height 2
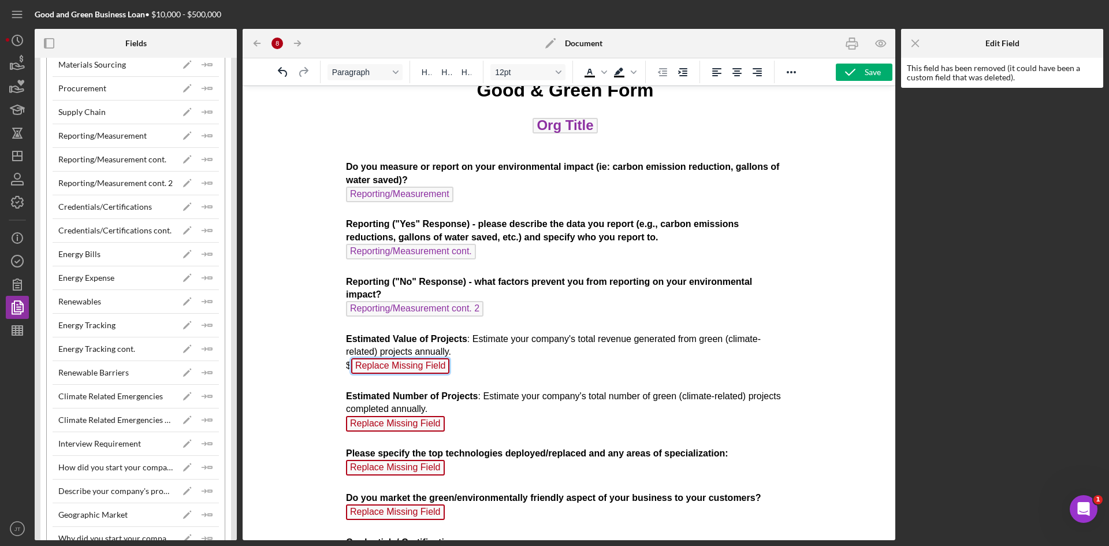
click at [427, 370] on span "Replace Missing Field" at bounding box center [399, 366] width 99 height 16
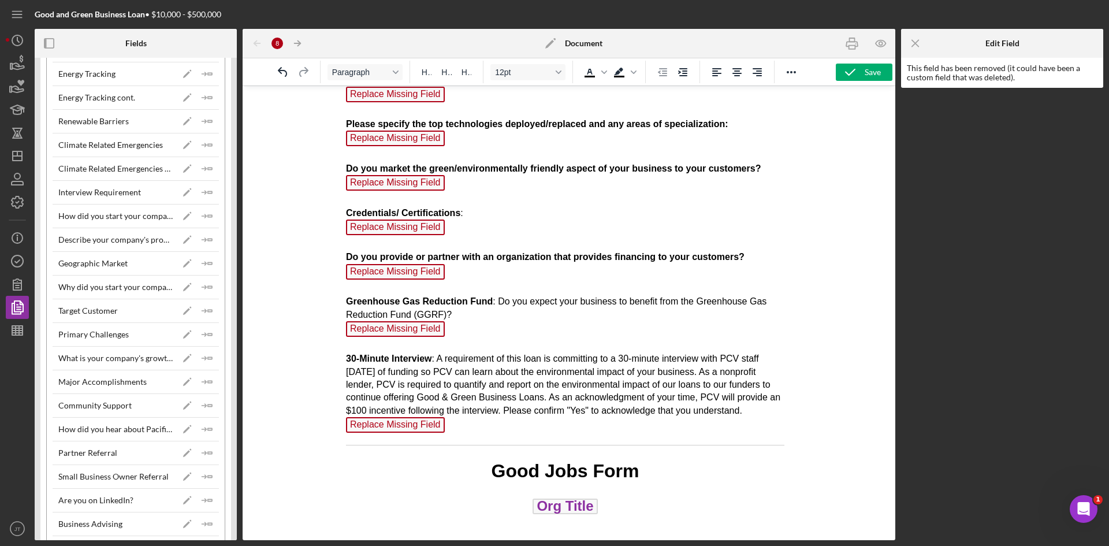
scroll to position [1592, 4]
click at [428, 432] on span "Replace Missing Field" at bounding box center [394, 424] width 99 height 16
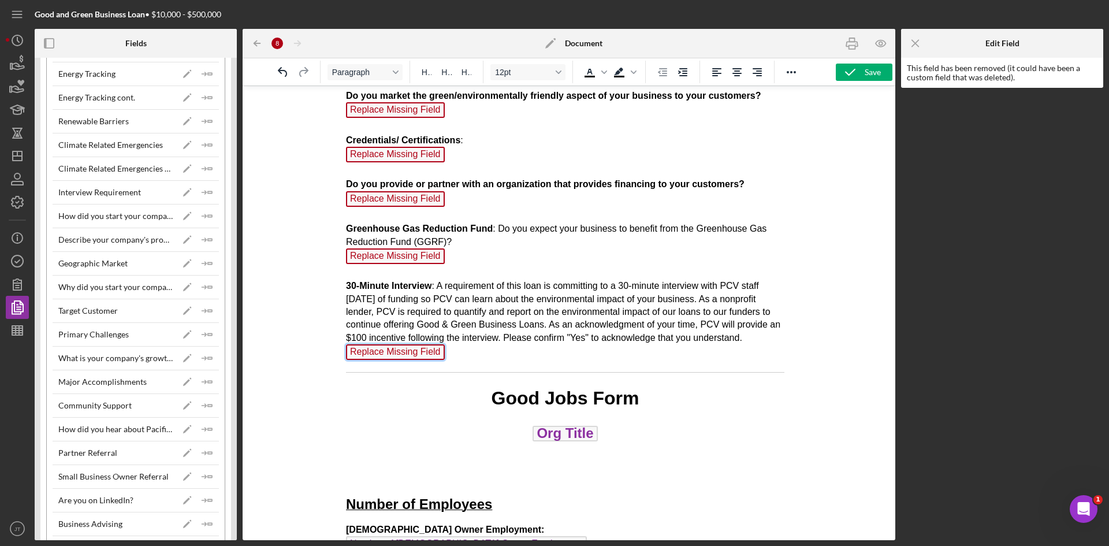
scroll to position [1721, 4]
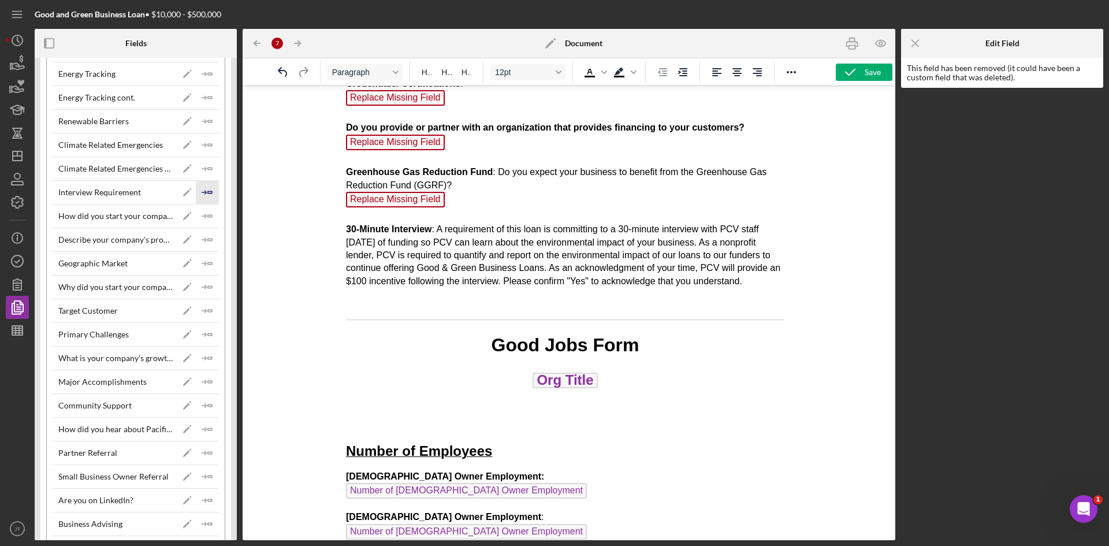
click at [200, 190] on icon "Icon/Insert Field" at bounding box center [207, 192] width 23 height 23
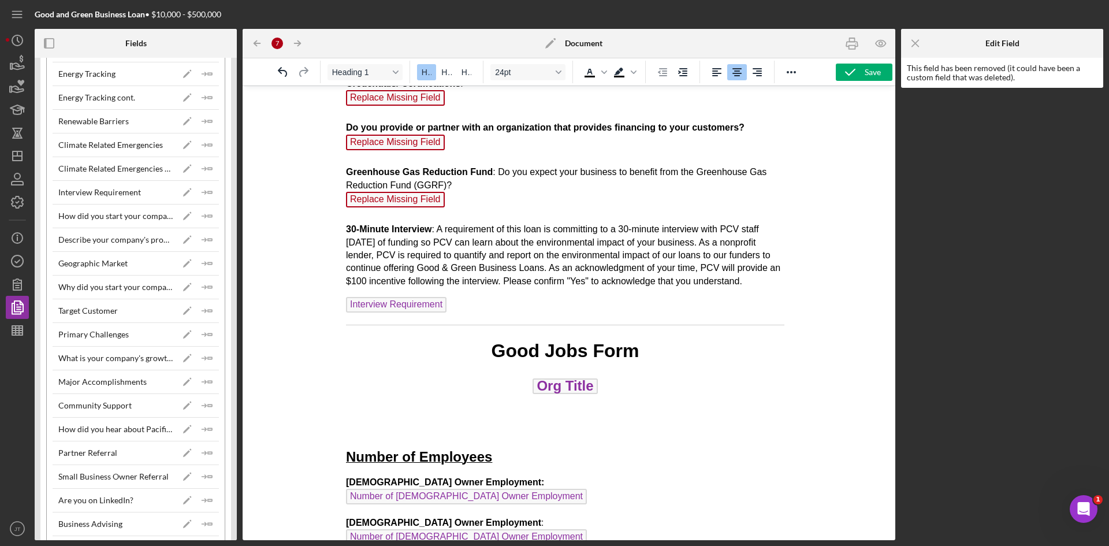
drag, startPoint x: 458, startPoint y: 202, endPoint x: 372, endPoint y: 181, distance: 87.9
drag, startPoint x: 372, startPoint y: 181, endPoint x: 557, endPoint y: 208, distance: 186.6
drag, startPoint x: 510, startPoint y: 206, endPoint x: 409, endPoint y: 192, distance: 101.4
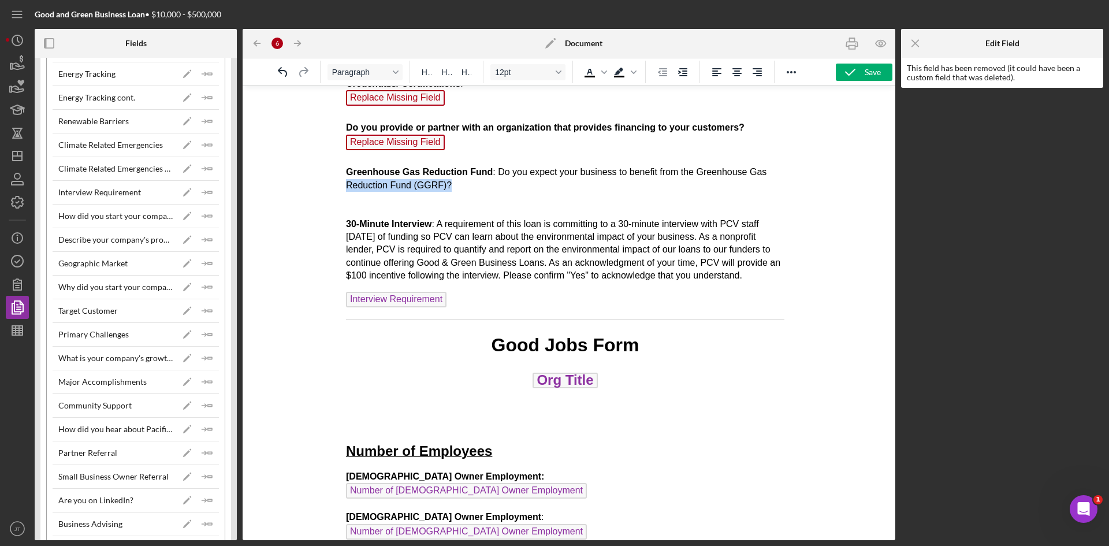
scroll to position [1721, 0]
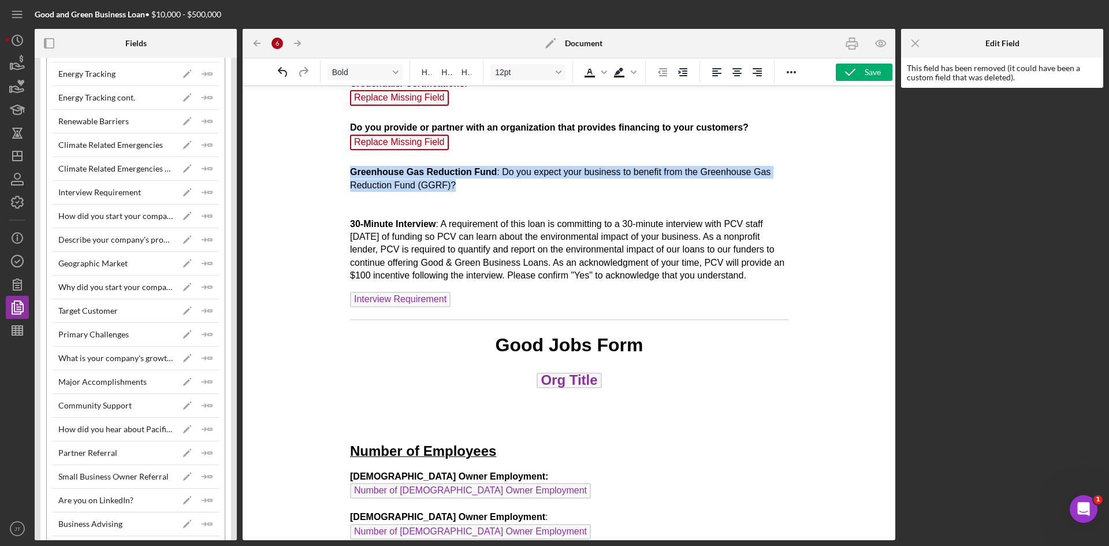
drag, startPoint x: 459, startPoint y: 189, endPoint x: 676, endPoint y: 259, distance: 228.2
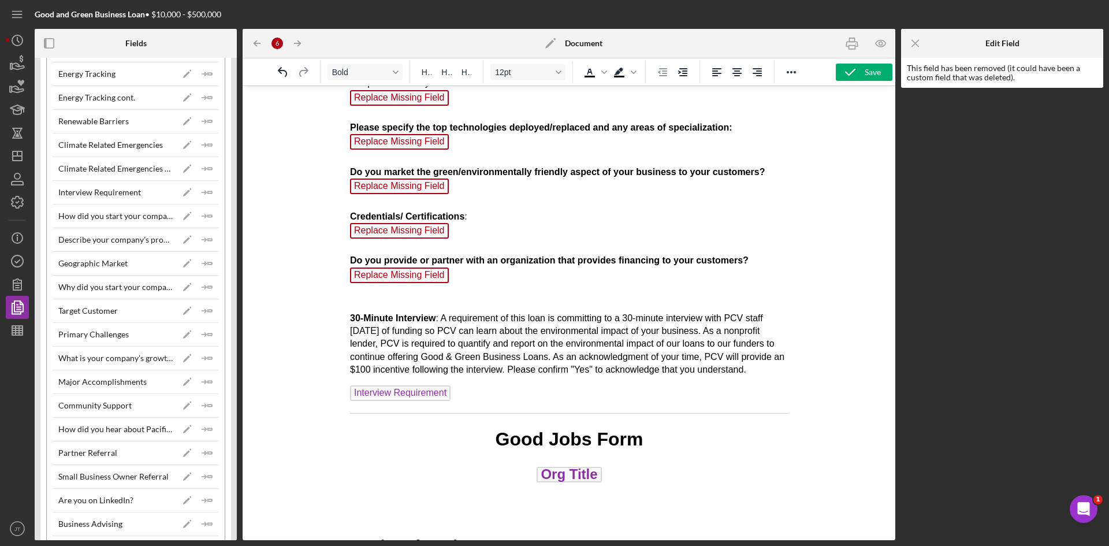
scroll to position [1587, 0]
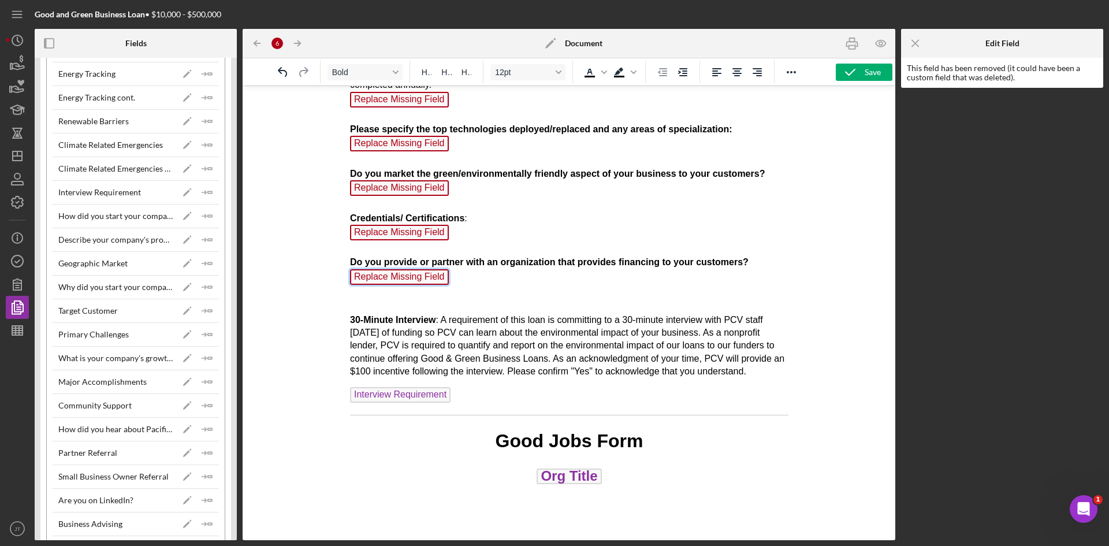
click at [427, 274] on span "Replace Missing Field" at bounding box center [398, 277] width 99 height 16
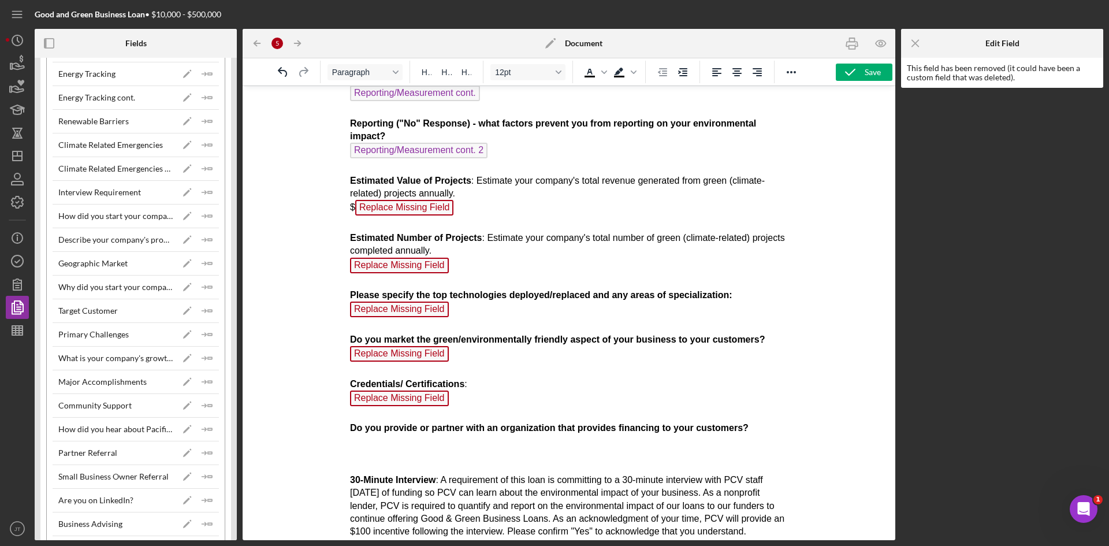
scroll to position [1420, 0]
click at [422, 211] on span "Replace Missing Field" at bounding box center [403, 208] width 99 height 16
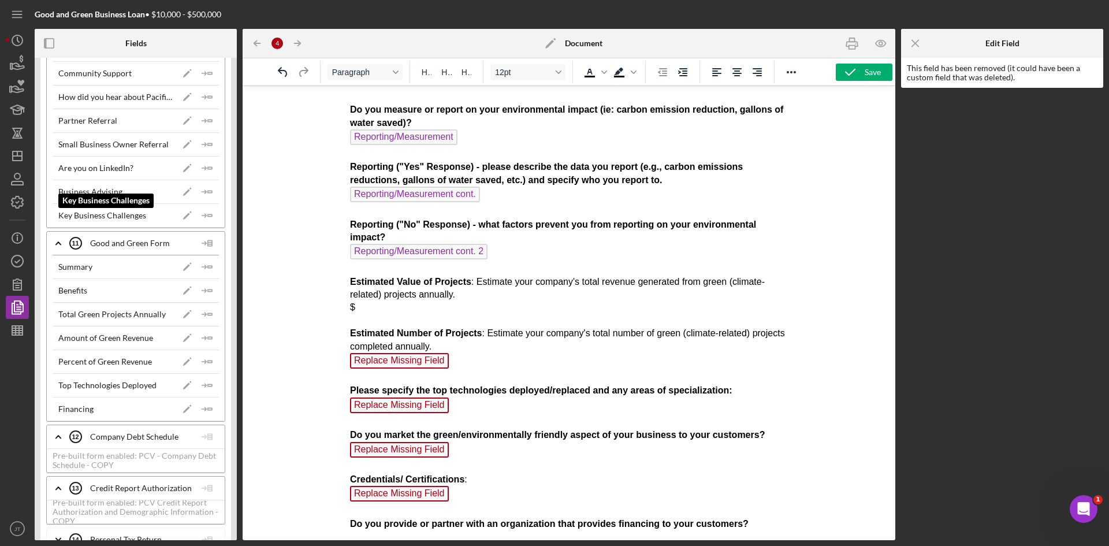
scroll to position [1374, 0]
click at [204, 316] on icon "Icon/Insert Field" at bounding box center [207, 313] width 23 height 23
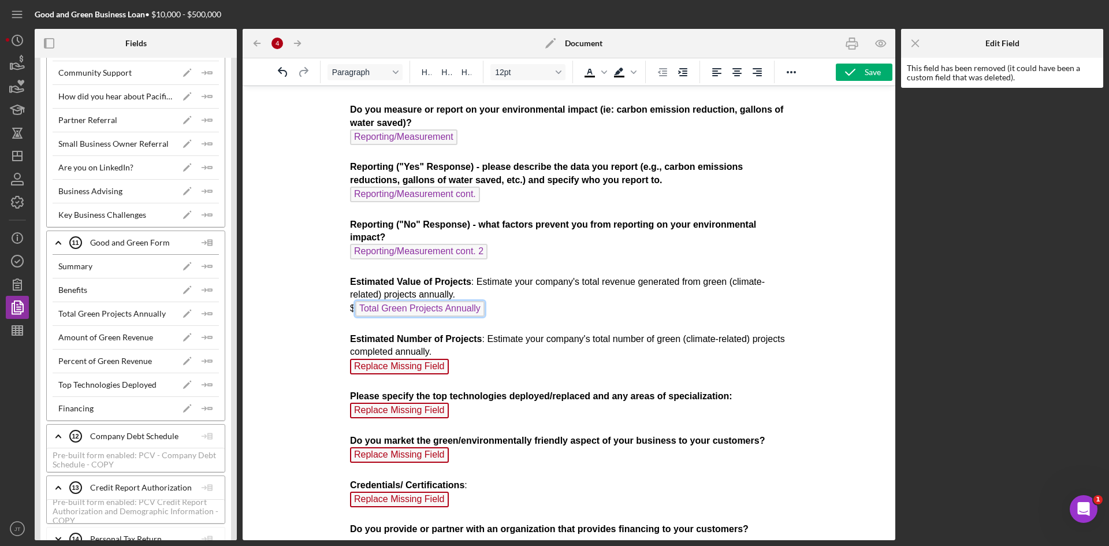
click at [461, 309] on span "Total Green Projects Annually" at bounding box center [418, 309] width 129 height 16
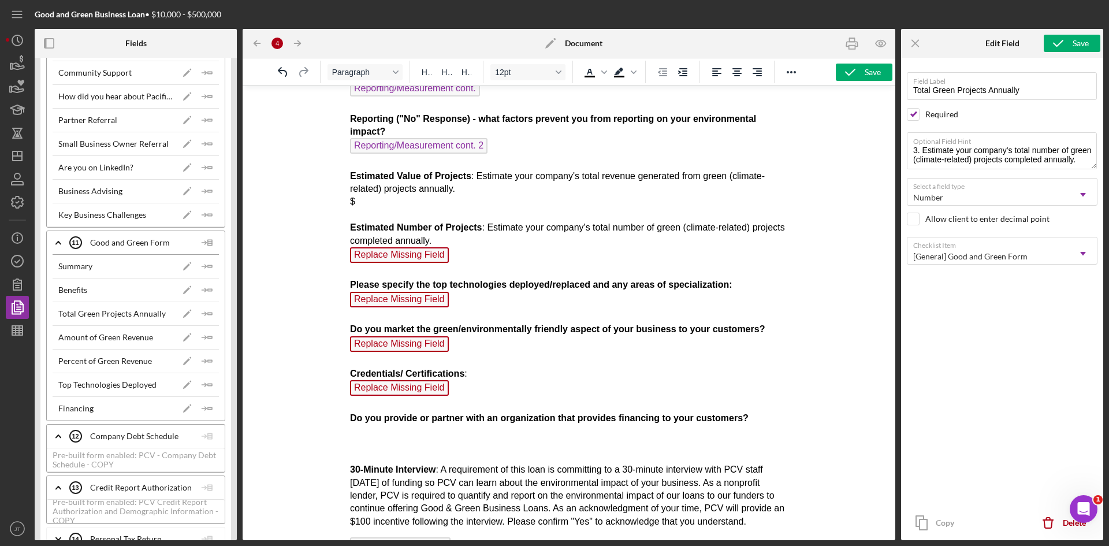
scroll to position [1503, 0]
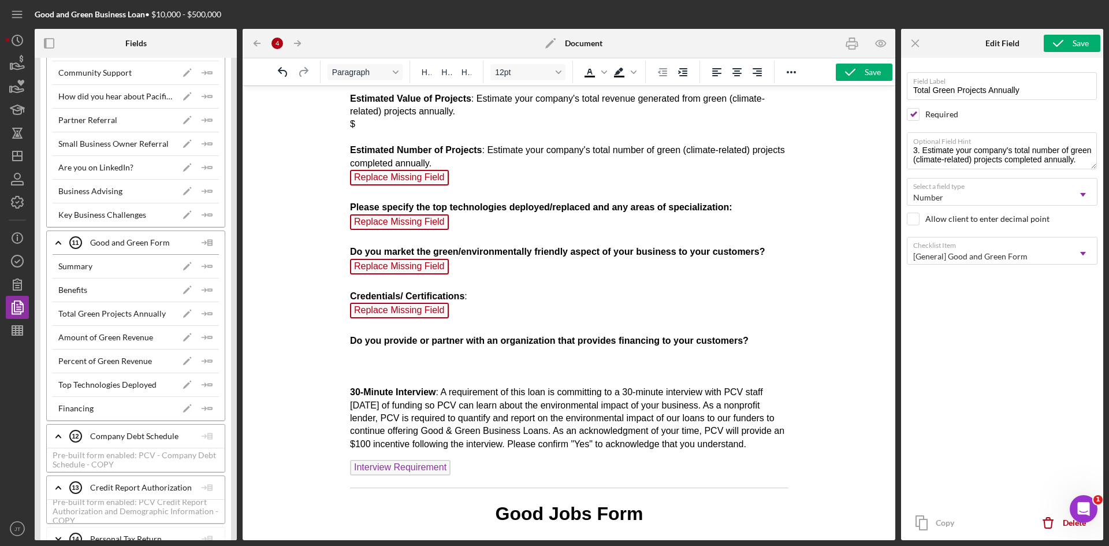
click at [393, 178] on span "Replace Missing Field" at bounding box center [398, 178] width 99 height 16
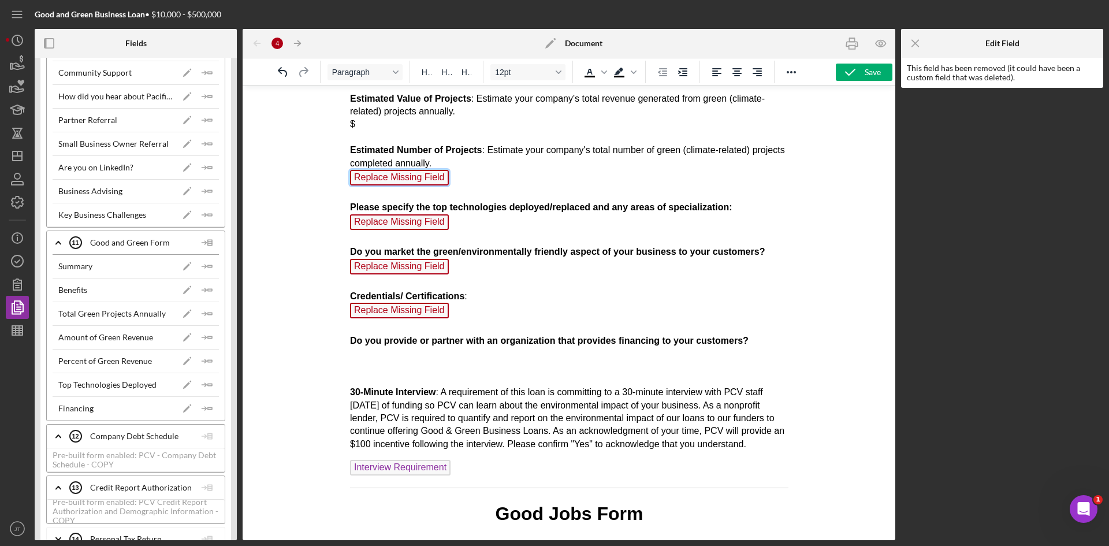
scroll to position [1372, 0]
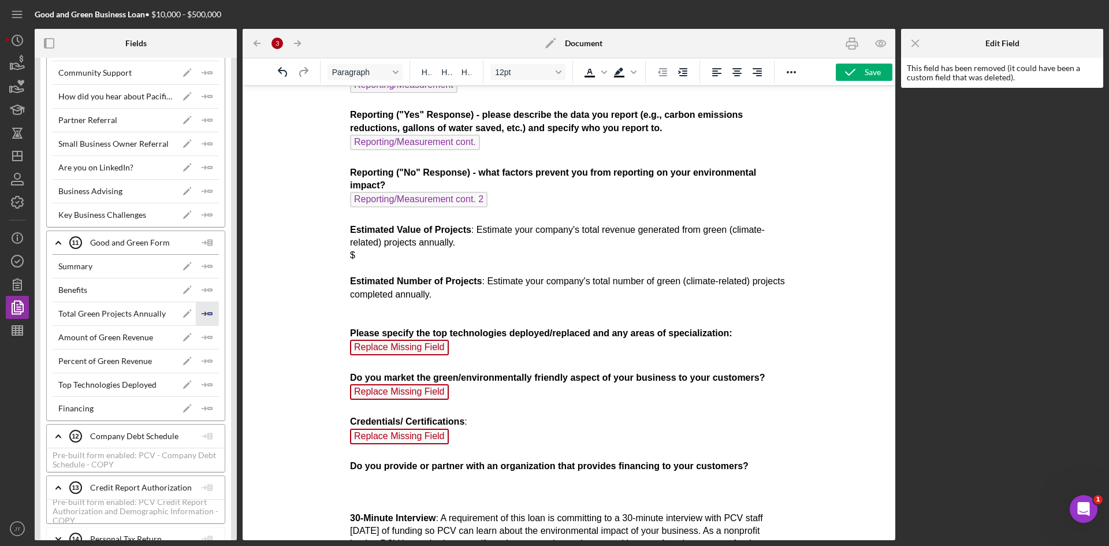
click at [199, 315] on icon "Icon/Insert Field" at bounding box center [207, 313] width 23 height 23
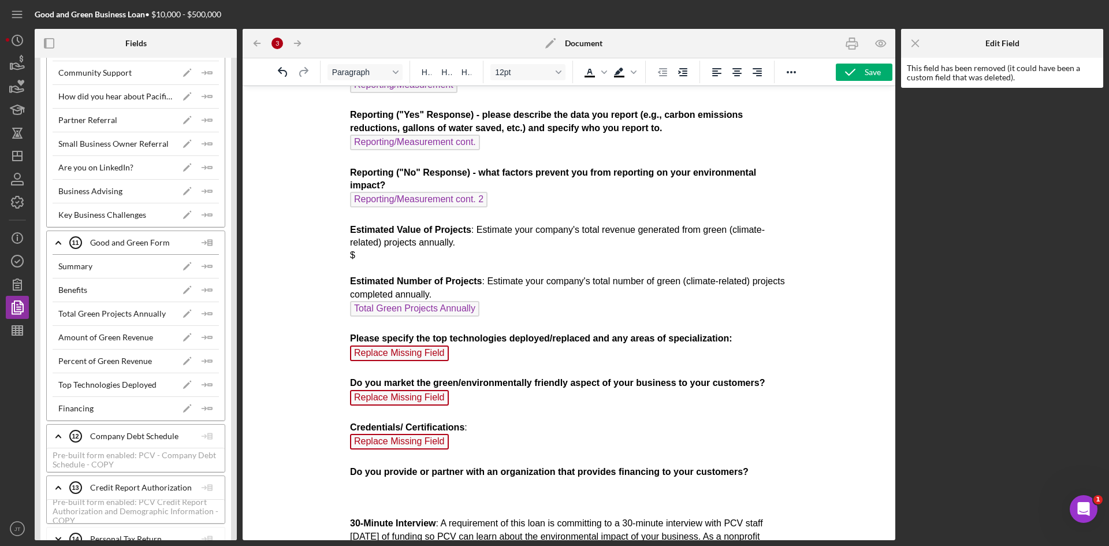
click at [394, 256] on p "Do you measure or report on your environmental impact (ie: carbon emission redu…" at bounding box center [568, 310] width 438 height 543
click at [204, 339] on icon "Icon/Insert Field" at bounding box center [207, 337] width 23 height 23
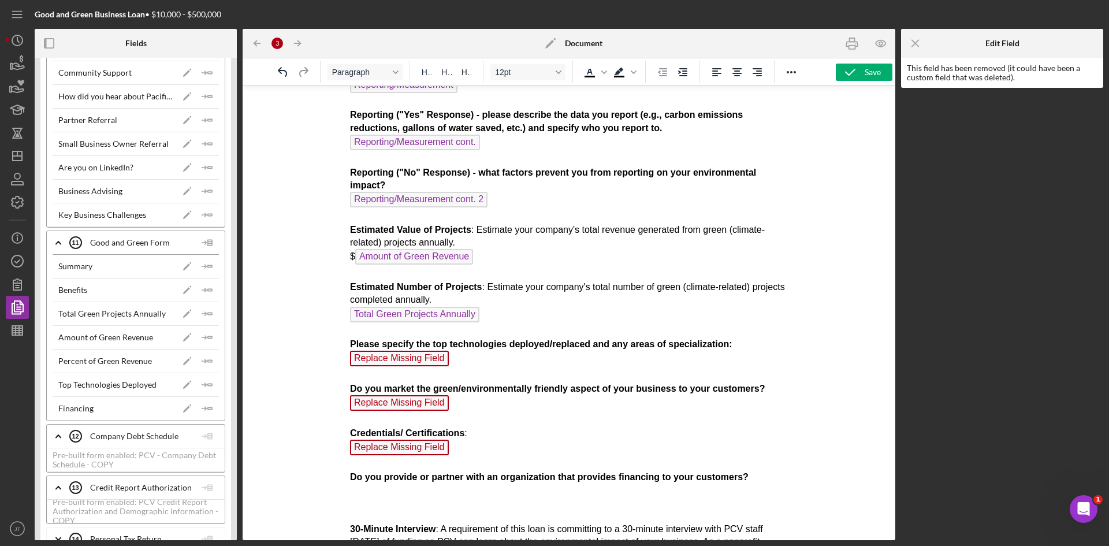
click at [454, 364] on p "Do you measure or report on your environmental impact (ie: carbon emission redu…" at bounding box center [568, 313] width 438 height 548
click at [422, 359] on span "Replace Missing Field" at bounding box center [398, 358] width 99 height 16
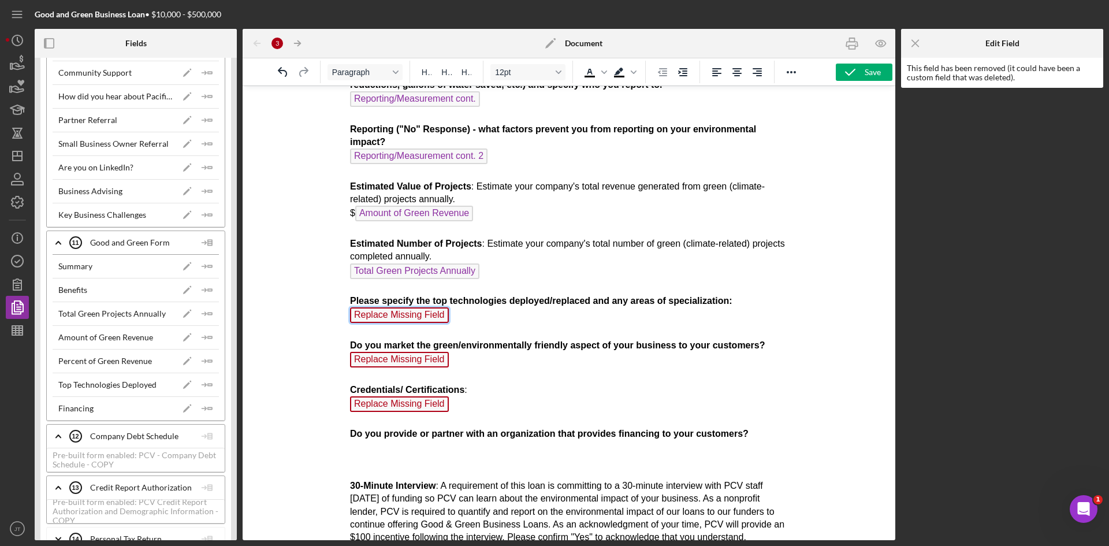
scroll to position [1421, 0]
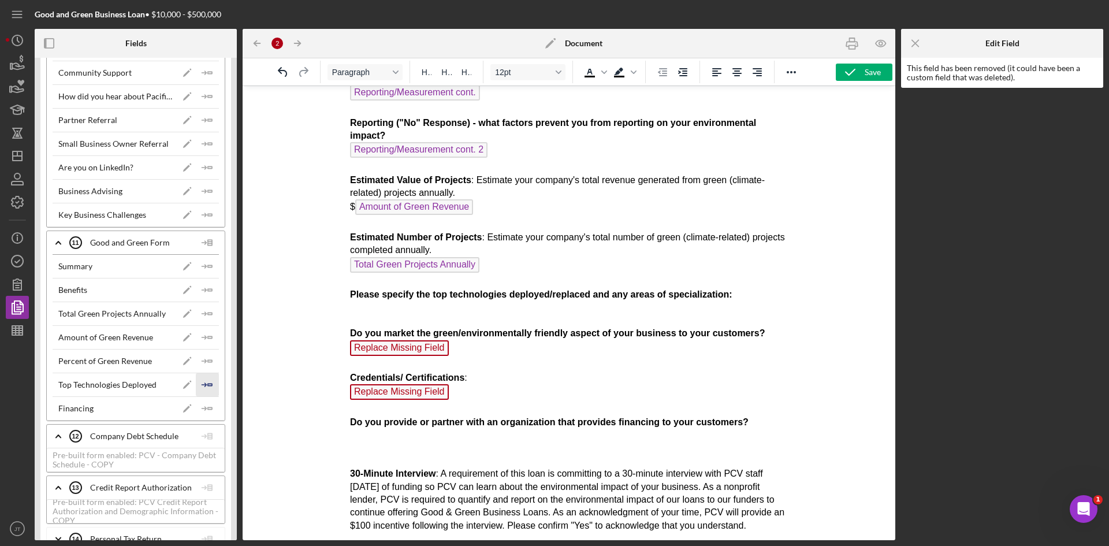
click at [206, 385] on icon "Icon/Insert Field" at bounding box center [207, 384] width 23 height 23
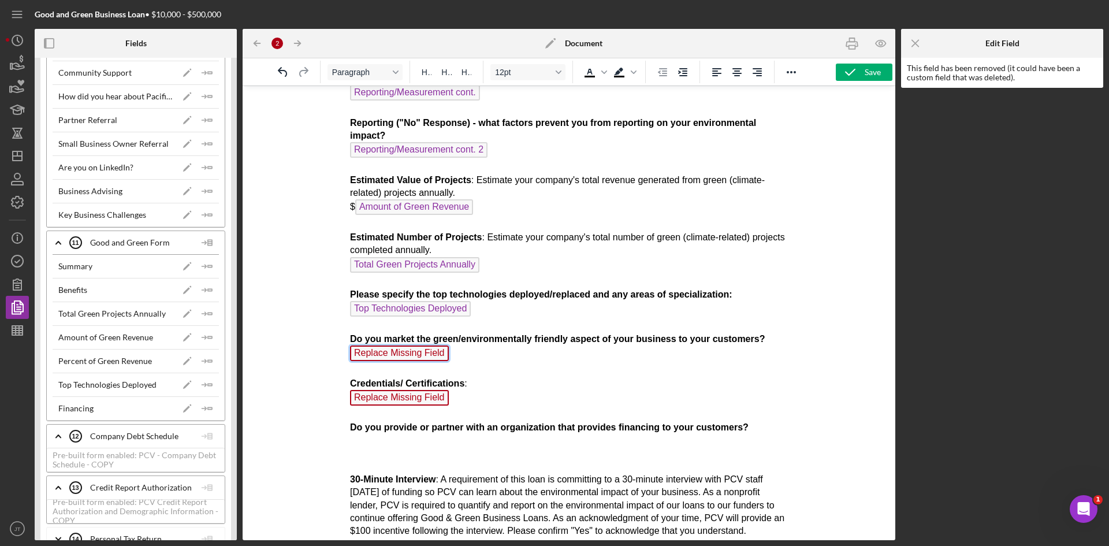
click at [423, 356] on span "Replace Missing Field" at bounding box center [398, 353] width 99 height 16
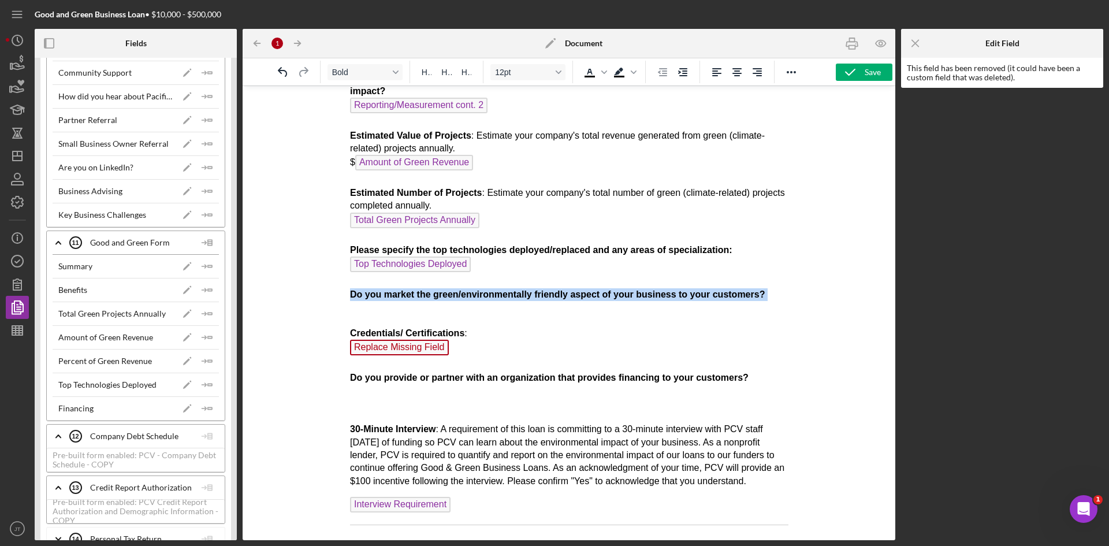
drag, startPoint x: 419, startPoint y: 308, endPoint x: 349, endPoint y: 297, distance: 71.3
click at [349, 297] on p "Do you measure or report on your environmental impact (ie: carbon emission redu…" at bounding box center [568, 216] width 438 height 543
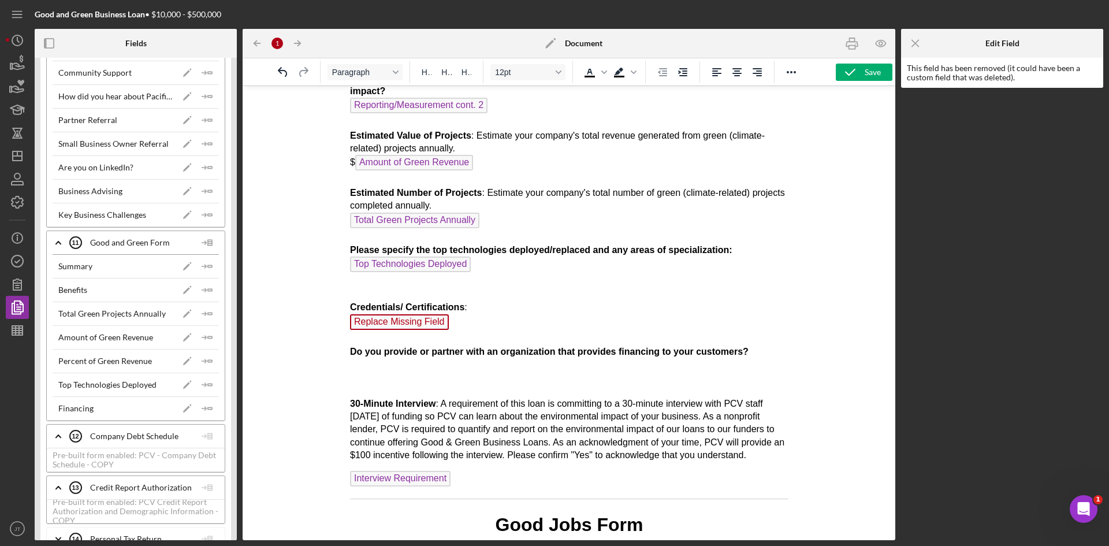
click at [428, 319] on span "Replace Missing Field" at bounding box center [398, 322] width 99 height 16
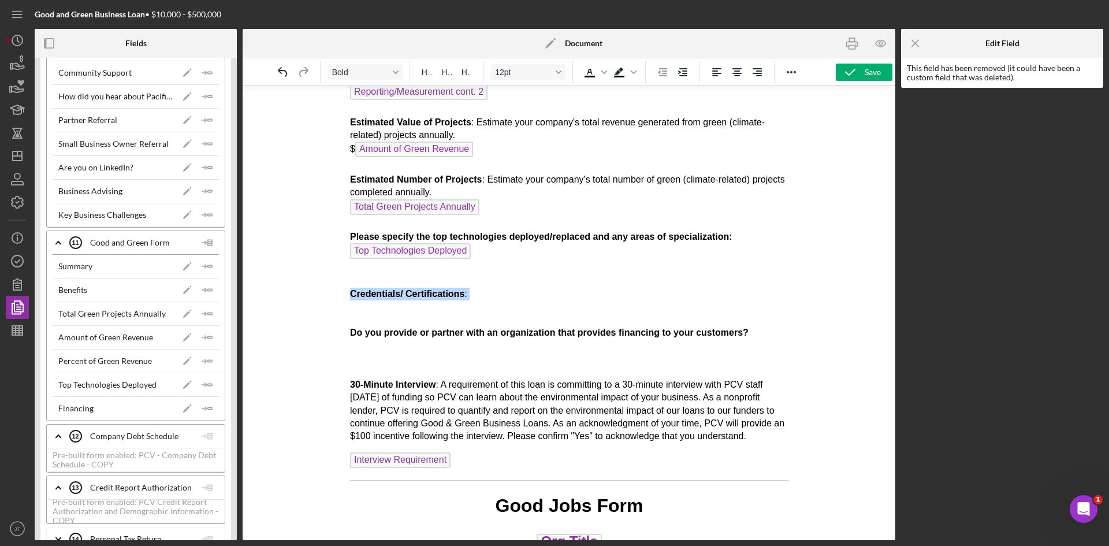
drag, startPoint x: 470, startPoint y: 307, endPoint x: 345, endPoint y: 296, distance: 125.8
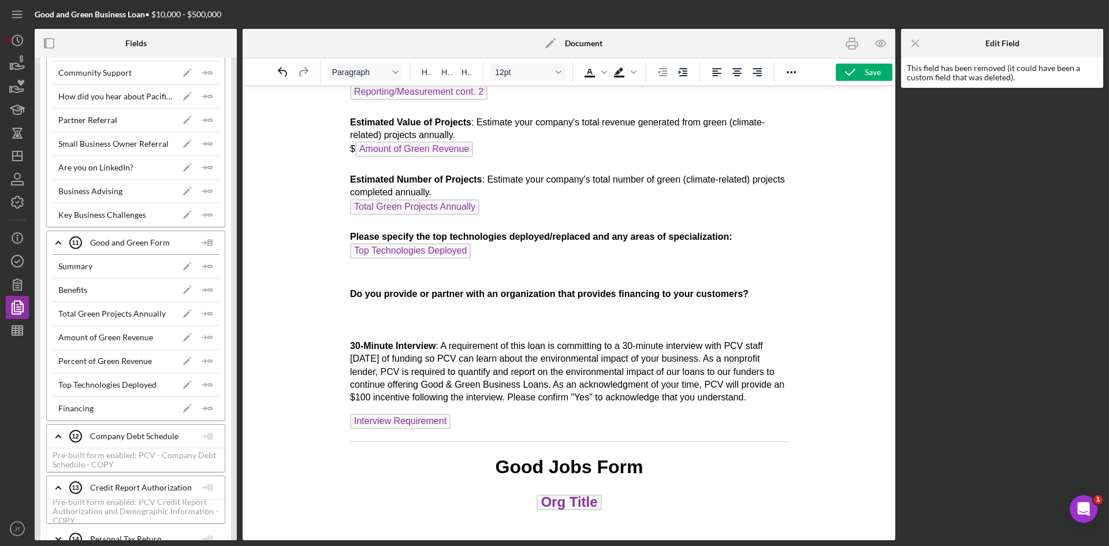
click at [367, 319] on p "Do you measure or report on your environmental impact (ie: carbon emission redu…" at bounding box center [568, 167] width 438 height 473
click at [208, 410] on icon "Icon/Insert Field" at bounding box center [207, 408] width 23 height 23
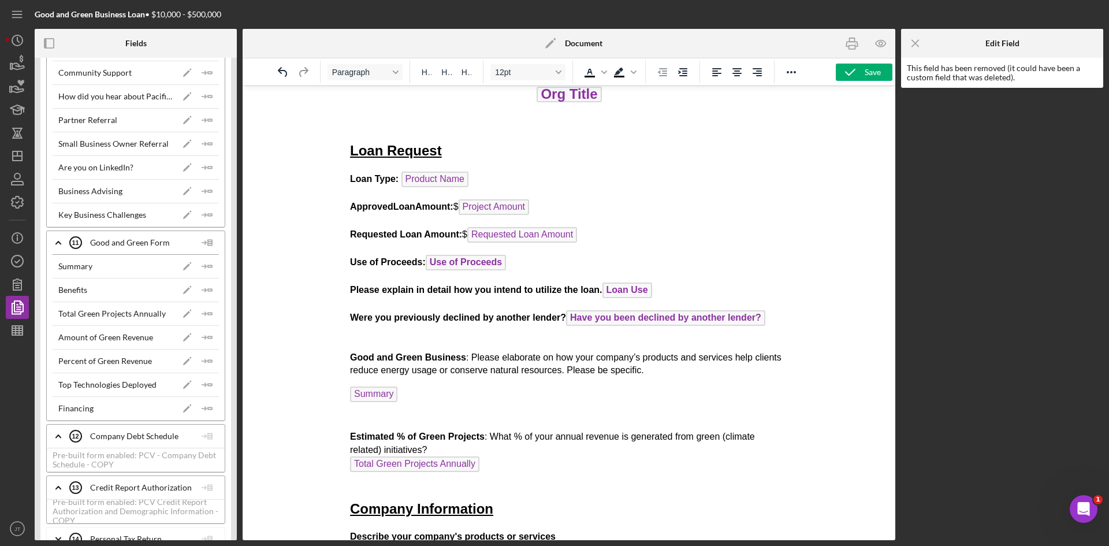
scroll to position [0, 0]
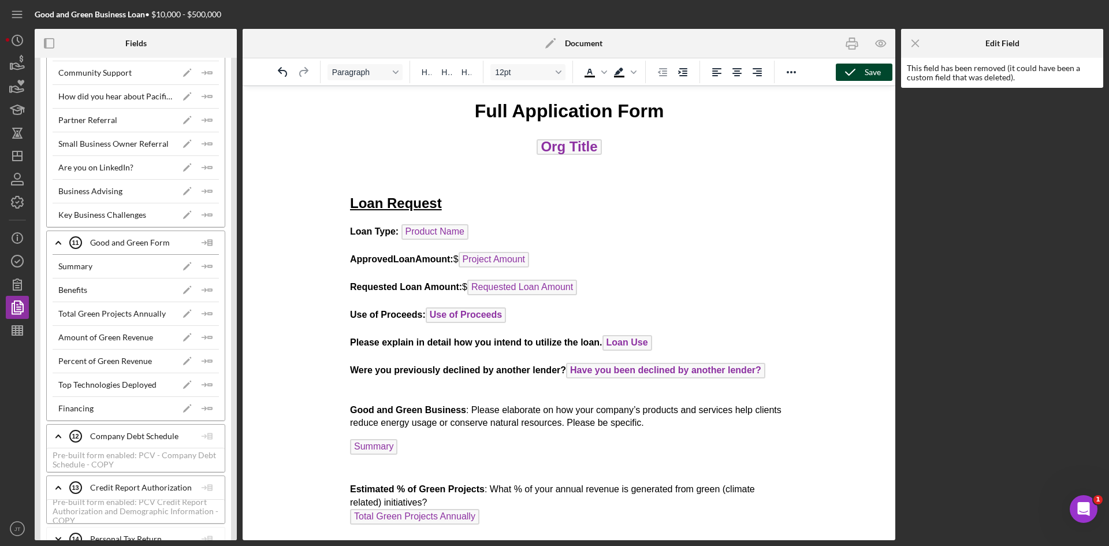
click at [859, 71] on icon "button" at bounding box center [849, 72] width 29 height 29
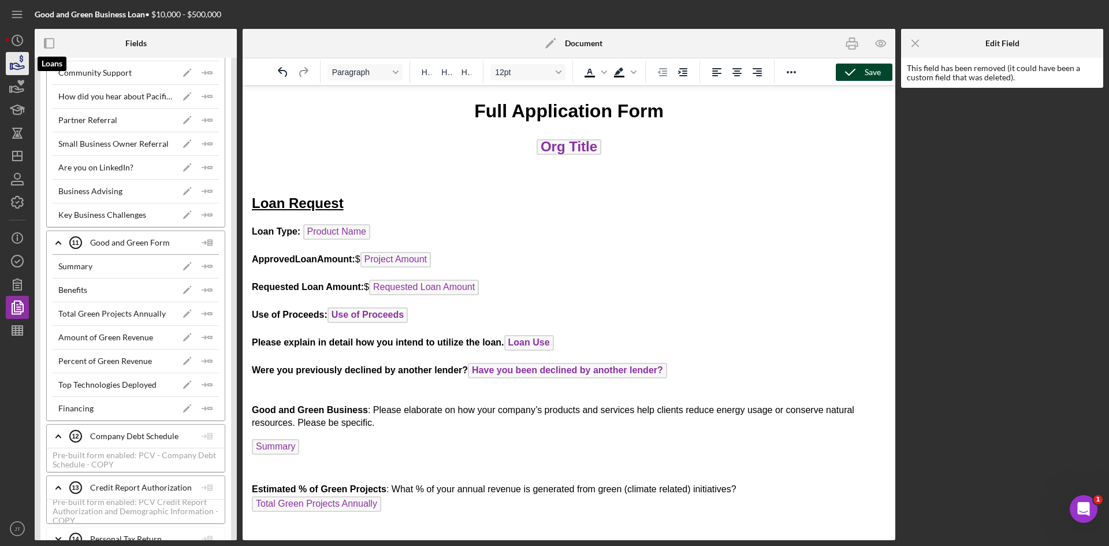
click at [21, 60] on icon "button" at bounding box center [17, 63] width 29 height 29
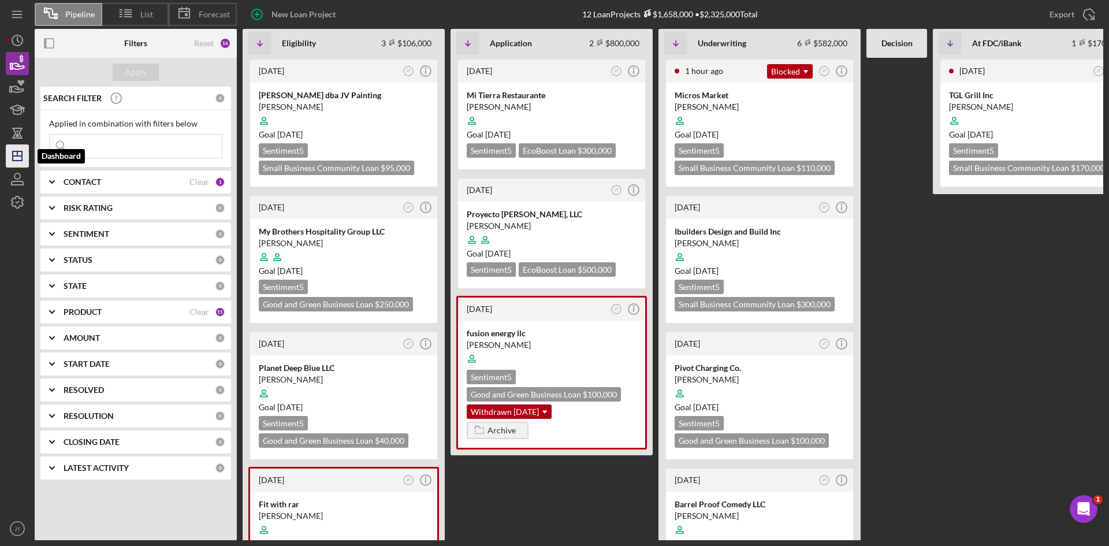
click at [21, 158] on polygon "button" at bounding box center [17, 155] width 9 height 9
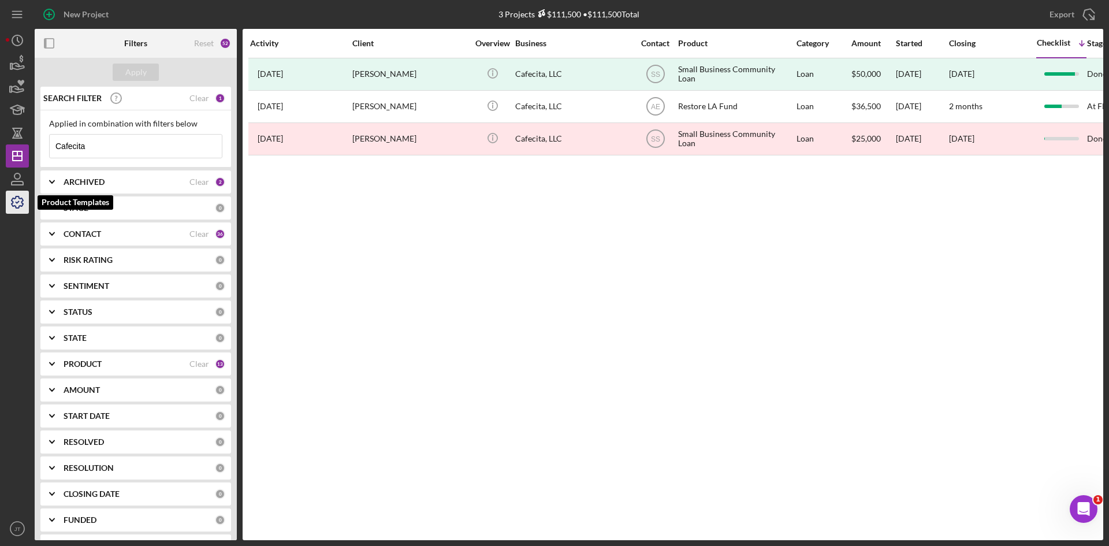
click at [16, 208] on icon "button" at bounding box center [17, 202] width 29 height 29
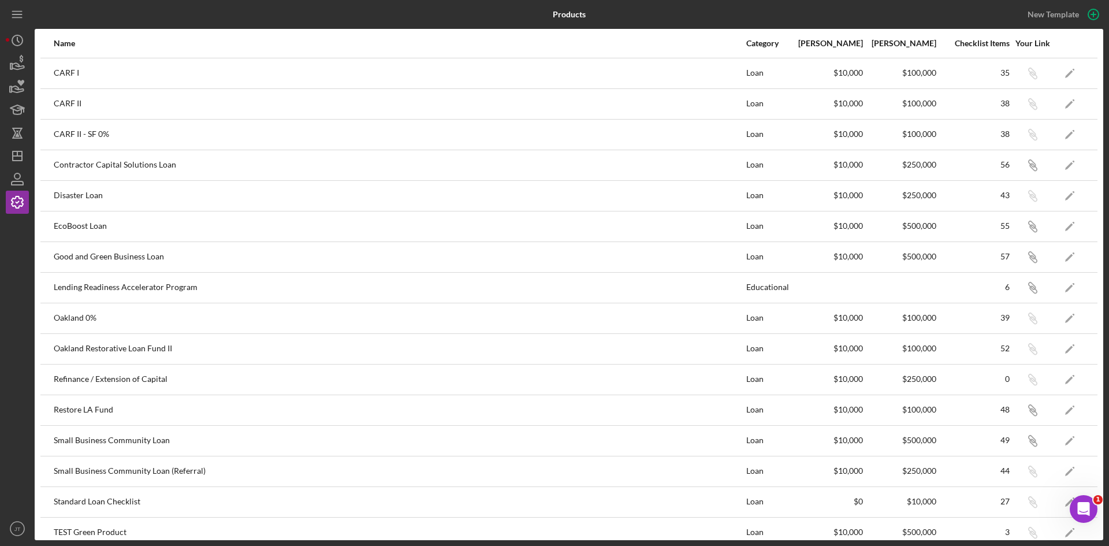
scroll to position [14, 0]
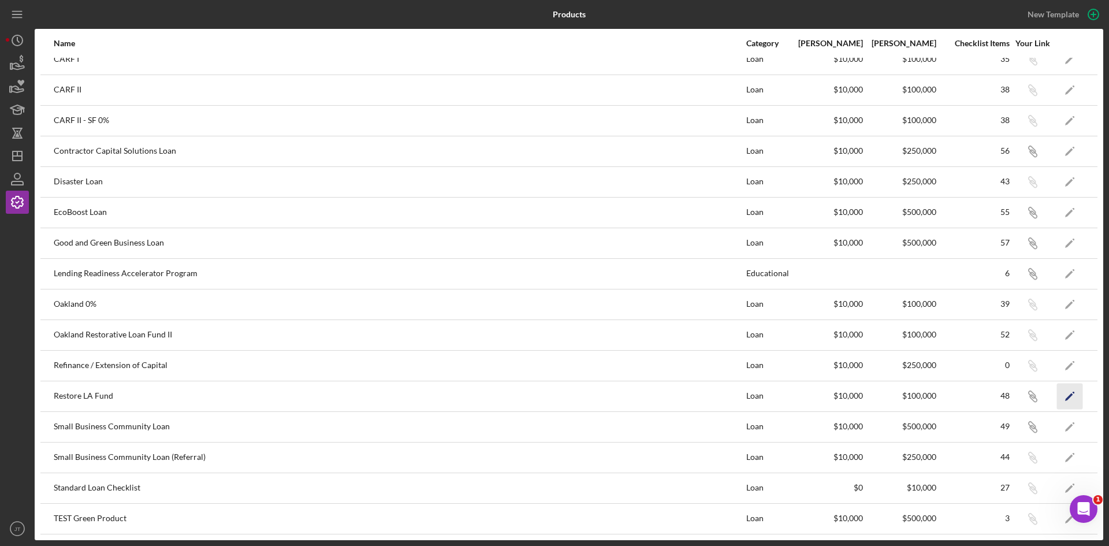
click at [1057, 397] on icon "Icon/Edit" at bounding box center [1070, 396] width 26 height 26
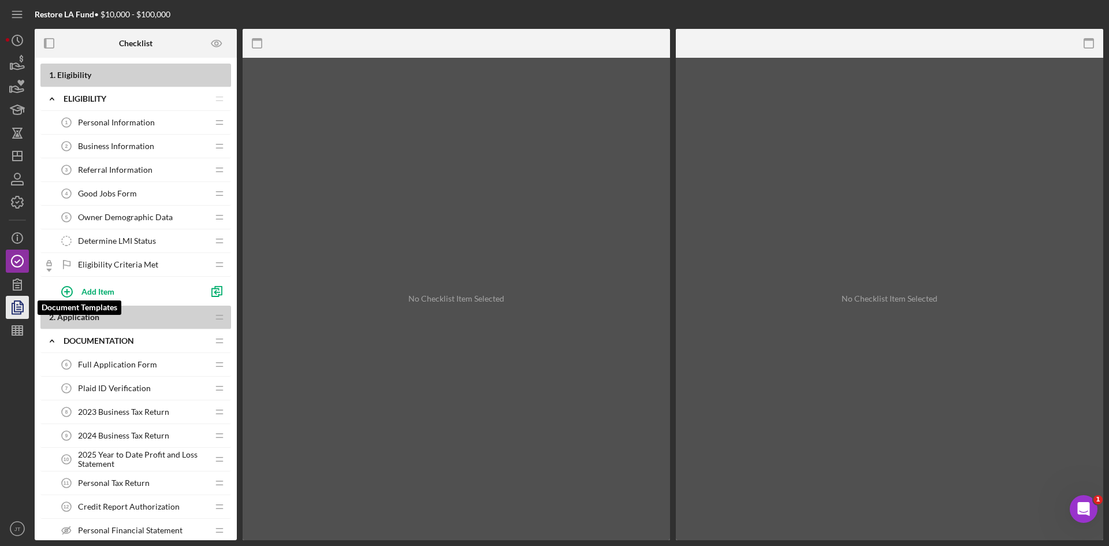
click at [20, 313] on polyline "button" at bounding box center [16, 308] width 9 height 10
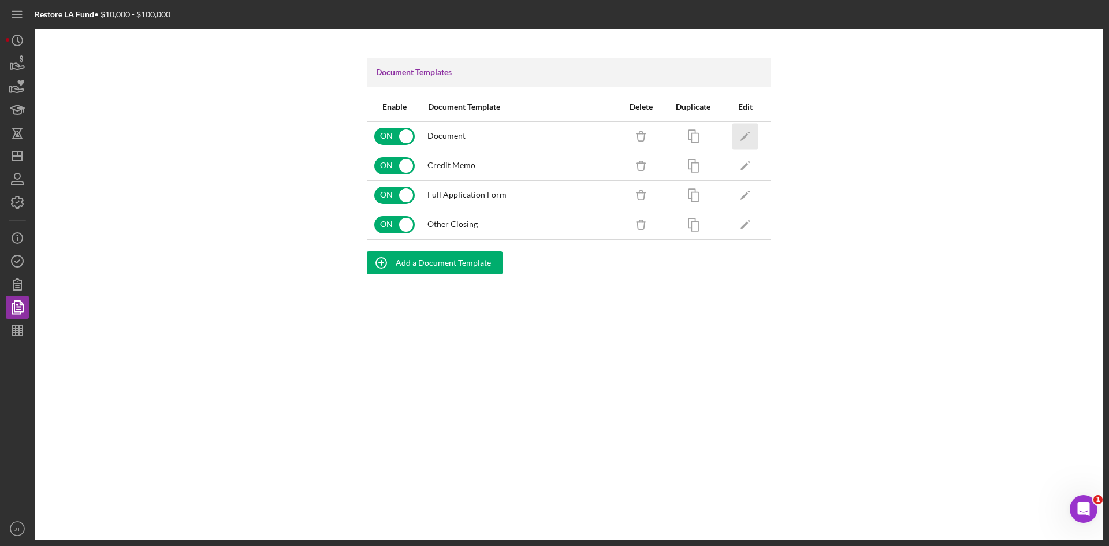
click at [746, 140] on icon "Icon/Edit" at bounding box center [745, 136] width 26 height 26
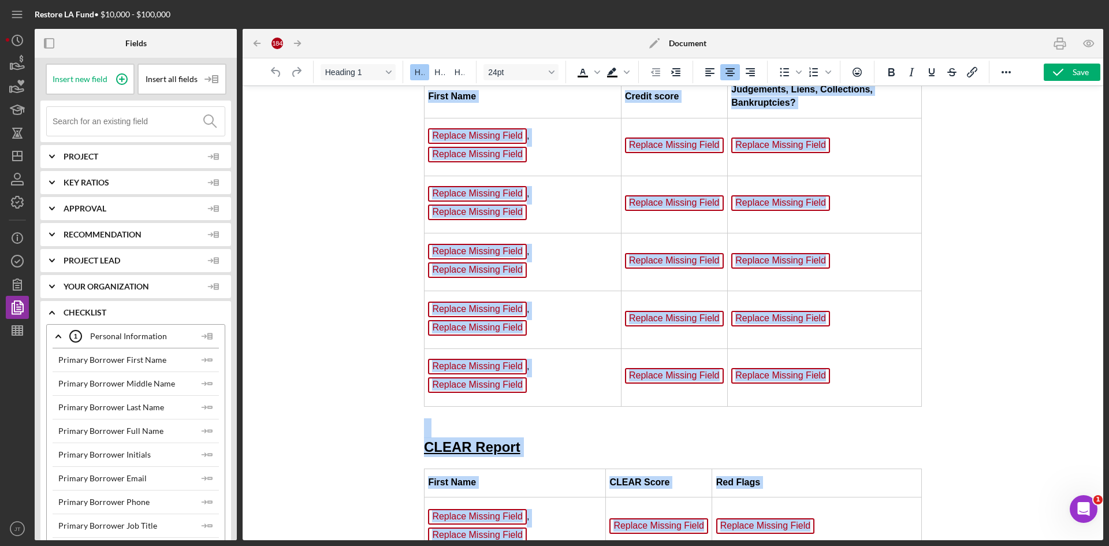
scroll to position [5340, 0]
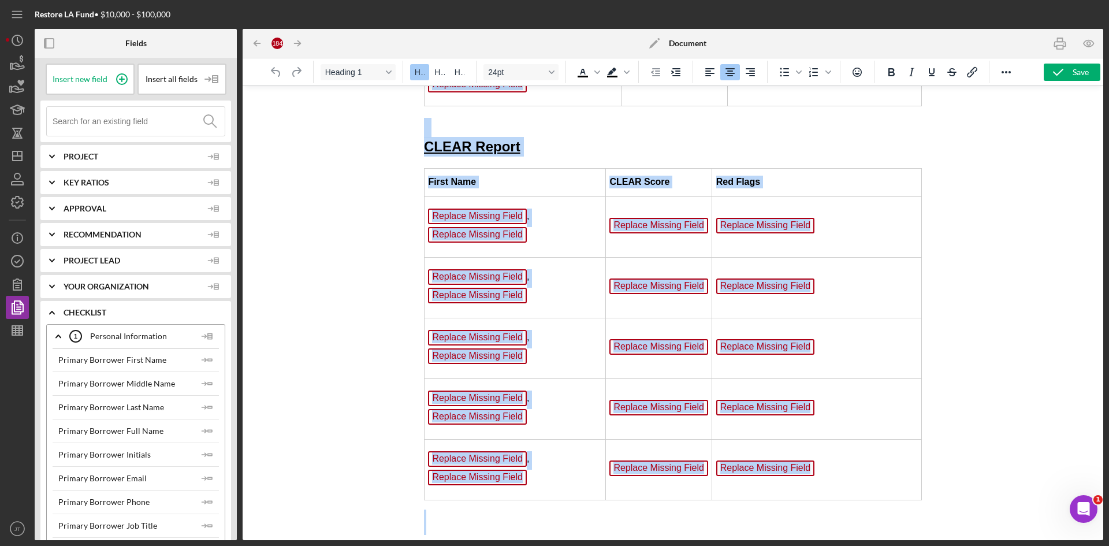
drag, startPoint x: 570, startPoint y: 111, endPoint x: 823, endPoint y: 573, distance: 526.6
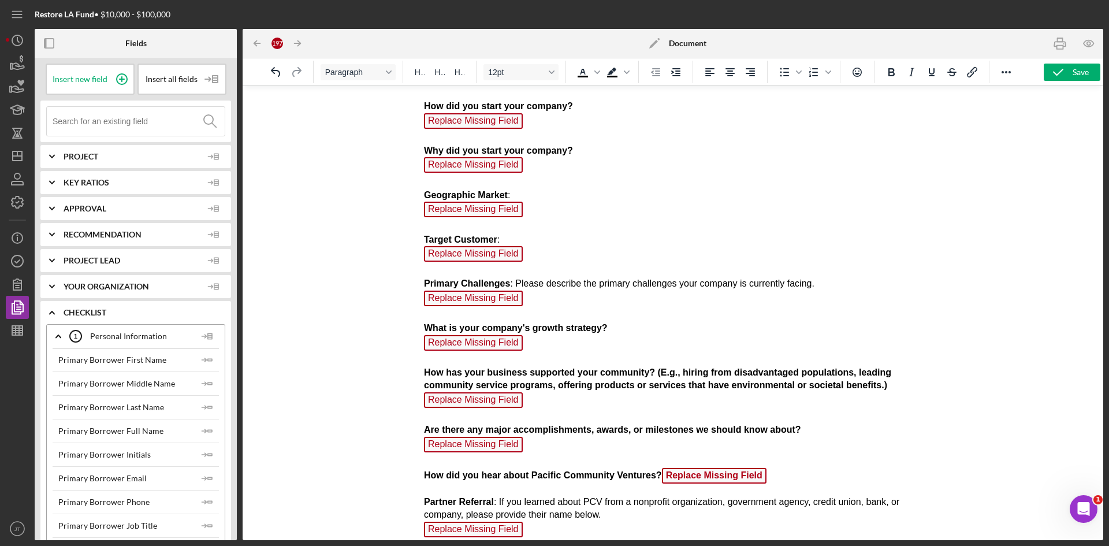
scroll to position [0, 0]
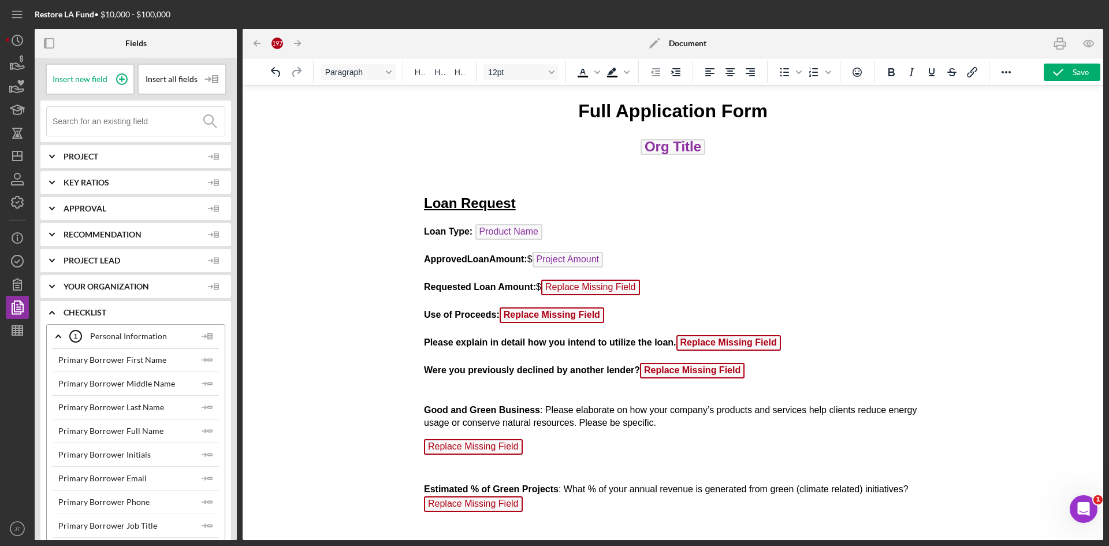
click at [543, 201] on h2 "Loan Request" at bounding box center [673, 203] width 498 height 20
click at [660, 308] on p "Use of Proceeds: Replace Missing Field ﻿" at bounding box center [673, 316] width 498 height 18
click at [831, 344] on p "Please explain in detail how you intend to utilize the loan. Replace Missing Fi…" at bounding box center [673, 344] width 498 height 18
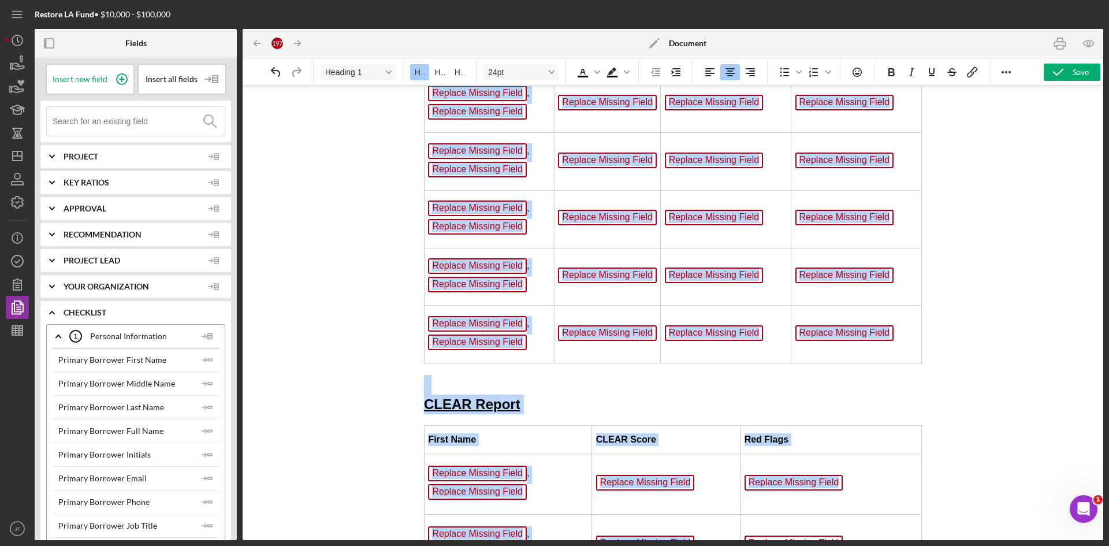
scroll to position [6107, 0]
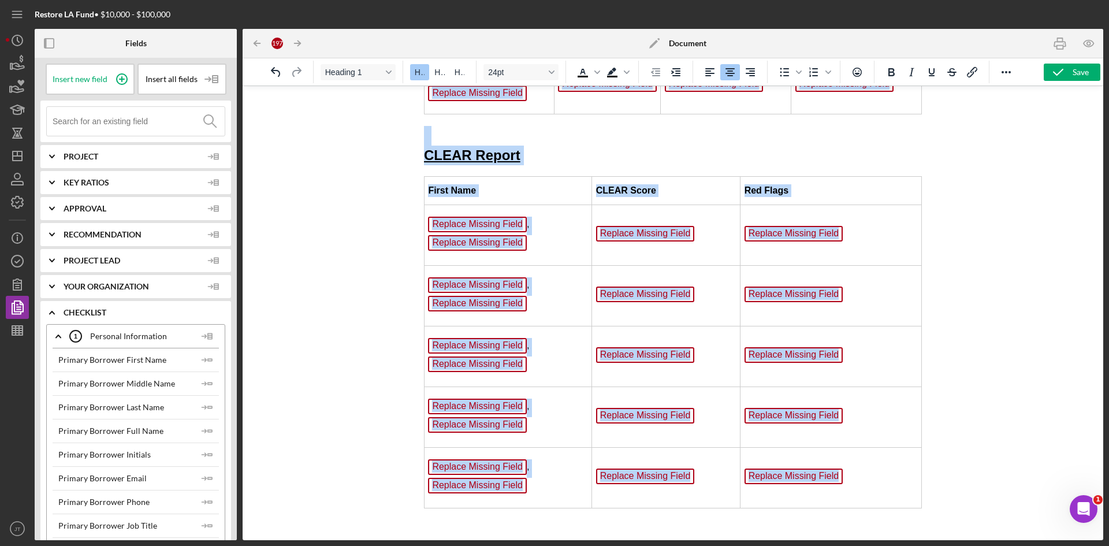
drag, startPoint x: 567, startPoint y: 111, endPoint x: 744, endPoint y: 573, distance: 494.7
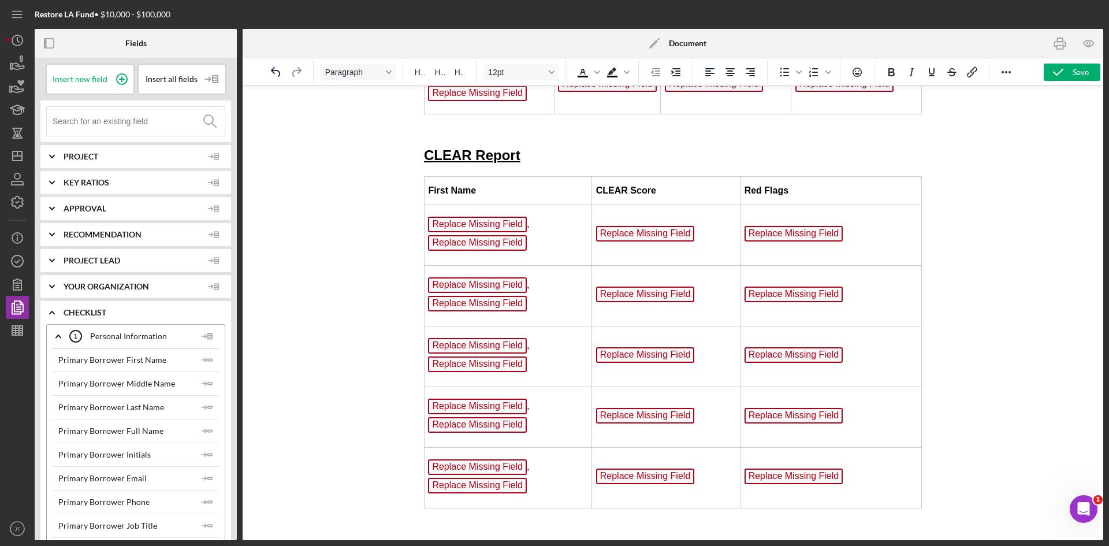
scroll to position [0, 0]
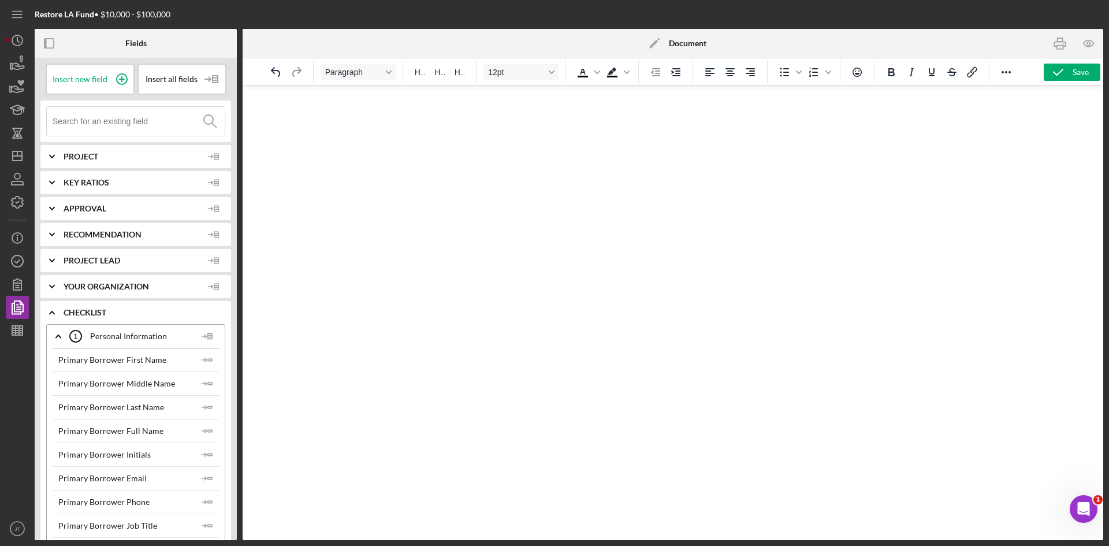
click at [453, 103] on p "Rich Text Area. Press ALT-0 for help." at bounding box center [673, 101] width 498 height 13
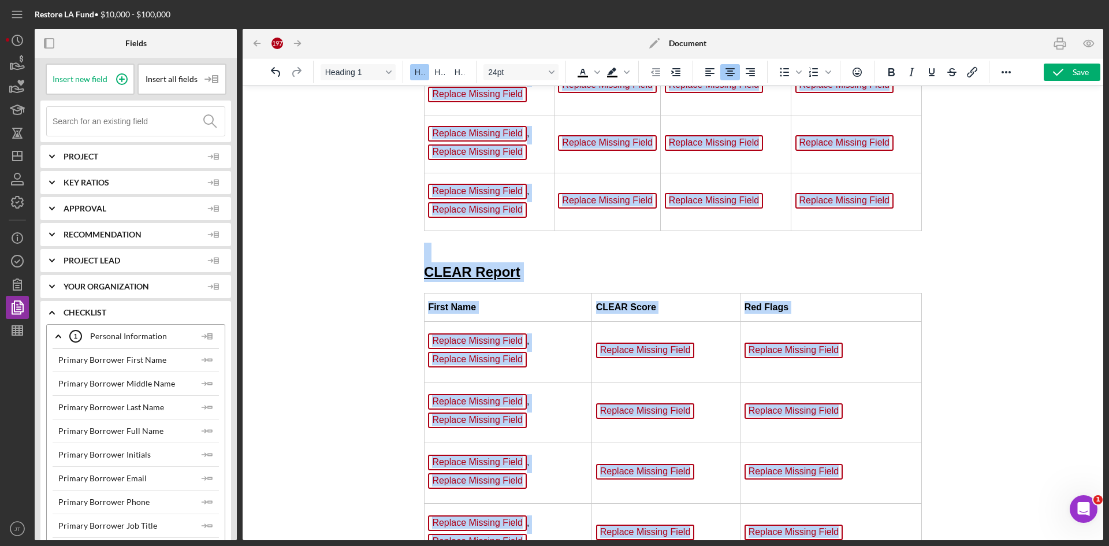
scroll to position [6107, 0]
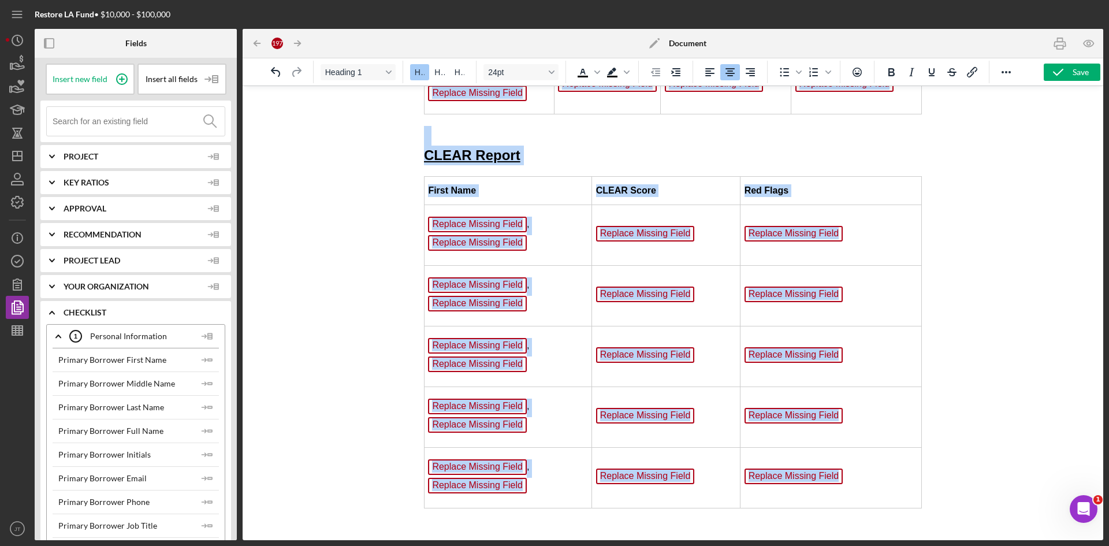
drag, startPoint x: 573, startPoint y: 113, endPoint x: 758, endPoint y: 573, distance: 495.5
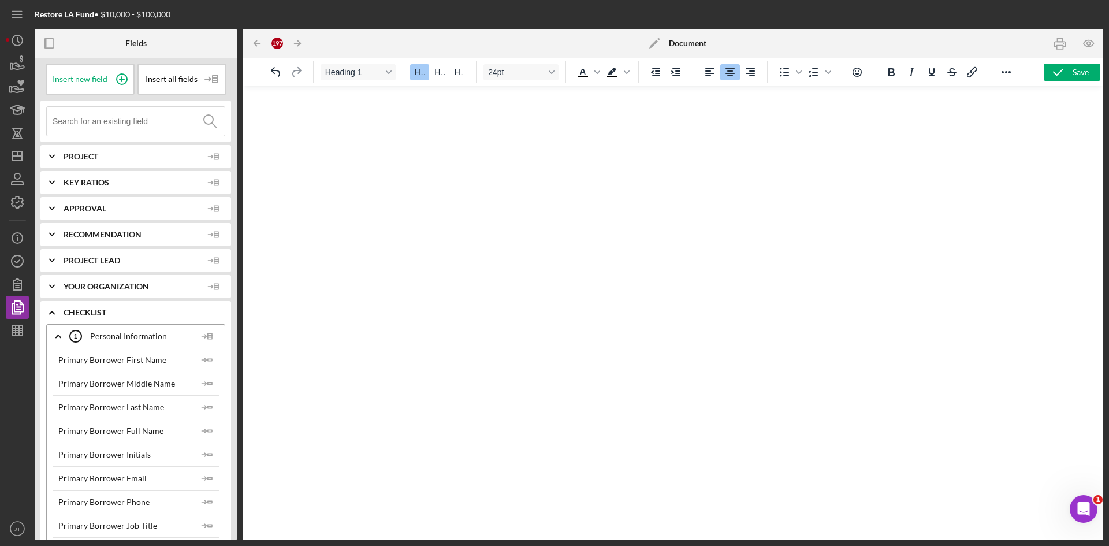
scroll to position [0, 0]
click at [460, 102] on p "Rich Text Area. Press ALT-0 for help." at bounding box center [673, 101] width 498 height 13
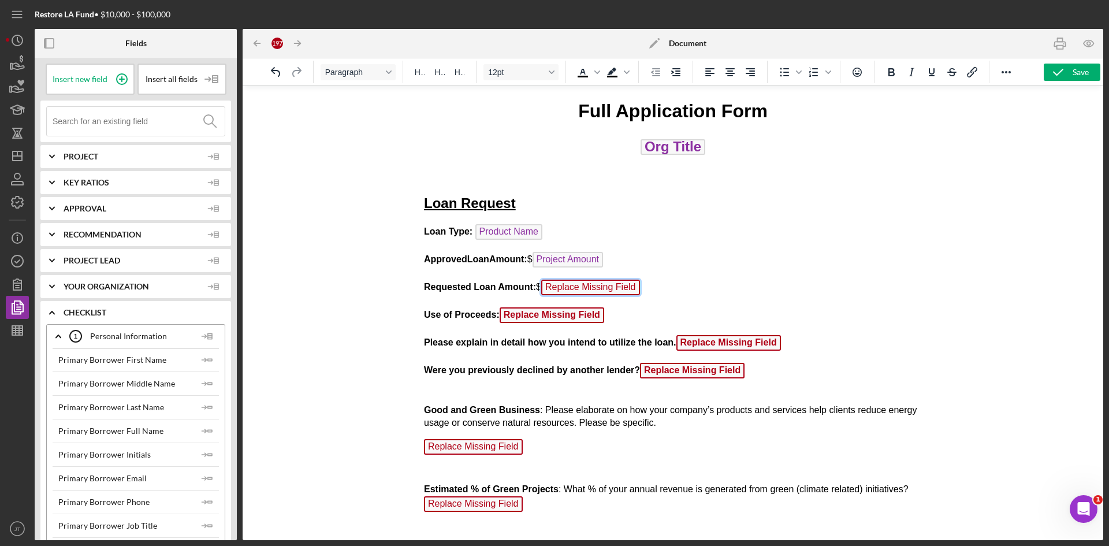
click at [611, 292] on span "Replace Missing Field" at bounding box center [590, 287] width 99 height 16
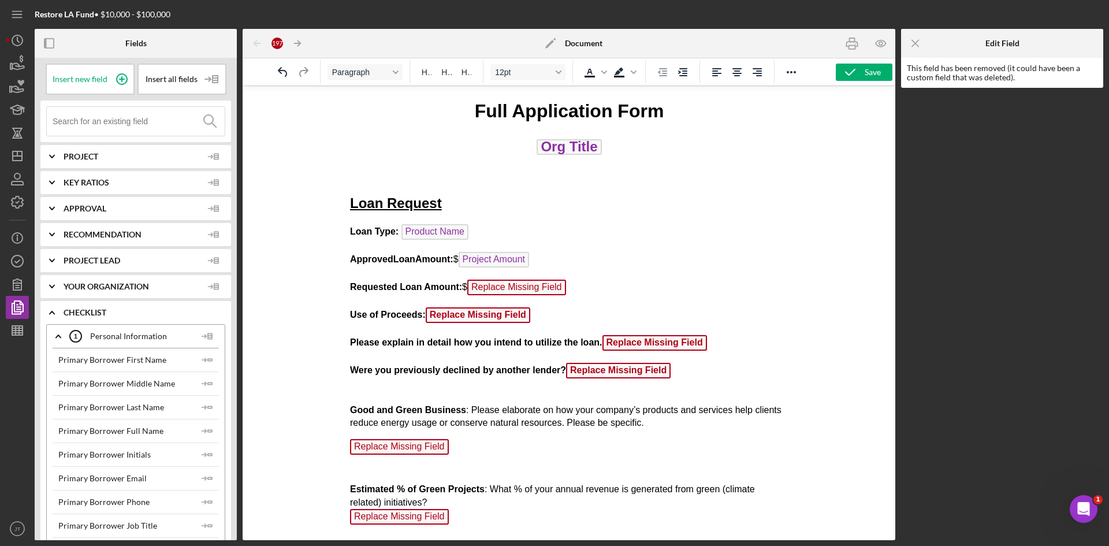
click at [563, 322] on p "Use of Proceeds: Replace Missing Field ﻿" at bounding box center [568, 316] width 438 height 18
click at [915, 44] on icon "Icon/Menu Close" at bounding box center [915, 44] width 26 height 26
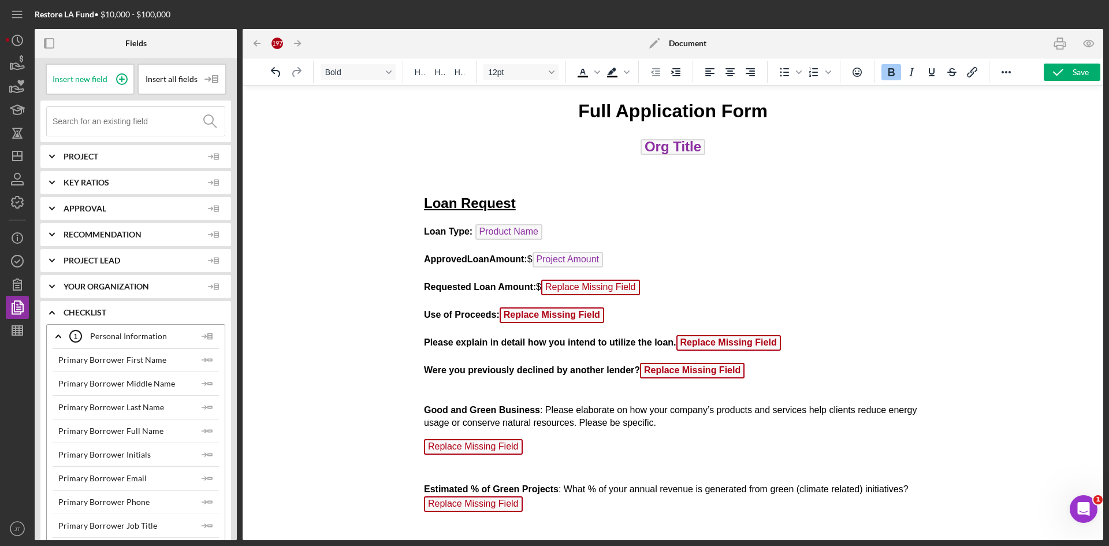
click at [629, 317] on p "Use of Proceeds: Replace Missing Field" at bounding box center [673, 316] width 498 height 18
click at [583, 319] on span "Replace Missing Field" at bounding box center [551, 315] width 104 height 16
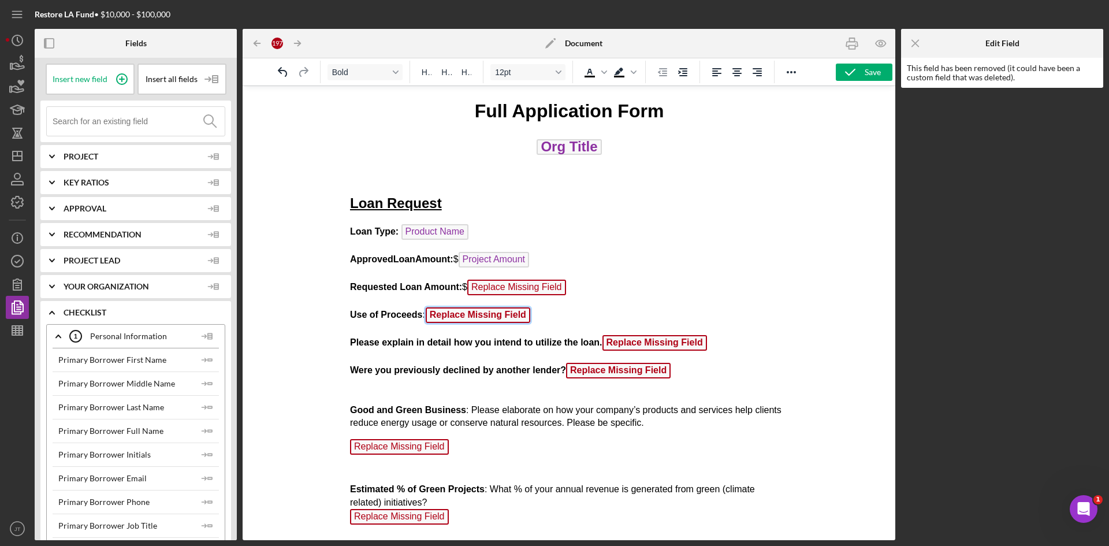
scroll to position [18, 0]
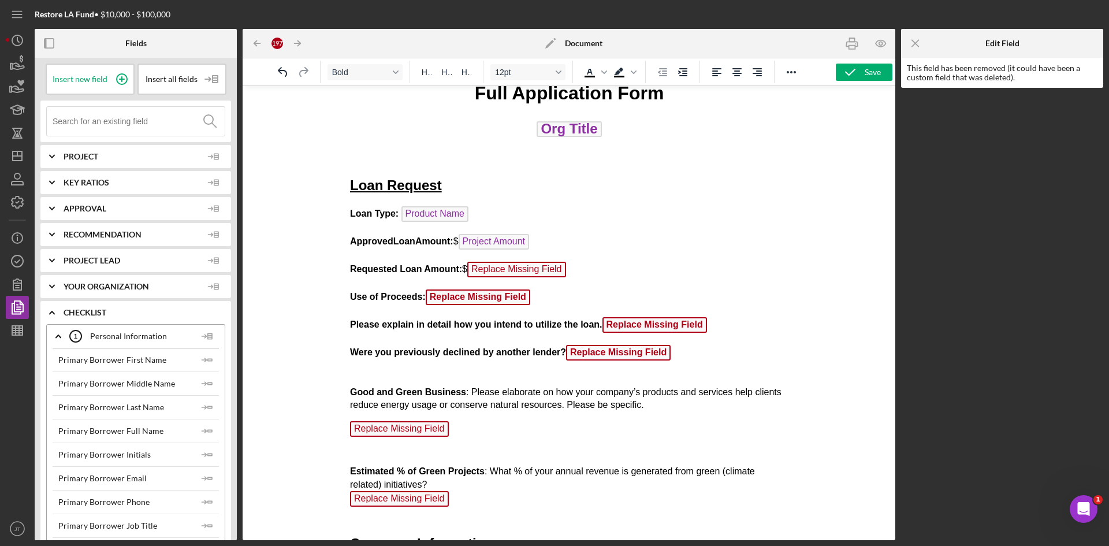
click at [513, 297] on span "Replace Missing Field" at bounding box center [477, 297] width 104 height 16
click at [916, 43] on icon "Icon/Menu Close" at bounding box center [915, 44] width 26 height 26
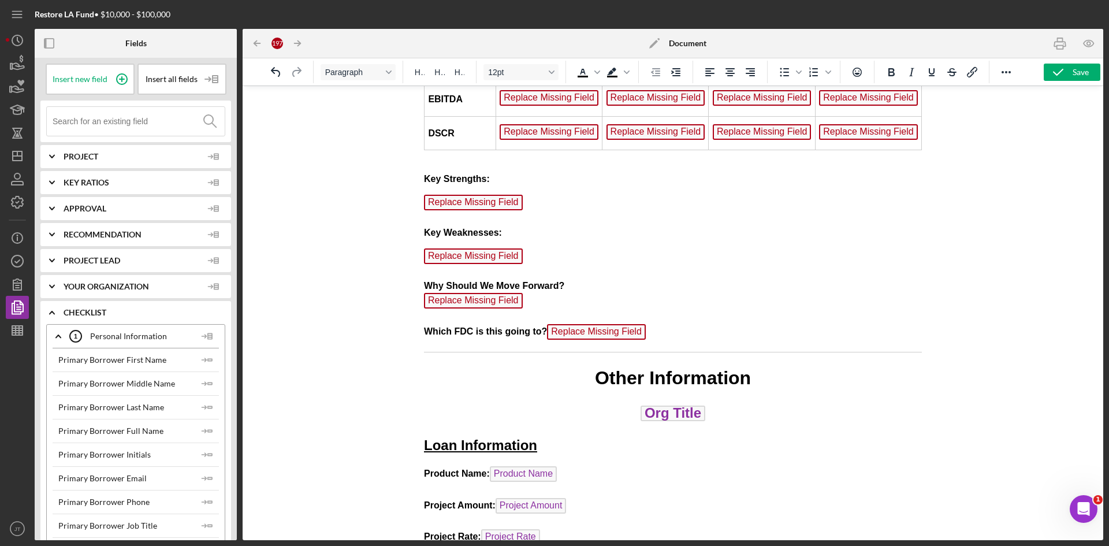
scroll to position [4068, 0]
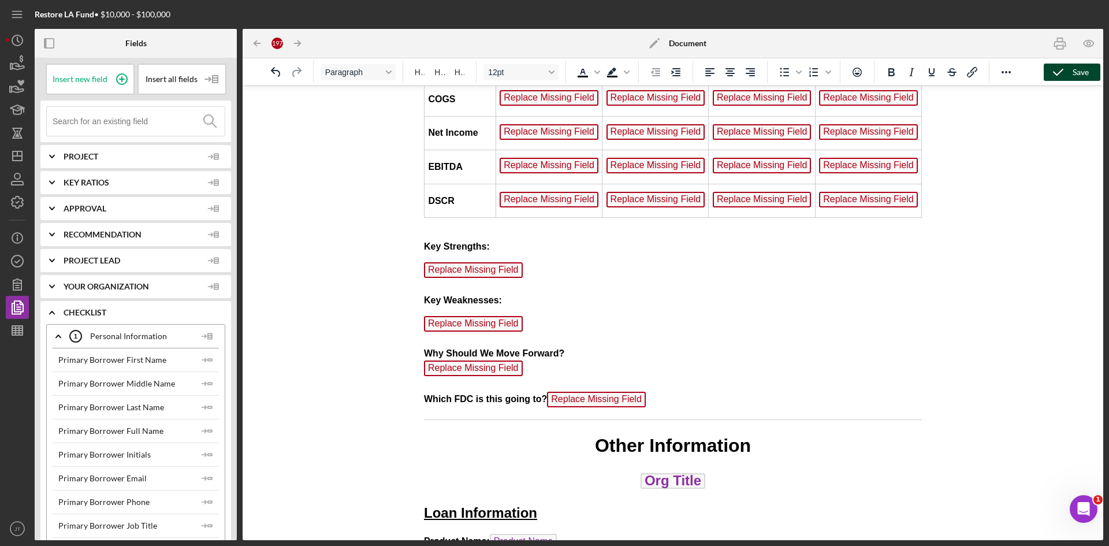
click at [1074, 74] on div "Save" at bounding box center [1080, 72] width 16 height 17
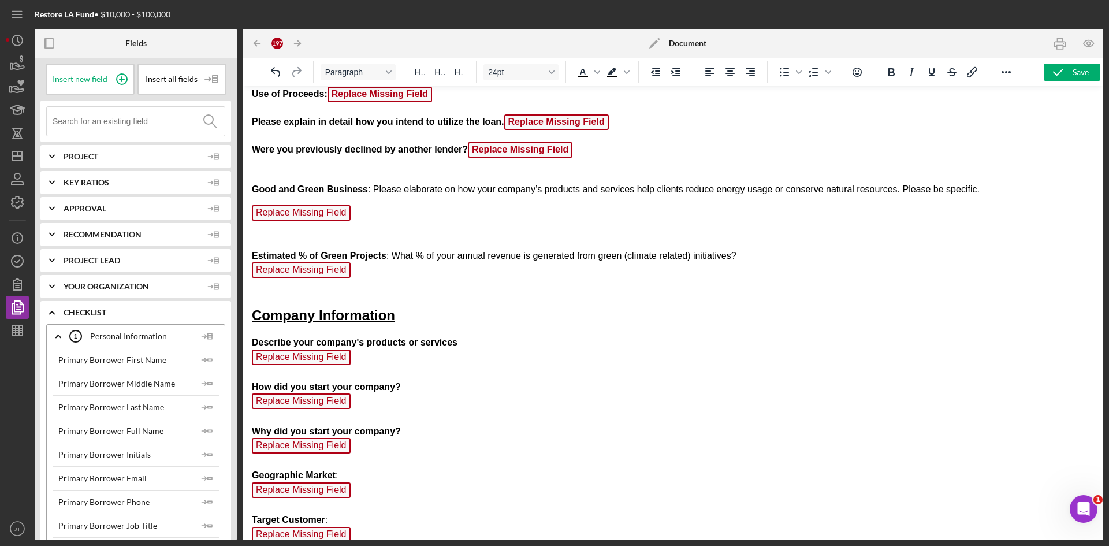
scroll to position [0, 0]
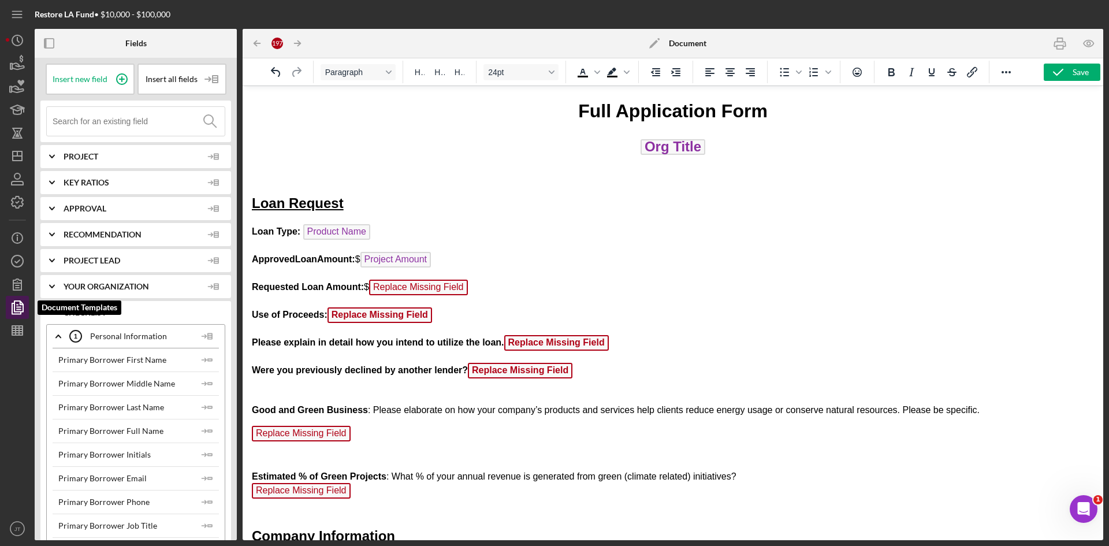
click at [15, 301] on polygon "button" at bounding box center [18, 306] width 9 height 10
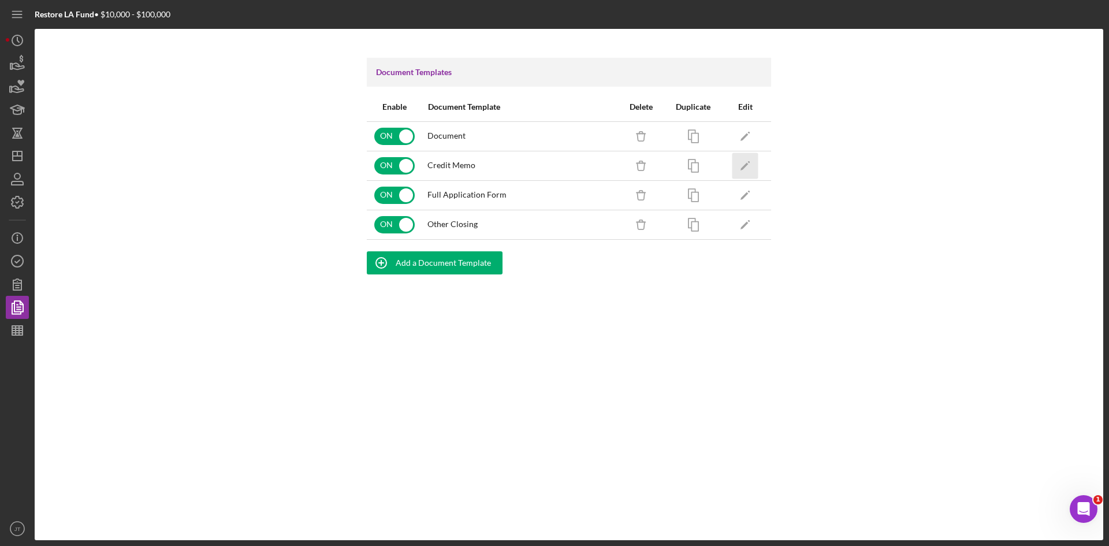
click at [745, 170] on icon "Icon/Edit" at bounding box center [745, 165] width 26 height 26
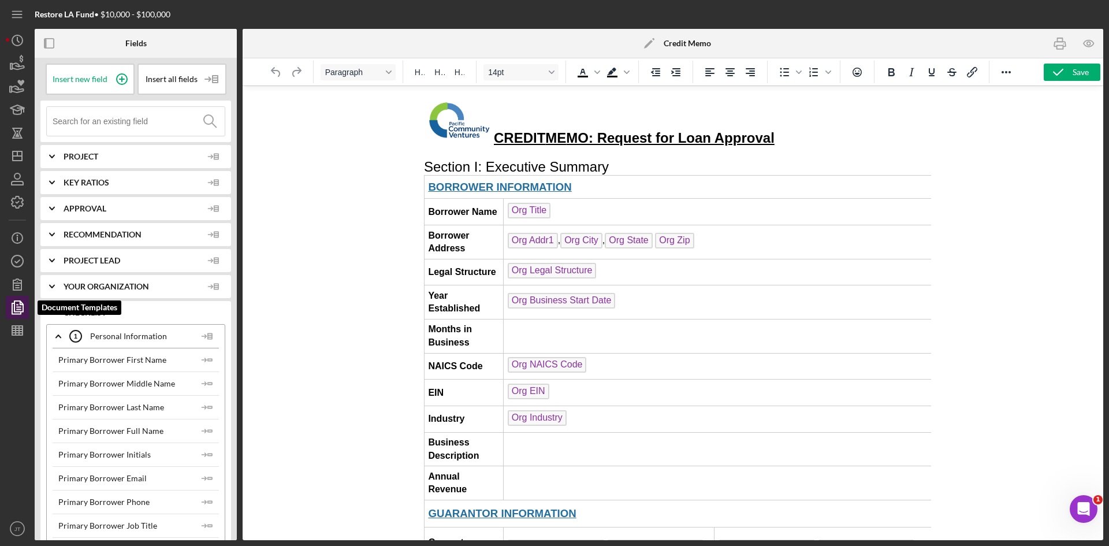
click at [20, 303] on polyline "button" at bounding box center [21, 302] width 3 height 3
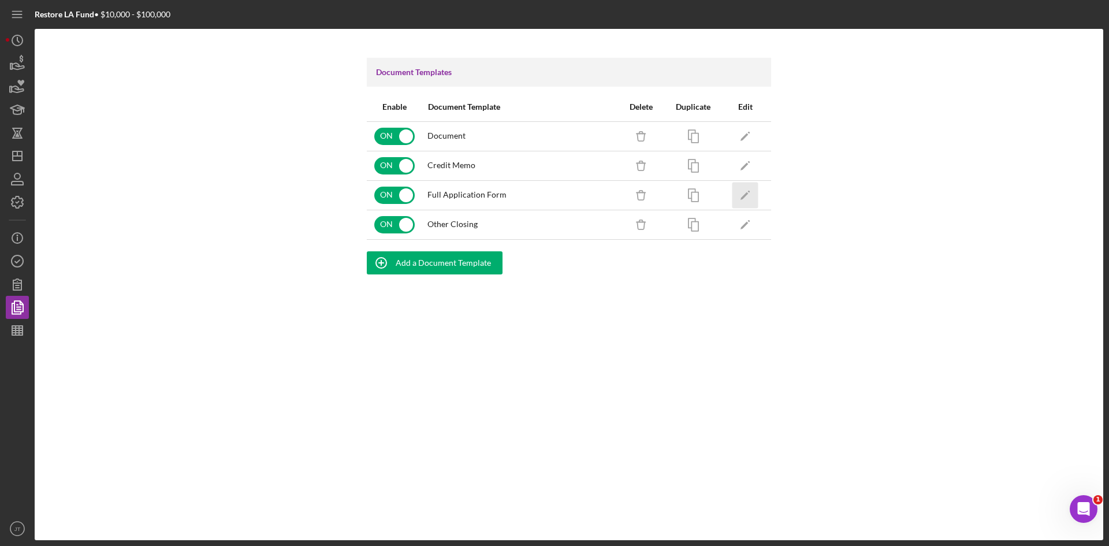
click at [740, 197] on icon "Icon/Edit" at bounding box center [745, 195] width 26 height 26
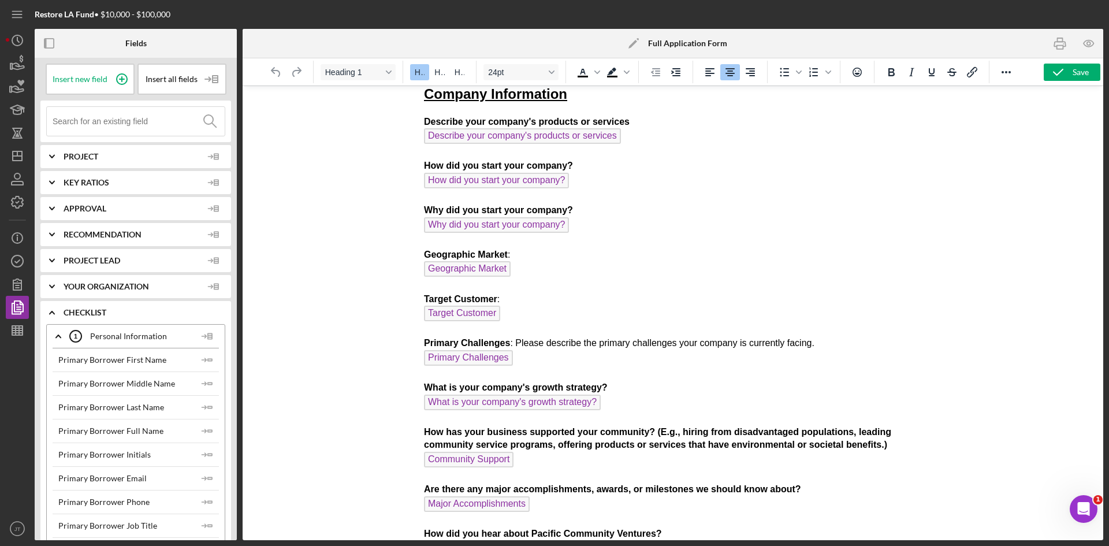
scroll to position [632, 0]
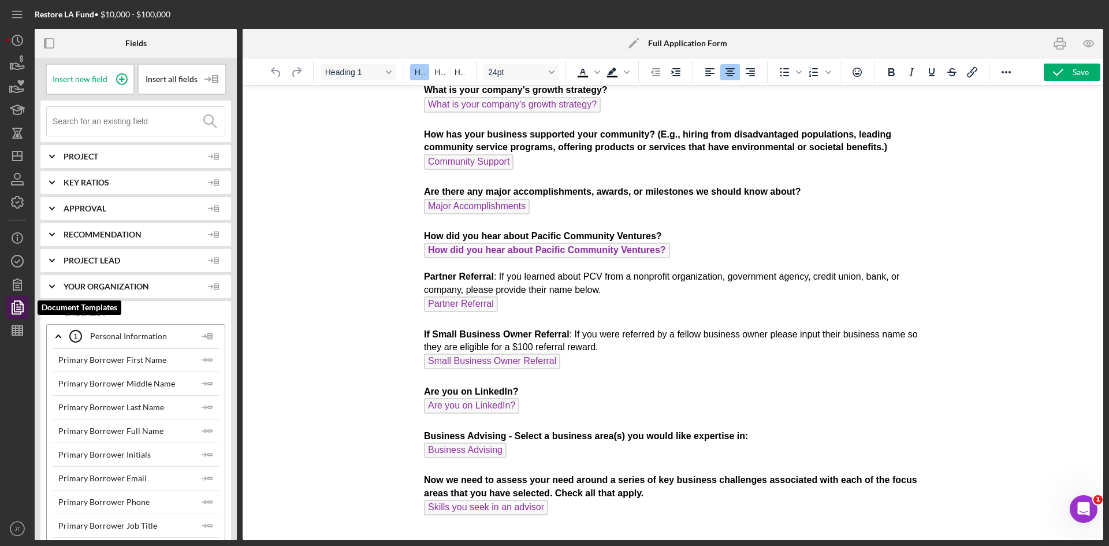
click at [21, 304] on icon "button" at bounding box center [17, 307] width 29 height 29
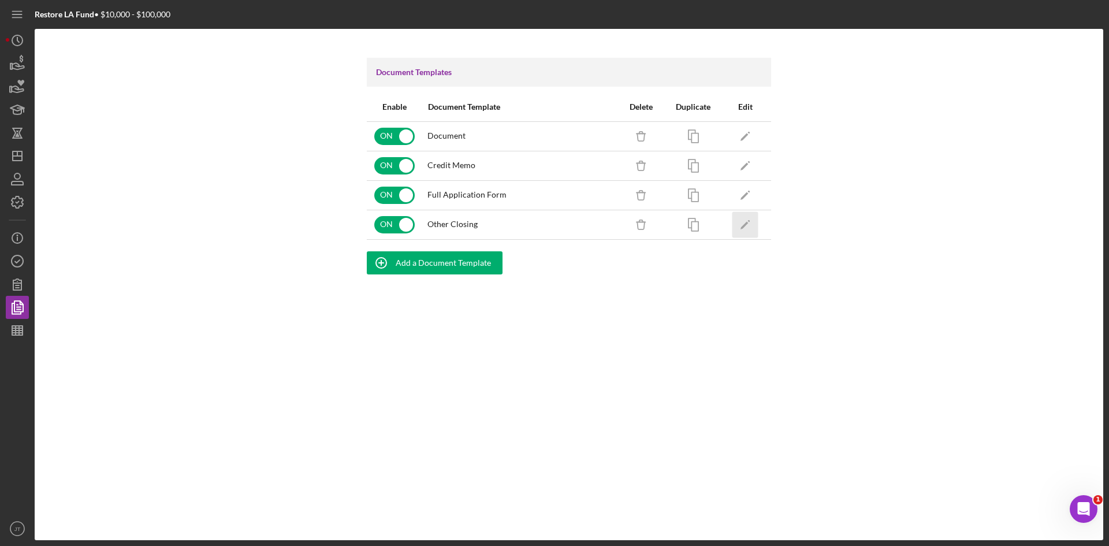
click at [741, 225] on icon "Icon/Edit" at bounding box center [745, 224] width 26 height 26
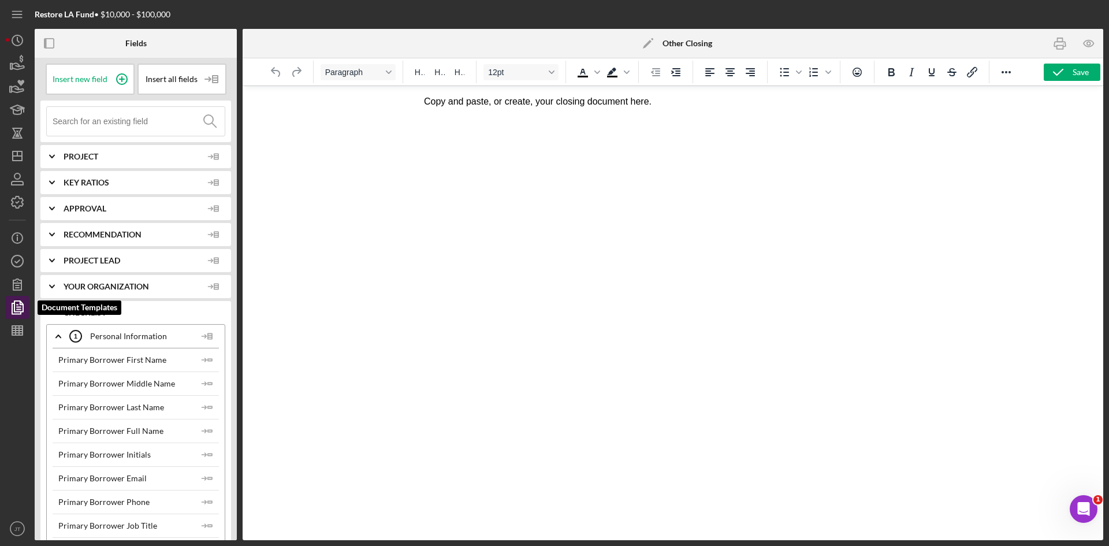
click at [15, 308] on polygon "button" at bounding box center [18, 306] width 9 height 10
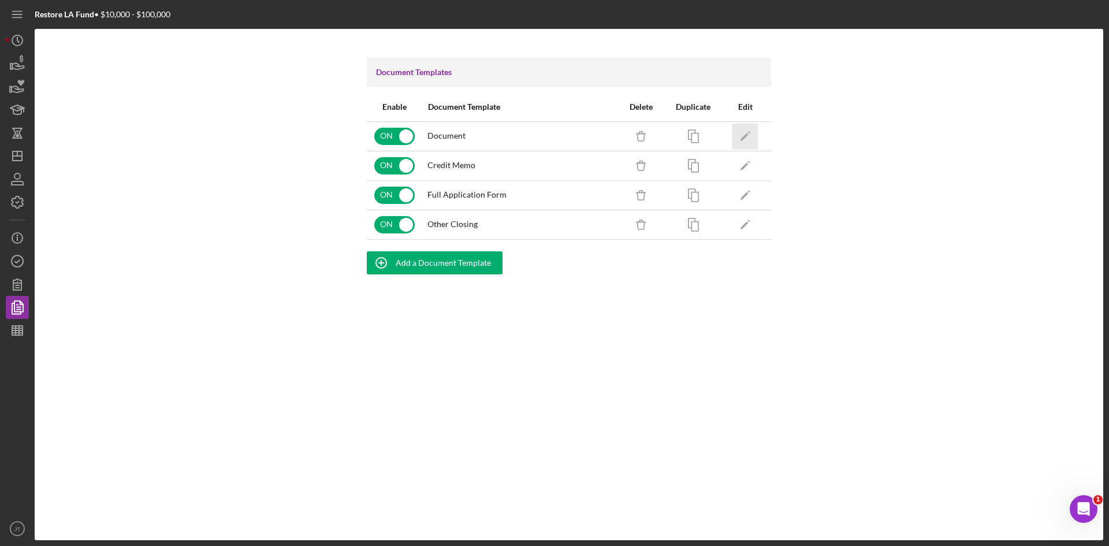
click at [745, 144] on icon "Icon/Edit" at bounding box center [745, 136] width 26 height 26
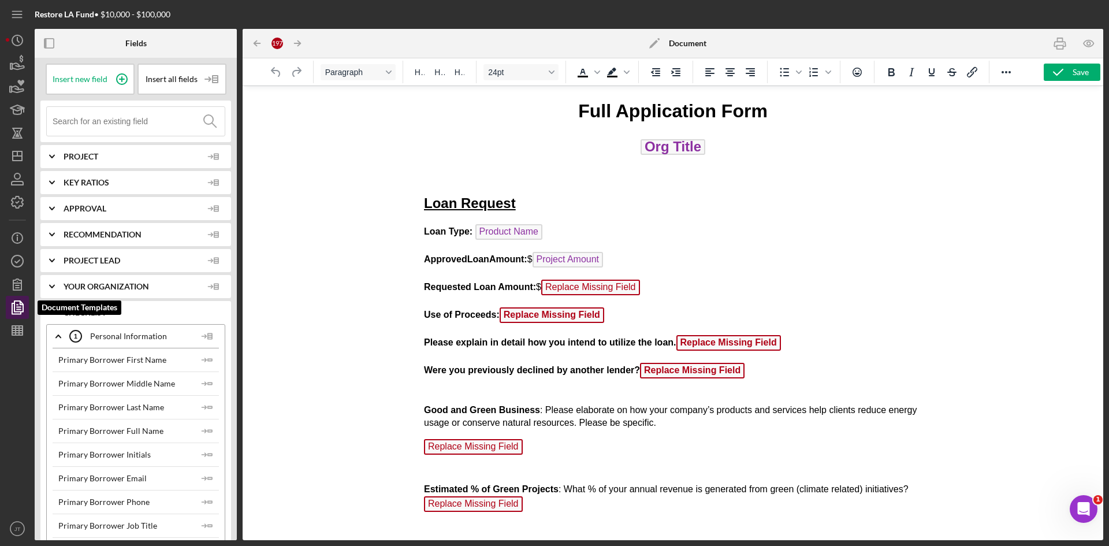
click at [20, 304] on polyline "button" at bounding box center [21, 302] width 3 height 3
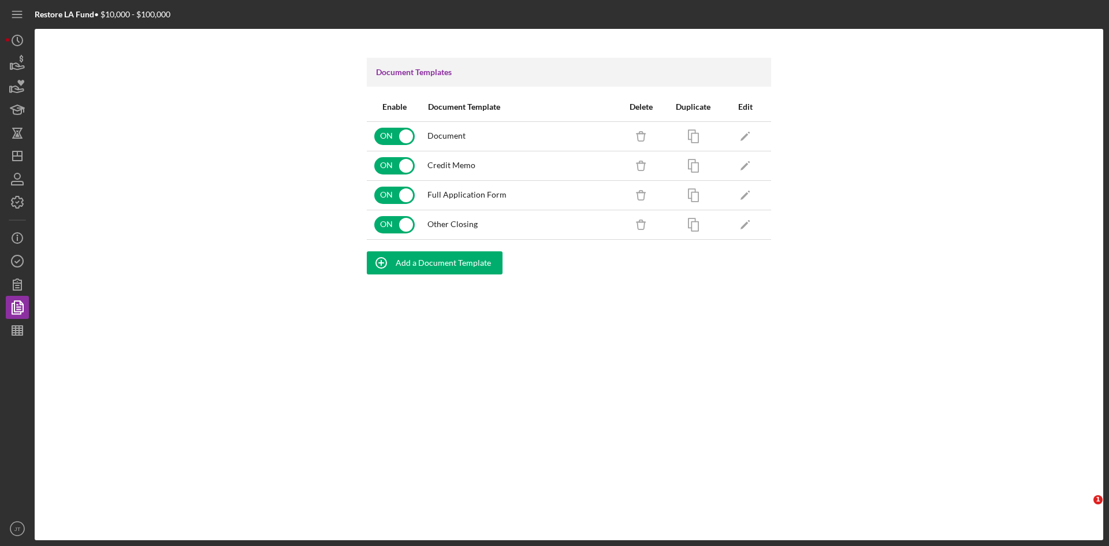
click at [738, 170] on icon "Icon/Edit" at bounding box center [745, 165] width 26 height 26
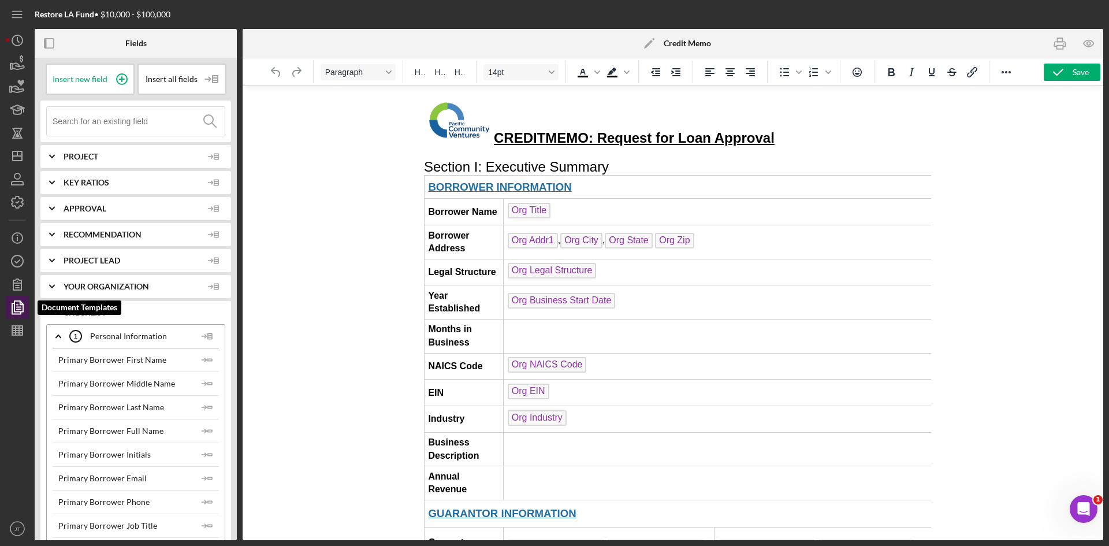
click at [13, 304] on icon "button" at bounding box center [17, 307] width 29 height 29
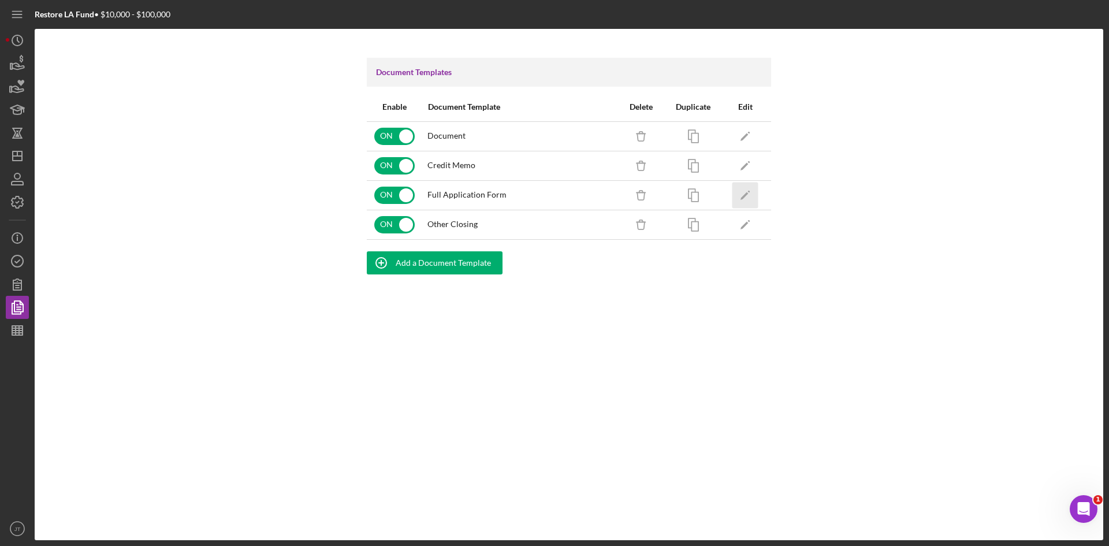
click at [745, 197] on icon "Icon/Edit" at bounding box center [745, 195] width 26 height 26
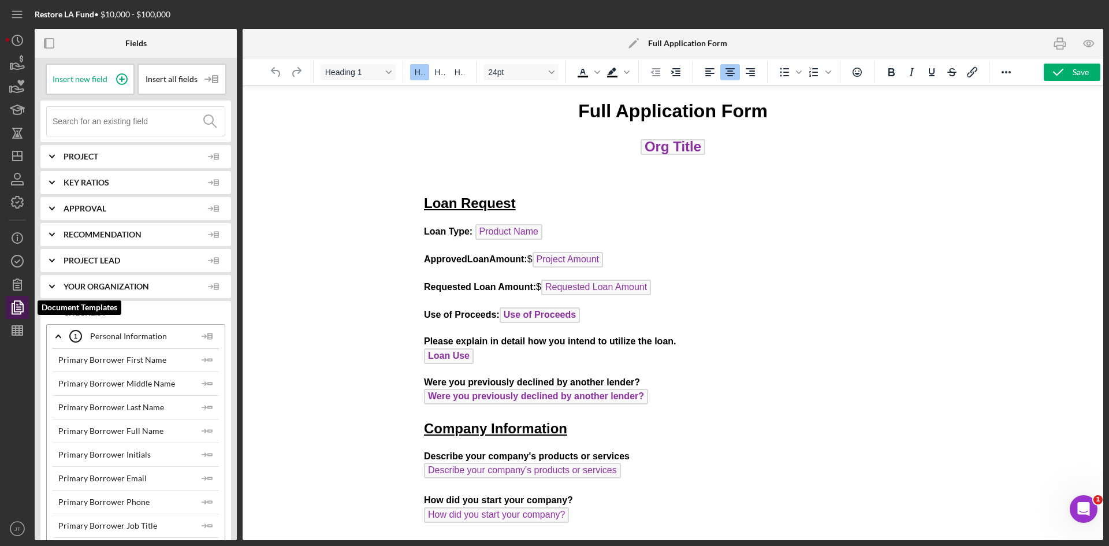
click at [26, 313] on icon "button" at bounding box center [17, 307] width 29 height 29
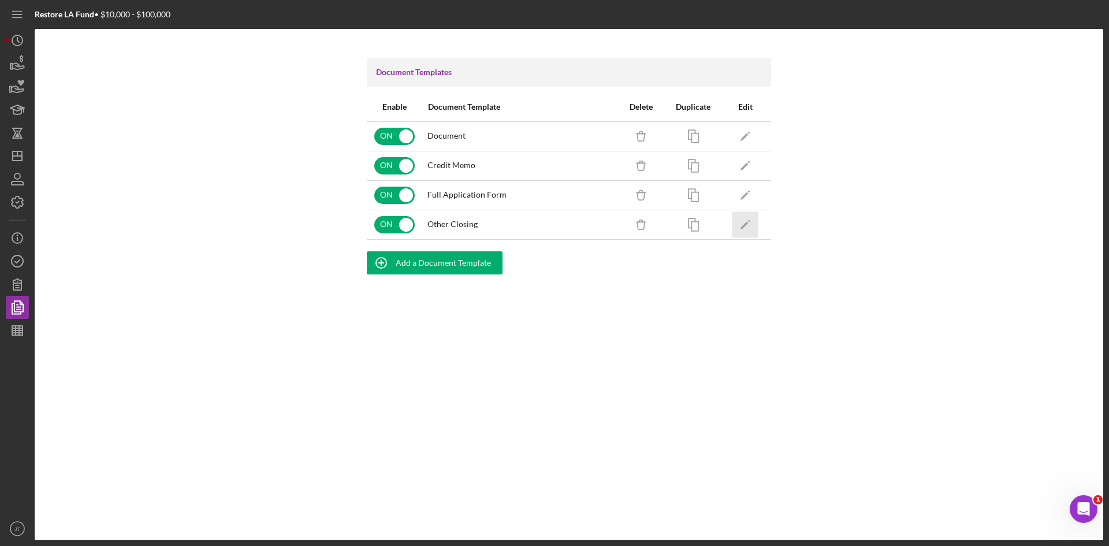
click at [745, 230] on icon "Icon/Edit" at bounding box center [745, 224] width 26 height 26
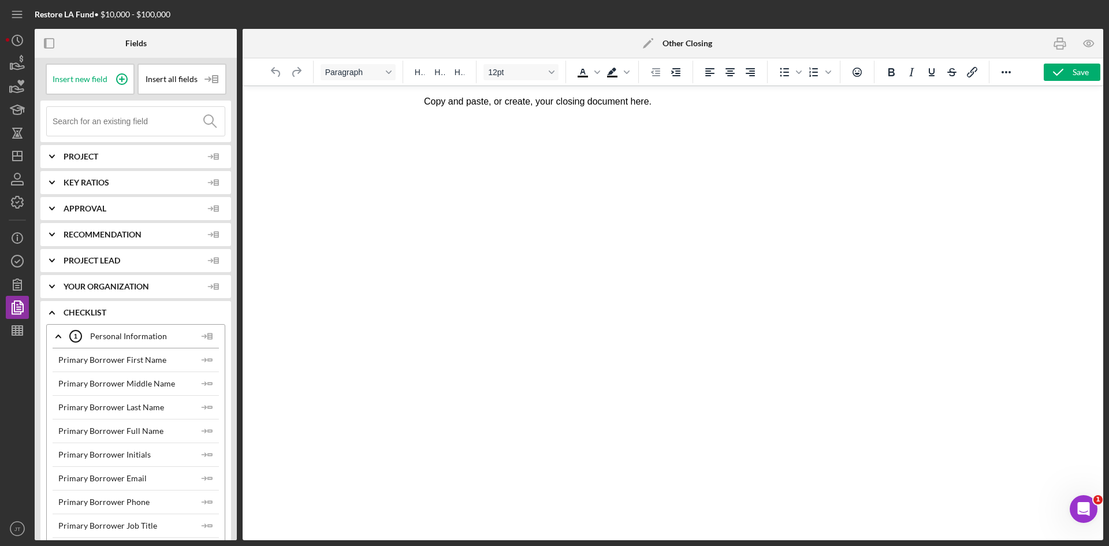
click at [656, 103] on p "Copy and paste, or create, your closing document here." at bounding box center [673, 101] width 498 height 13
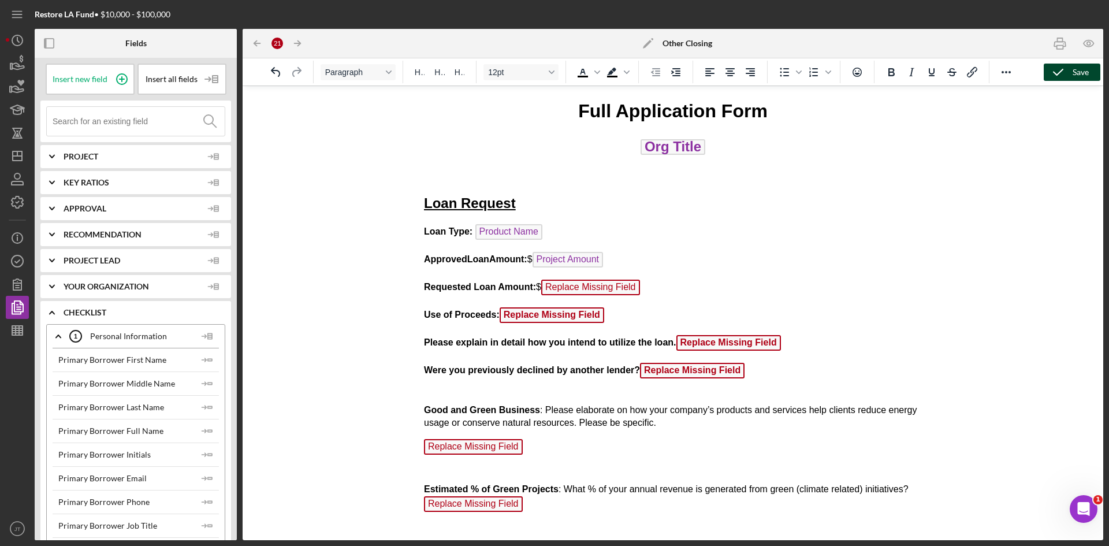
click at [1069, 74] on icon "button" at bounding box center [1057, 72] width 29 height 29
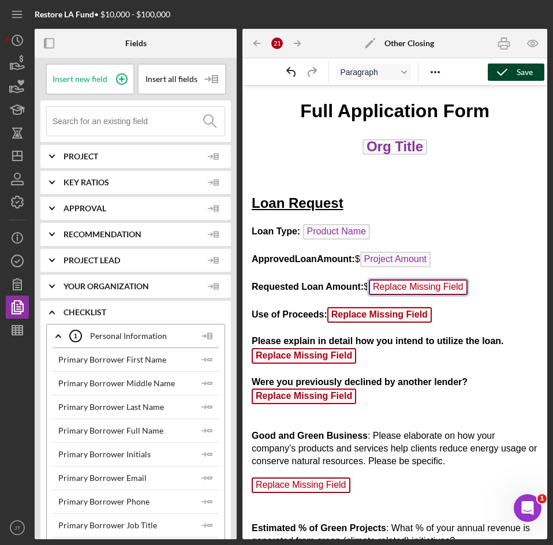
click at [453, 291] on span "Replace Missing Field" at bounding box center [418, 287] width 99 height 16
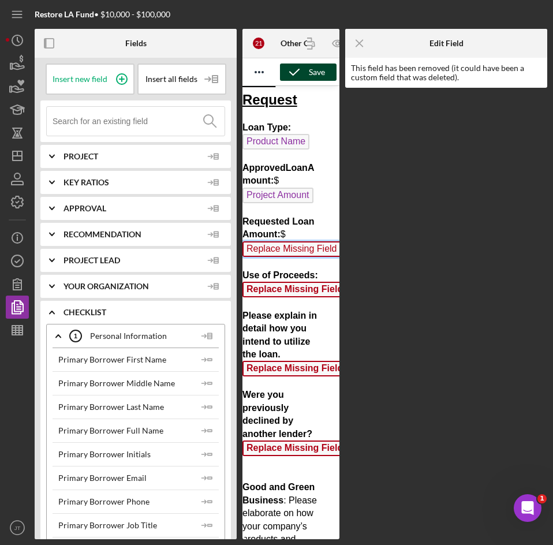
scroll to position [174, 0]
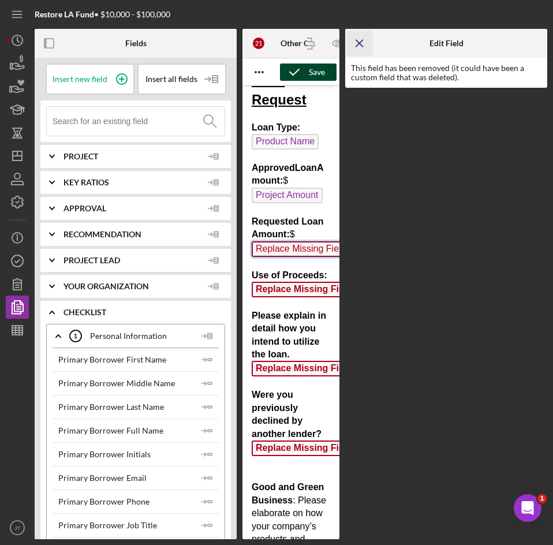
click at [365, 49] on icon "Icon/Menu Close" at bounding box center [360, 44] width 26 height 26
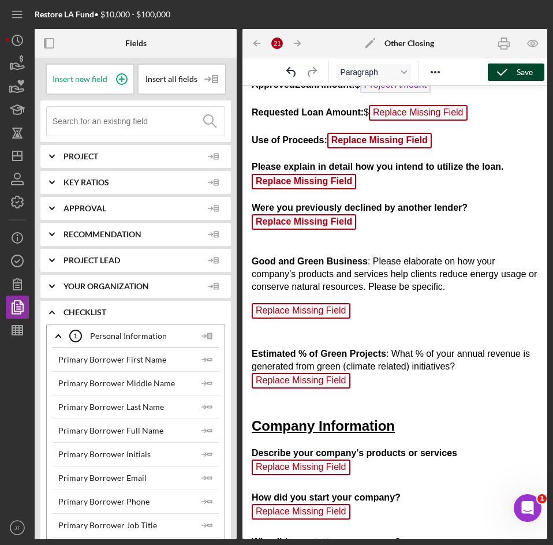
scroll to position [0, 0]
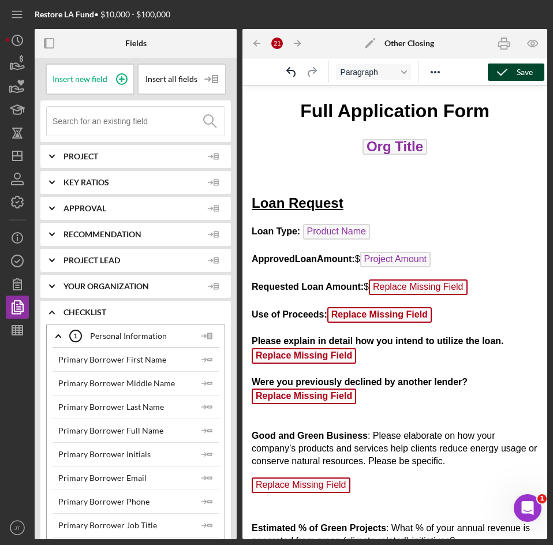
click at [480, 293] on p "Requested Loan Amount: $ Replace Missing Field ﻿" at bounding box center [395, 288] width 286 height 18
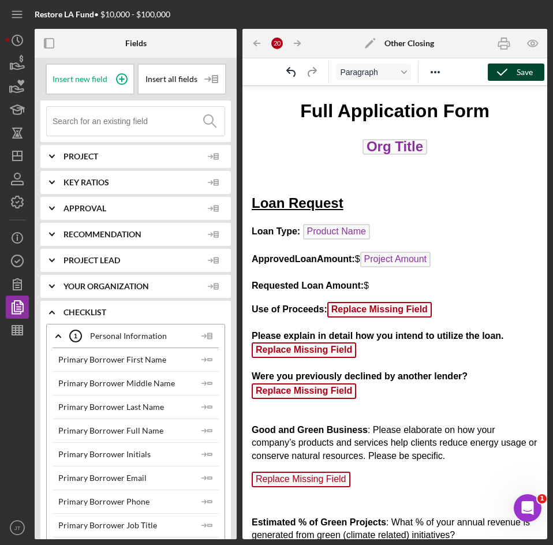
click at [50, 312] on icon "Icon/Expander" at bounding box center [52, 312] width 29 height 29
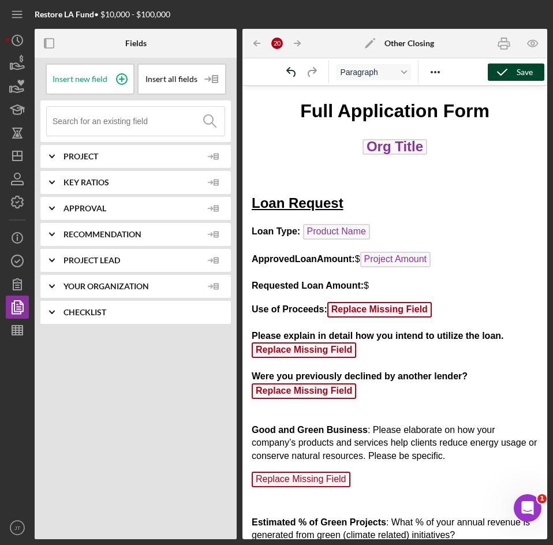
click at [53, 316] on icon "Icon/Expander" at bounding box center [52, 312] width 29 height 29
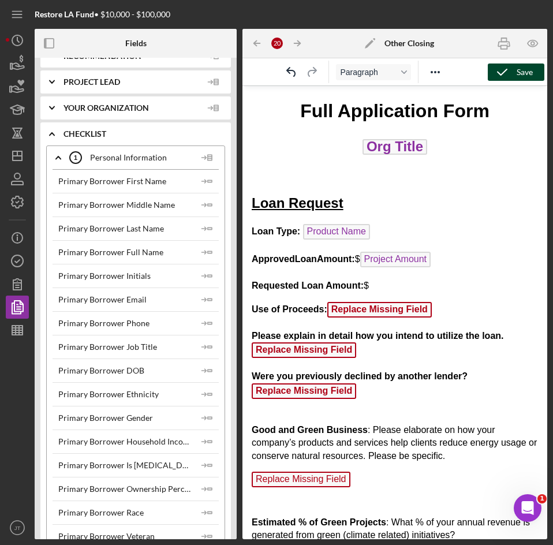
scroll to position [172, 0]
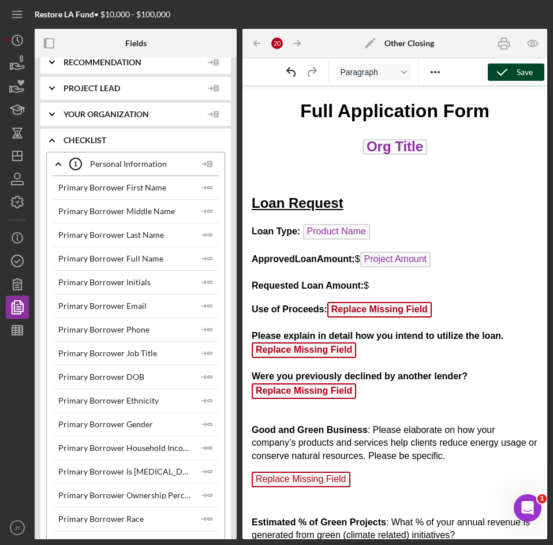
click at [61, 169] on icon "Icon/Expander" at bounding box center [58, 164] width 29 height 29
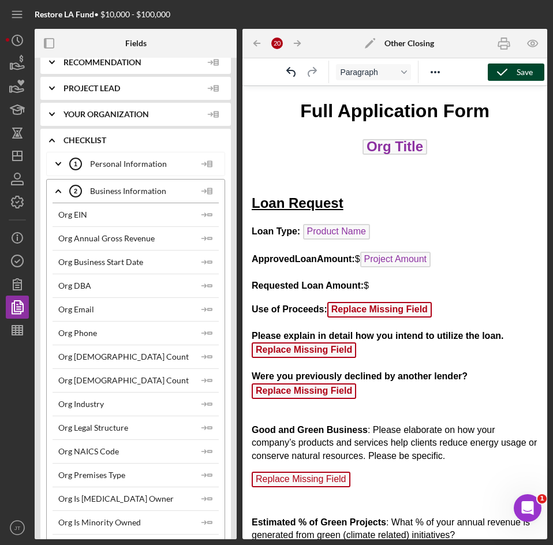
click at [57, 194] on icon "Icon/Expander" at bounding box center [58, 191] width 29 height 29
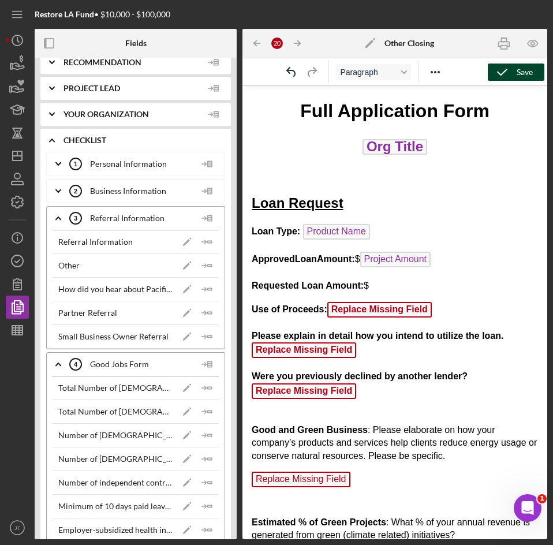
click at [58, 222] on icon "Icon/Expander" at bounding box center [58, 218] width 29 height 29
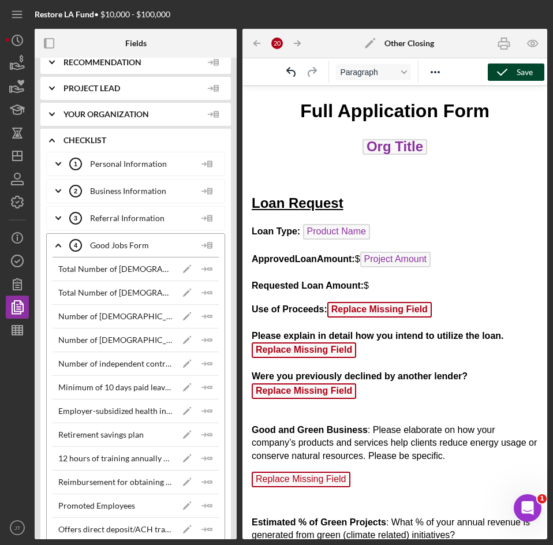
click at [57, 249] on icon "Icon/Expander" at bounding box center [58, 245] width 29 height 29
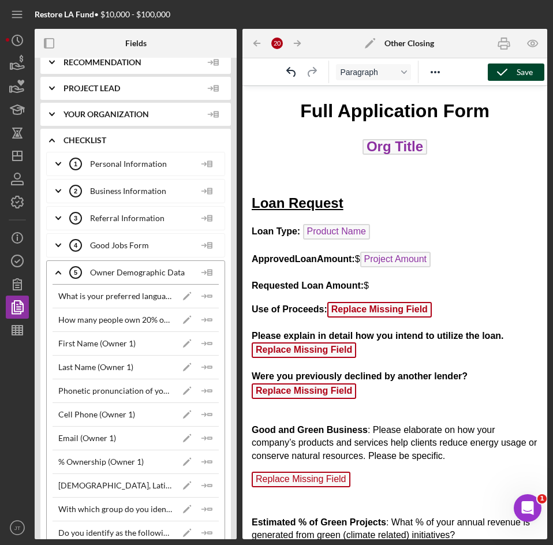
click at [59, 274] on icon "Icon/Expander" at bounding box center [58, 272] width 29 height 29
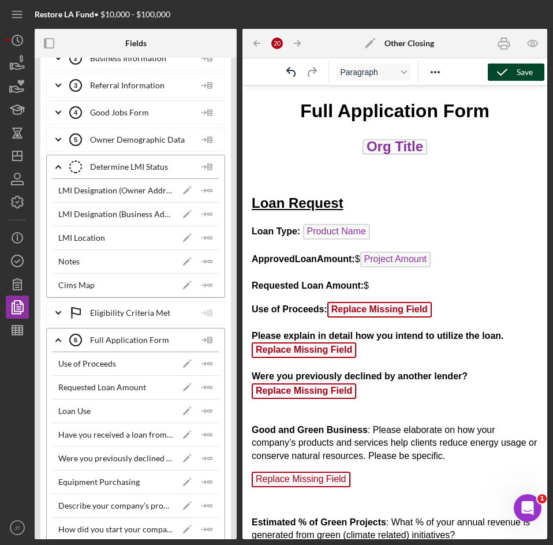
scroll to position [317, 0]
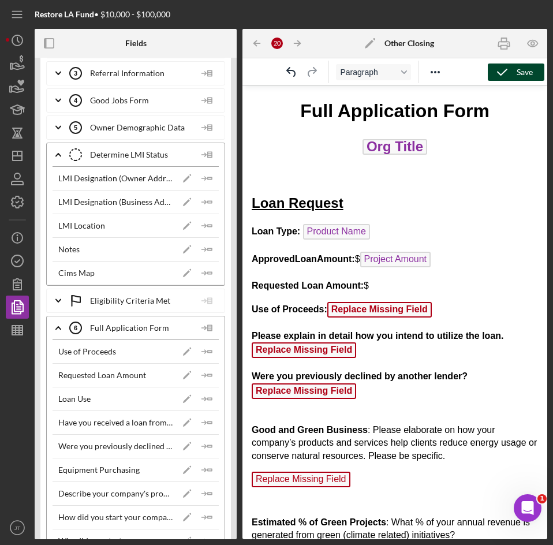
click at [430, 280] on p "Requested Loan Amount: $" at bounding box center [395, 285] width 286 height 13
click at [208, 376] on polygon "button" at bounding box center [210, 375] width 4 height 2
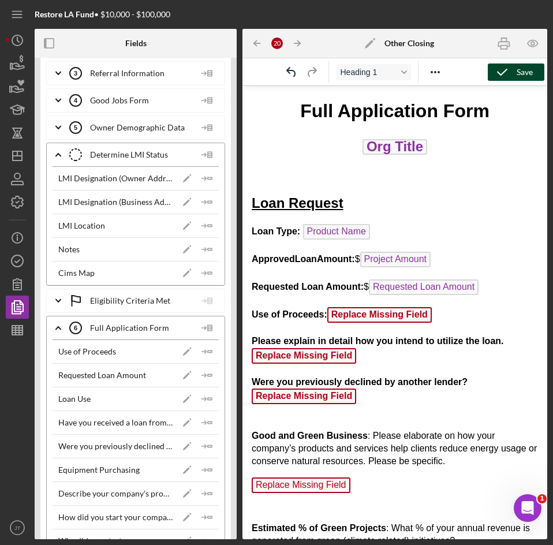
click at [436, 316] on p "Use of Proceeds: Replace Missing Field ﻿" at bounding box center [395, 316] width 286 height 18
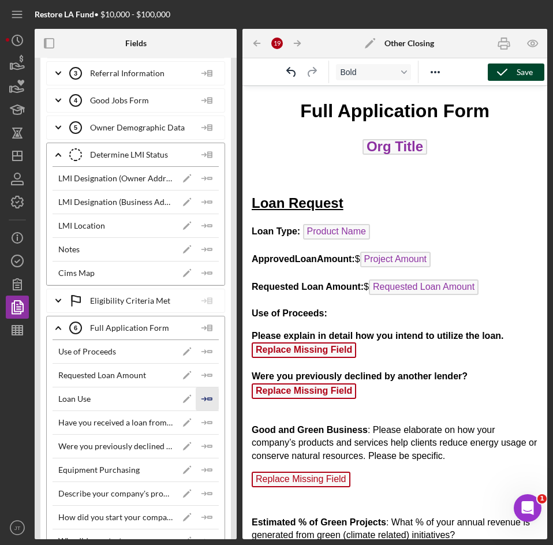
click at [208, 400] on polygon "button" at bounding box center [210, 399] width 4 height 2
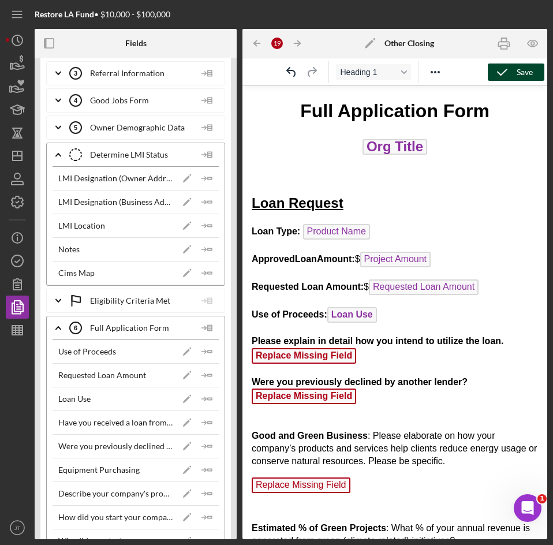
click at [375, 361] on p "Please explain in detail how you intend to utilize the loan. Replace Missing Fi…" at bounding box center [395, 350] width 286 height 31
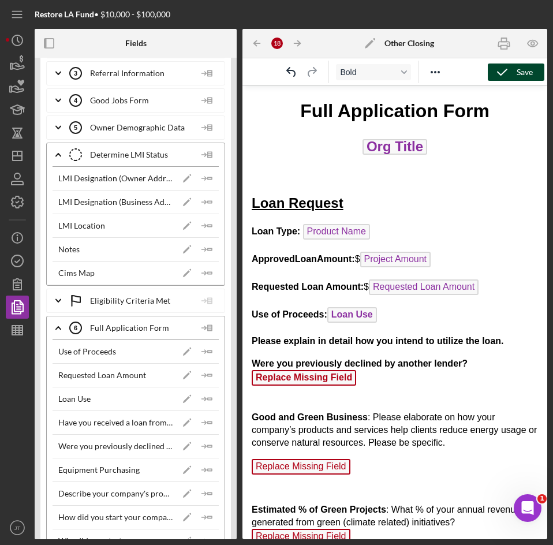
click at [378, 315] on p "Use of Proceeds: Loan Use" at bounding box center [395, 316] width 286 height 18
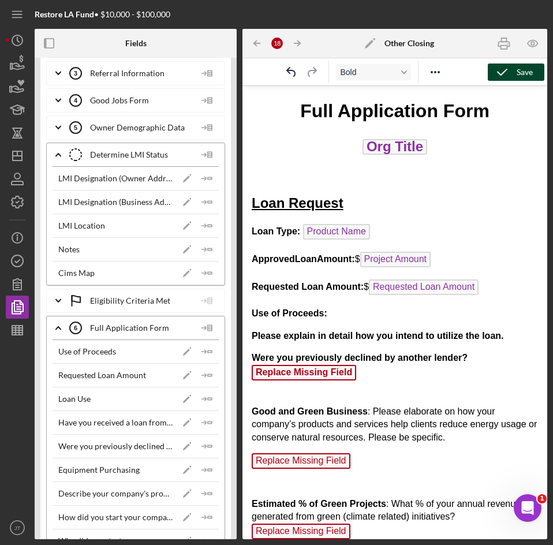
click at [209, 355] on icon "Icon/Insert Field" at bounding box center [207, 351] width 23 height 23
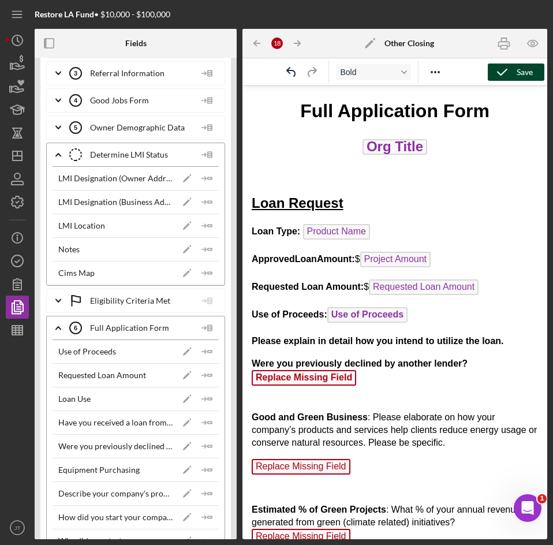
click at [522, 339] on p "Please explain in detail how you intend to utilize the loan." at bounding box center [395, 341] width 286 height 13
click at [203, 404] on icon "Icon/Insert Field" at bounding box center [207, 398] width 23 height 23
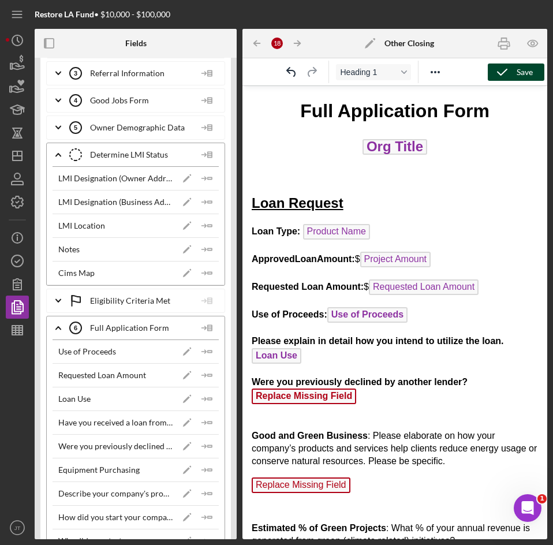
click at [397, 402] on p "Were you previously declined by another lender? Replace Missing Field" at bounding box center [395, 391] width 286 height 31
drag, startPoint x: 397, startPoint y: 402, endPoint x: 337, endPoint y: 400, distance: 60.1
drag, startPoint x: 337, startPoint y: 400, endPoint x: 368, endPoint y: 406, distance: 31.8
click at [368, 406] on p "Were you previously declined by another lender? Replace Missing Field ﻿" at bounding box center [395, 391] width 286 height 31
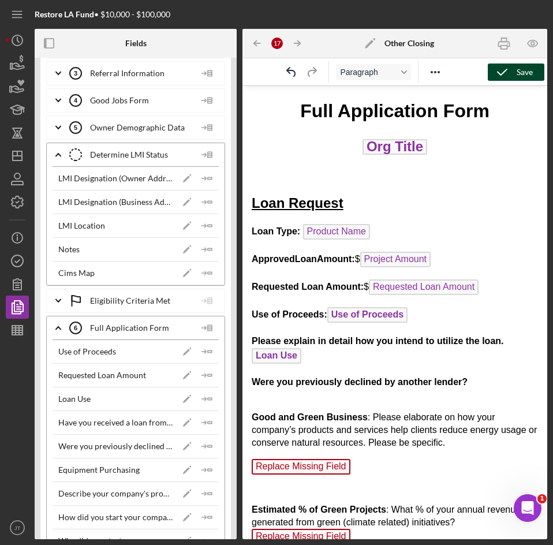
click at [197, 450] on icon "Icon/Insert Field" at bounding box center [207, 446] width 23 height 23
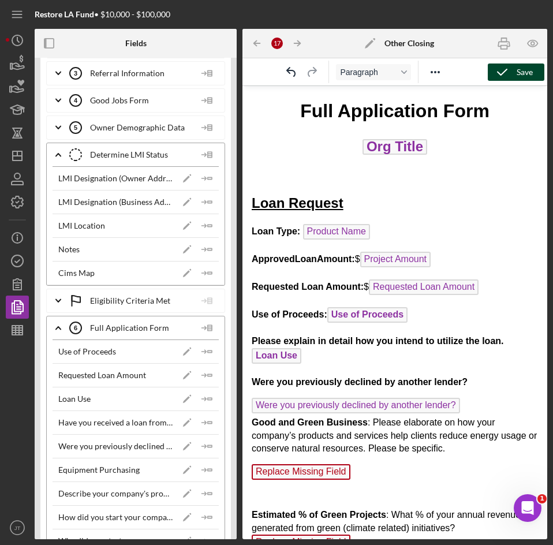
click at [483, 406] on p "Were you previously declined by another lender? Good and Green Business : Pleas…" at bounding box center [395, 426] width 286 height 57
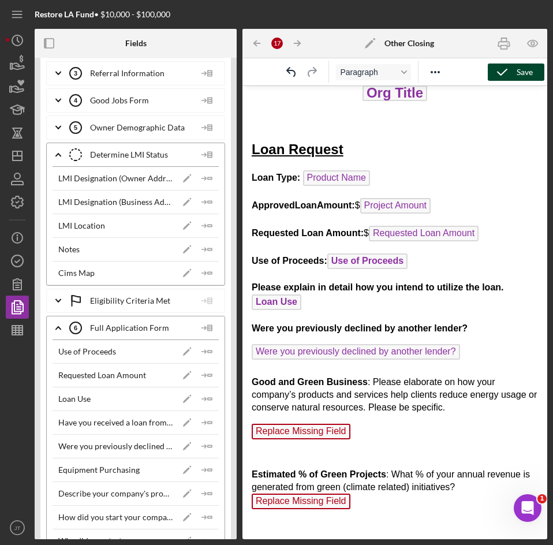
scroll to position [54, 0]
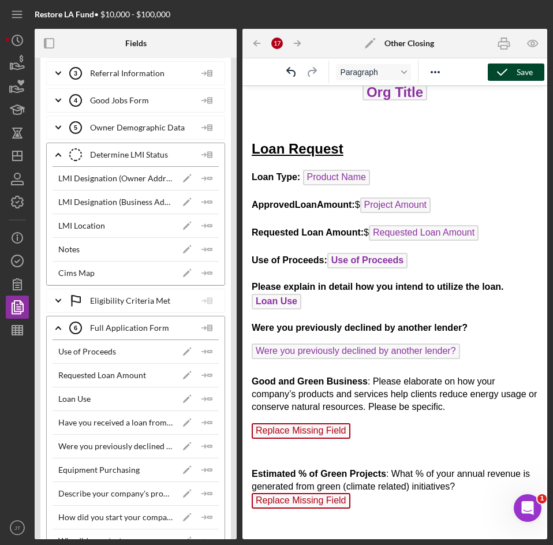
click at [352, 434] on p "Replace Missing Field Estimated % of Green Projects : What % of your annual rev…" at bounding box center [395, 474] width 286 height 102
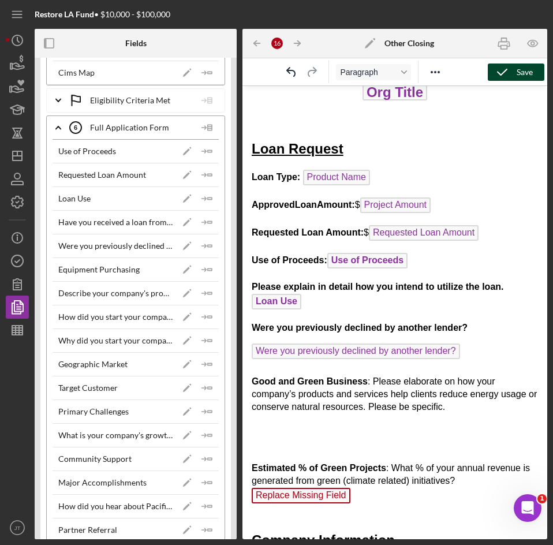
scroll to position [517, 0]
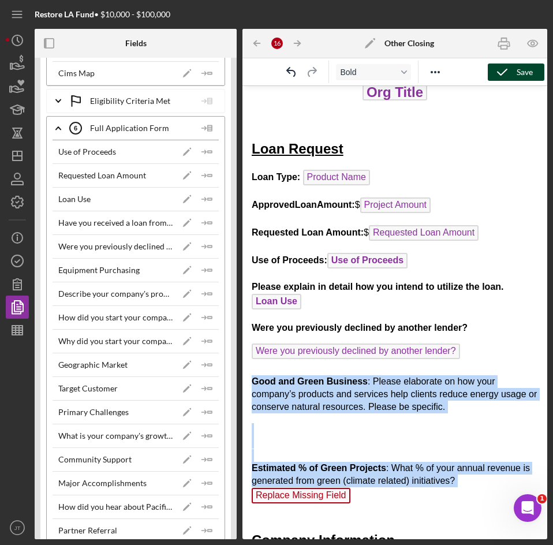
drag, startPoint x: 253, startPoint y: 384, endPoint x: 371, endPoint y: 488, distance: 157.5
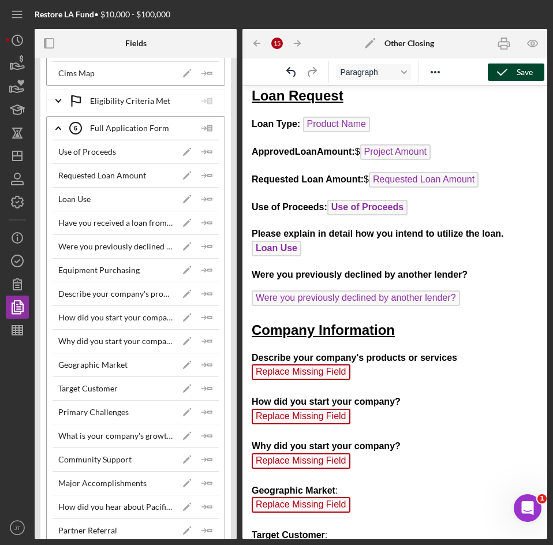
scroll to position [110, 0]
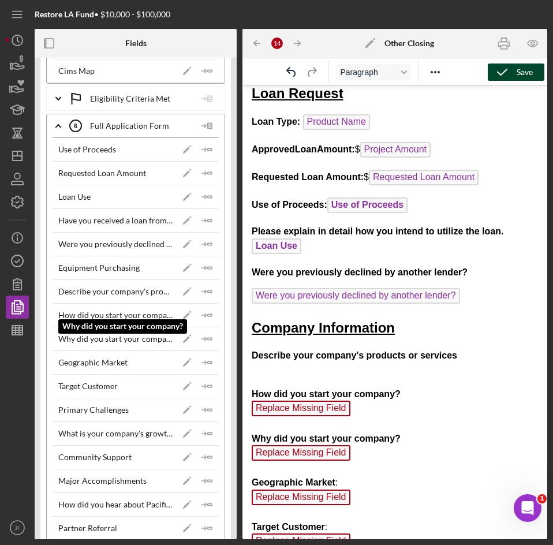
scroll to position [521, 0]
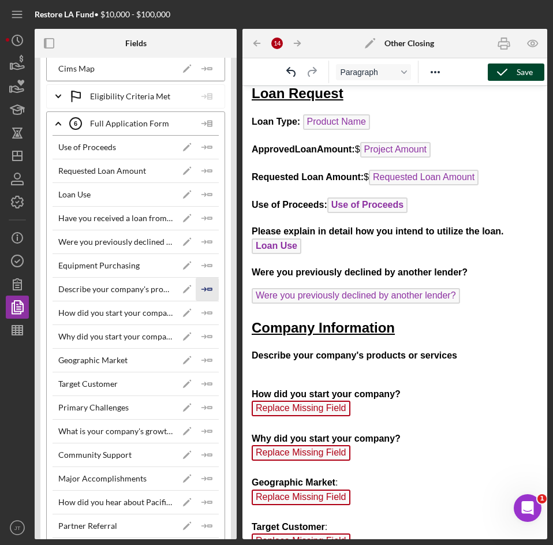
click at [208, 289] on polygon "button" at bounding box center [210, 289] width 4 height 2
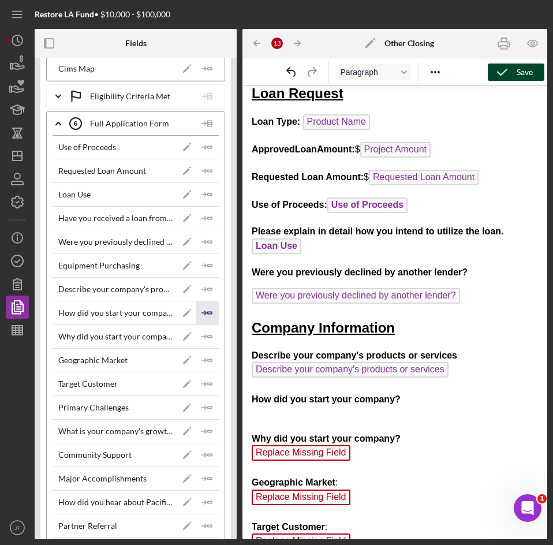
click at [206, 316] on icon "Icon/Insert Field" at bounding box center [207, 312] width 23 height 23
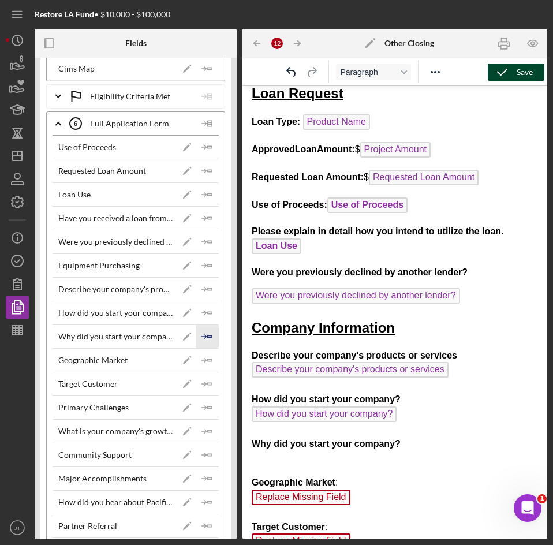
click at [210, 334] on icon "Icon/Insert Field" at bounding box center [207, 336] width 23 height 23
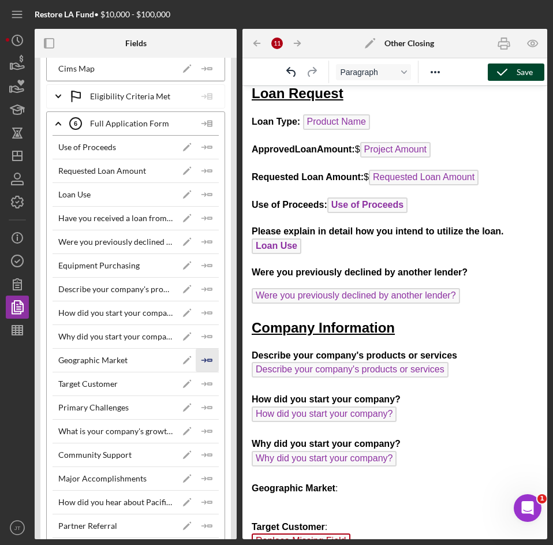
click at [199, 360] on icon "Icon/Insert Field" at bounding box center [207, 360] width 23 height 23
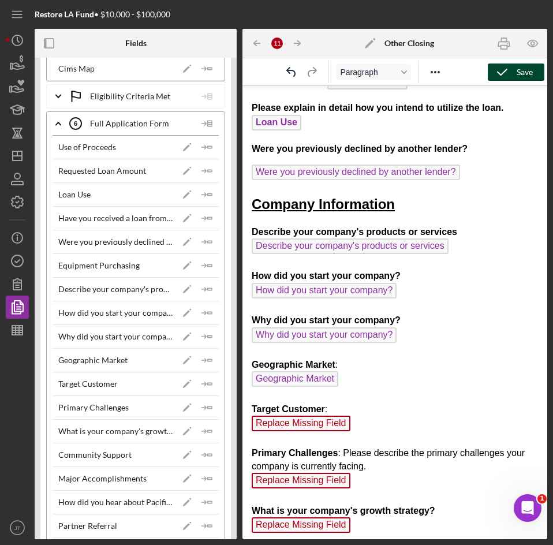
scroll to position [234, 0]
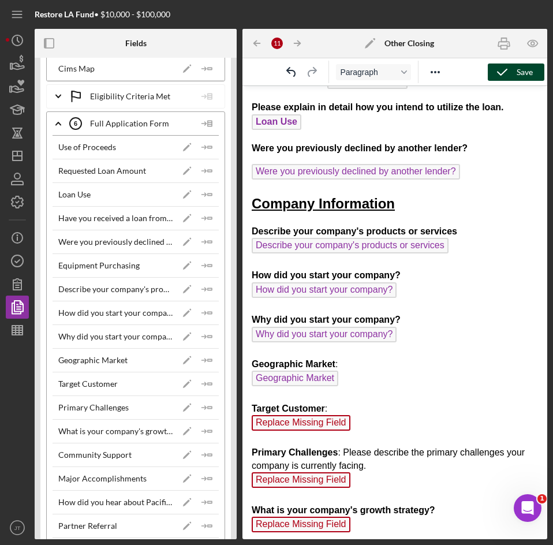
click at [356, 423] on p "Describe your company's products or services Describe your company's products o…" at bounding box center [395, 472] width 286 height 495
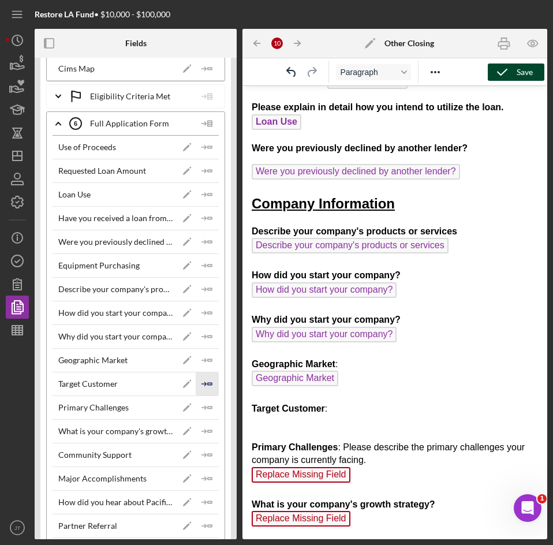
click at [201, 383] on icon "Icon/Insert Field" at bounding box center [207, 383] width 23 height 23
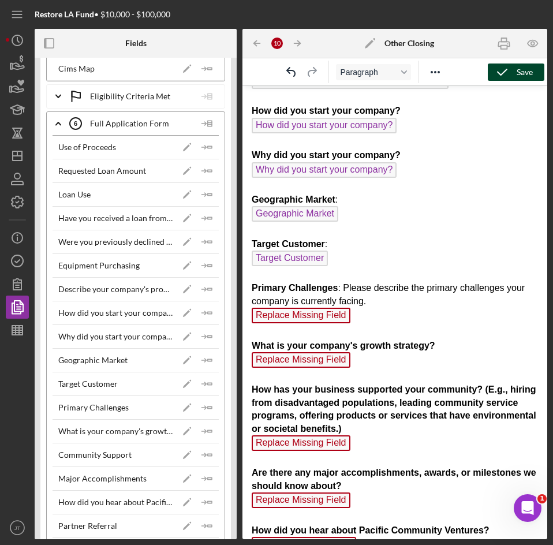
scroll to position [399, 0]
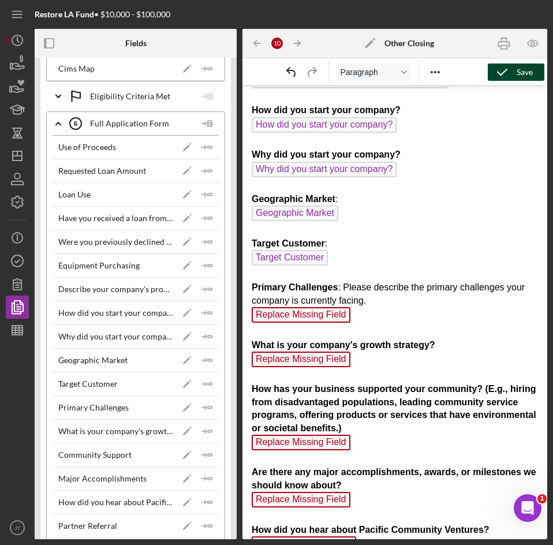
click at [360, 321] on p "Describe your company's products or services Describe your company's products o…" at bounding box center [395, 307] width 286 height 495
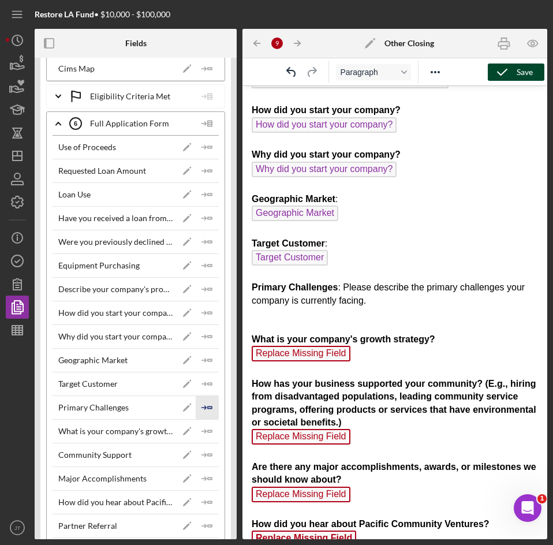
click at [209, 409] on icon "Icon/Insert Field" at bounding box center [207, 407] width 23 height 23
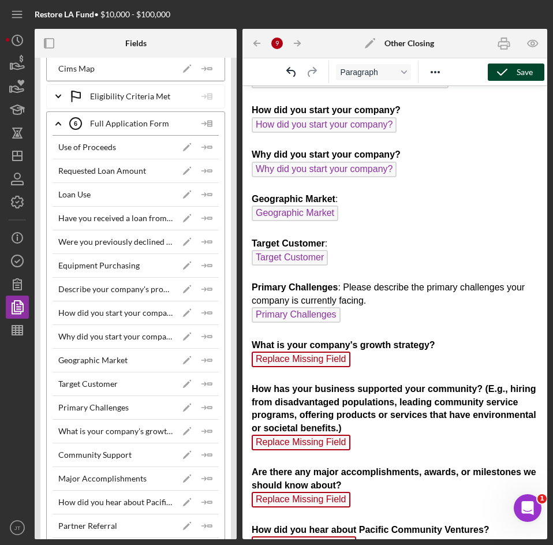
click at [370, 368] on p "Describe your company's products or services Describe your company's products o…" at bounding box center [395, 307] width 286 height 495
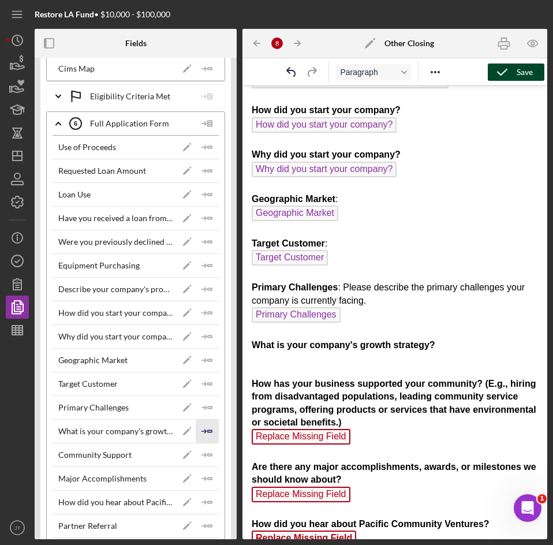
click at [197, 436] on icon "Icon/Insert Field" at bounding box center [207, 431] width 23 height 23
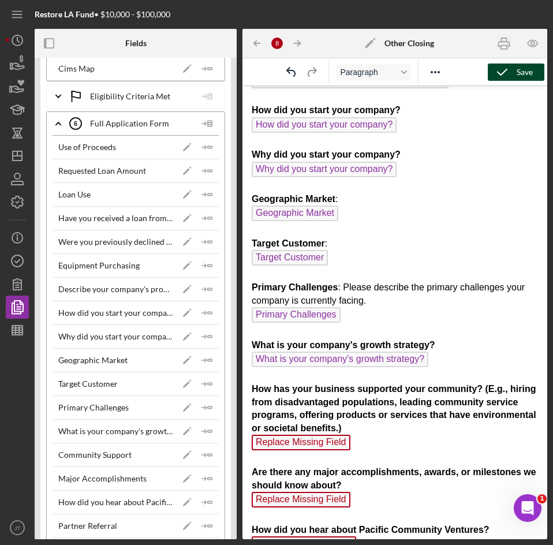
click at [394, 445] on p "Describe your company's products or services Describe your company's products o…" at bounding box center [395, 307] width 286 height 495
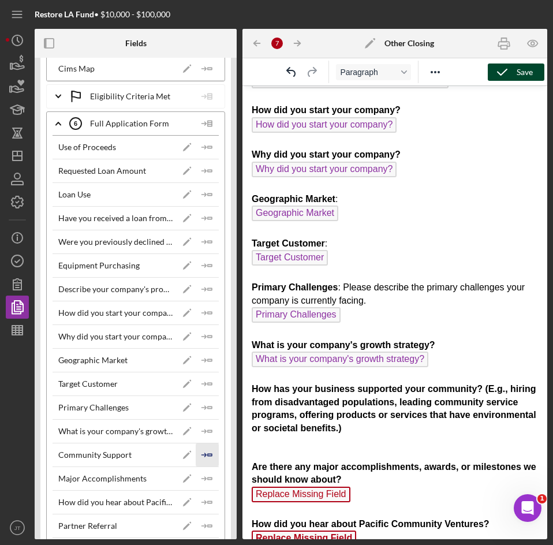
click at [202, 458] on icon "Icon/Insert Field" at bounding box center [207, 454] width 23 height 23
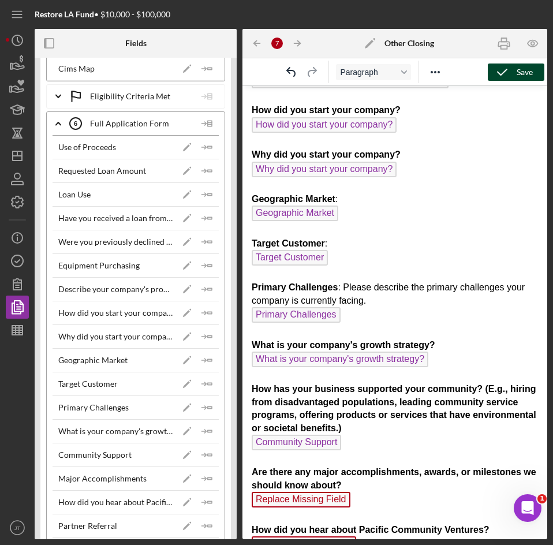
click at [385, 500] on p "Describe your company's products or services Describe your company's products o…" at bounding box center [395, 307] width 286 height 495
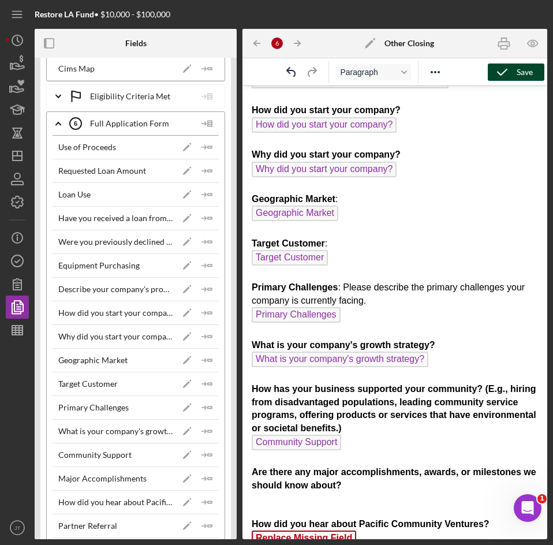
click at [215, 479] on div "Use of Proceeds Icon/Edit Icon/Insert Field Requested Loan Amount Icon/Edit Ico…" at bounding box center [136, 384] width 178 height 498
click at [213, 479] on icon "Icon/Insert Field" at bounding box center [207, 478] width 23 height 23
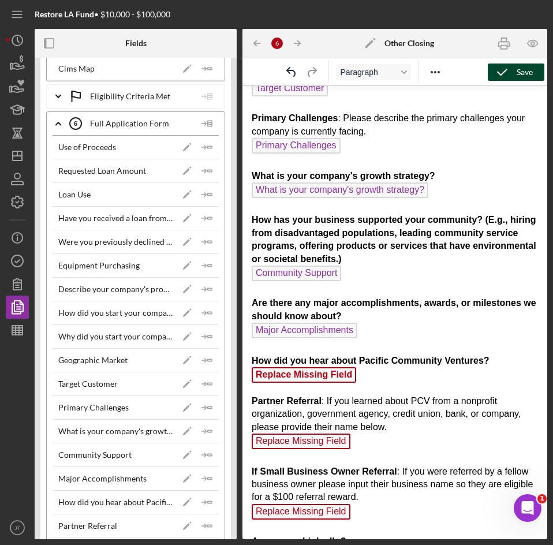
scroll to position [569, 0]
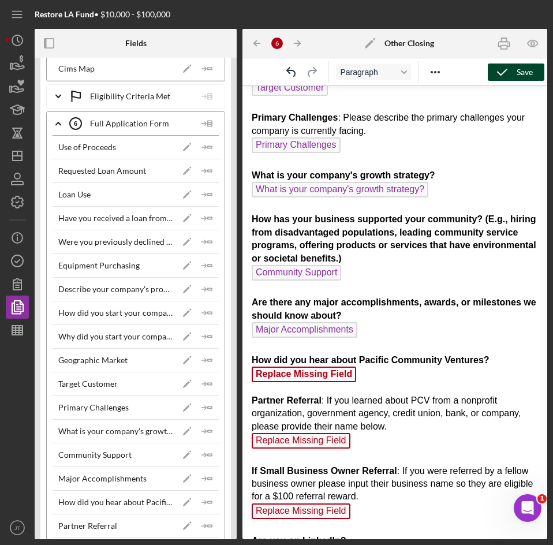
click at [383, 369] on p "Describe your company's products or services Describe your company's products o…" at bounding box center [395, 137] width 286 height 495
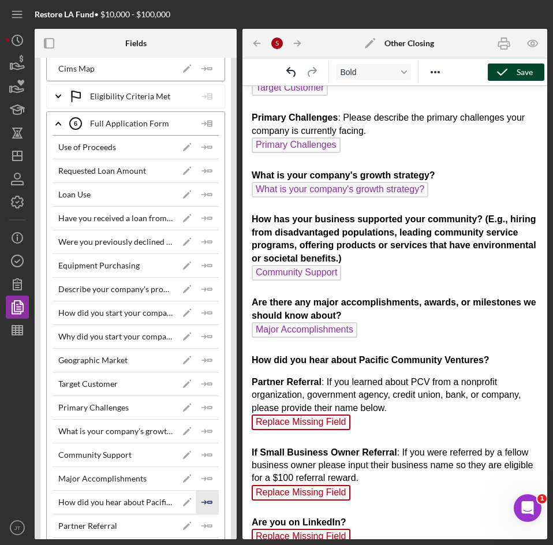
click at [201, 502] on line "button" at bounding box center [203, 502] width 4 height 0
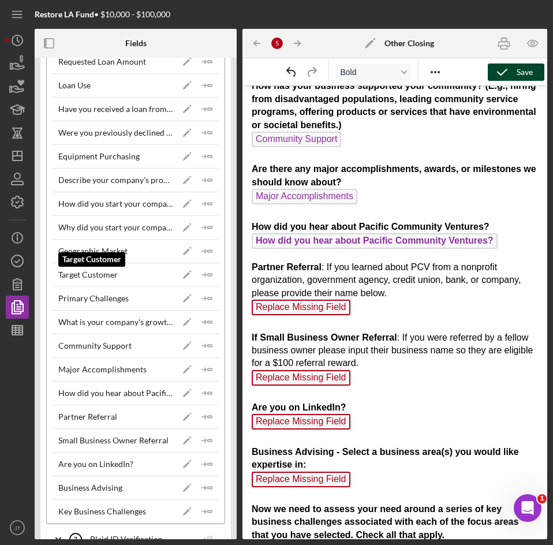
scroll to position [631, 0]
click at [373, 310] on p "Partner Referral : If you learned about PCV from a nonprofit organization, gove…" at bounding box center [395, 410] width 286 height 299
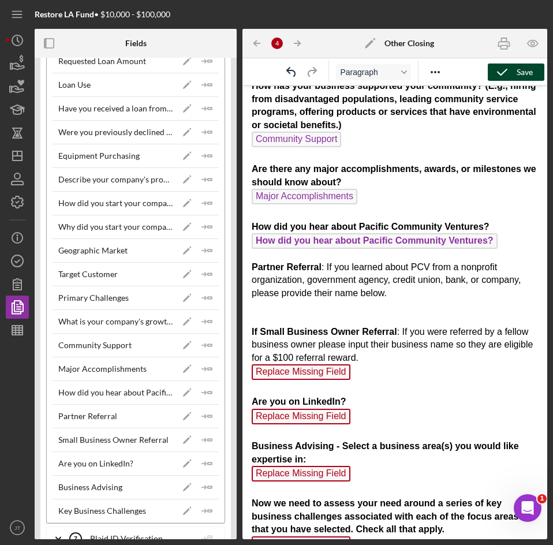
click at [358, 371] on p "Partner Referral : If you learned about PCV from a nonprofit organization, gove…" at bounding box center [395, 408] width 286 height 294
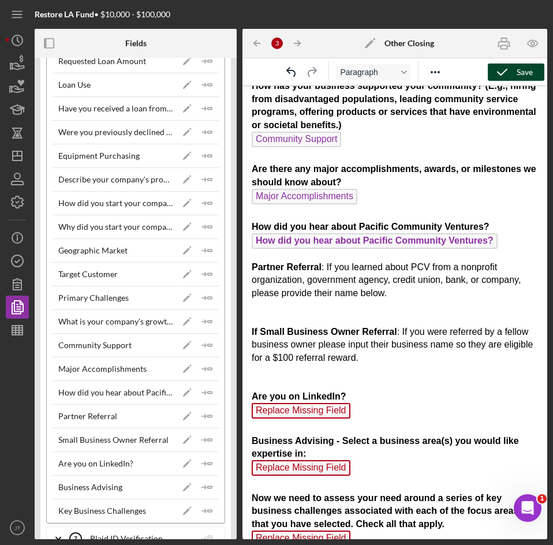
click at [351, 412] on p "Partner Referral : If you learned about PCV from a nonprofit organization, gove…" at bounding box center [395, 405] width 286 height 288
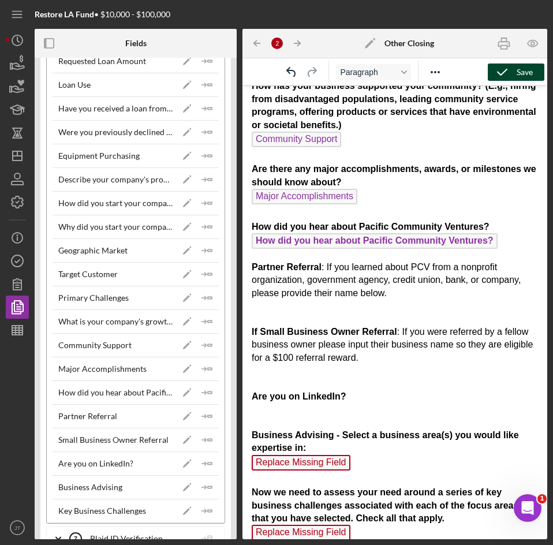
click at [356, 465] on p "Partner Referral : If you learned about PCV from a nonprofit organization, gove…" at bounding box center [395, 402] width 286 height 282
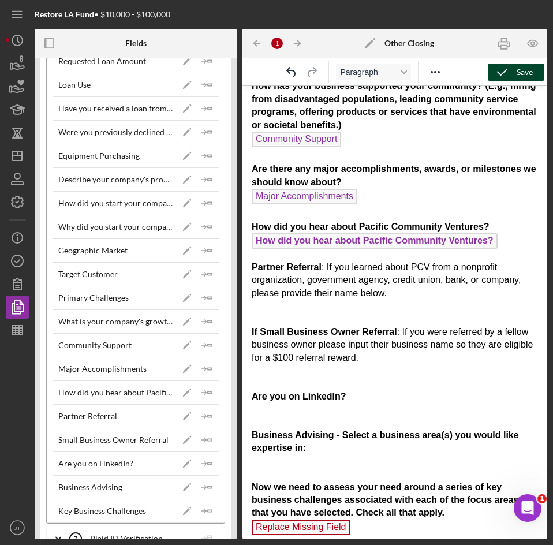
scroll to position [732, 0]
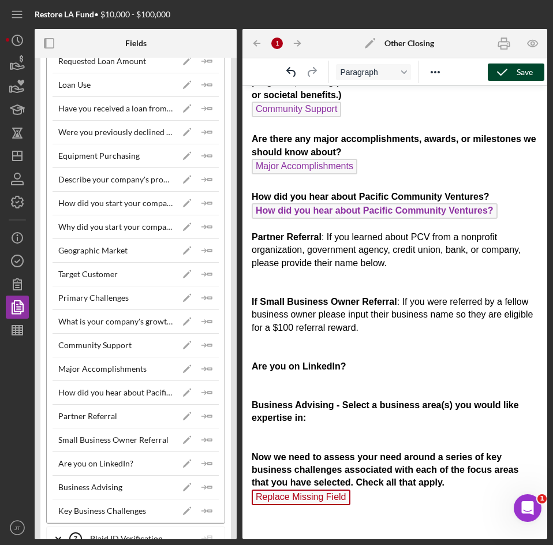
click at [357, 498] on p "Partner Referral : If you learned about PCV from a nonprofit organization, gove…" at bounding box center [395, 369] width 286 height 277
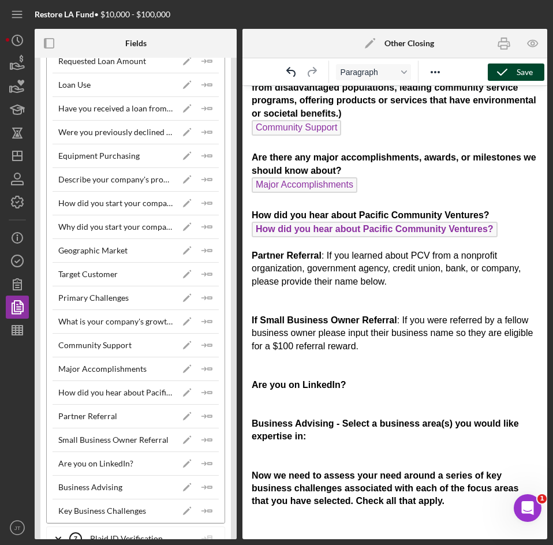
click at [321, 519] on p "Rich Text Area. Press ALT-0 for help." at bounding box center [395, 523] width 286 height 13
click at [206, 515] on icon "Icon/Insert Field" at bounding box center [207, 510] width 23 height 23
click at [322, 457] on p "Partner Referral : If you learned about PCV from a nonprofit organization, gove…" at bounding box center [395, 378] width 286 height 259
click at [201, 488] on icon "Icon/Insert Field" at bounding box center [207, 487] width 23 height 23
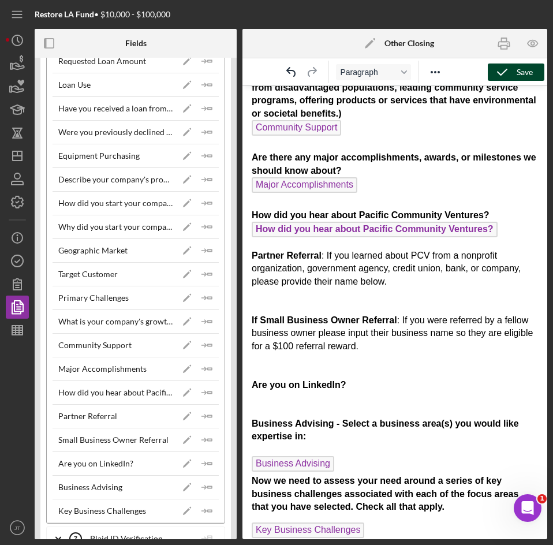
click at [293, 391] on p "Partner Referral : If you learned about PCV from a nonprofit organization, gove…" at bounding box center [395, 381] width 286 height 264
click at [298, 398] on p "Partner Referral : If you learned about PCV from a nonprofit organization, gove…" at bounding box center [395, 381] width 286 height 264
click at [208, 464] on polygon "button" at bounding box center [210, 463] width 4 height 2
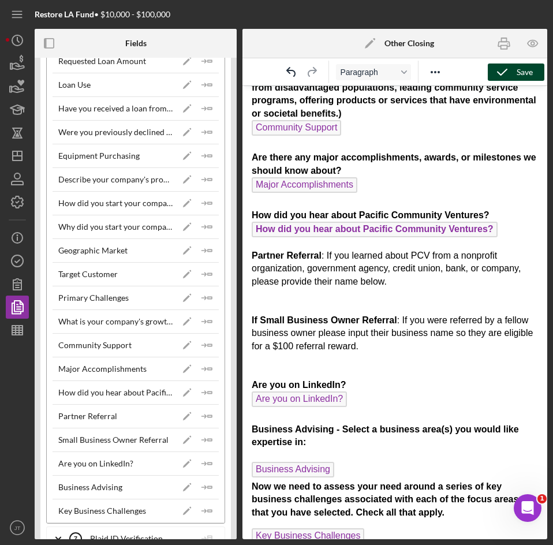
click at [296, 360] on p "Partner Referral : If you learned about PCV from a nonprofit organization, gove…" at bounding box center [395, 384] width 286 height 270
click at [203, 437] on icon "Icon/Insert Field" at bounding box center [207, 439] width 23 height 23
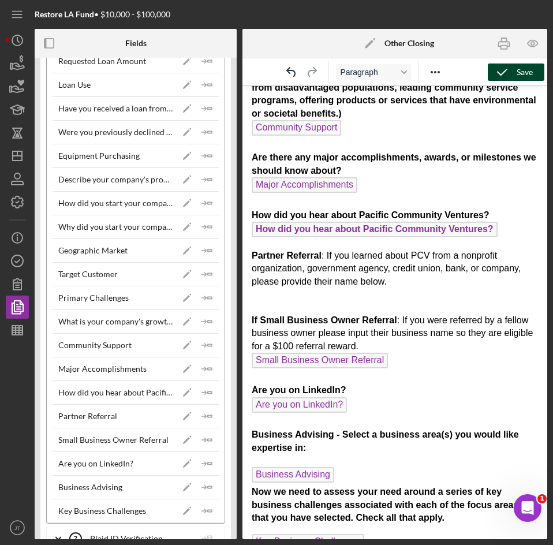
click at [294, 293] on p "Partner Referral : If you learned about PCV from a nonprofit organization, gove…" at bounding box center [395, 386] width 286 height 275
click at [201, 417] on icon "Icon/Insert Field" at bounding box center [207, 416] width 23 height 23
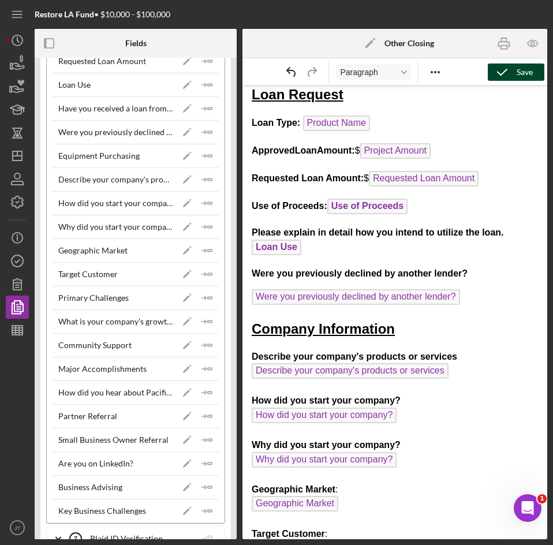
scroll to position [0, 0]
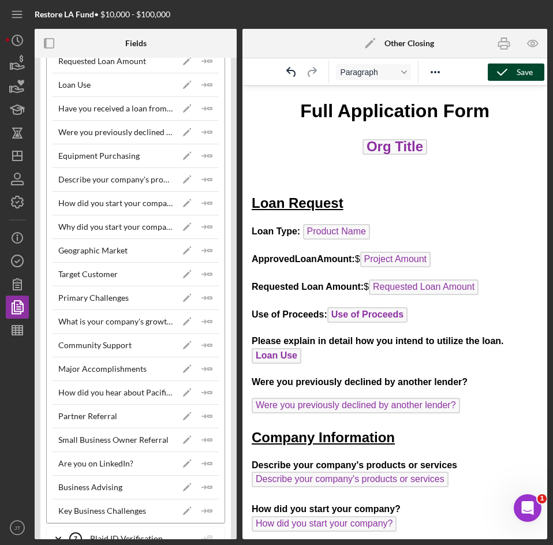
click at [527, 72] on div "Save" at bounding box center [525, 72] width 16 height 17
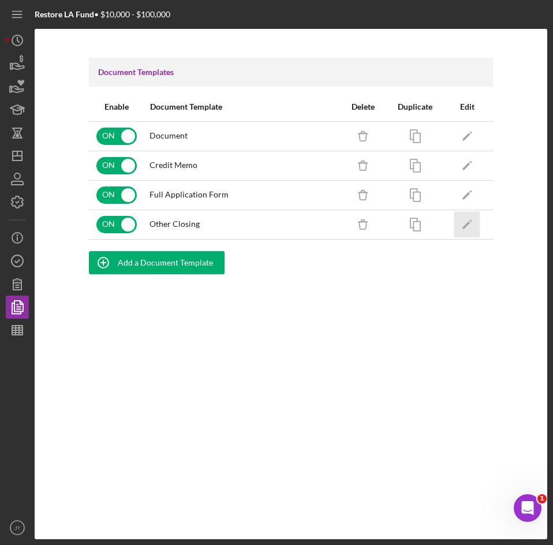
click at [464, 226] on icon "Icon/Edit" at bounding box center [467, 224] width 26 height 26
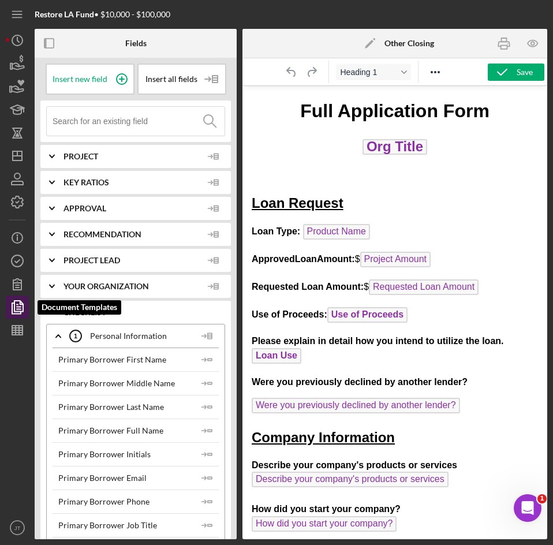
click at [16, 298] on icon "button" at bounding box center [17, 307] width 29 height 29
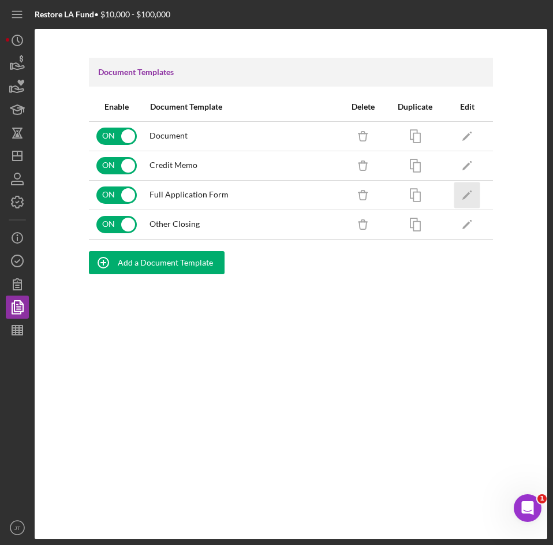
click at [462, 193] on icon "Icon/Edit" at bounding box center [467, 195] width 26 height 26
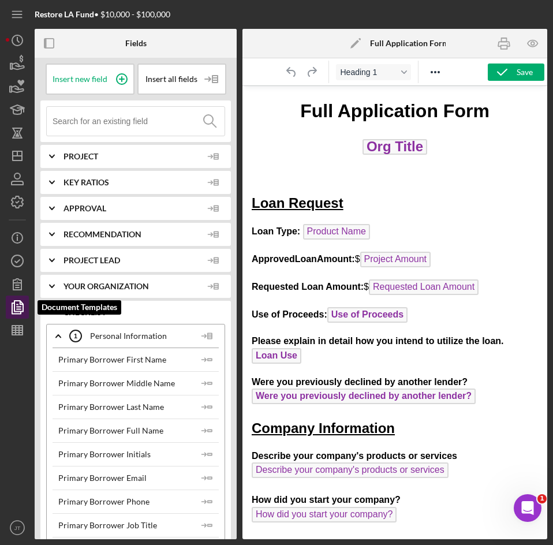
click at [10, 303] on icon "button" at bounding box center [17, 307] width 29 height 29
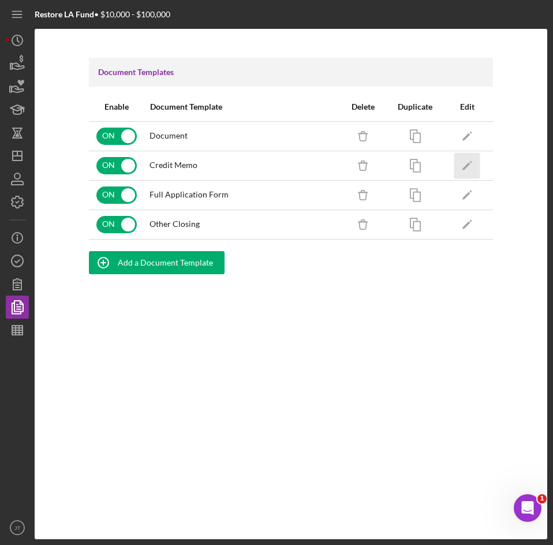
click at [466, 168] on polygon "button" at bounding box center [466, 166] width 8 height 8
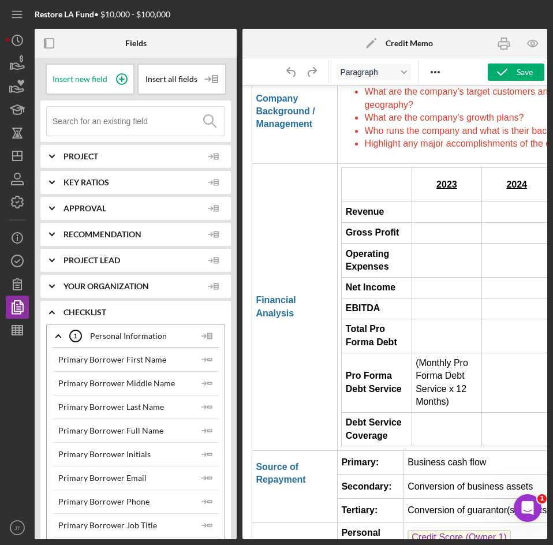
scroll to position [2052, 0]
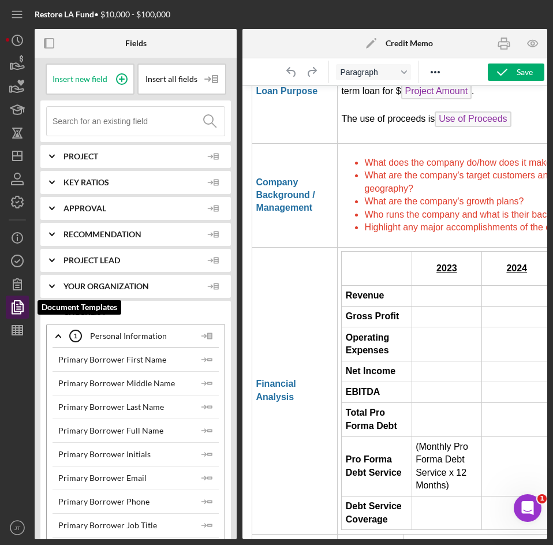
click at [13, 310] on polyline "button" at bounding box center [16, 308] width 9 height 10
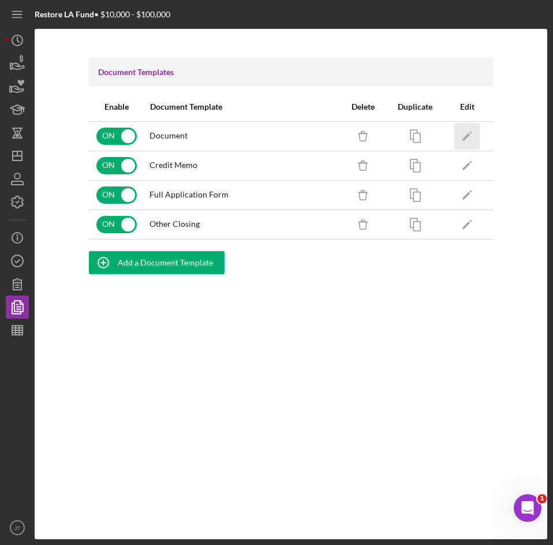
click at [469, 133] on icon "Icon/Edit" at bounding box center [467, 136] width 26 height 26
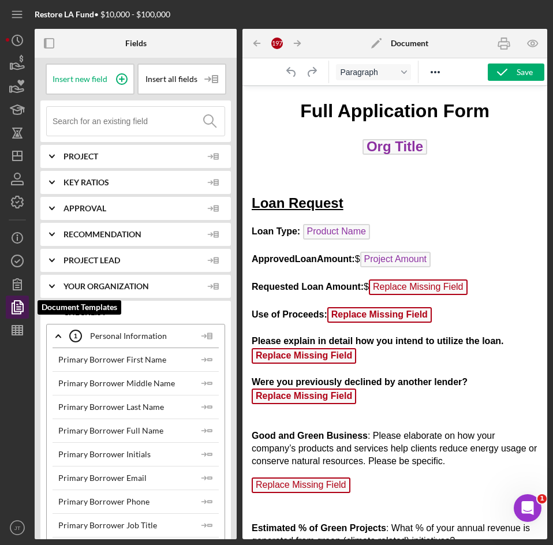
click at [13, 306] on icon "button" at bounding box center [17, 307] width 29 height 29
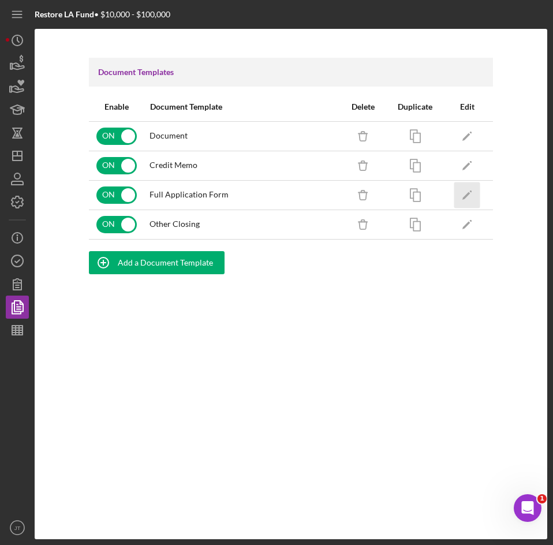
click at [461, 197] on icon "Icon/Edit" at bounding box center [467, 195] width 26 height 26
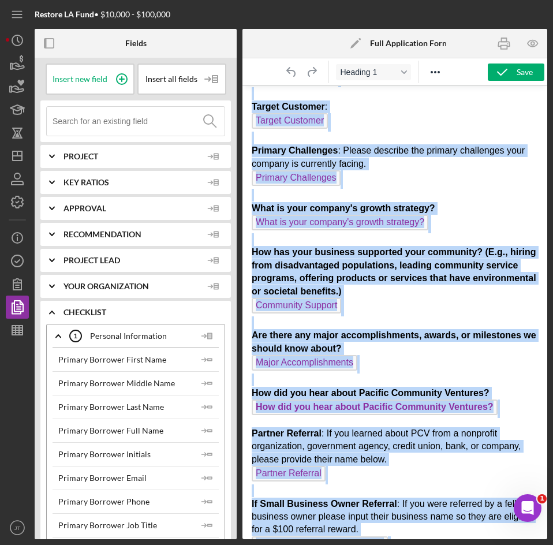
scroll to position [736, 0]
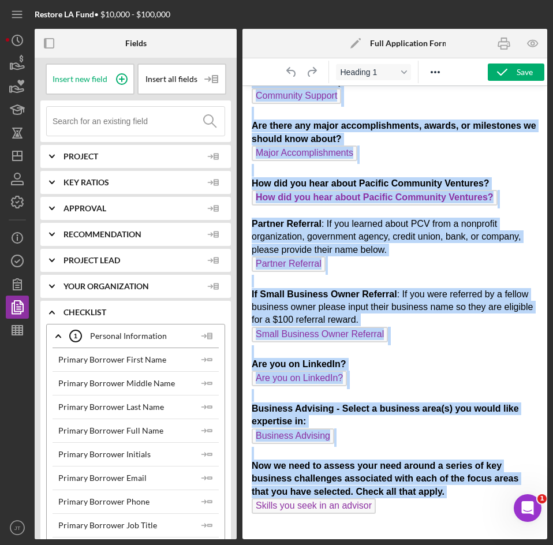
drag, startPoint x: 296, startPoint y: 112, endPoint x: 386, endPoint y: 510, distance: 408.0
copy body "Lore Ipsumdolors Amet Con Adipi Elit Seddoei Temp Inci: Utlabor Etdo Magnaali E…"
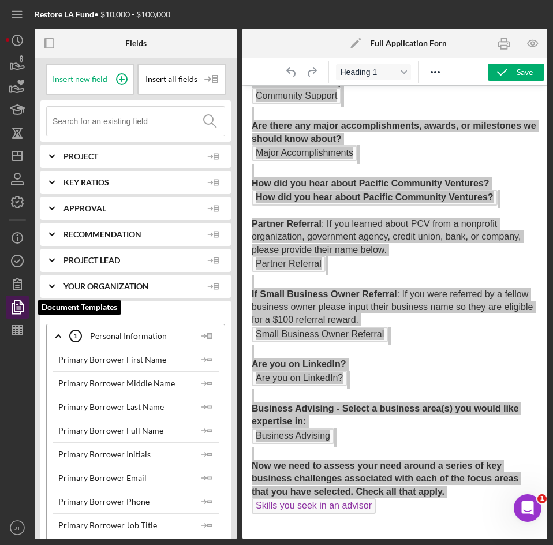
click at [19, 304] on icon "button" at bounding box center [17, 307] width 29 height 29
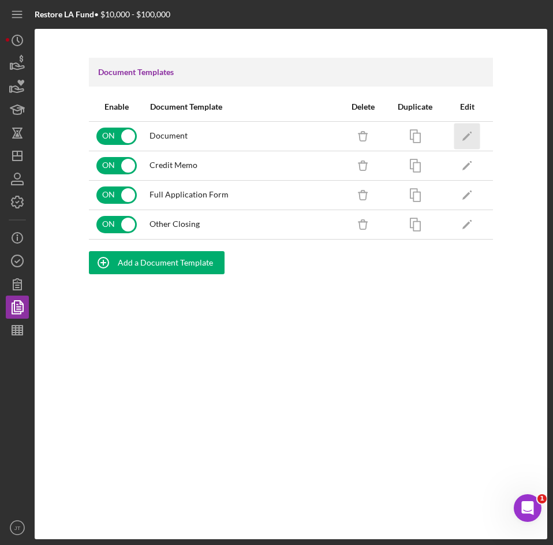
click at [471, 135] on icon "Icon/Edit" at bounding box center [467, 136] width 26 height 26
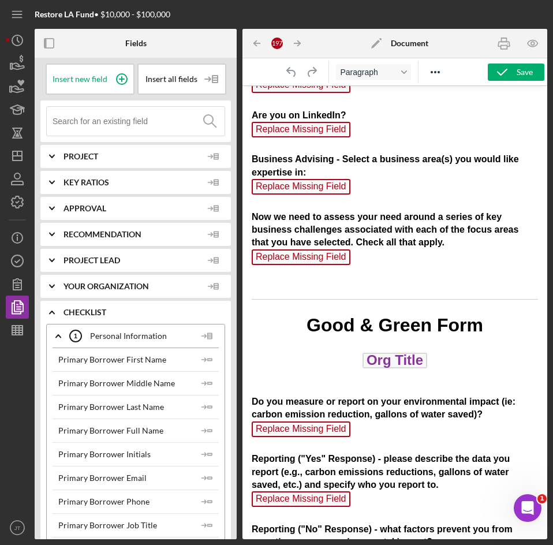
scroll to position [1158, 0]
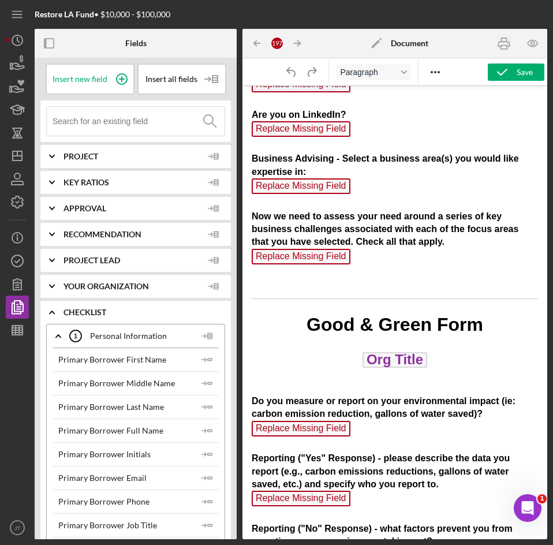
drag, startPoint x: 373, startPoint y: 262, endPoint x: 356, endPoint y: 260, distance: 16.8
click at [356, 260] on p "Partner Referral : If you learned about PCV from a nonprofit organization, gove…" at bounding box center [395, 117] width 286 height 299
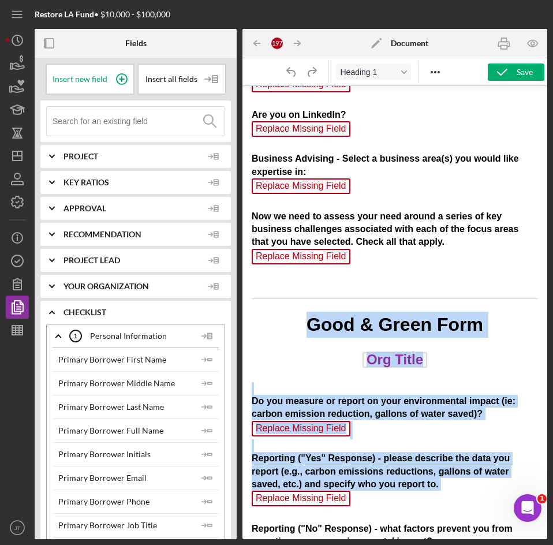
drag, startPoint x: 304, startPoint y: 326, endPoint x: 394, endPoint y: 492, distance: 189.1
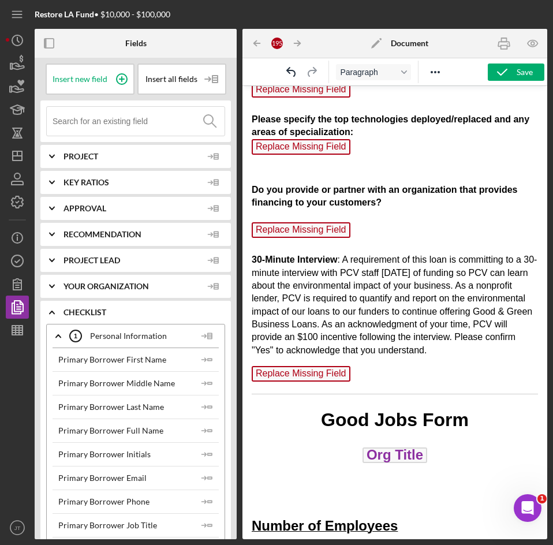
scroll to position [1546, 0]
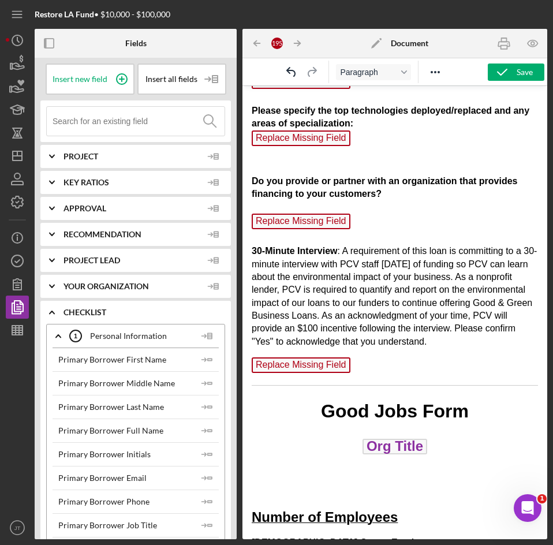
drag, startPoint x: 386, startPoint y: 385, endPoint x: 312, endPoint y: 345, distance: 83.4
click at [364, 376] on p "Replace Missing Field ﻿" at bounding box center [395, 366] width 286 height 18
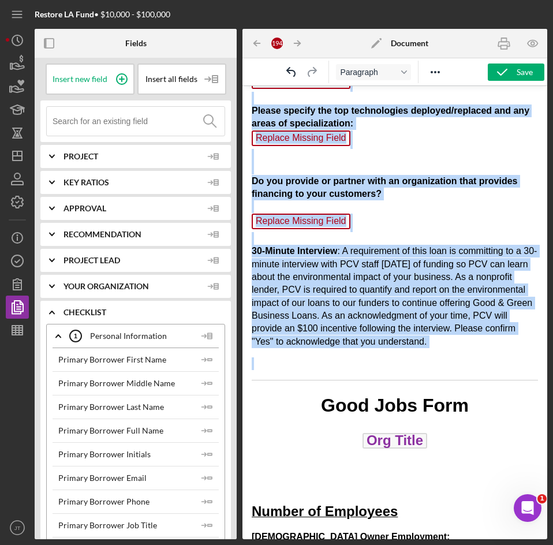
drag, startPoint x: 333, startPoint y: 380, endPoint x: 275, endPoint y: 98, distance: 287.5
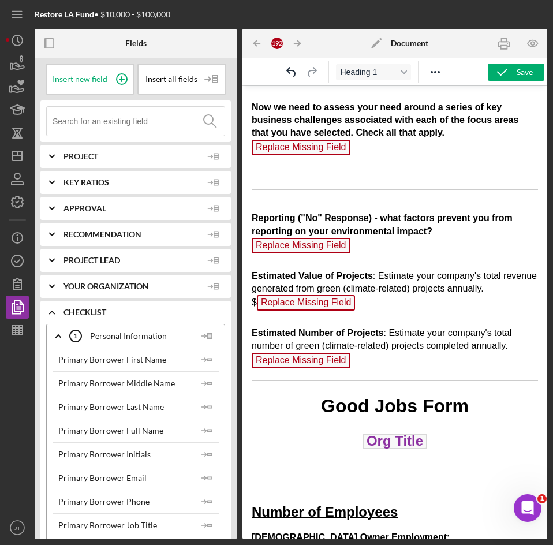
scroll to position [1266, 0]
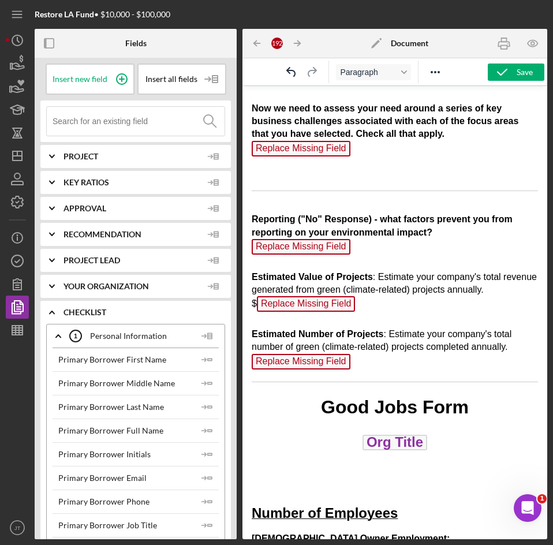
drag, startPoint x: 367, startPoint y: 368, endPoint x: 266, endPoint y: 241, distance: 162.4
click at [266, 241] on p "Reporting ("No" Response) - what factors prevent you from reporting on your env…" at bounding box center [395, 286] width 286 height 172
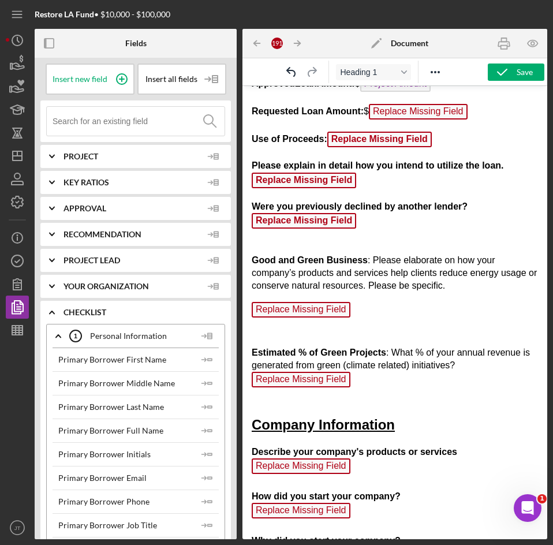
scroll to position [176, 0]
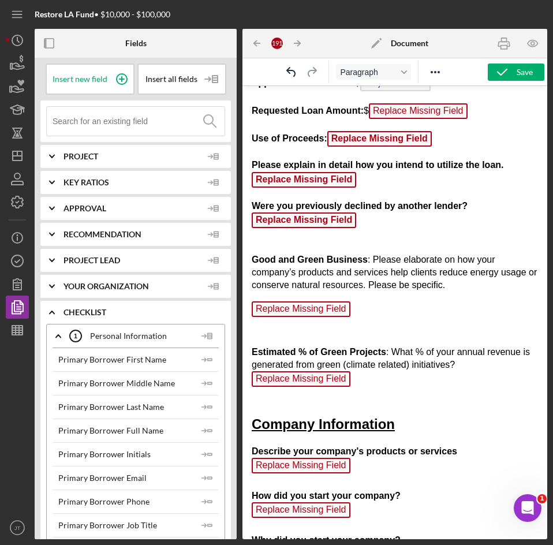
drag, startPoint x: 379, startPoint y: 380, endPoint x: 262, endPoint y: 290, distance: 148.2
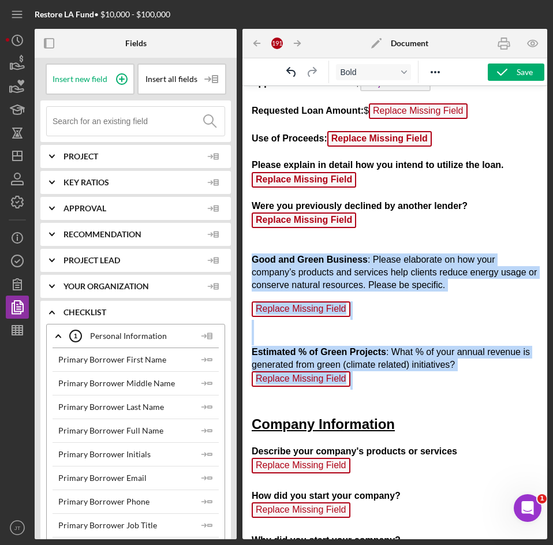
drag, startPoint x: 252, startPoint y: 260, endPoint x: 389, endPoint y: 395, distance: 192.3
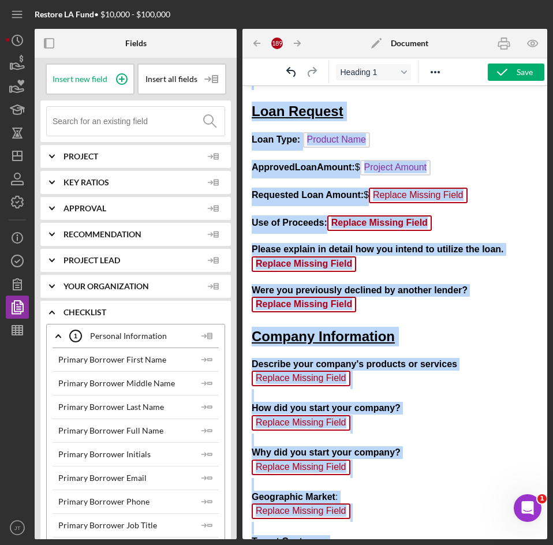
scroll to position [0, 0]
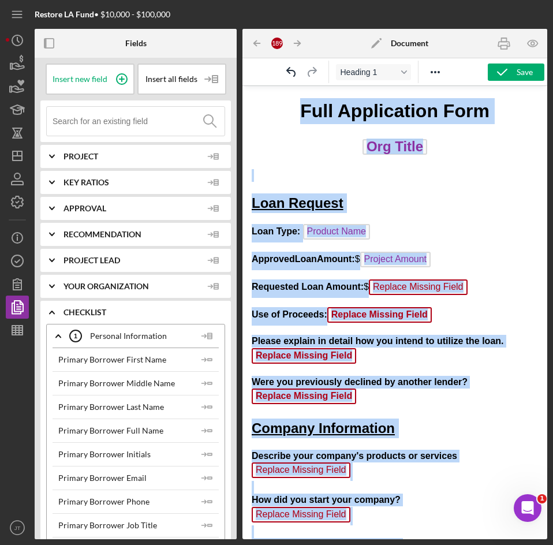
drag, startPoint x: 373, startPoint y: 260, endPoint x: 242, endPoint y: 74, distance: 227.1
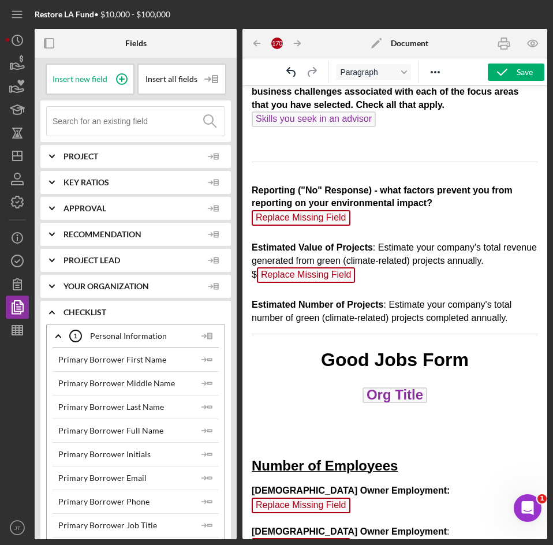
scroll to position [1124, 0]
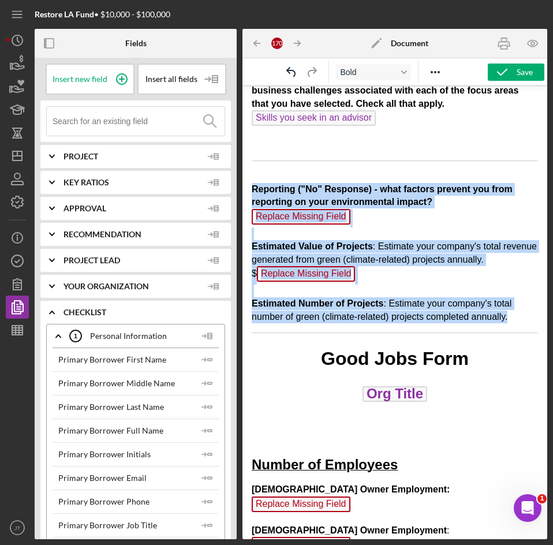
drag, startPoint x: 515, startPoint y: 322, endPoint x: 252, endPoint y: 188, distance: 295.6
click at [252, 188] on p "Reporting ("No" Response) - what factors prevent you from reporting on your env…" at bounding box center [395, 247] width 286 height 154
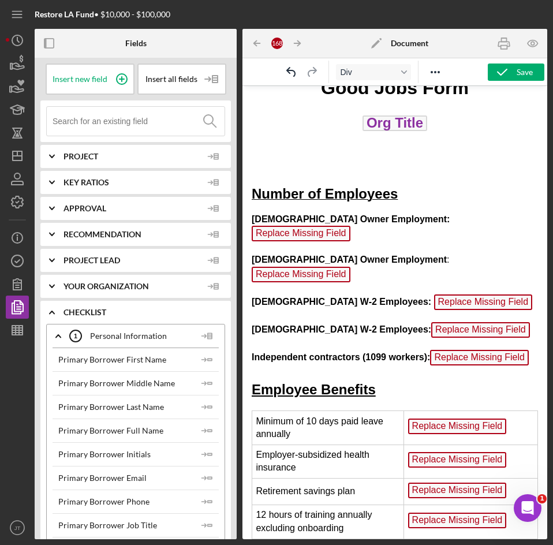
scroll to position [1218, 0]
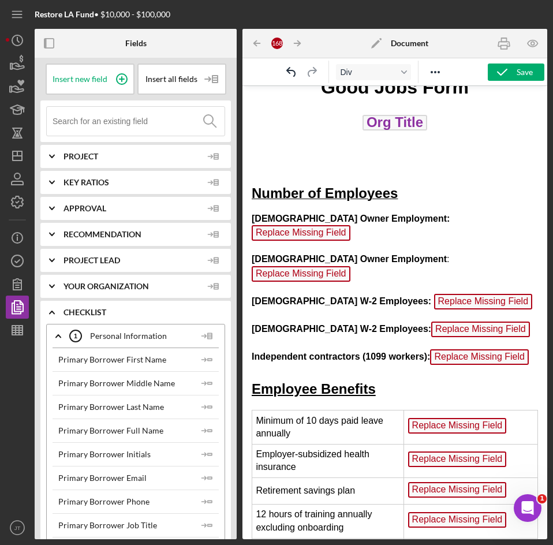
click at [493, 225] on p "Full-Time Owner Employment : Replace Missing Field" at bounding box center [395, 227] width 286 height 31
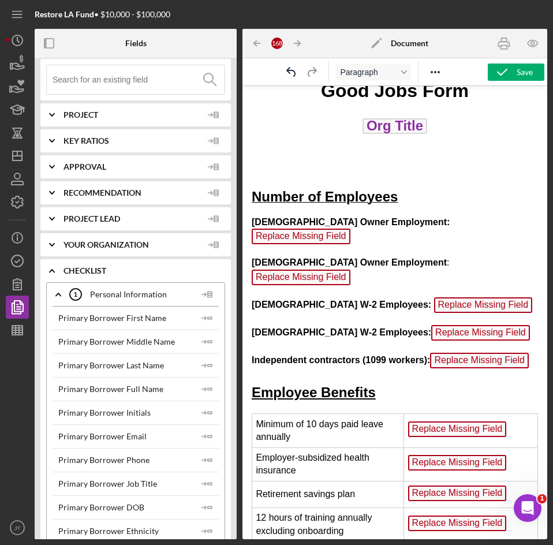
scroll to position [43, 0]
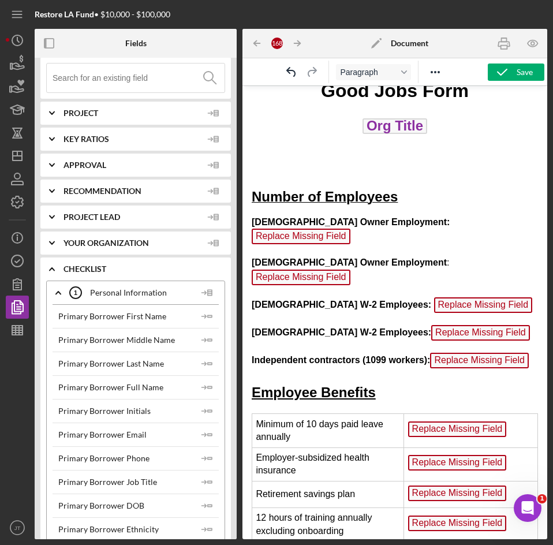
click at [54, 292] on icon "Icon/Expander" at bounding box center [58, 292] width 29 height 29
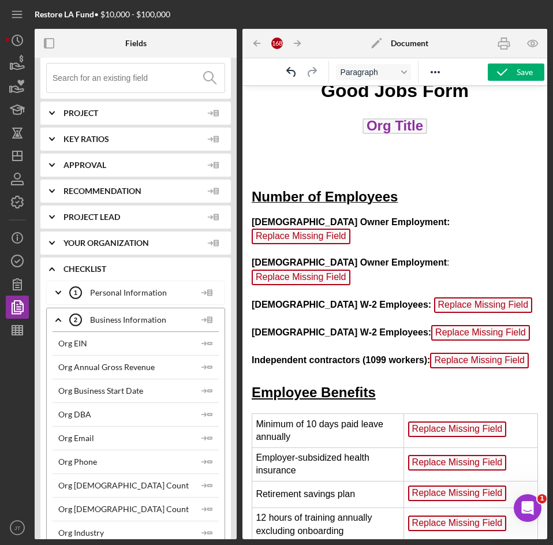
click at [60, 320] on polyline at bounding box center [58, 320] width 5 height 2
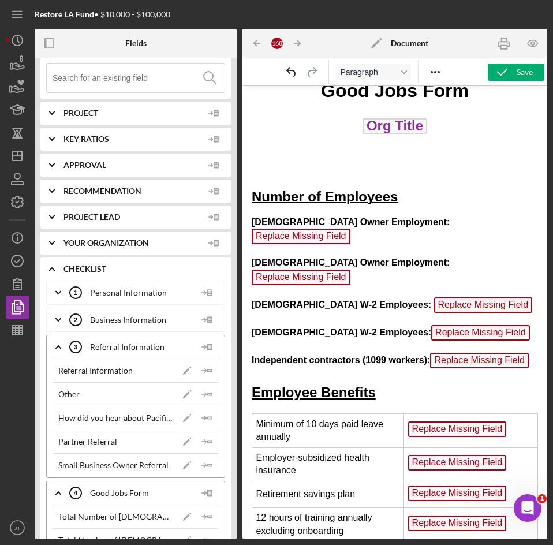
click at [59, 348] on icon "Icon/Expander" at bounding box center [58, 347] width 29 height 29
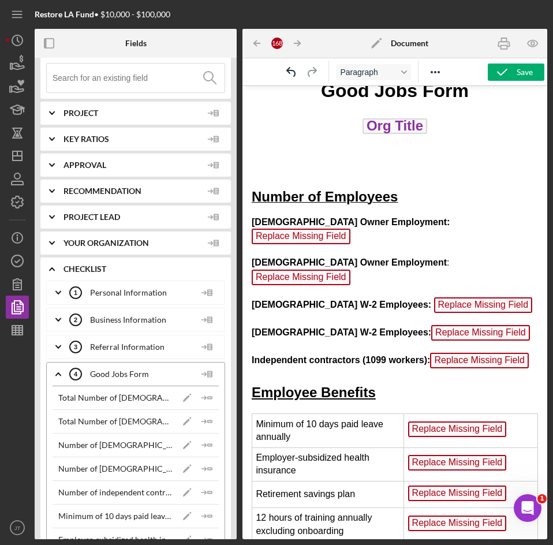
click at [350, 229] on span "Replace Missing Field" at bounding box center [301, 237] width 99 height 16
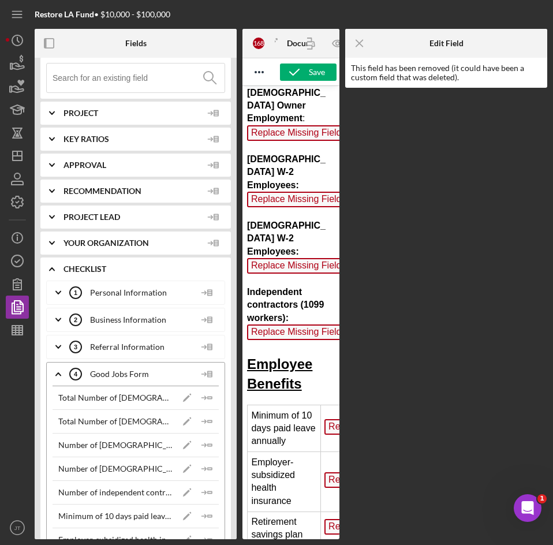
scroll to position [2554, 9]
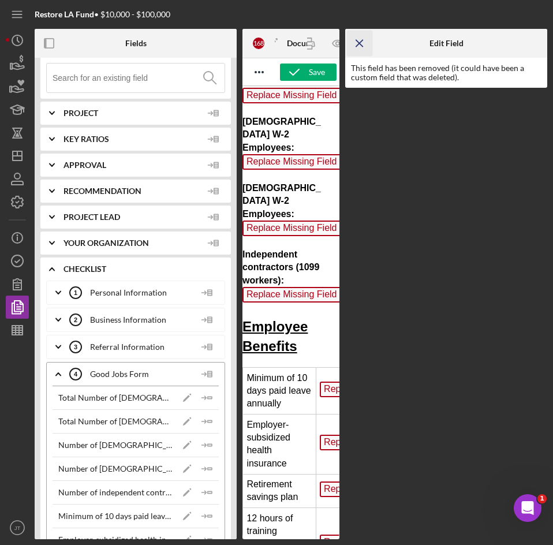
click at [367, 48] on icon "Icon/Menu Close" at bounding box center [360, 44] width 26 height 26
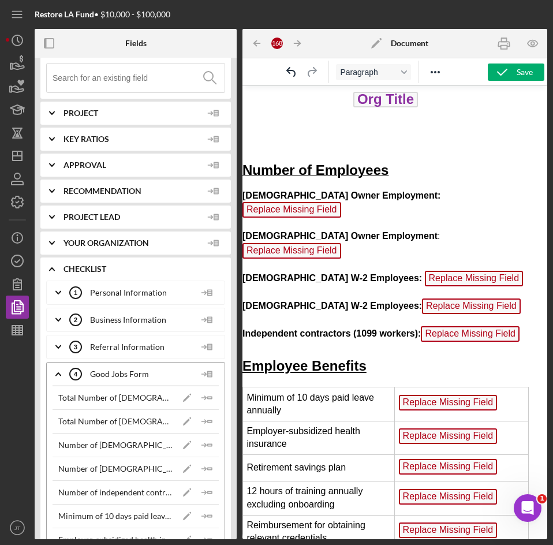
click at [494, 201] on p "Full-Time Owner Employment : Replace Missing Field" at bounding box center [385, 204] width 286 height 31
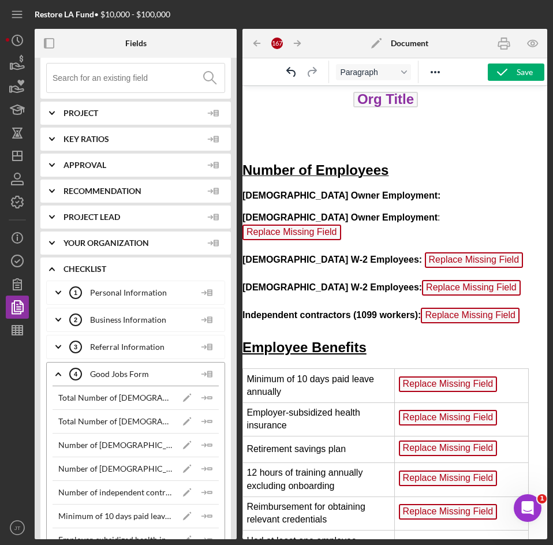
click at [486, 215] on p "Part-Time Owner Employment : Replace Missing Field ﻿" at bounding box center [385, 226] width 286 height 31
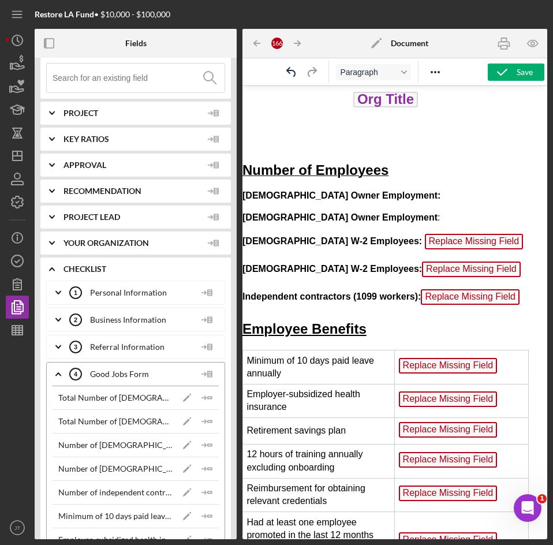
click at [479, 248] on p "Full-Time W-2 Employees: Replace Missing Field ﻿" at bounding box center [385, 243] width 286 height 18
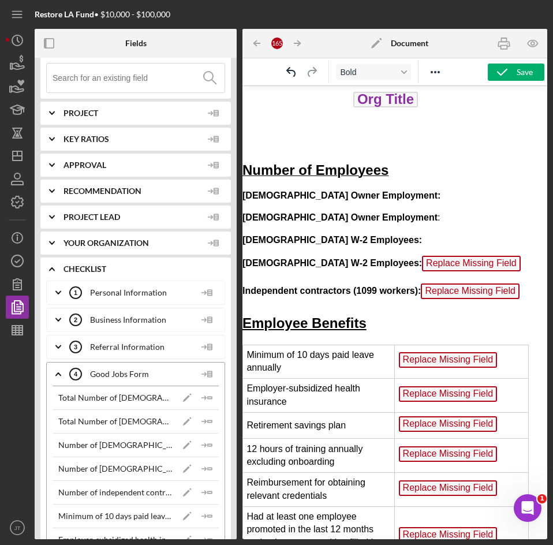
click at [476, 259] on p "Part-Time W-2 Employees: Replace Missing Field" at bounding box center [385, 265] width 286 height 18
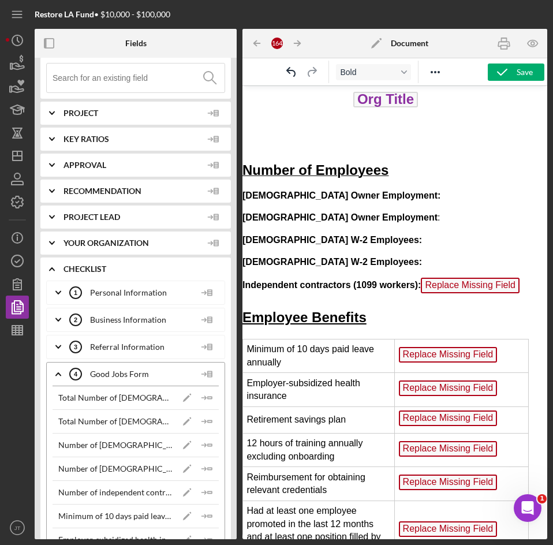
click at [351, 294] on p "Independent contractors (1099 workers): Replace Missing Field" at bounding box center [385, 287] width 286 height 18
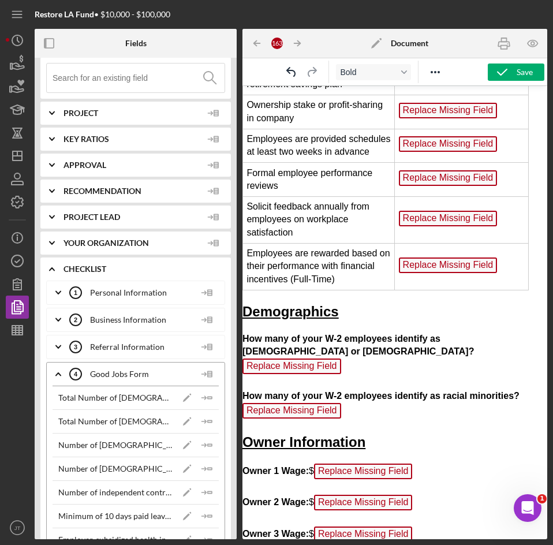
scroll to position [1763, 9]
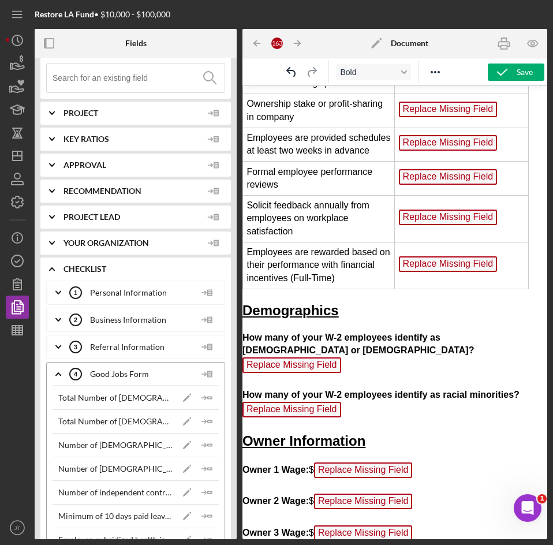
click at [499, 278] on td "Replace Missing Field" at bounding box center [462, 265] width 134 height 47
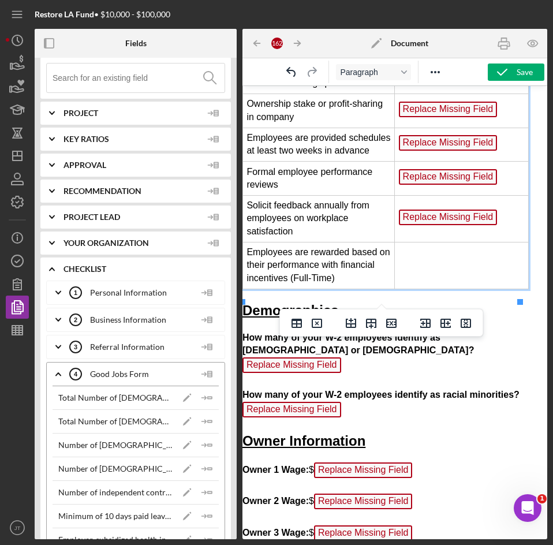
click at [494, 231] on td "Replace Missing Field ﻿" at bounding box center [462, 218] width 134 height 47
click at [495, 186] on td "Replace Missing Field ﻿" at bounding box center [462, 179] width 134 height 34
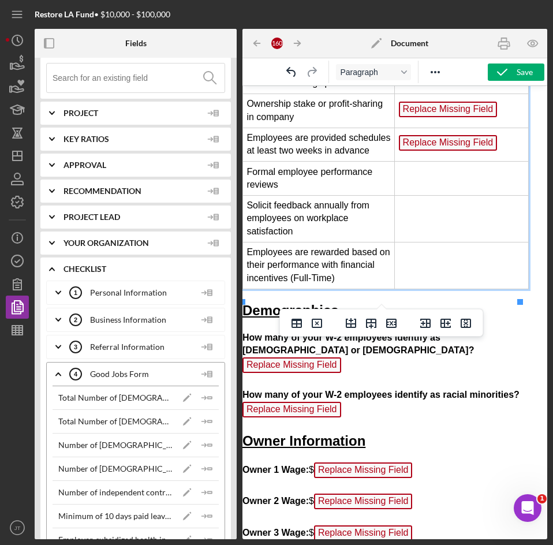
click at [499, 150] on td "Replace Missing Field ﻿" at bounding box center [462, 145] width 134 height 34
click at [500, 114] on td "Replace Missing Field ﻿" at bounding box center [462, 111] width 134 height 34
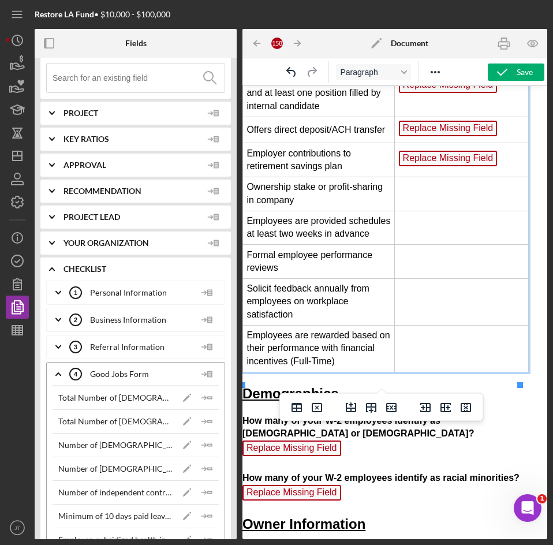
scroll to position [1678, 9]
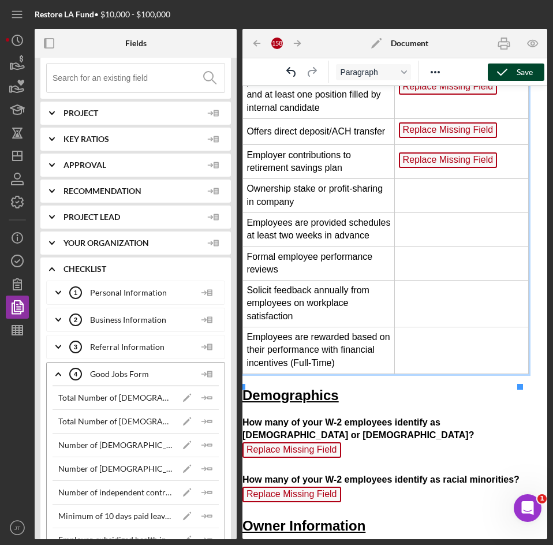
click at [528, 70] on div "Save" at bounding box center [525, 72] width 16 height 17
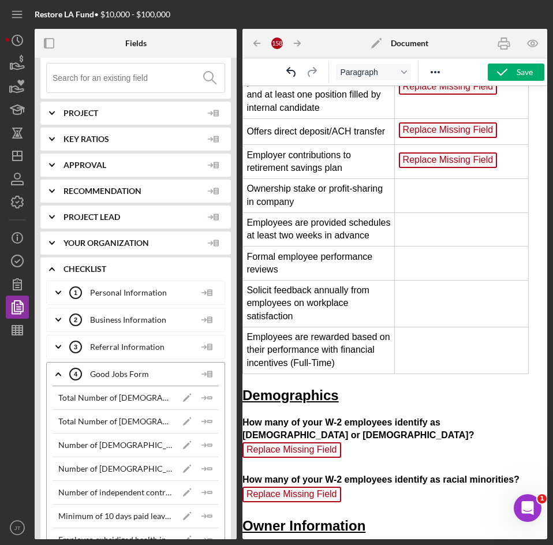
click at [497, 158] on td "Replace Missing Field" at bounding box center [462, 162] width 134 height 34
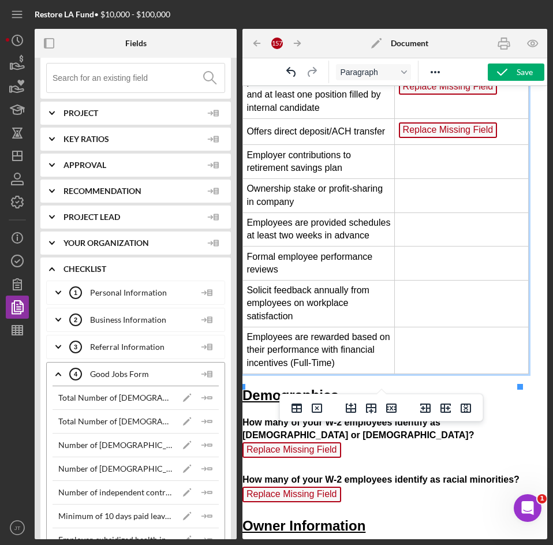
click at [496, 130] on td "Replace Missing Field" at bounding box center [462, 131] width 134 height 27
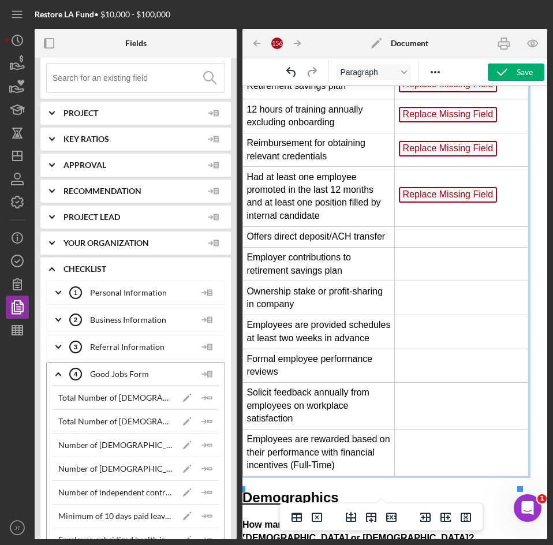
scroll to position [1562, 9]
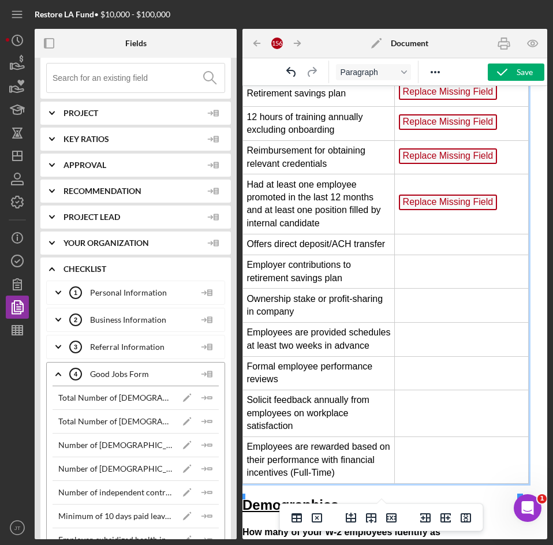
click at [503, 208] on td "Replace Missing Field" at bounding box center [462, 203] width 134 height 59
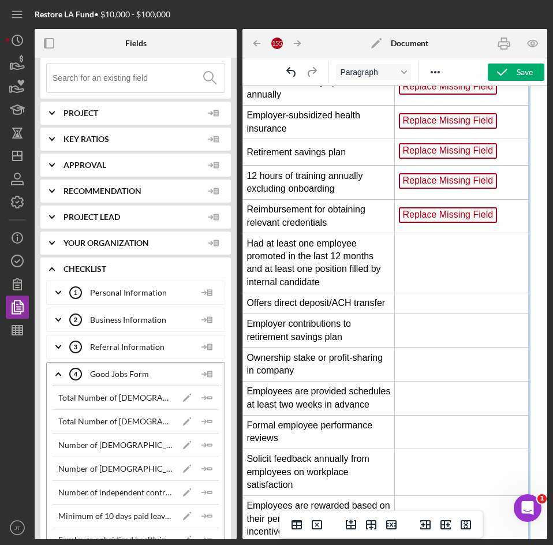
scroll to position [1503, 9]
click at [500, 219] on td "Replace Missing Field ﻿" at bounding box center [462, 217] width 134 height 34
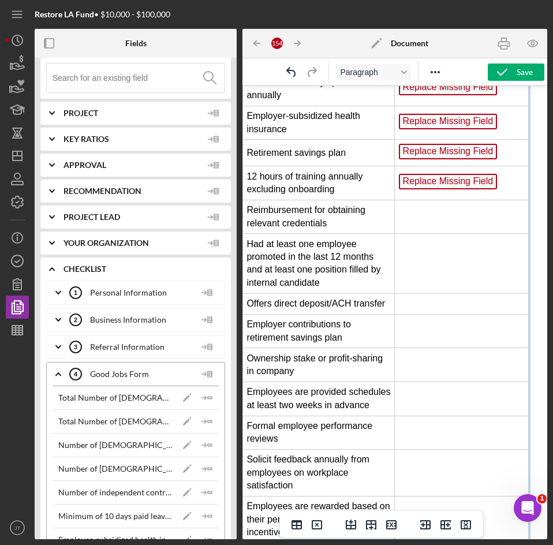
click at [500, 186] on td "Replace Missing Field" at bounding box center [462, 183] width 134 height 34
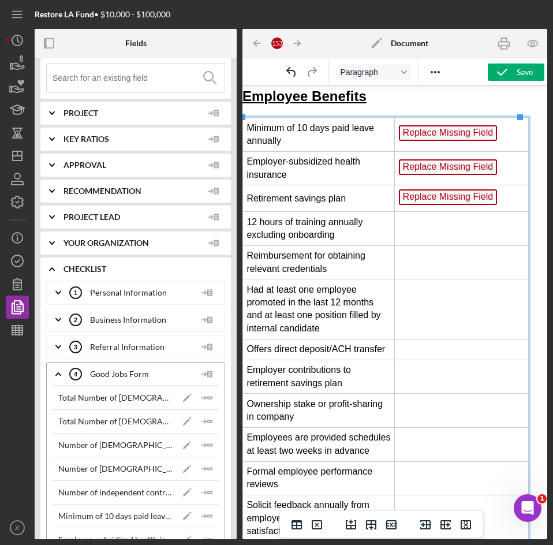
scroll to position [1457, 9]
click at [499, 200] on td "Replace Missing Field ﻿" at bounding box center [462, 199] width 134 height 27
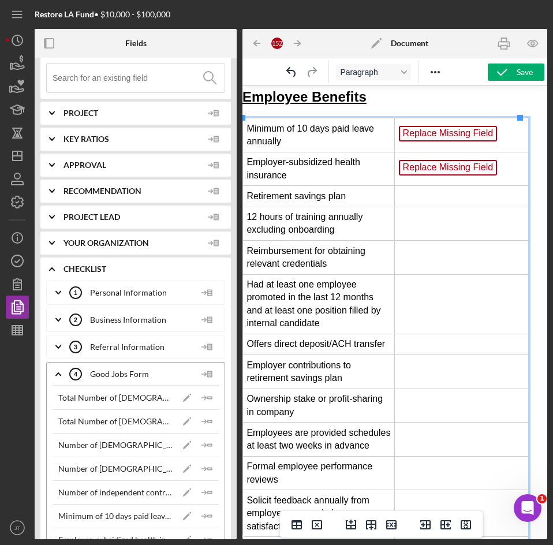
click at [501, 169] on td "Replace Missing Field ﻿" at bounding box center [462, 169] width 134 height 34
click at [498, 137] on td "Replace Missing Field" at bounding box center [462, 135] width 134 height 34
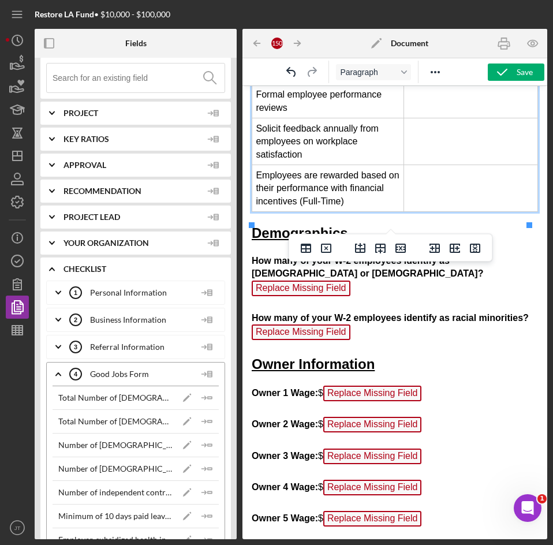
scroll to position [1829, 0]
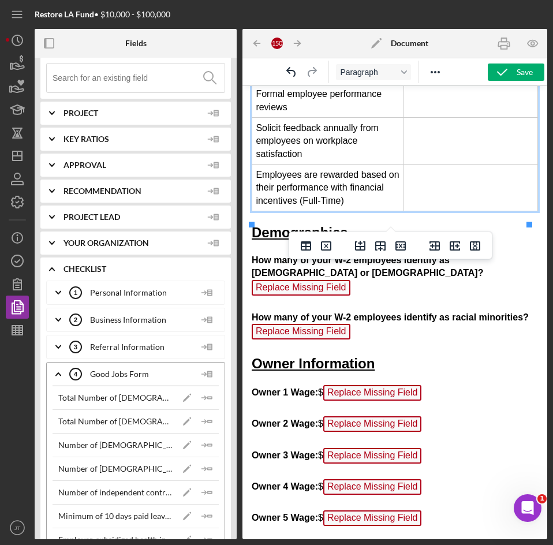
click at [423, 296] on p "How many of your W-2 employees identify as female or non-binary? Replace Missin…" at bounding box center [395, 298] width 286 height 89
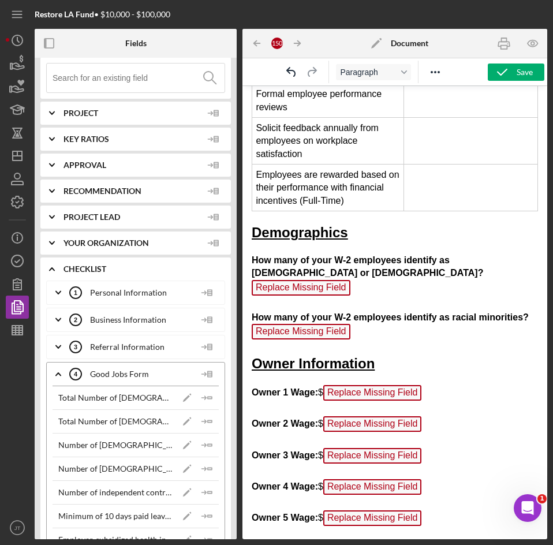
click at [410, 293] on p "How many of your W-2 employees identify as female or non-binary? Replace Missin…" at bounding box center [395, 298] width 286 height 89
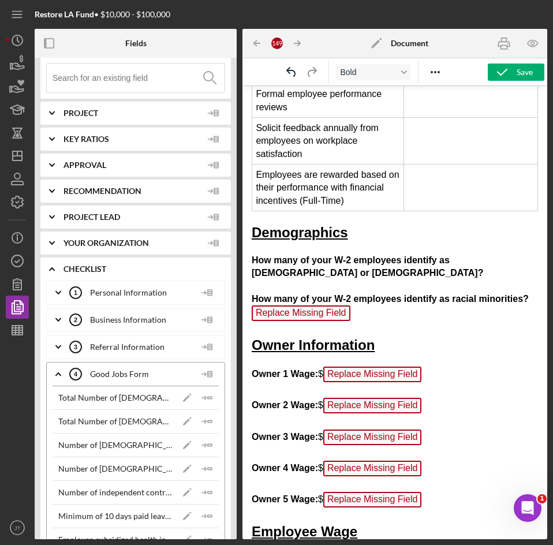
click at [370, 324] on p "How many of your W-2 employees identify as female or non-binary? How many of yo…" at bounding box center [395, 289] width 286 height 70
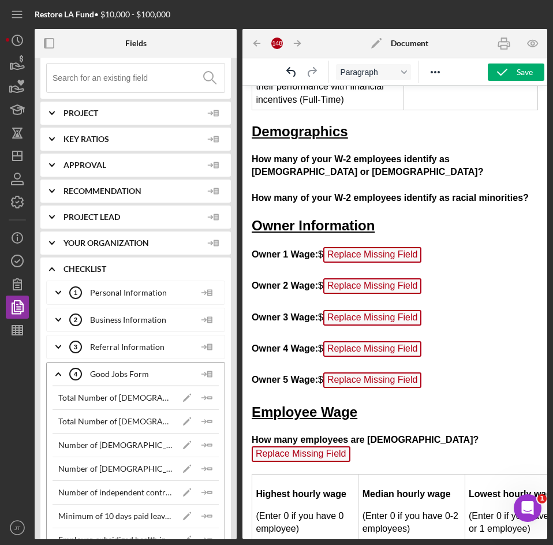
scroll to position [1931, 0]
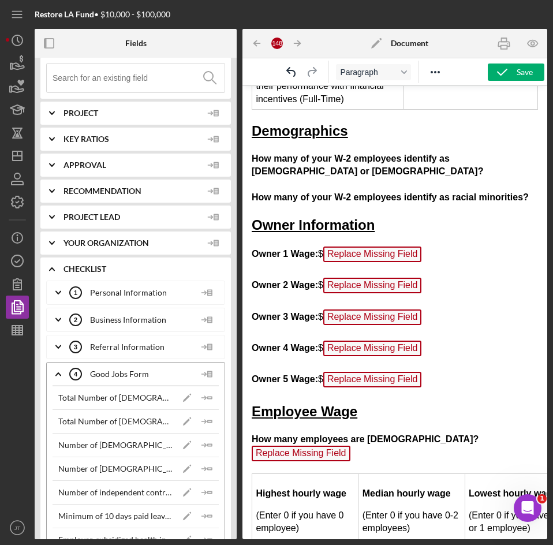
click at [430, 271] on p "Owner 1 Wage: $ Replace Missing Field Owner 2 Wage: $ Replace Missing Field Own…" at bounding box center [395, 319] width 286 height 144
click at [510, 76] on icon "button" at bounding box center [502, 72] width 29 height 29
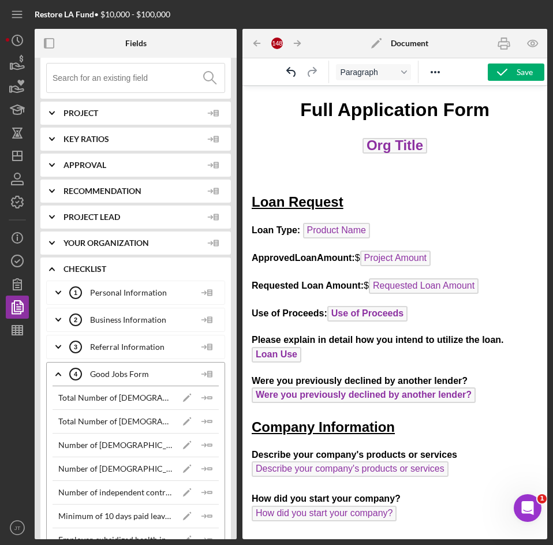
scroll to position [0, 0]
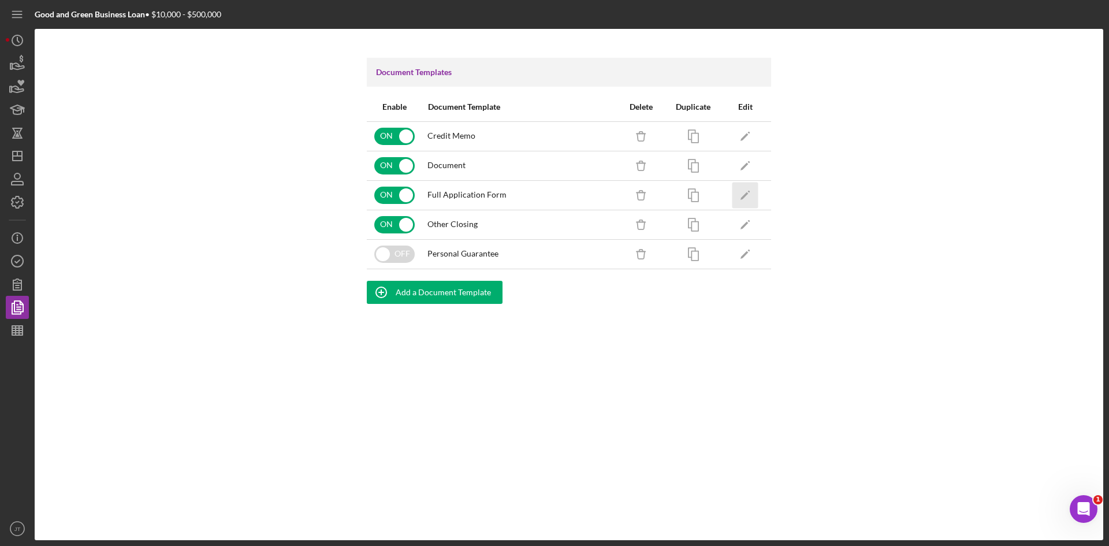
click at [745, 196] on polygon "button" at bounding box center [744, 196] width 8 height 8
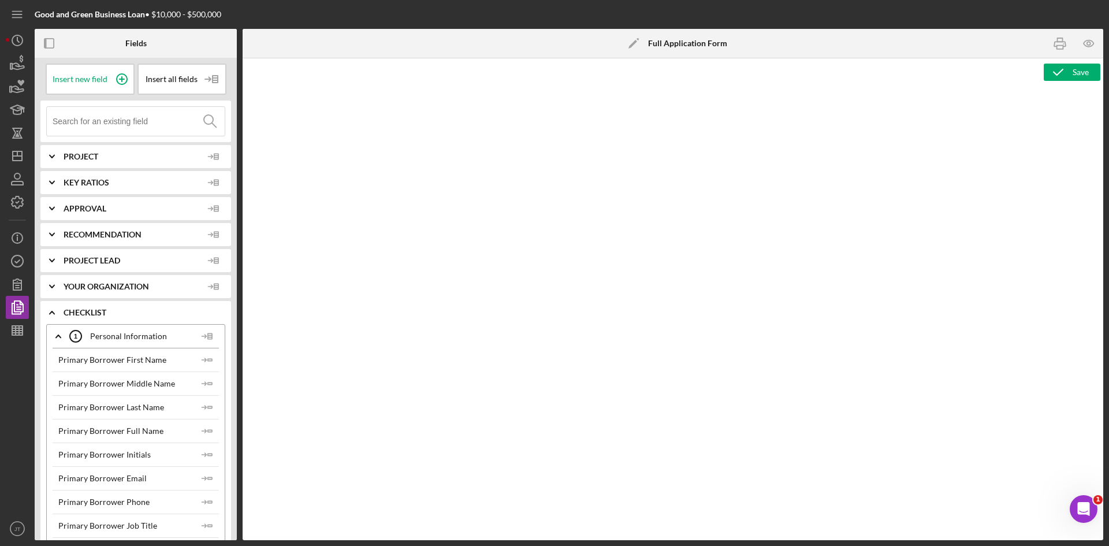
type textarea "<h1 style="text-align: center;">Full Application Form</h1> <h2 style="text-alig…"
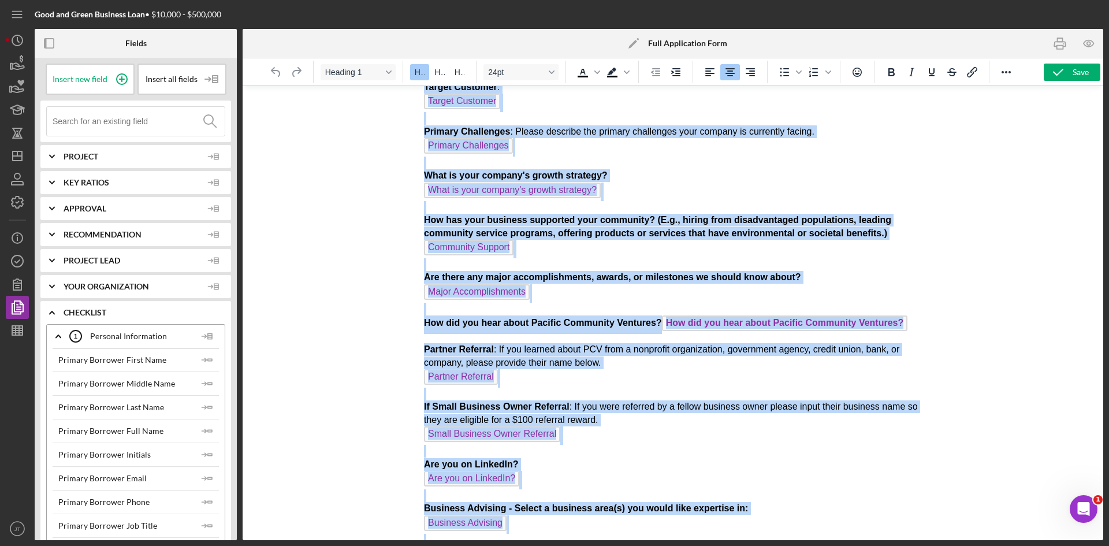
scroll to position [704, 0]
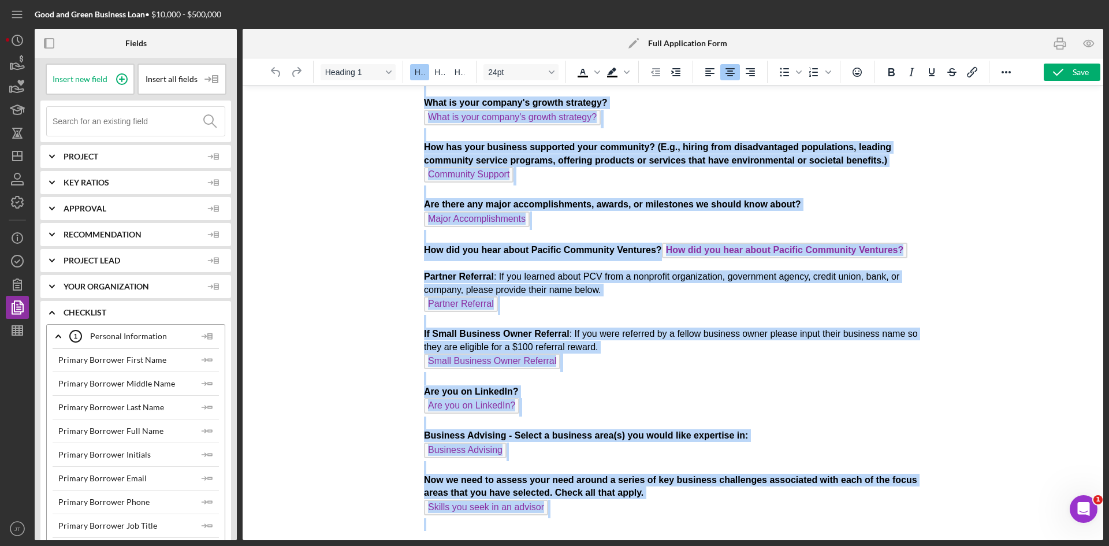
drag, startPoint x: 571, startPoint y: 114, endPoint x: 744, endPoint y: 539, distance: 458.1
copy body "Full Application Form Org Title Loan Request Loan Type: Product Name Approved L…"
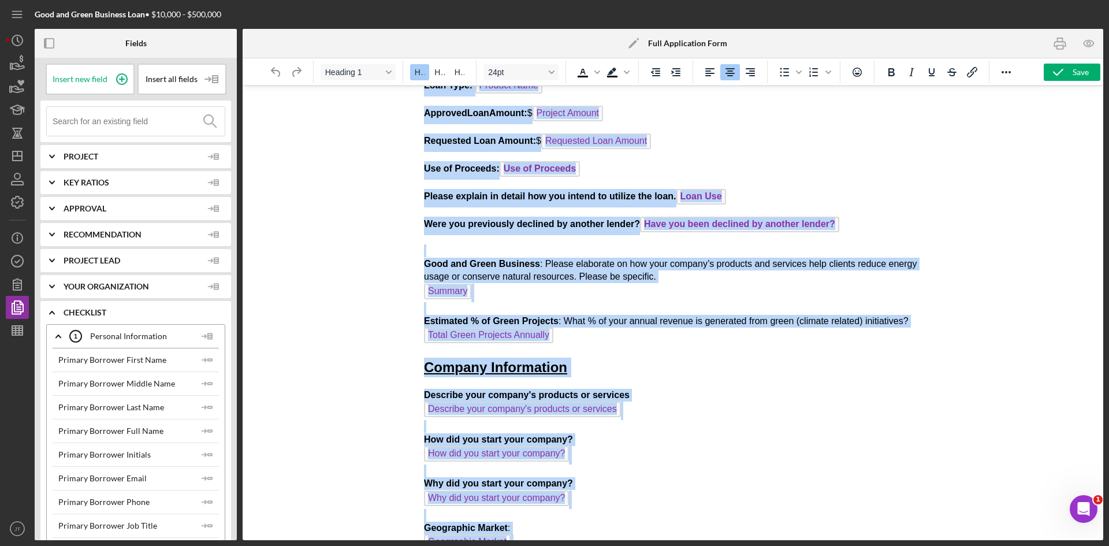
scroll to position [0, 0]
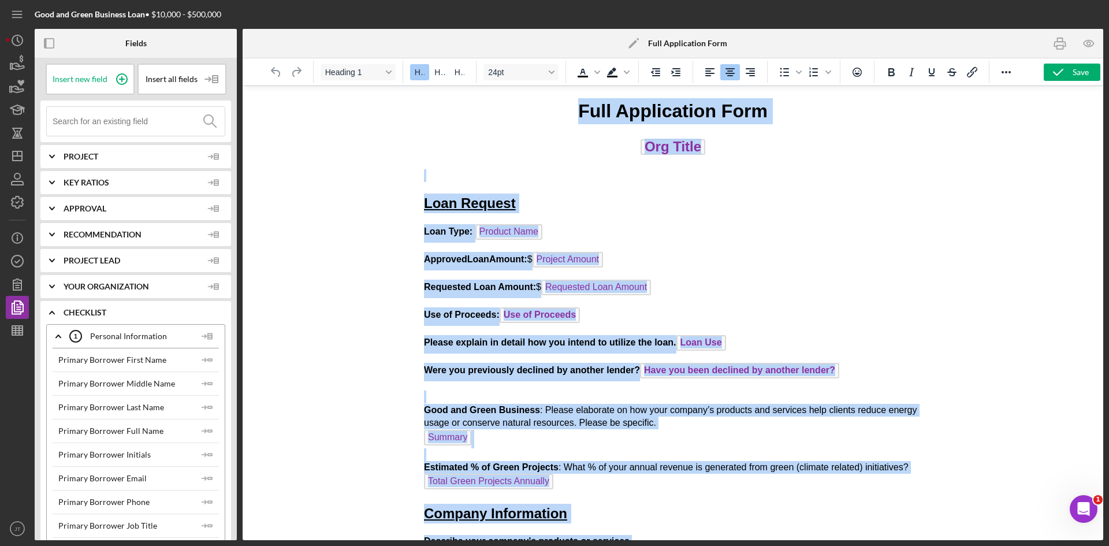
click at [565, 198] on h2 "Loan Request" at bounding box center [673, 203] width 498 height 20
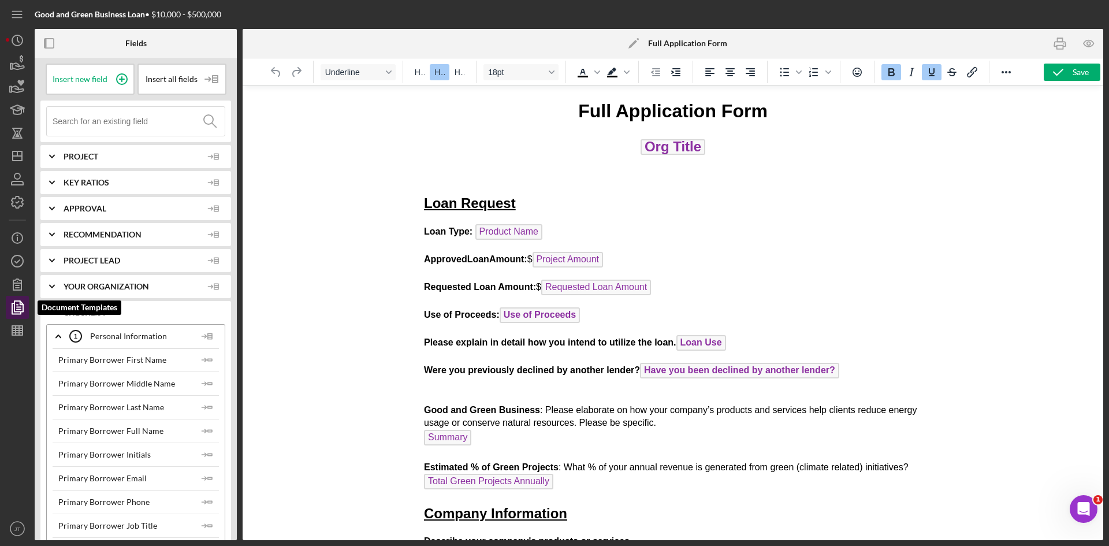
click at [25, 305] on icon "button" at bounding box center [17, 307] width 29 height 29
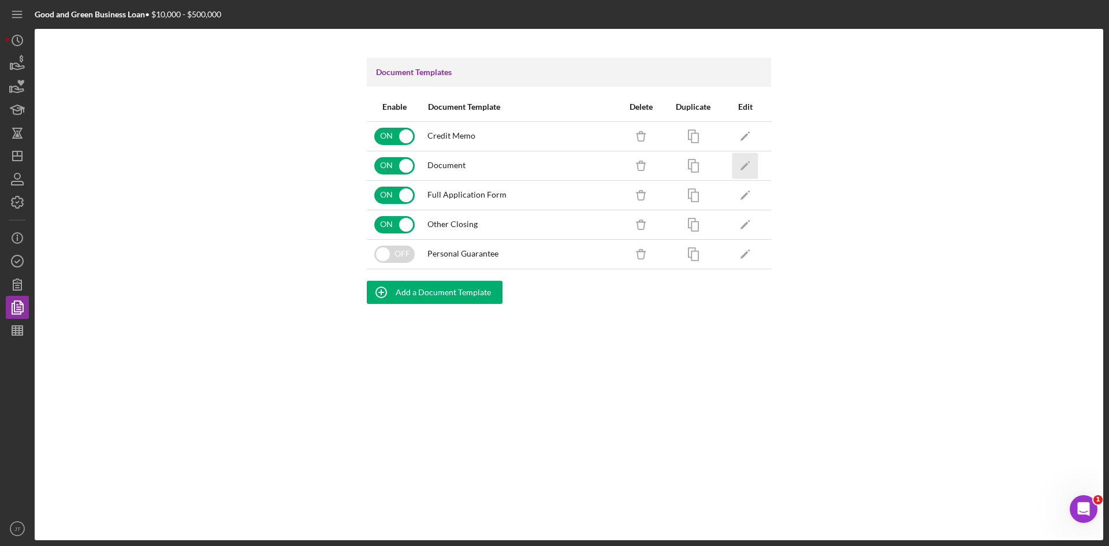
click at [739, 170] on icon "Icon/Edit" at bounding box center [745, 165] width 26 height 26
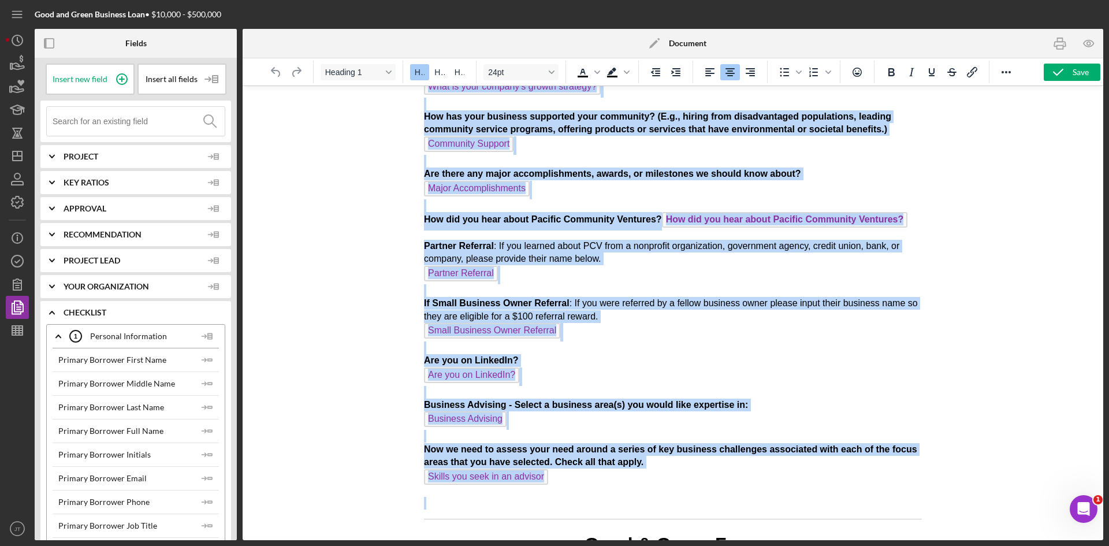
scroll to position [807, 0]
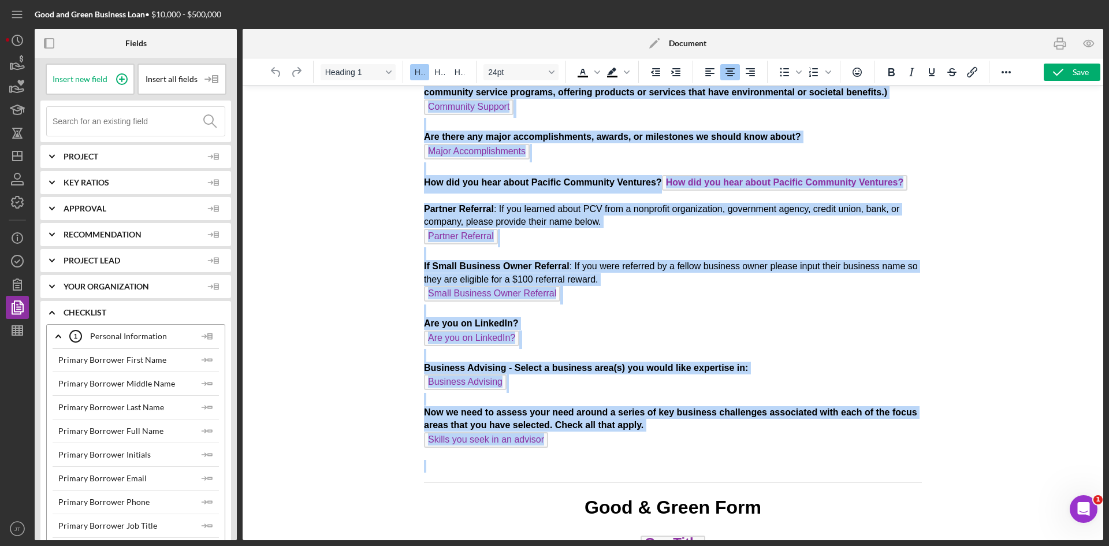
drag, startPoint x: 574, startPoint y: 114, endPoint x: 682, endPoint y: 451, distance: 354.0
copy body "Full Application Form Org Title Loan Request Loan Type: Product Name Approved L…"
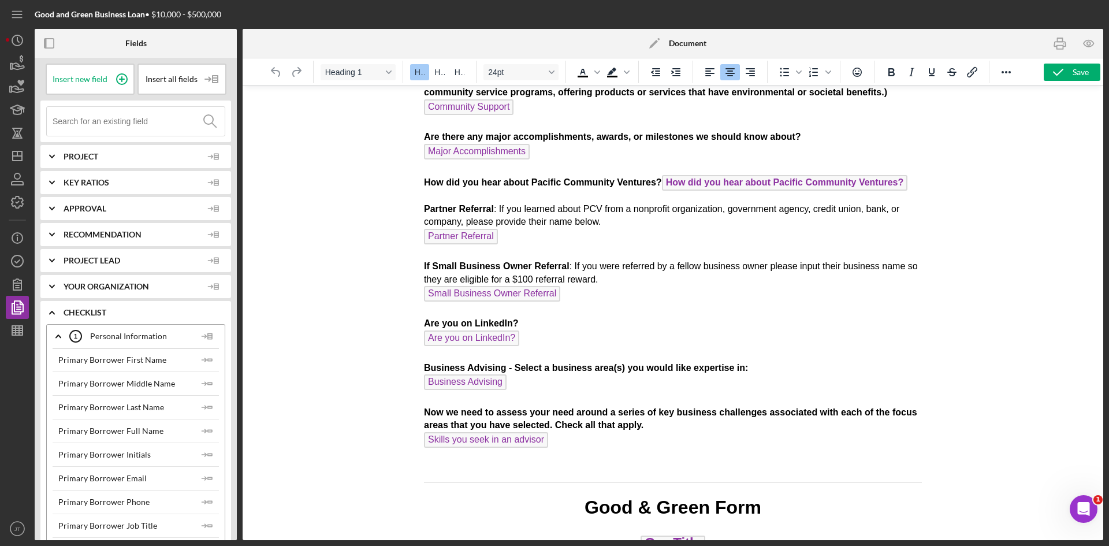
click at [670, 338] on p "Partner Referral : If you learned about PCV from a nonprofit organization, gove…" at bounding box center [673, 327] width 498 height 248
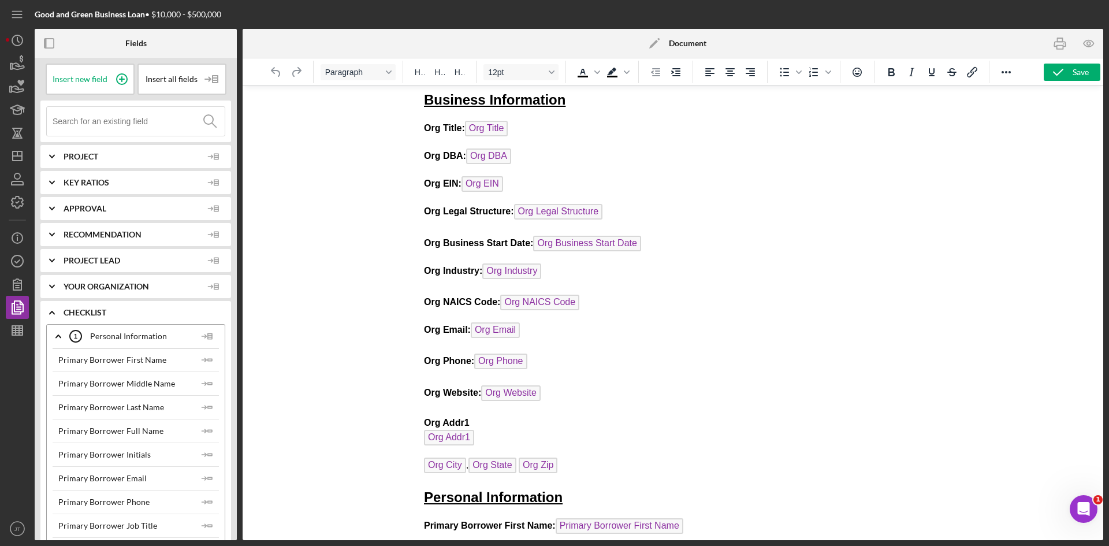
scroll to position [4555, 0]
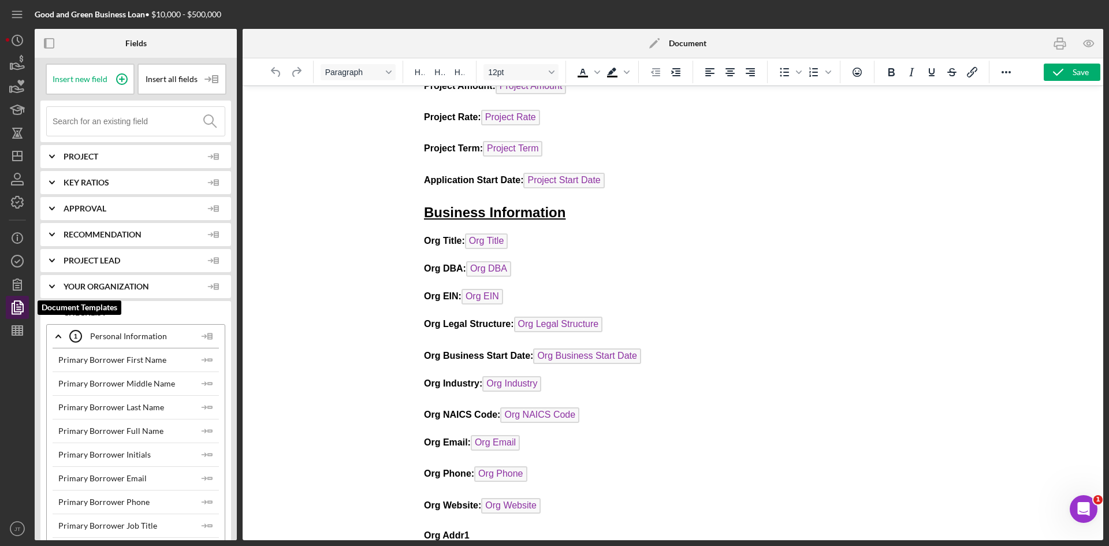
click at [22, 313] on icon "button" at bounding box center [17, 307] width 29 height 29
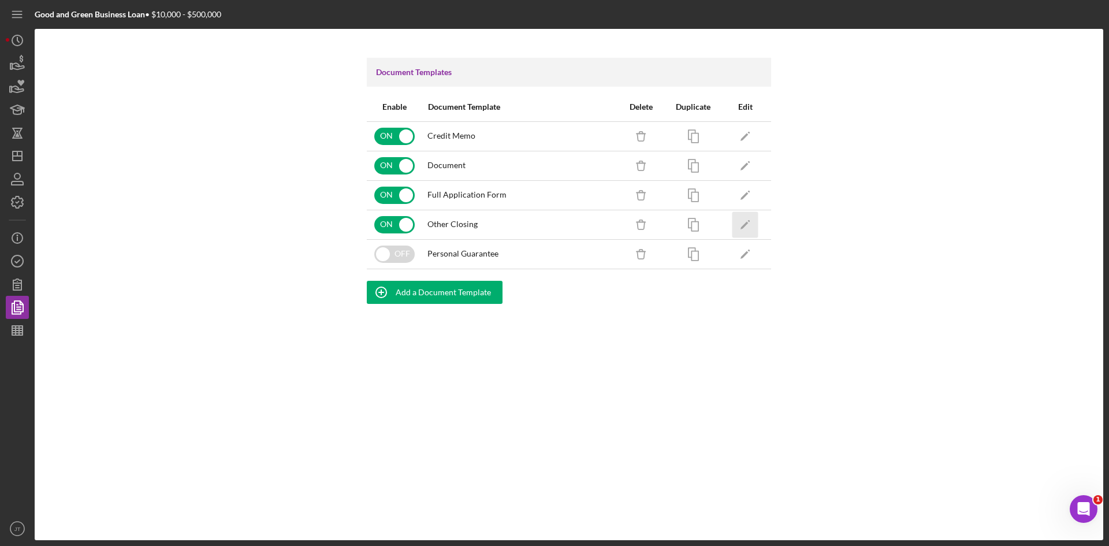
click at [752, 222] on icon "Icon/Edit" at bounding box center [745, 224] width 26 height 26
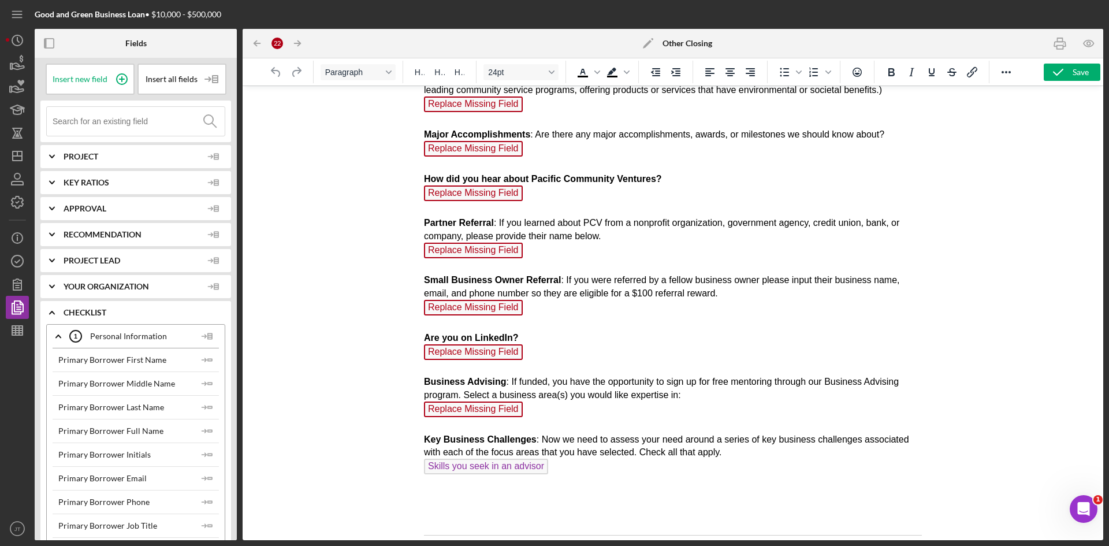
scroll to position [1560, 0]
click at [533, 411] on p "Describe your company's products or services Replace Missing Field How did you …" at bounding box center [673, 125] width 498 height 730
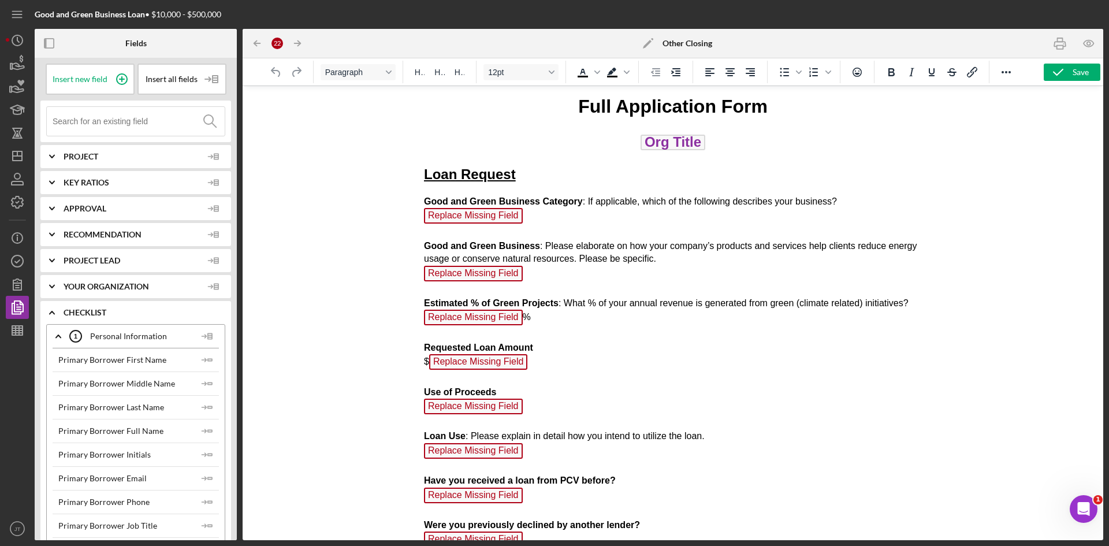
scroll to position [721, 0]
